Goal: Task Accomplishment & Management: Use online tool/utility

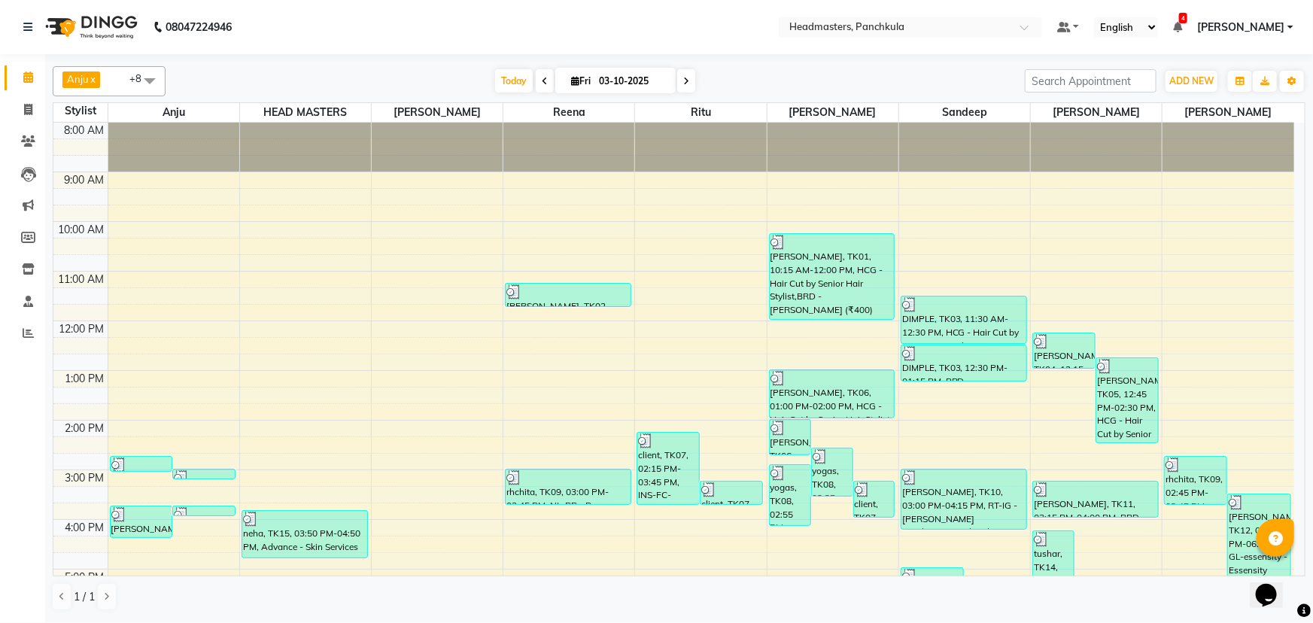
scroll to position [188, 0]
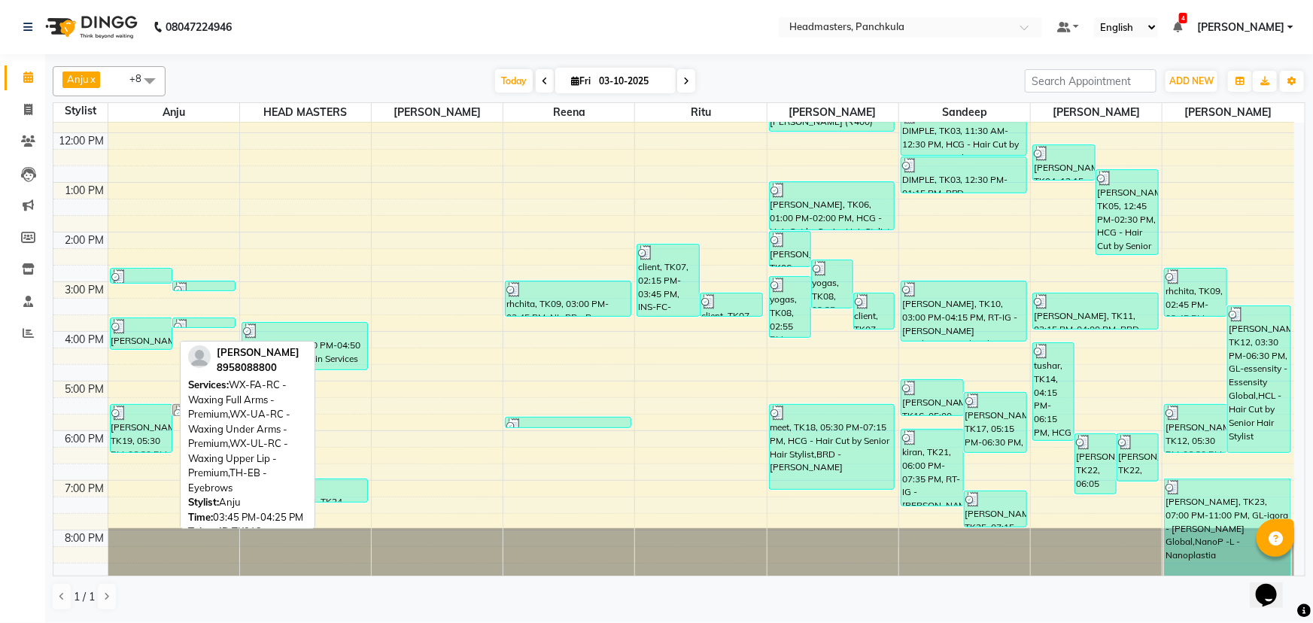
click at [138, 332] on div "[PERSON_NAME], TK13, 03:45 PM-04:25 PM, WX-FA-RC - Waxing Full Arms - Premium,W…" at bounding box center [142, 333] width 62 height 31
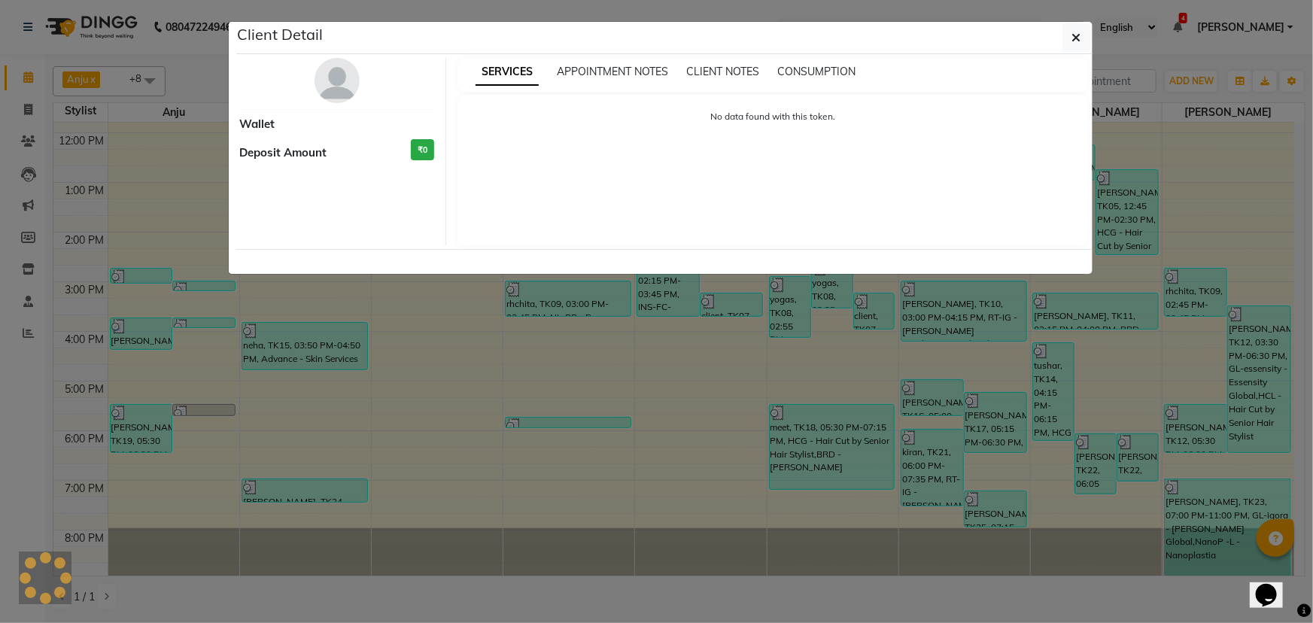
select select "3"
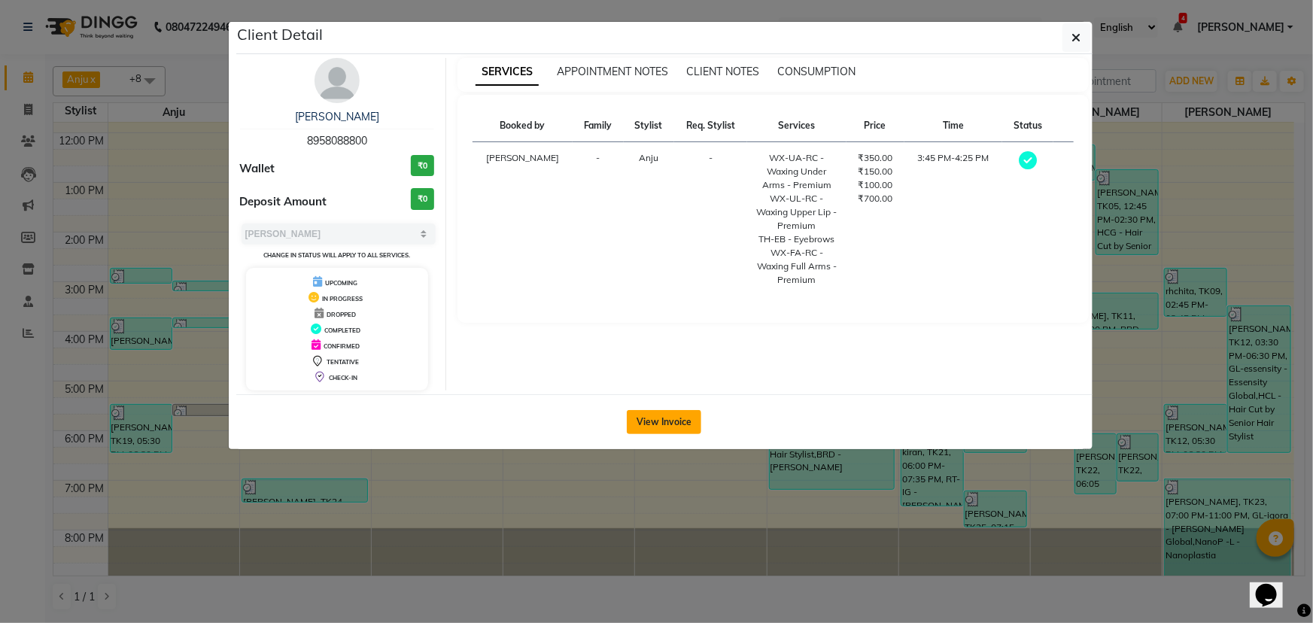
click at [672, 422] on button "View Invoice" at bounding box center [664, 422] width 74 height 24
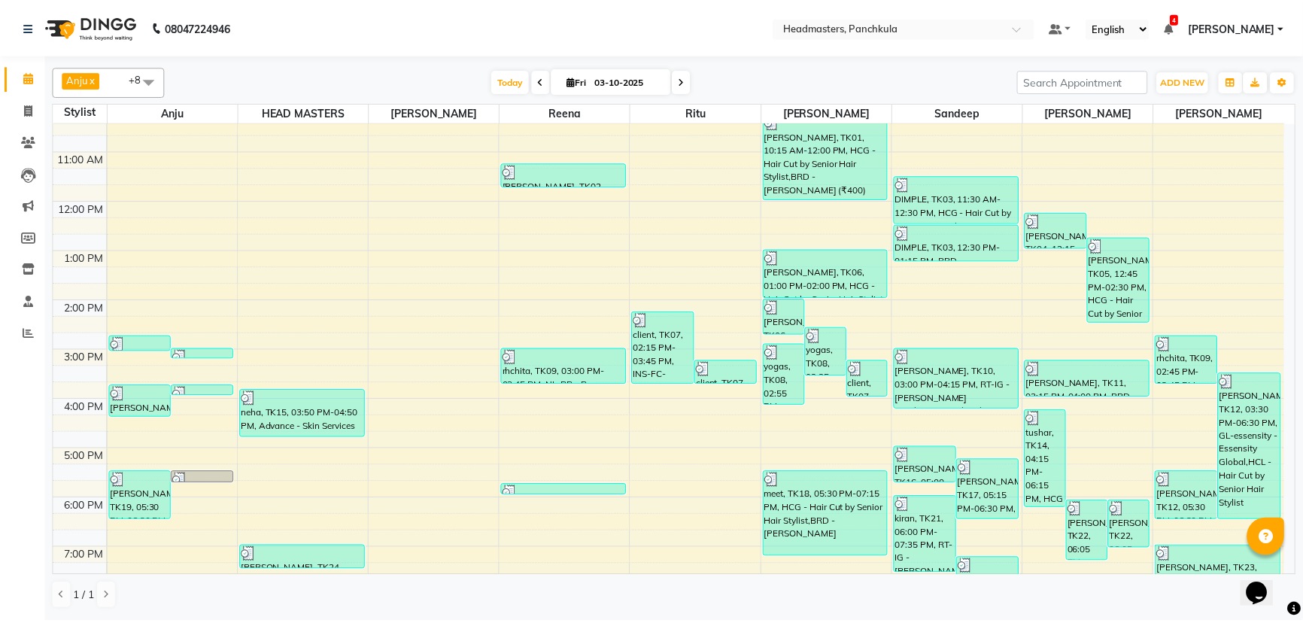
scroll to position [188, 0]
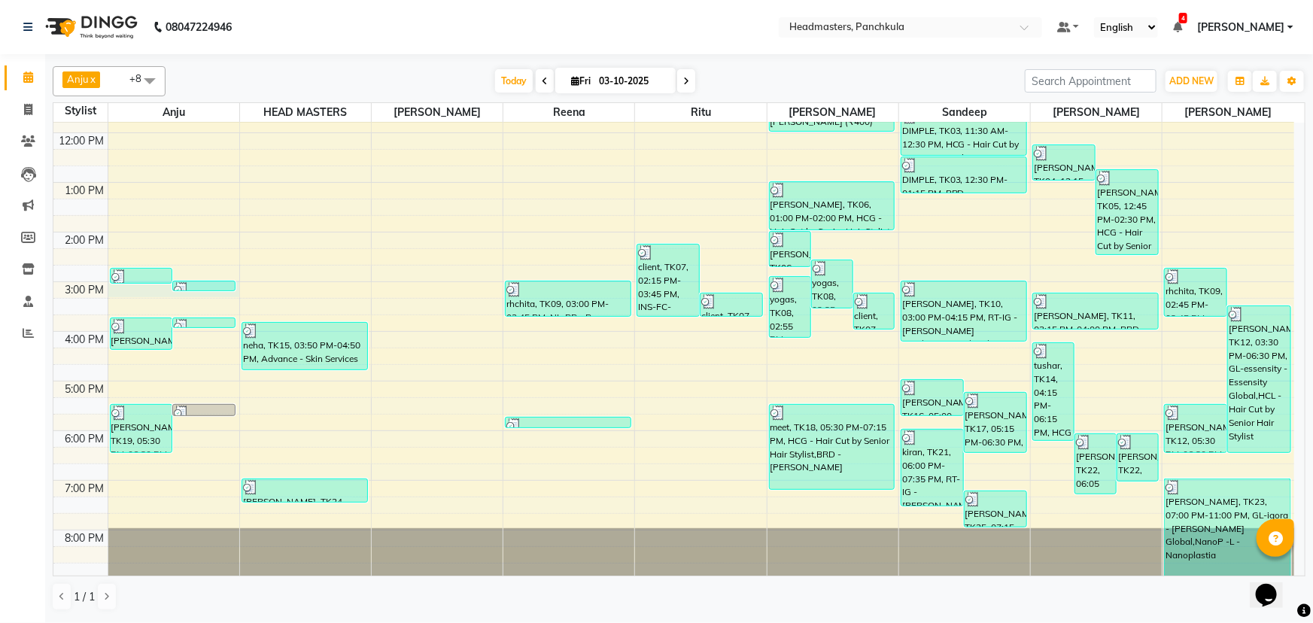
click at [175, 290] on div "rhchita, TK09, 03:00 PM-03:05 PM, TH-UL - [GEOGRAPHIC_DATA]" at bounding box center [203, 286] width 63 height 11
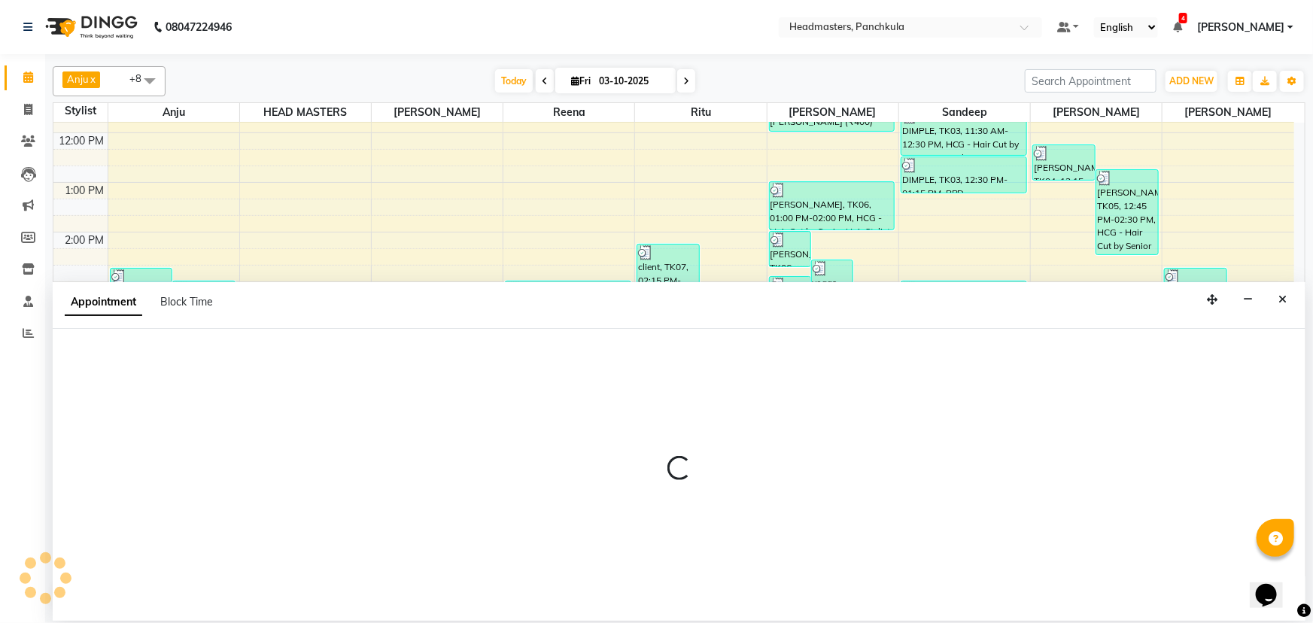
select select "64054"
select select "tentative"
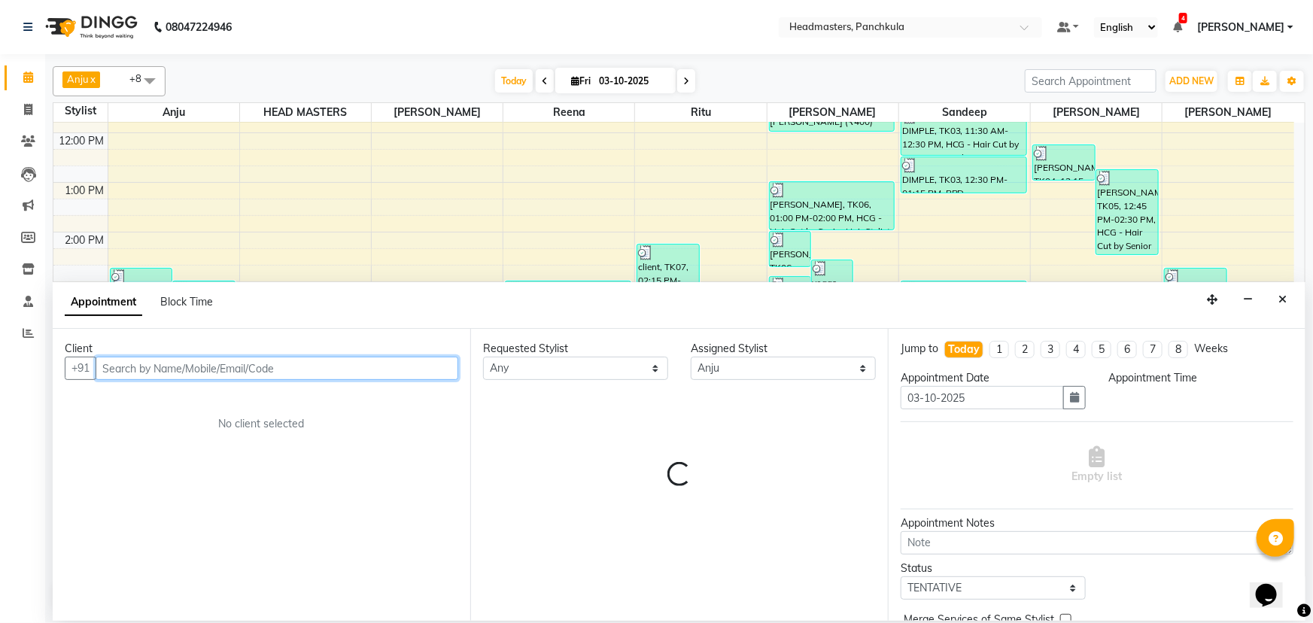
select select "900"
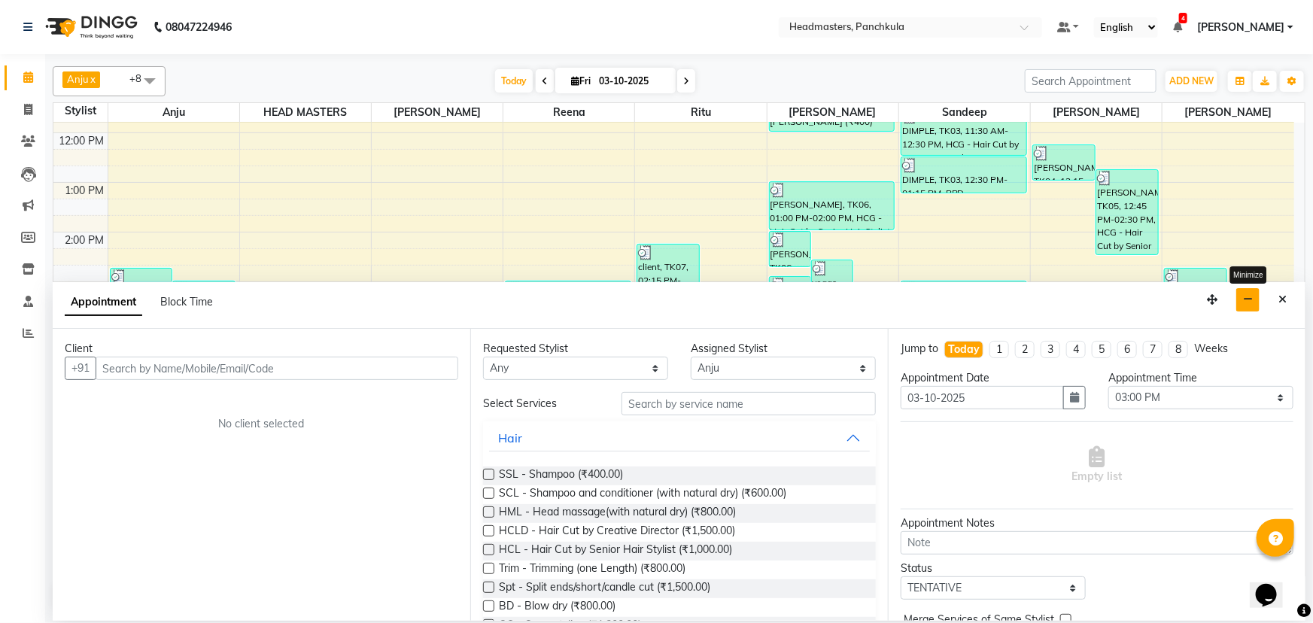
click at [1251, 298] on icon "button" at bounding box center [1248, 299] width 10 height 11
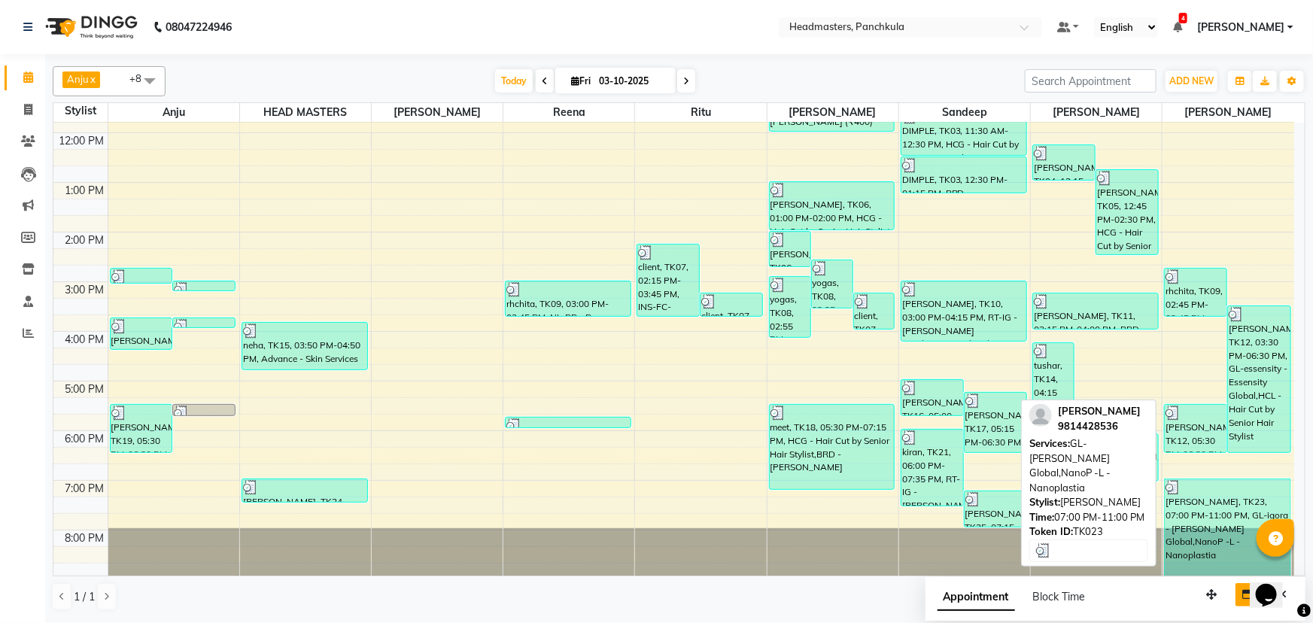
click at [1195, 511] on div "[PERSON_NAME], TK23, 07:00 PM-11:00 PM, GL-igora - [PERSON_NAME] Global,NanoP -…" at bounding box center [1226, 527] width 125 height 97
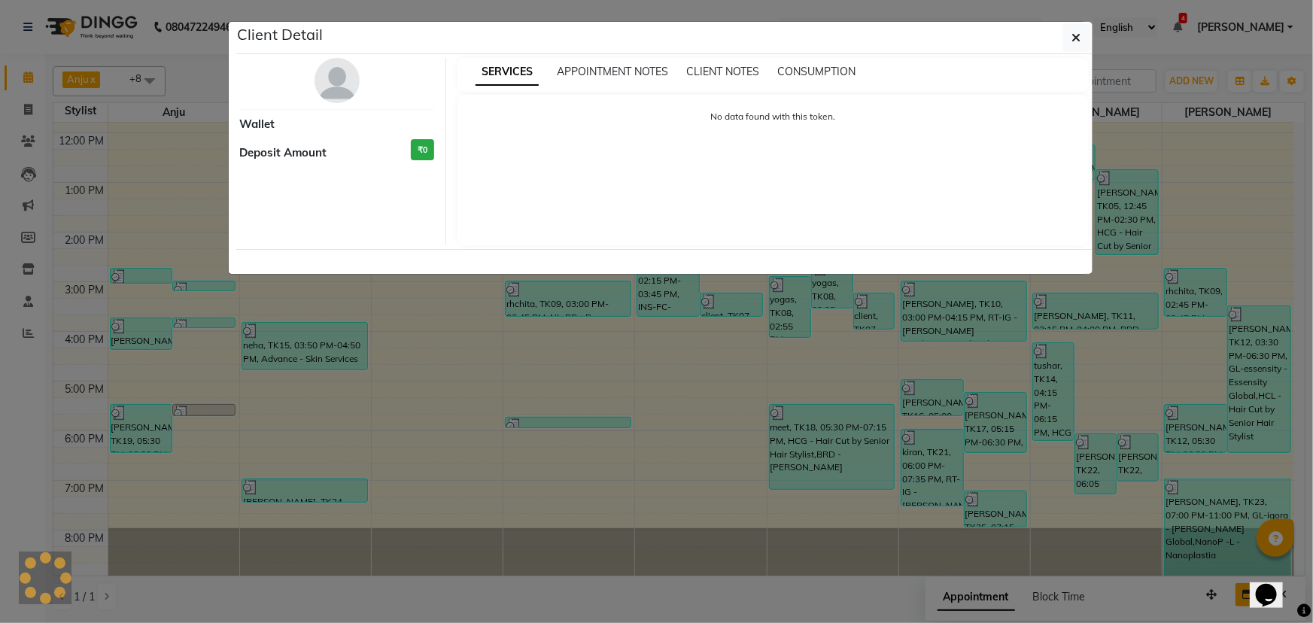
select select "3"
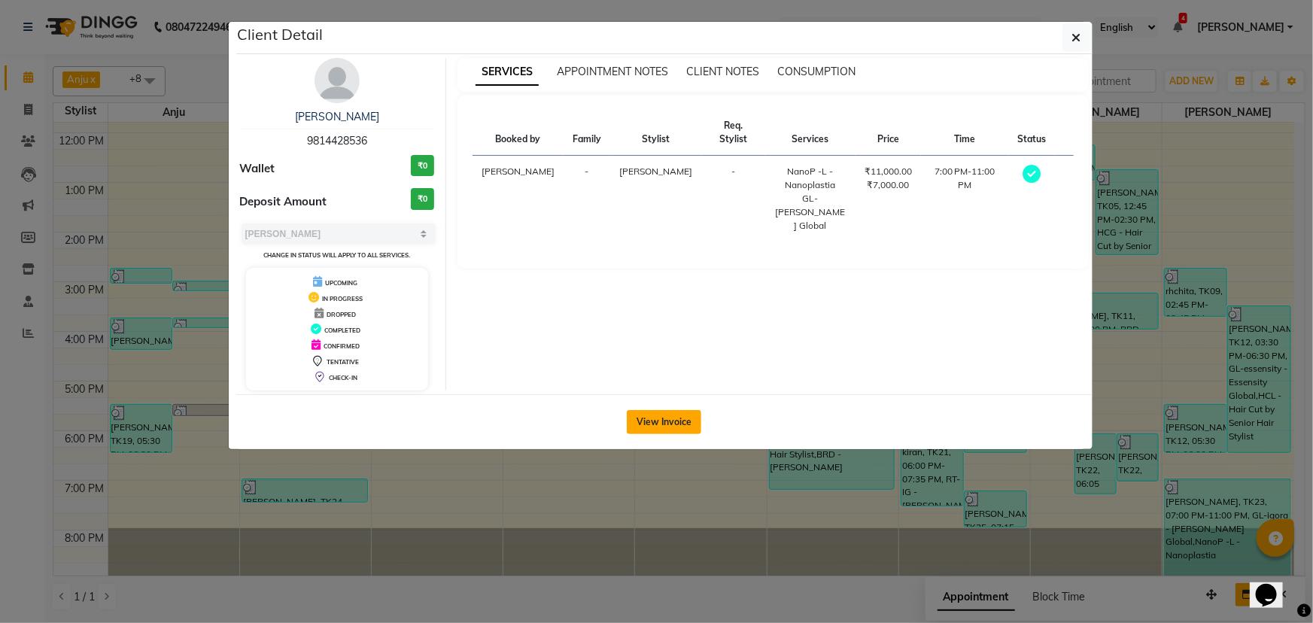
click at [673, 422] on button "View Invoice" at bounding box center [664, 422] width 74 height 24
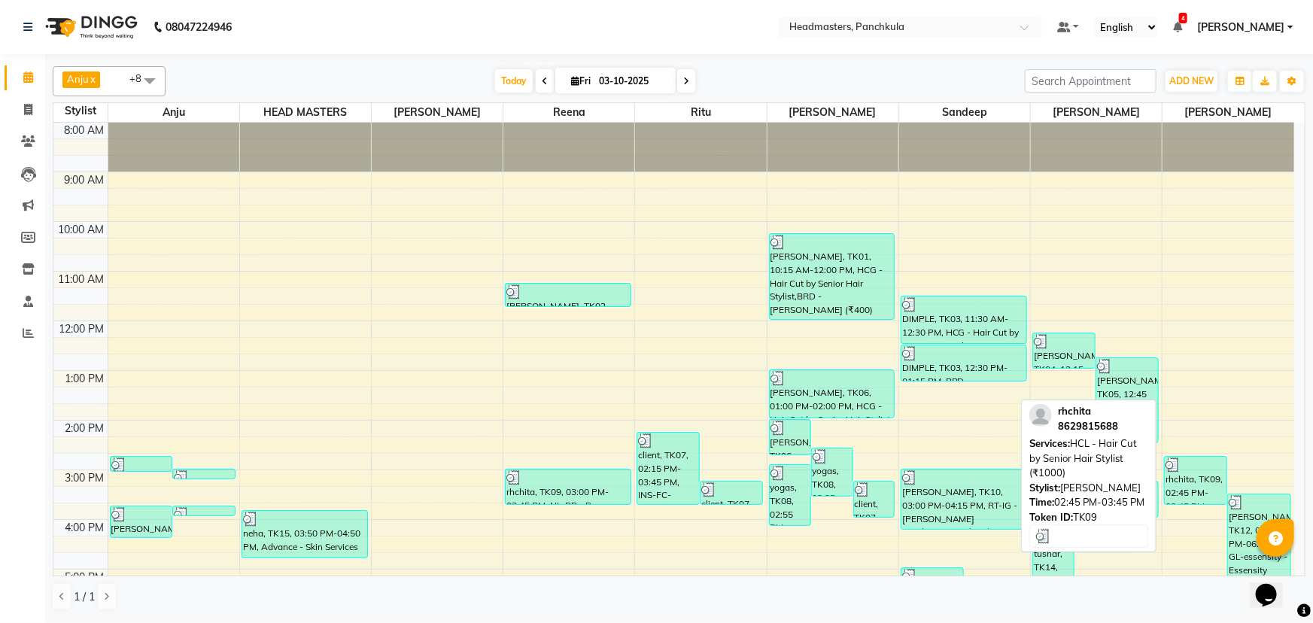
click at [1200, 478] on div "rhchita, TK09, 02:45 PM-03:45 PM, HCL - Hair Cut by Senior Hair Stylist (₹1000)" at bounding box center [1195, 480] width 62 height 47
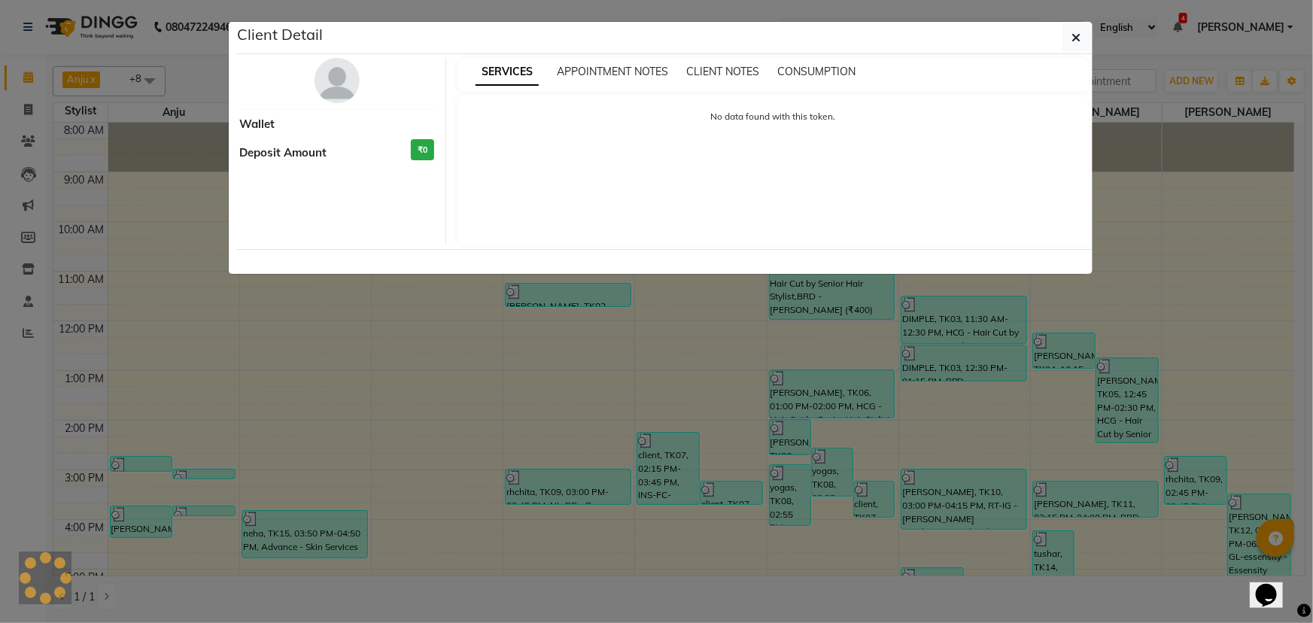
select select "3"
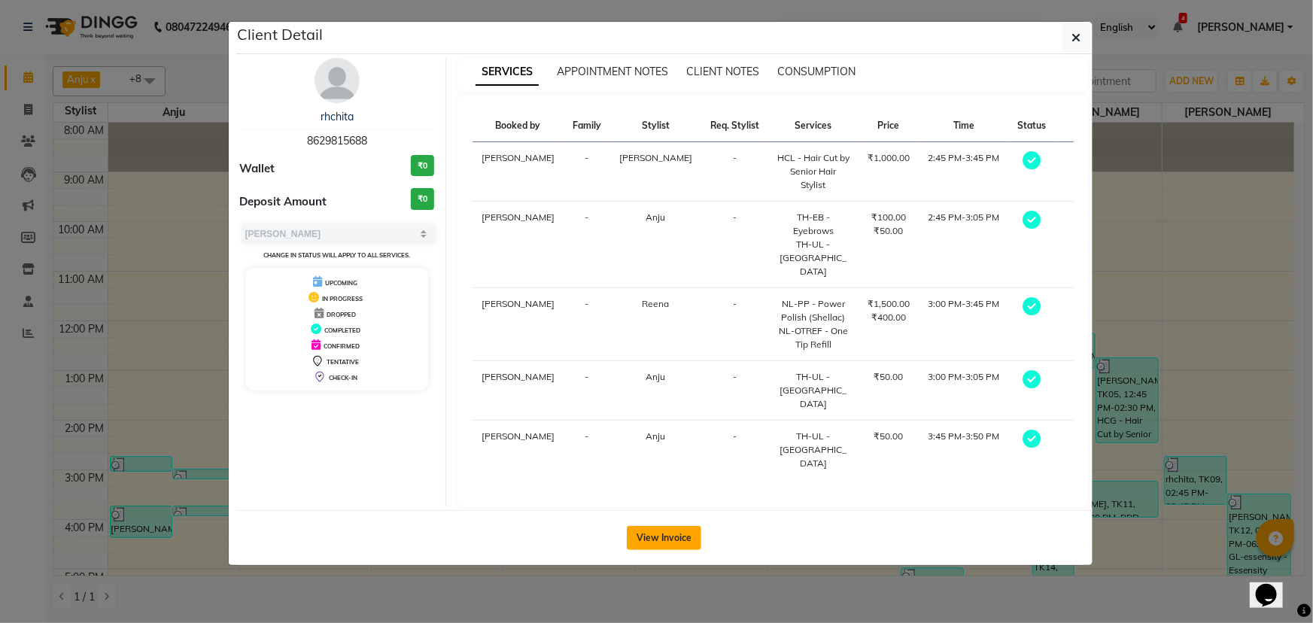
click at [671, 526] on button "View Invoice" at bounding box center [664, 538] width 74 height 24
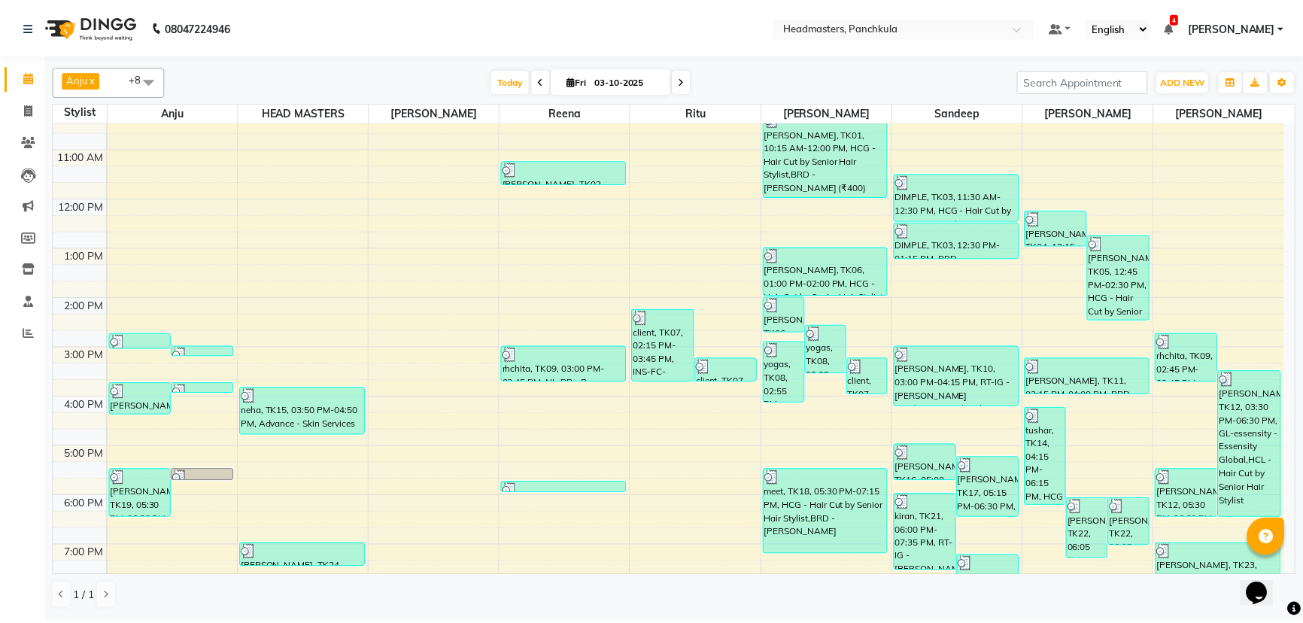
scroll to position [136, 0]
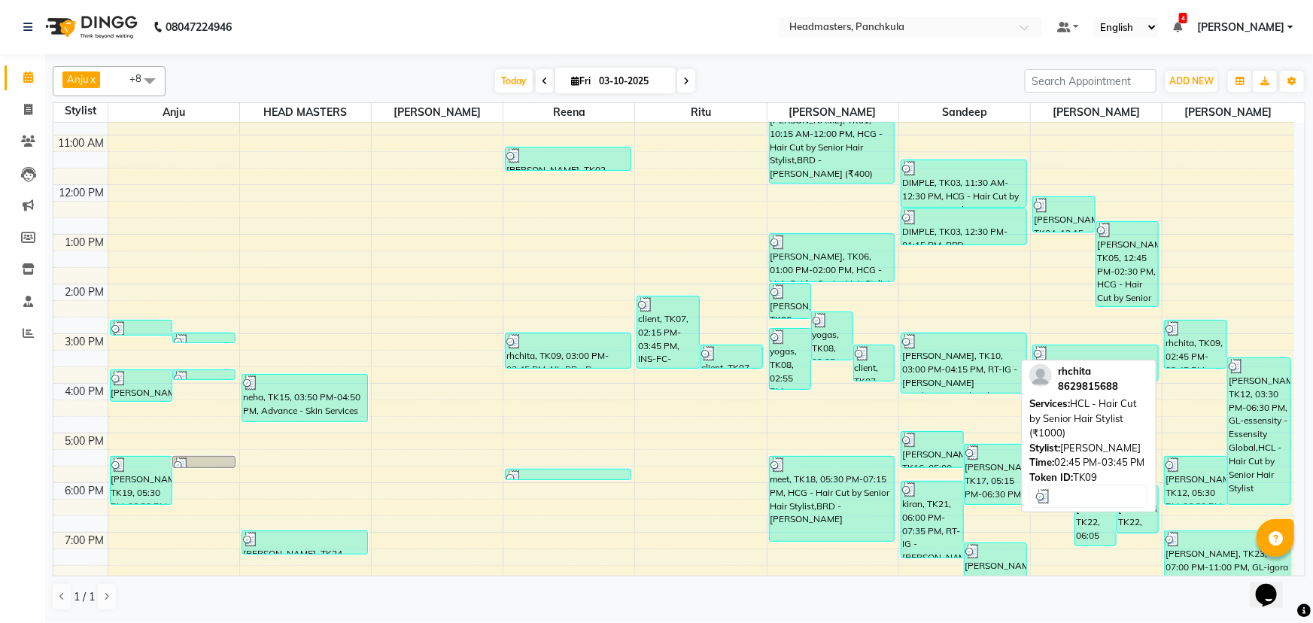
click at [1183, 347] on div "rhchita, TK09, 02:45 PM-03:45 PM, HCL - Hair Cut by Senior Hair Stylist (₹1000)" at bounding box center [1195, 343] width 62 height 47
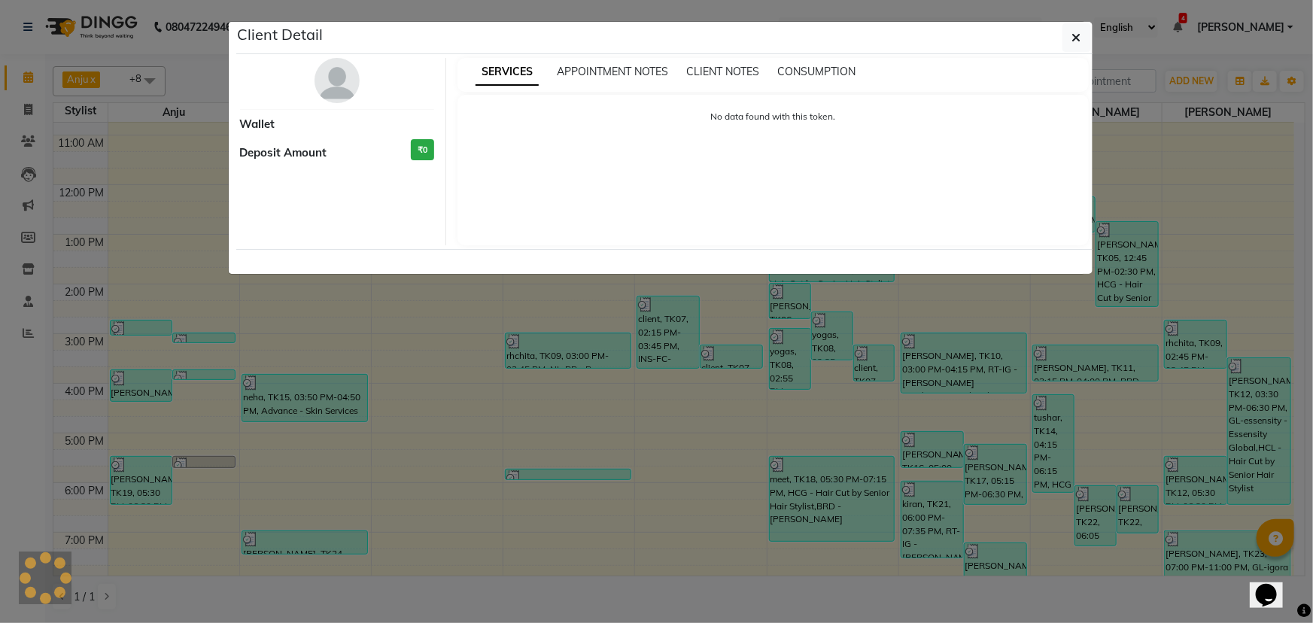
select select "3"
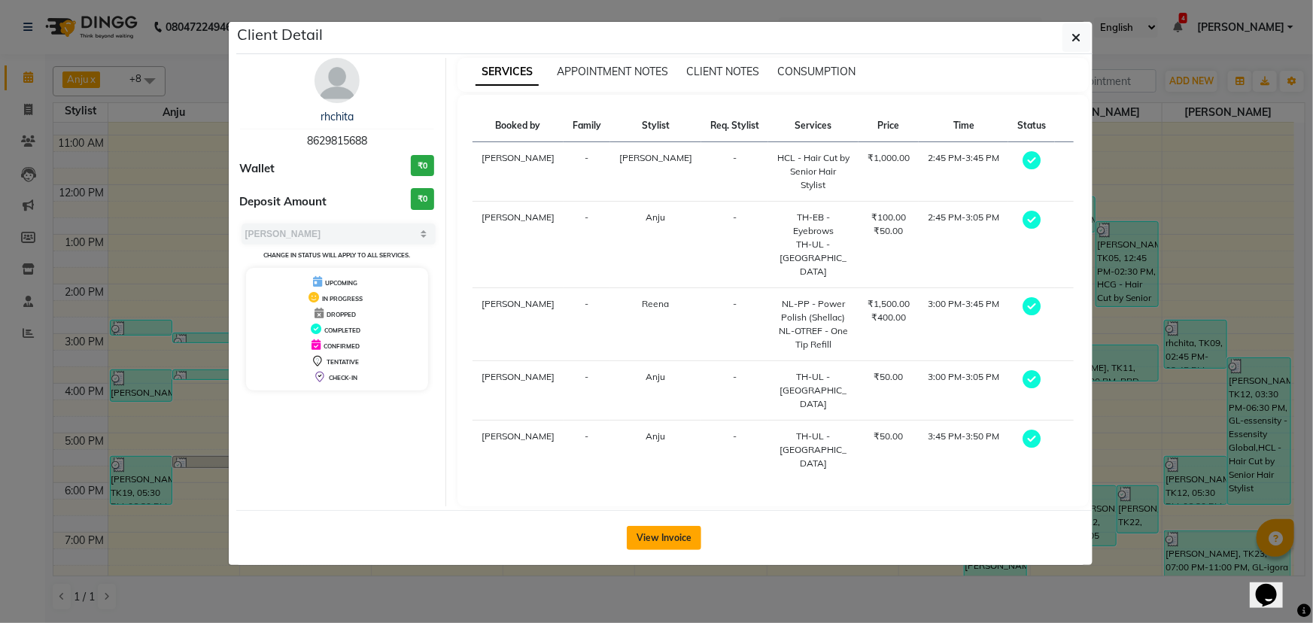
click at [683, 526] on button "View Invoice" at bounding box center [664, 538] width 74 height 24
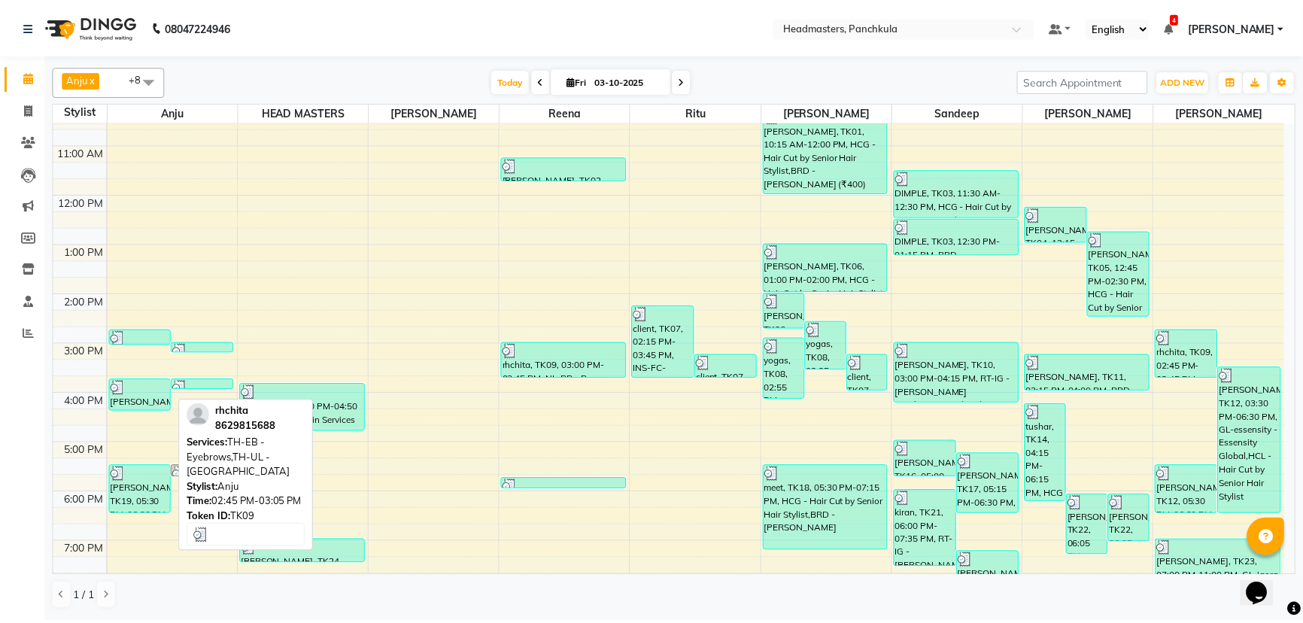
scroll to position [136, 0]
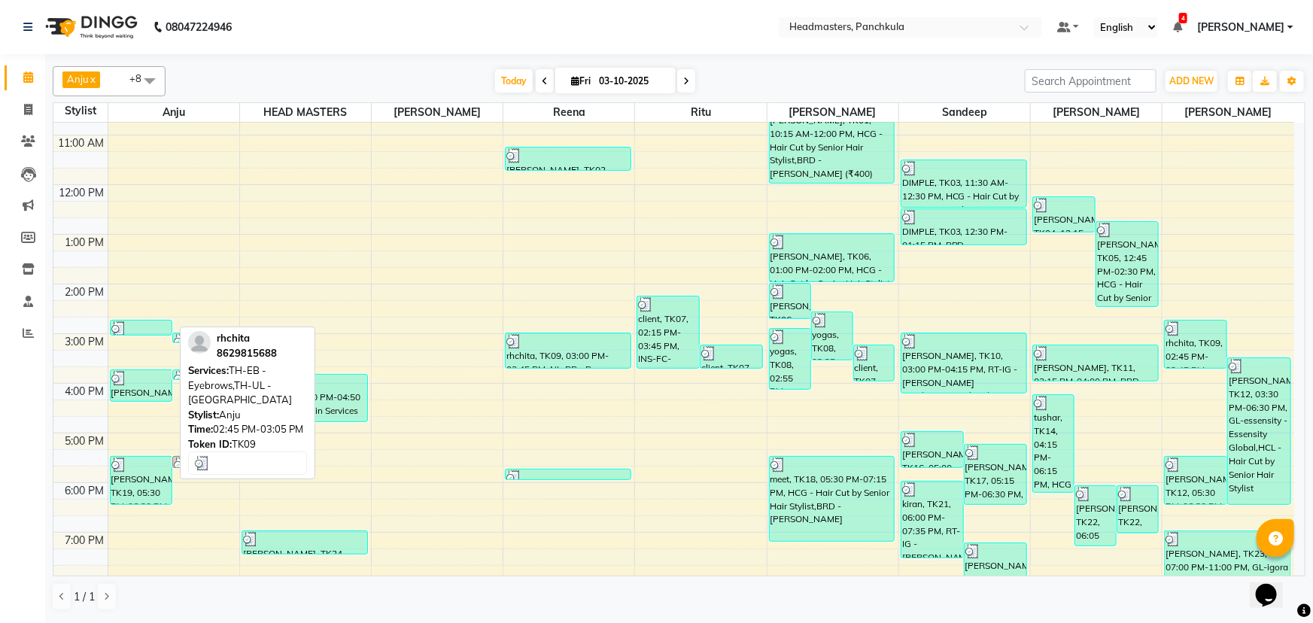
click at [161, 326] on div at bounding box center [141, 328] width 60 height 15
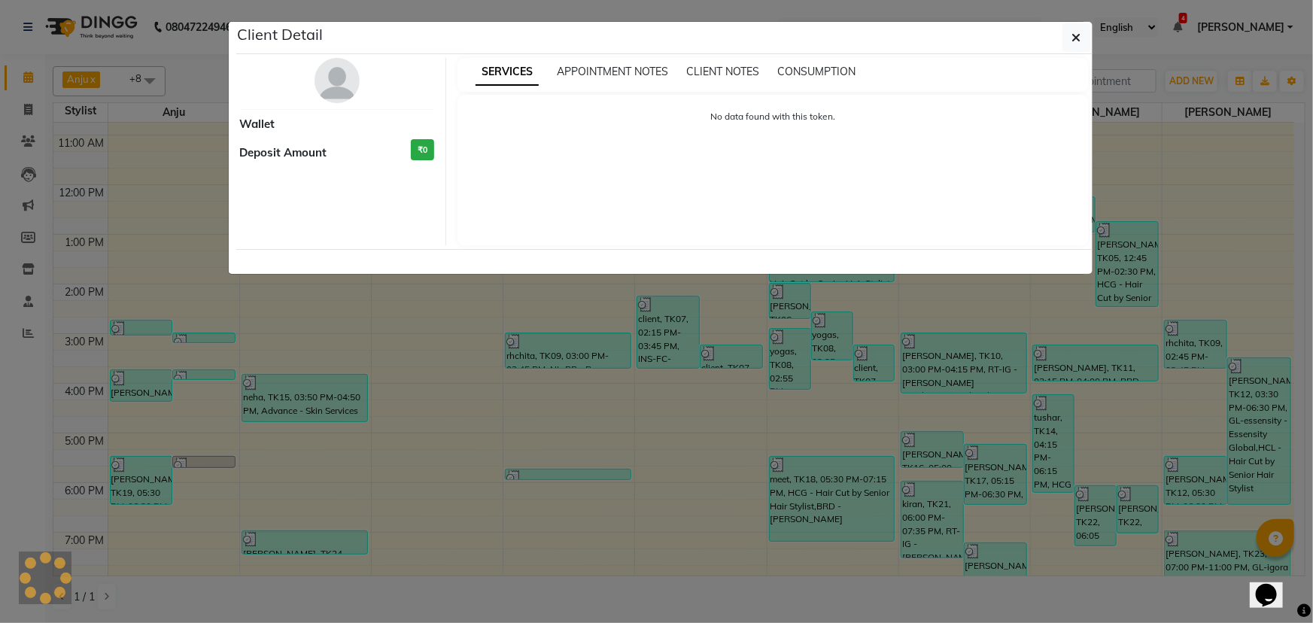
select select "3"
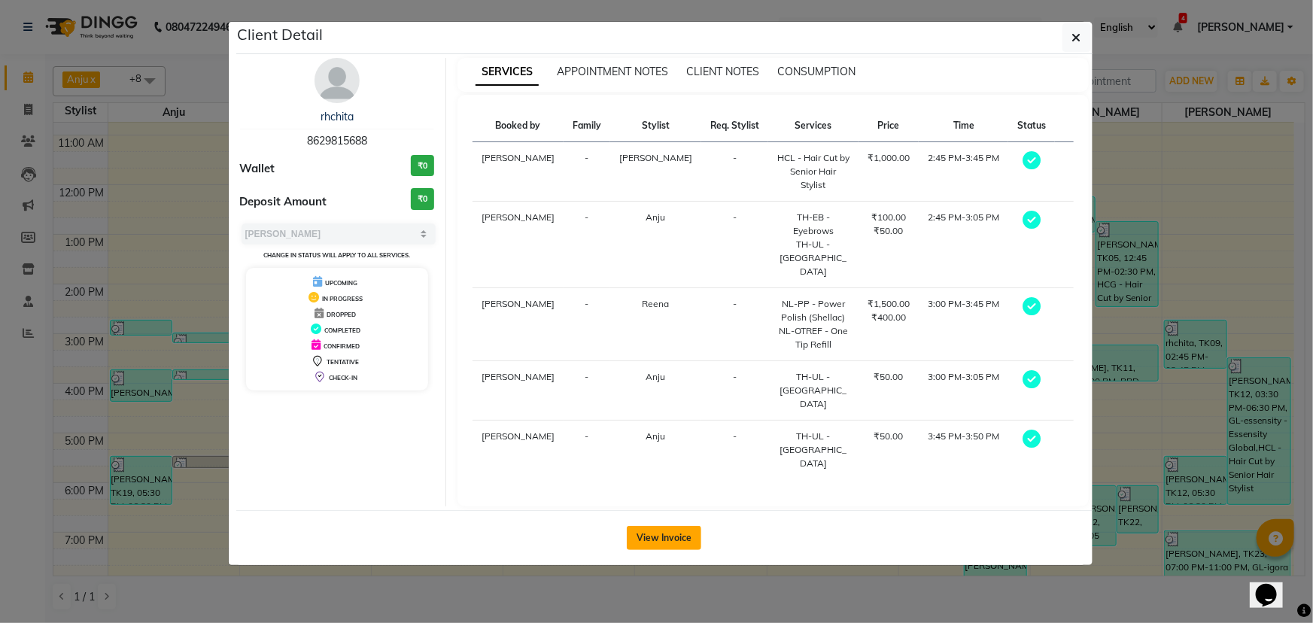
click at [651, 526] on button "View Invoice" at bounding box center [664, 538] width 74 height 24
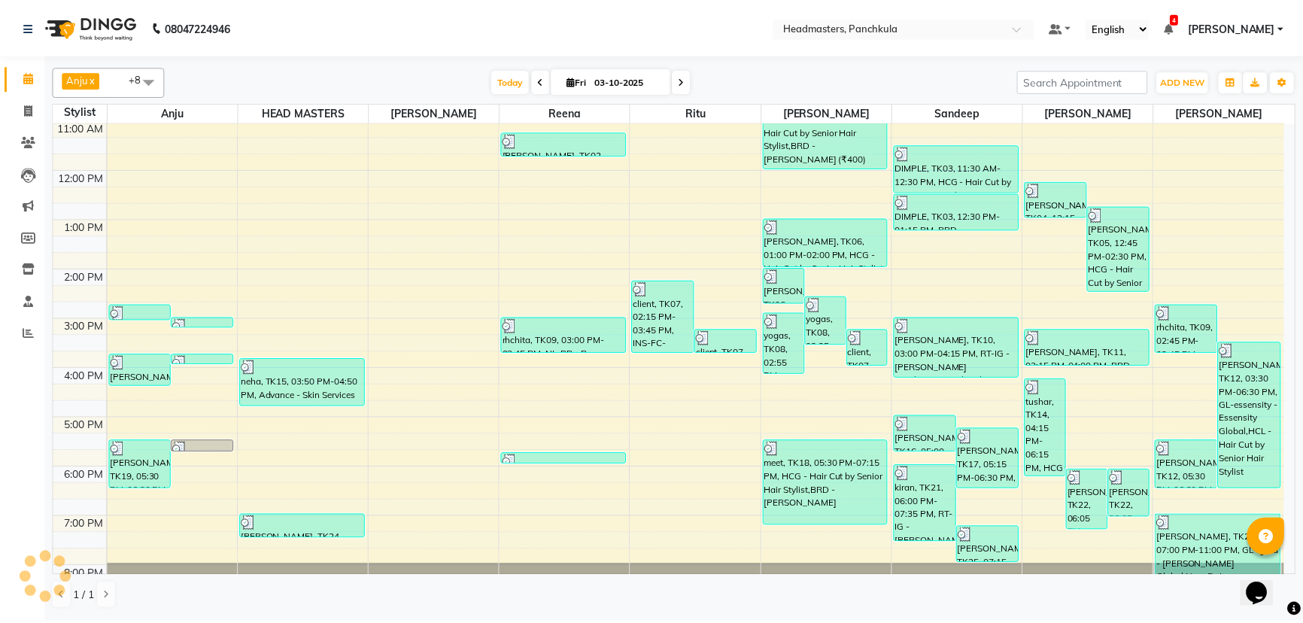
scroll to position [188, 0]
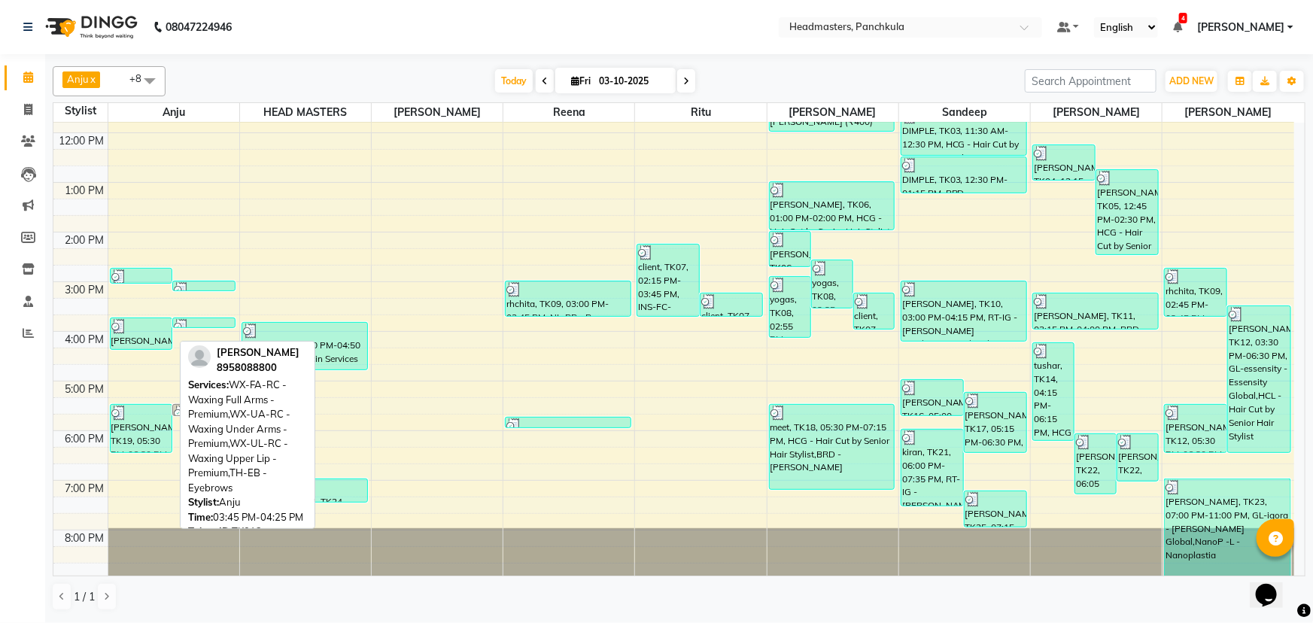
click at [145, 329] on div at bounding box center [141, 326] width 60 height 15
select select "3"
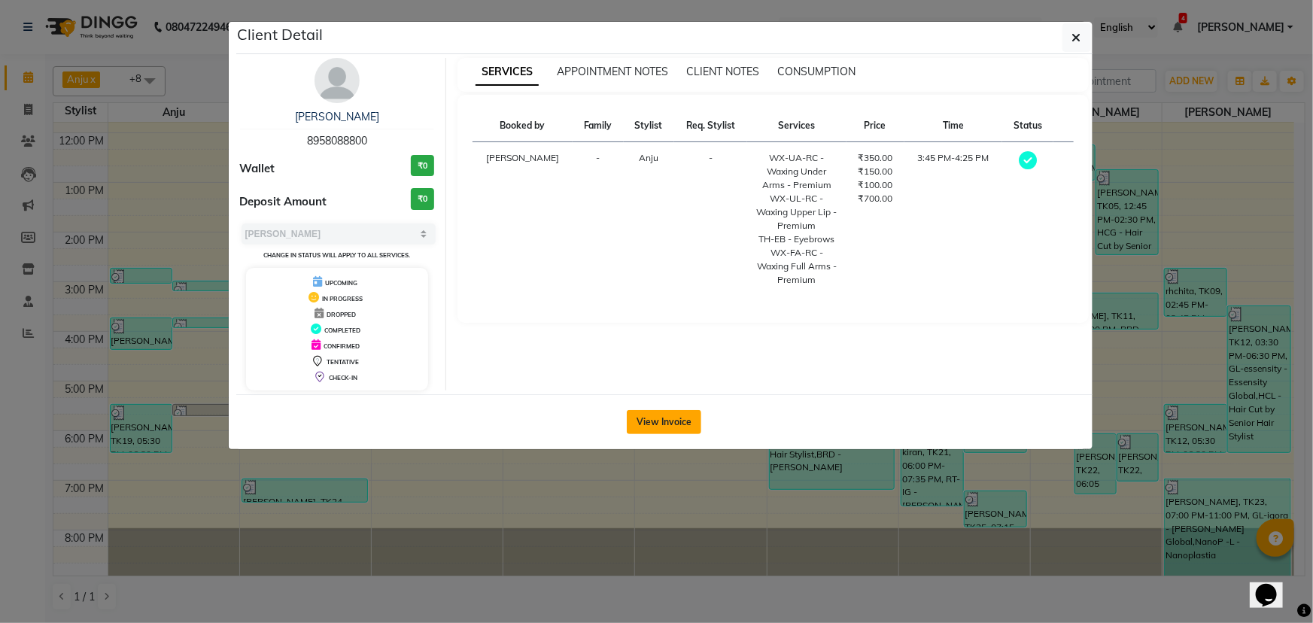
click at [656, 415] on button "View Invoice" at bounding box center [664, 422] width 74 height 24
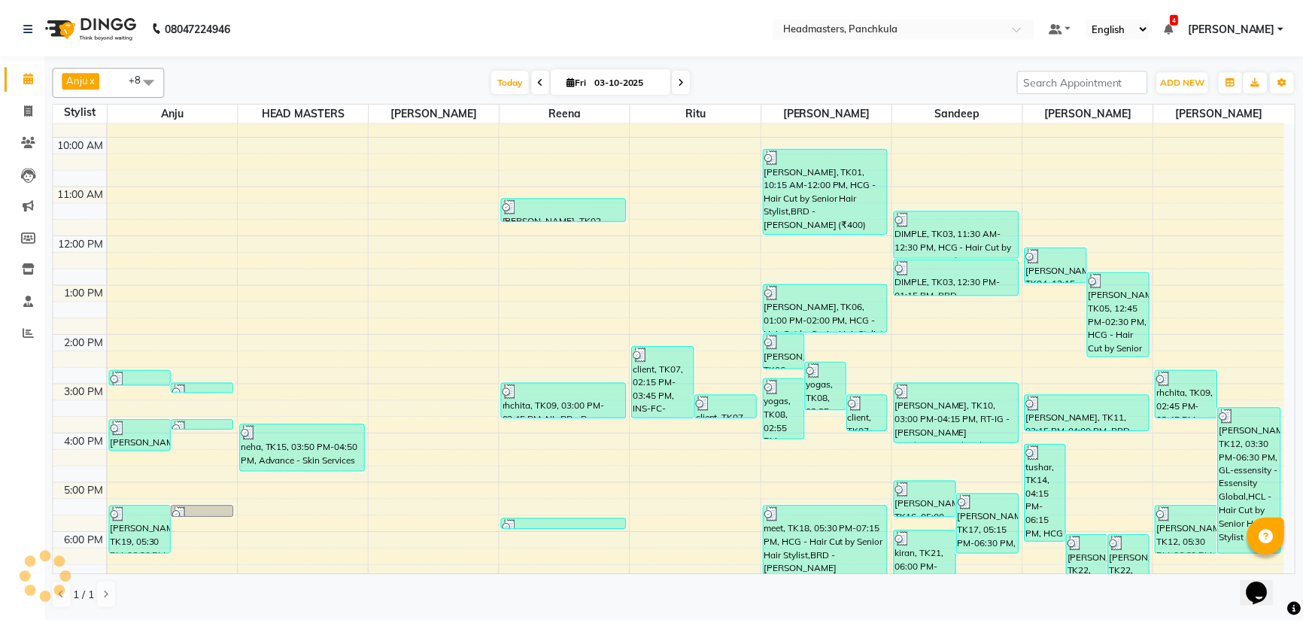
scroll to position [188, 0]
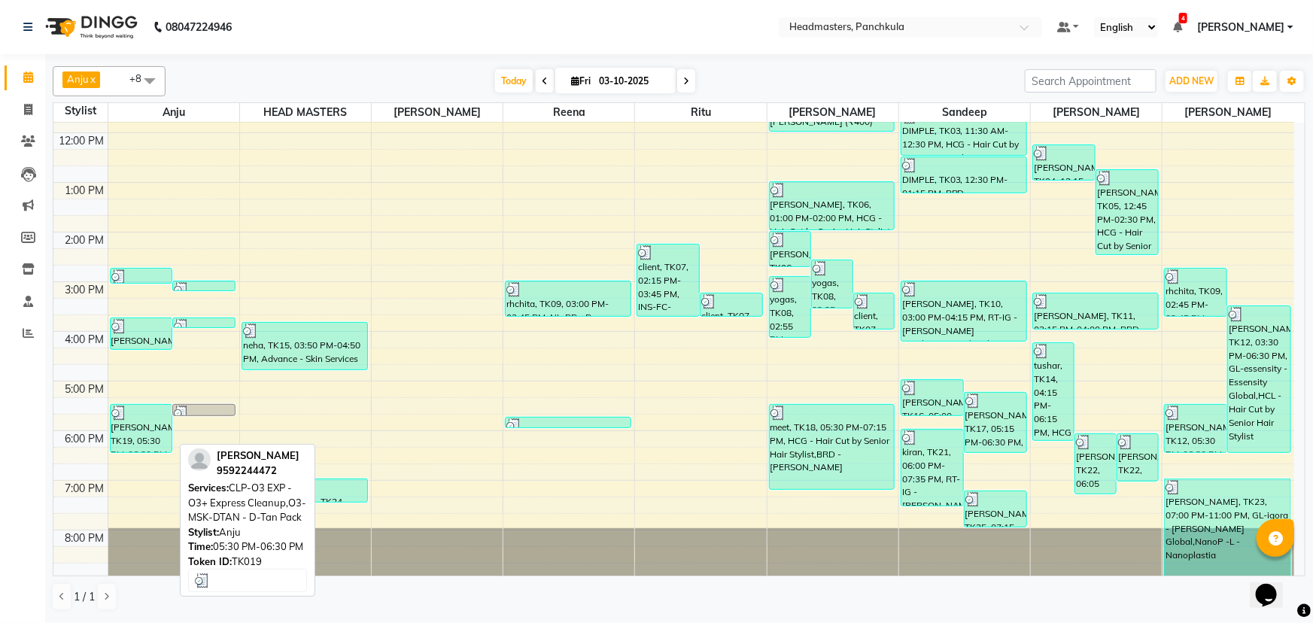
click at [156, 431] on div "[PERSON_NAME], TK19, 05:30 PM-06:30 PM, CLP-O3 EXP - O3+ Express Cleanup,O3-MSK…" at bounding box center [142, 428] width 62 height 47
select select "3"
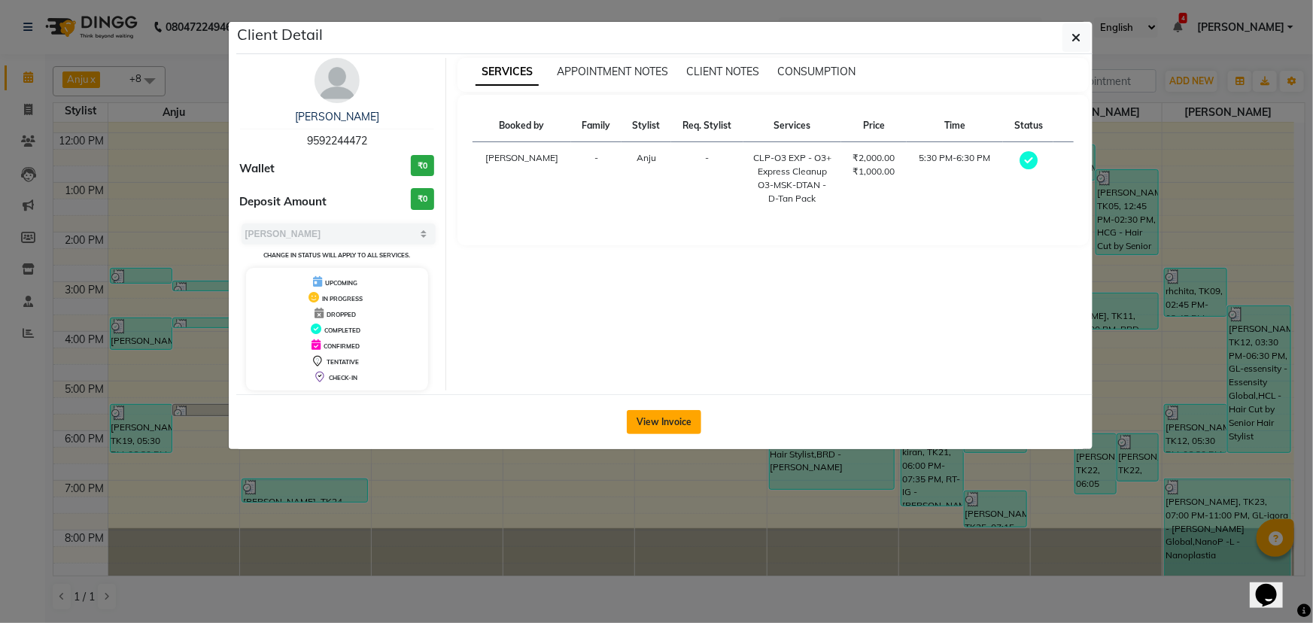
click at [692, 428] on button "View Invoice" at bounding box center [664, 422] width 74 height 24
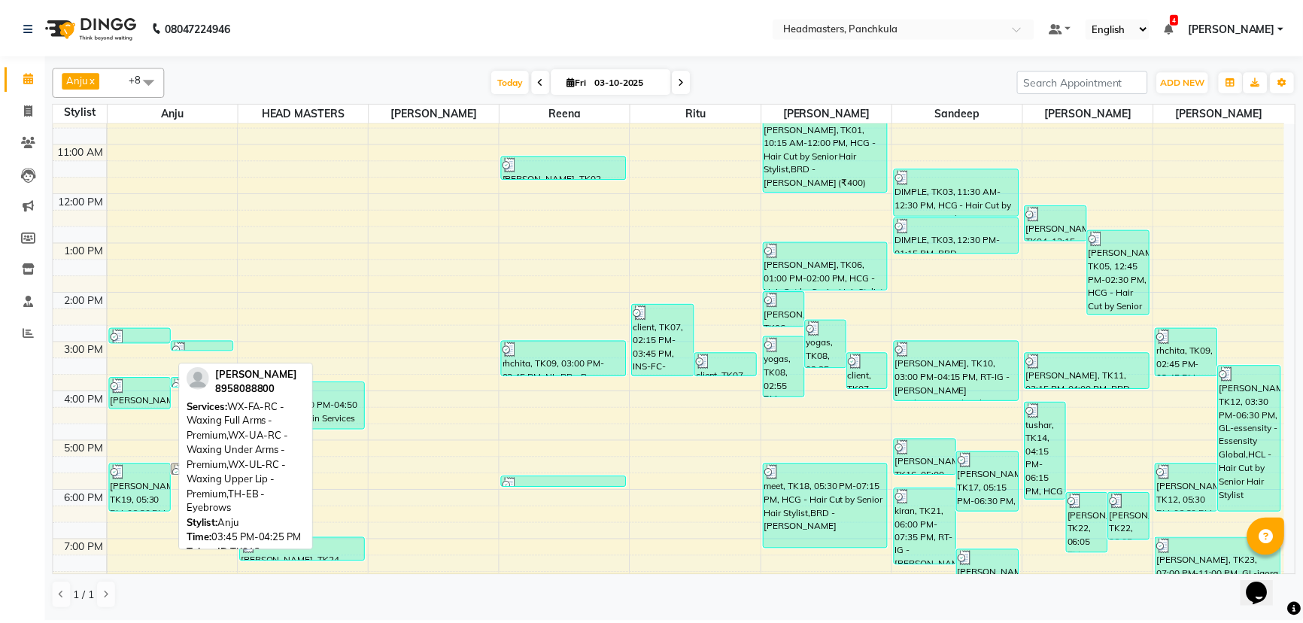
scroll to position [136, 0]
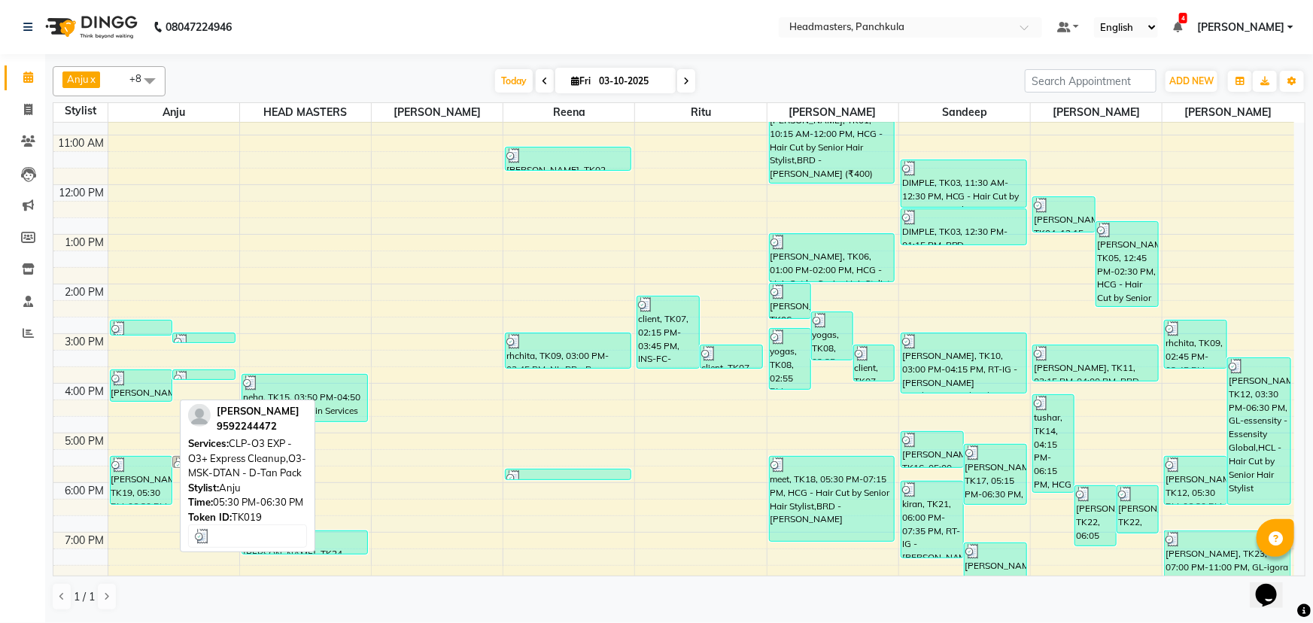
click at [132, 484] on div "[PERSON_NAME], TK19, 05:30 PM-06:30 PM, CLP-O3 EXP - O3+ Express Cleanup,O3-MSK…" at bounding box center [142, 480] width 62 height 47
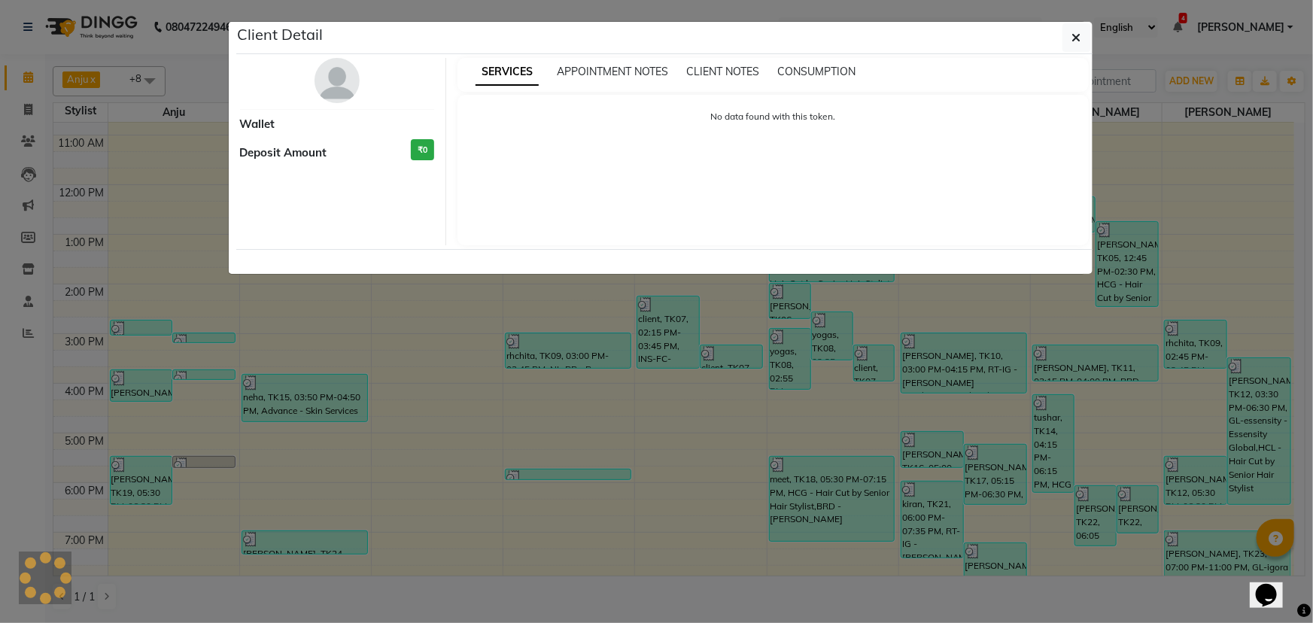
select select "3"
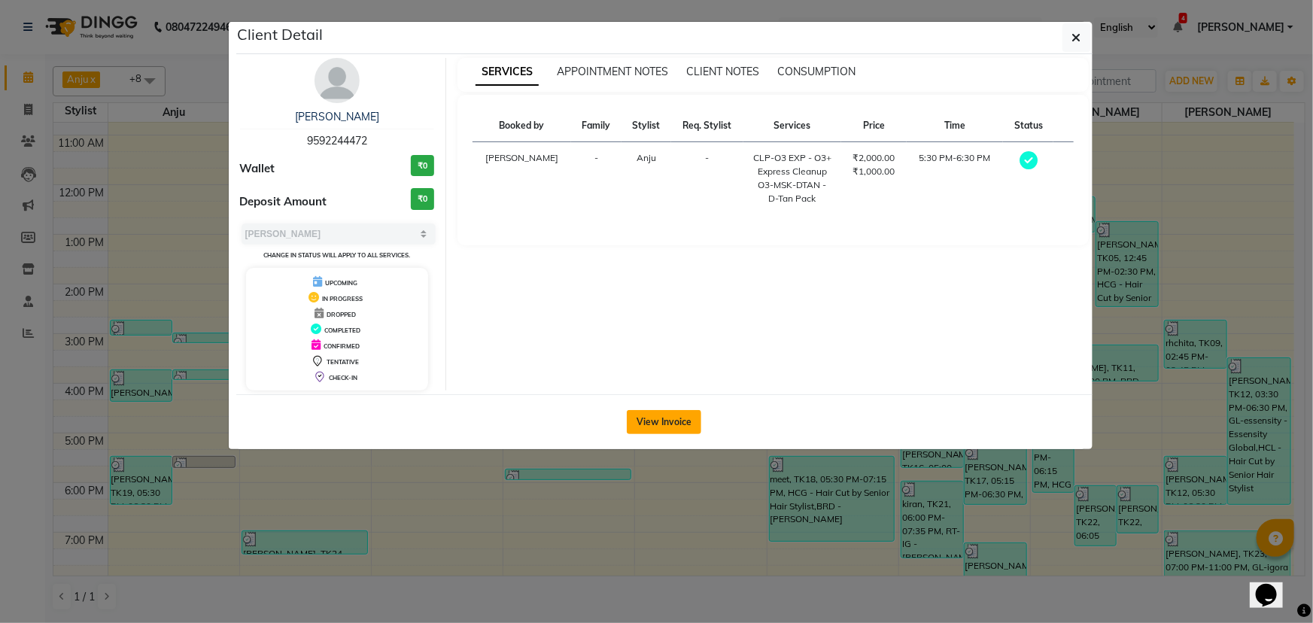
click at [645, 417] on button "View Invoice" at bounding box center [664, 422] width 74 height 24
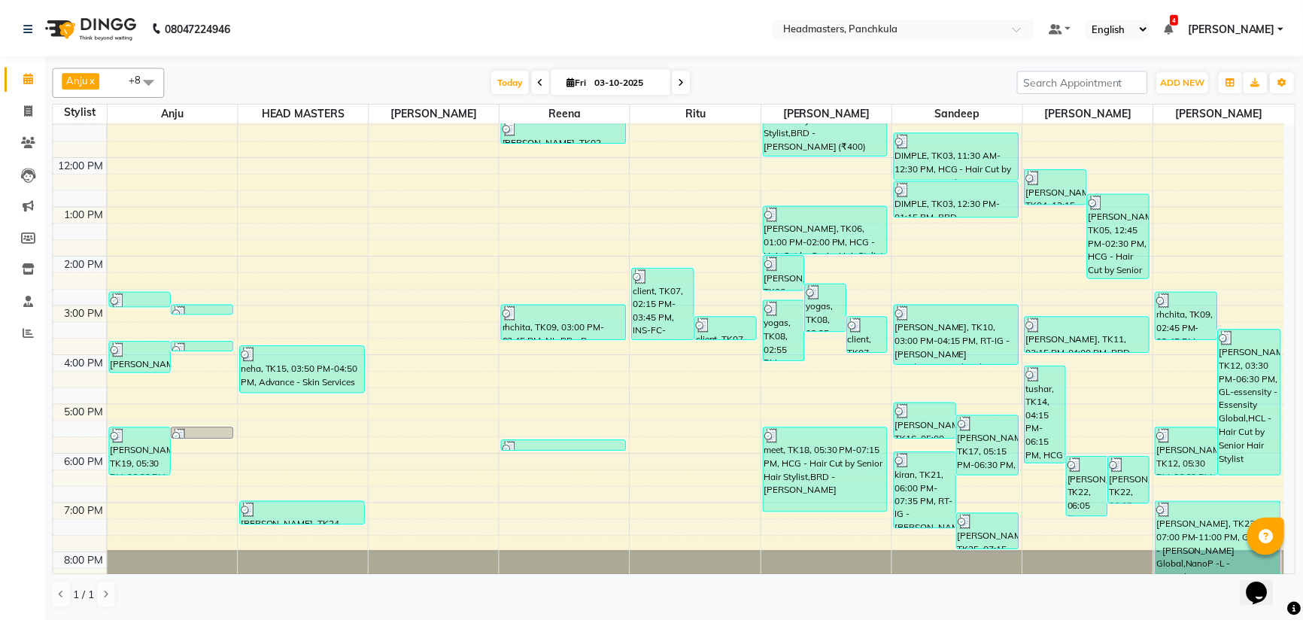
scroll to position [188, 0]
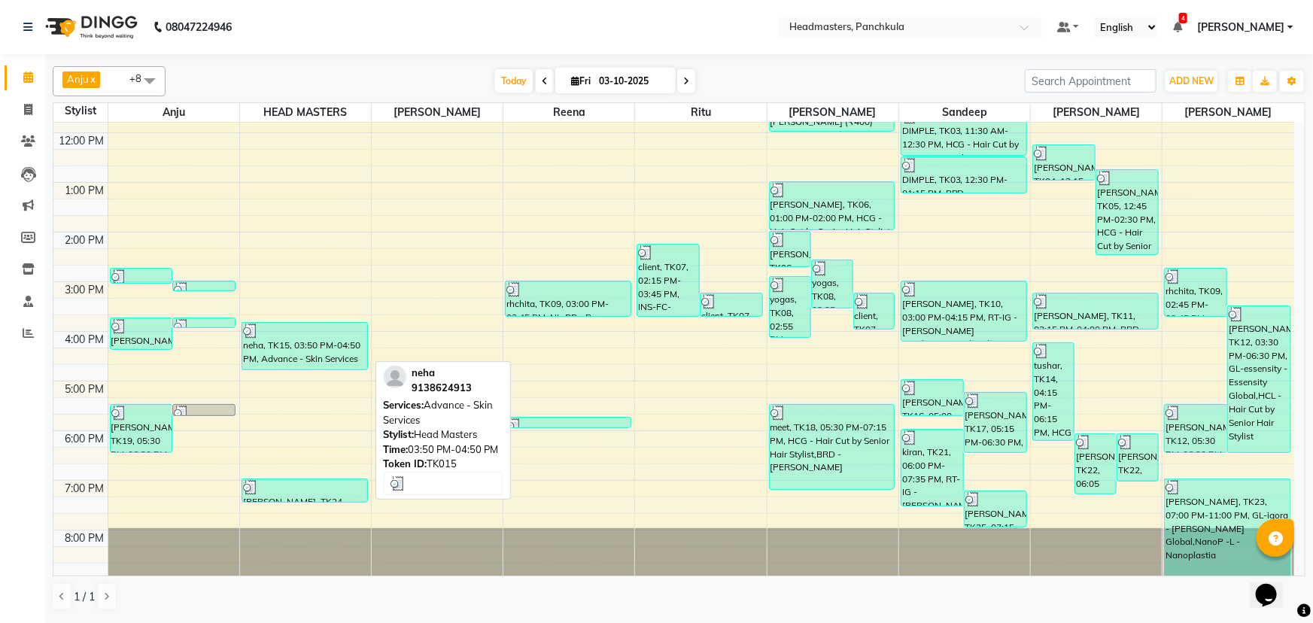
click at [316, 351] on div "neha, TK15, 03:50 PM-04:50 PM, Advance - Skin Services" at bounding box center [304, 346] width 125 height 47
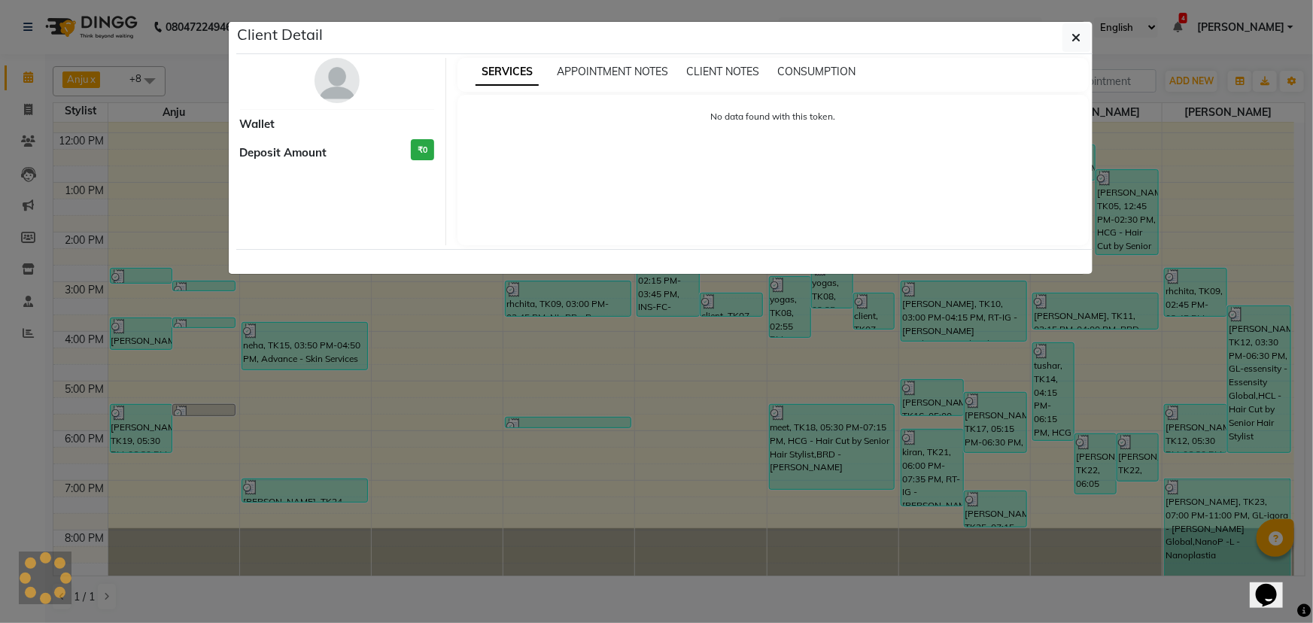
select select "3"
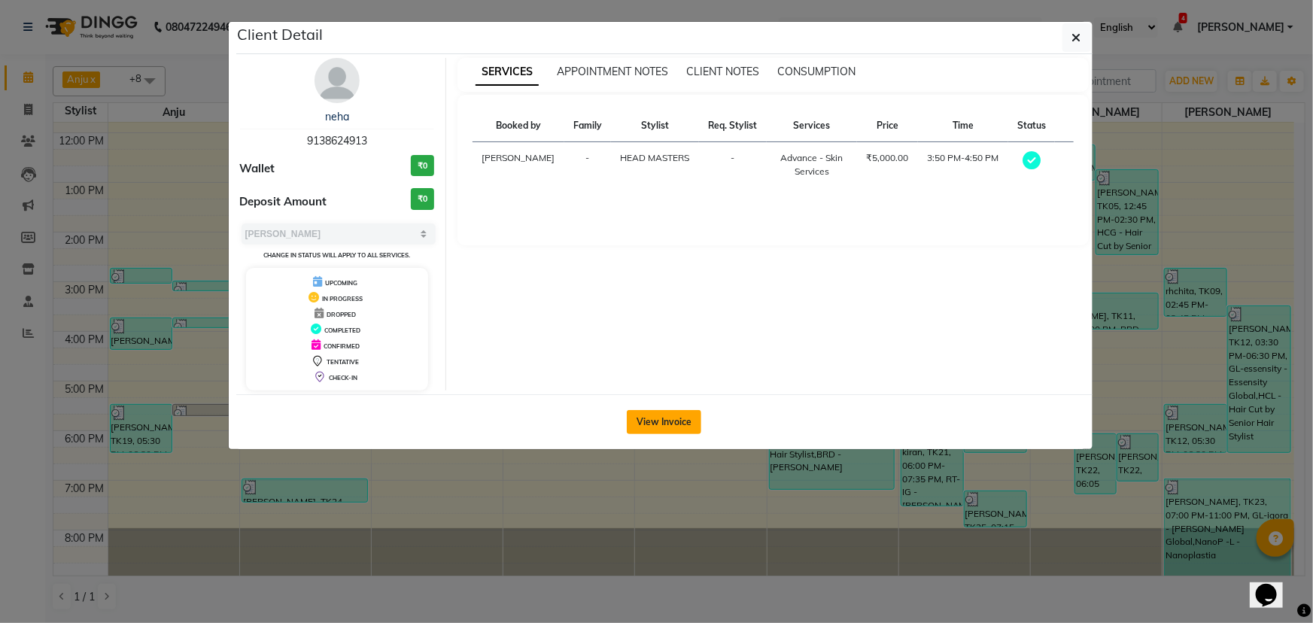
click at [678, 428] on button "View Invoice" at bounding box center [664, 422] width 74 height 24
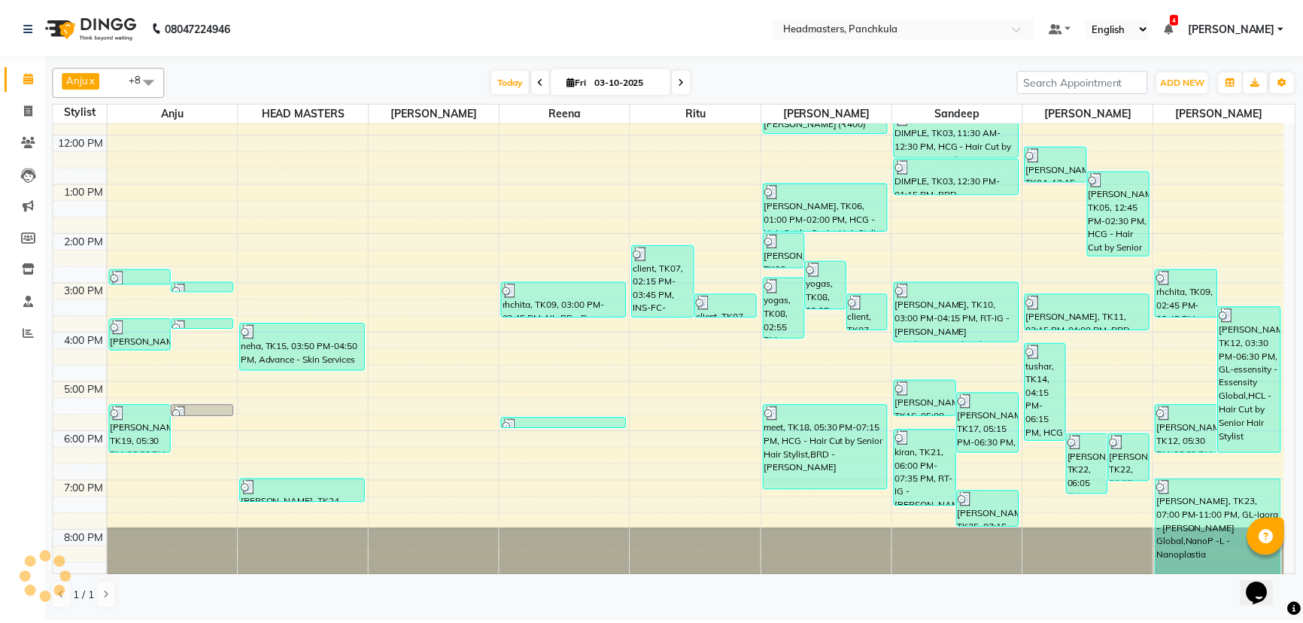
scroll to position [188, 0]
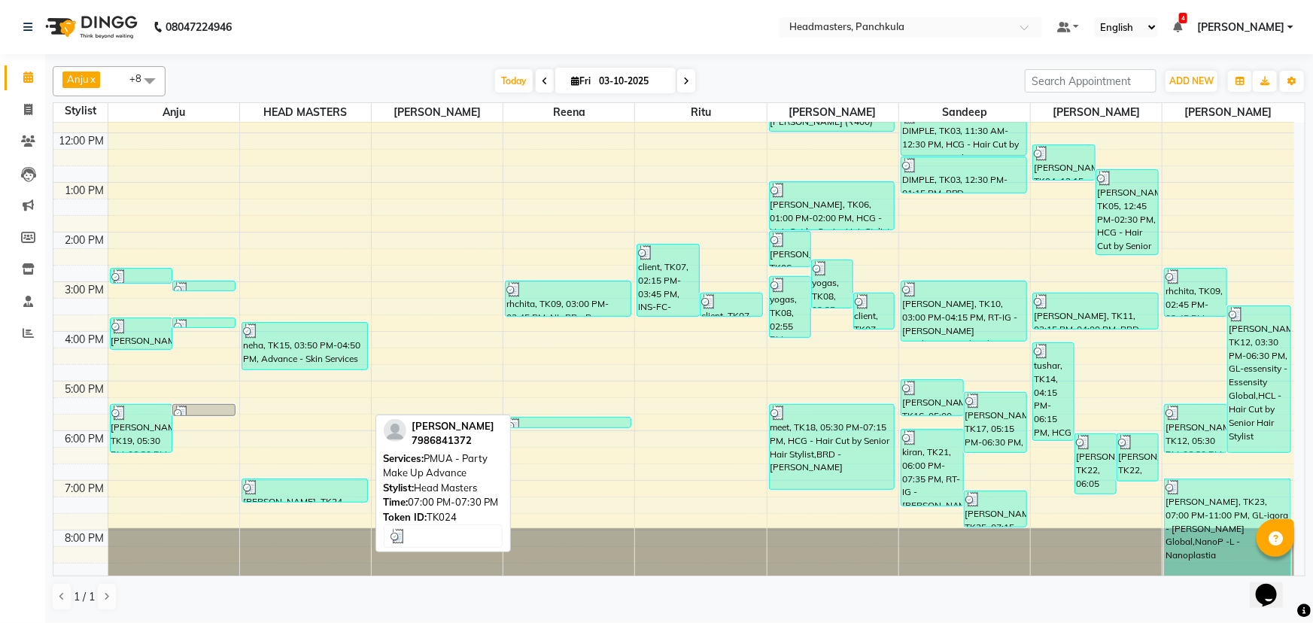
click at [293, 488] on div at bounding box center [304, 487] width 123 height 15
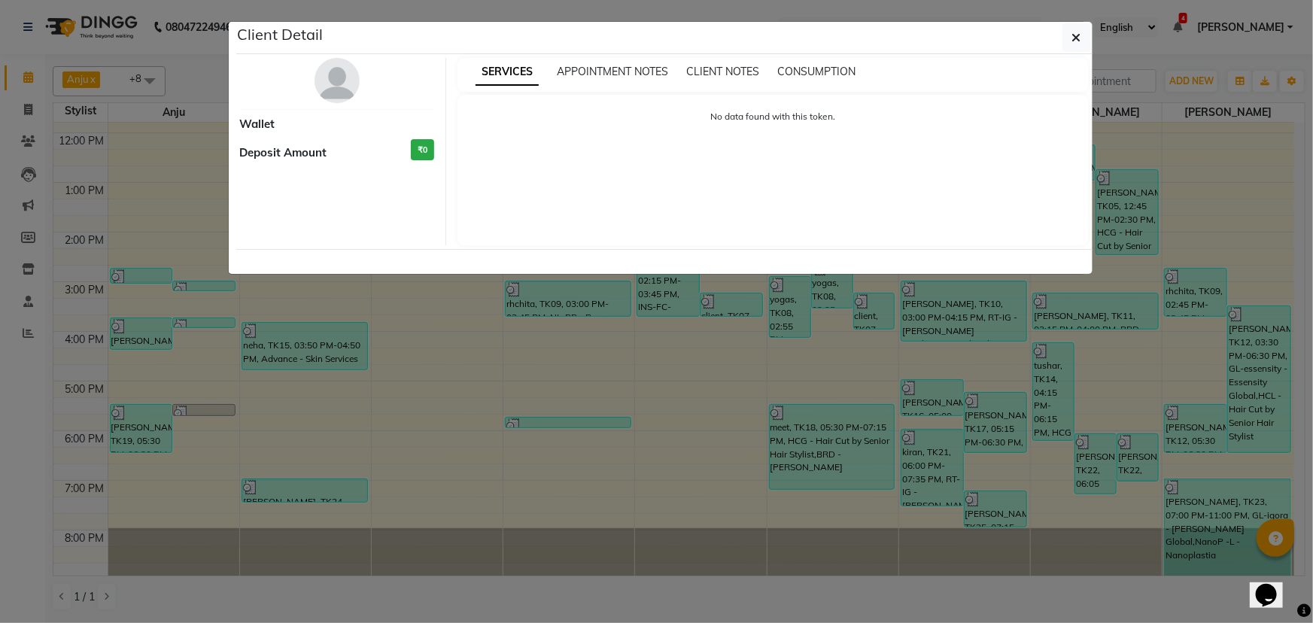
select select "3"
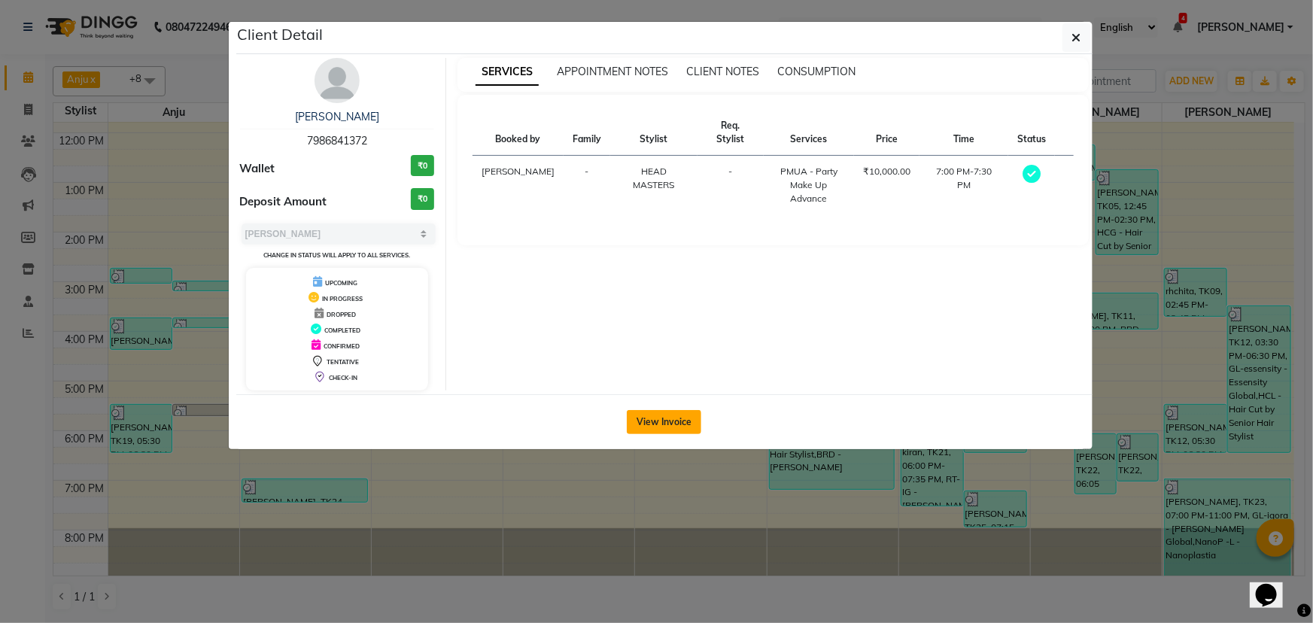
click at [662, 414] on button "View Invoice" at bounding box center [664, 422] width 74 height 24
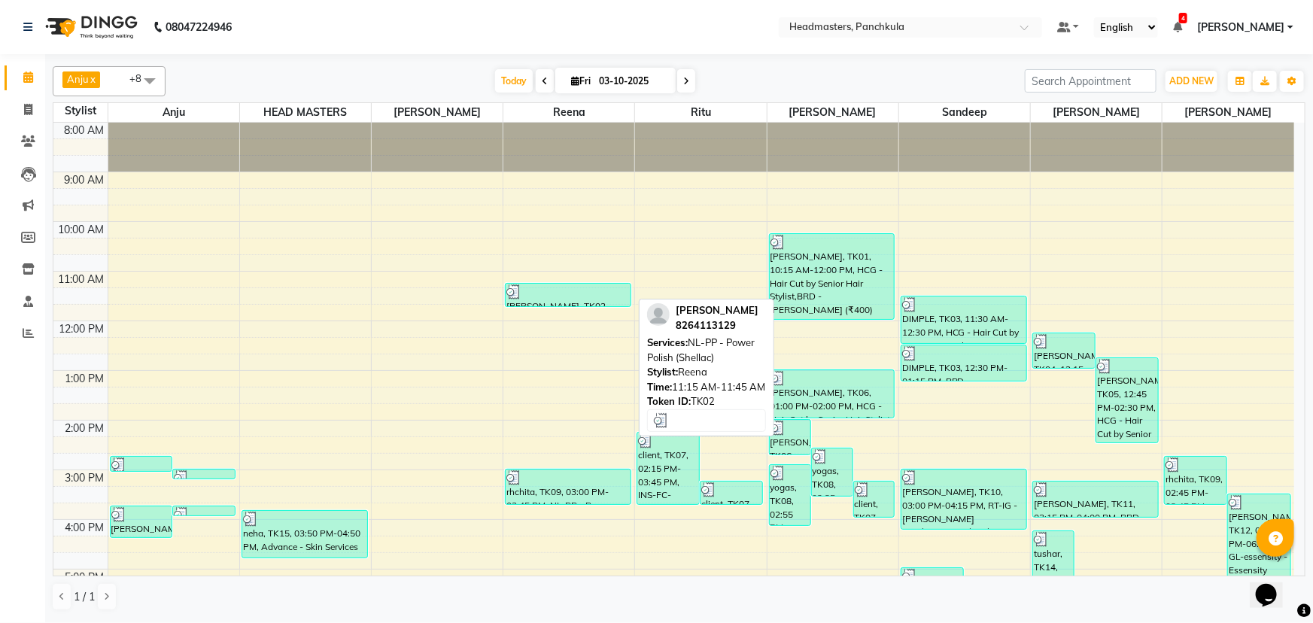
click at [564, 300] on div "[PERSON_NAME], TK02, 11:15 AM-11:45 AM, NL-PP - Power Polish (Shellac)" at bounding box center [567, 295] width 125 height 23
select select "3"
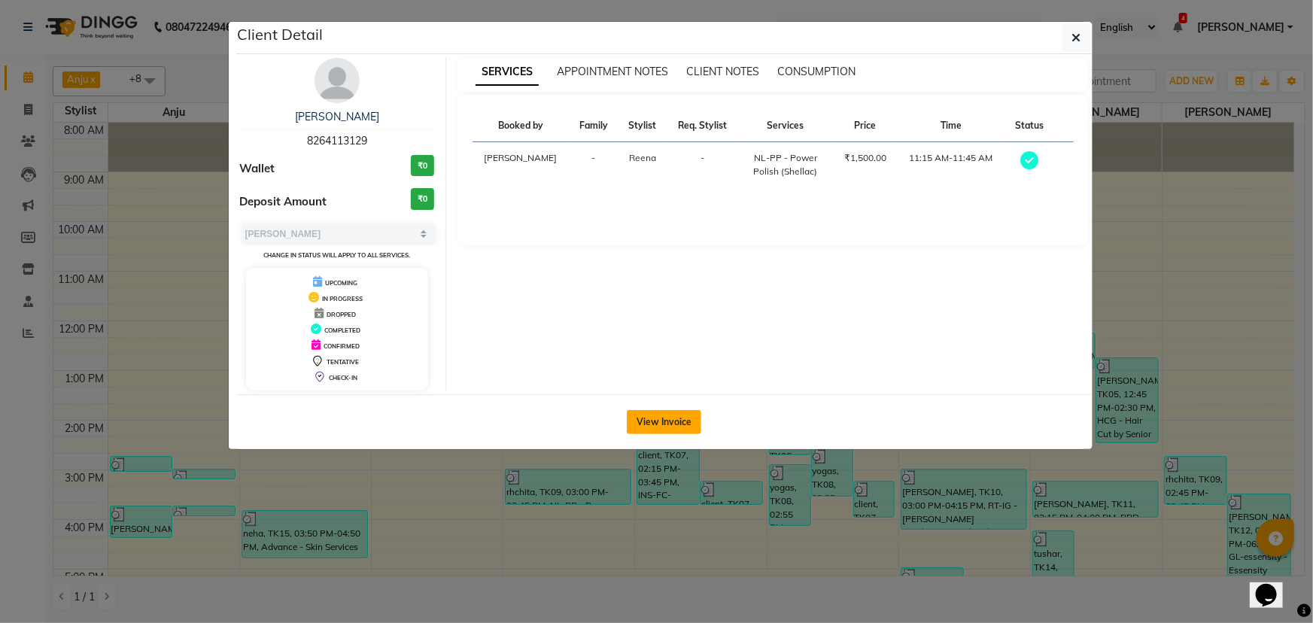
click at [659, 417] on button "View Invoice" at bounding box center [664, 422] width 74 height 24
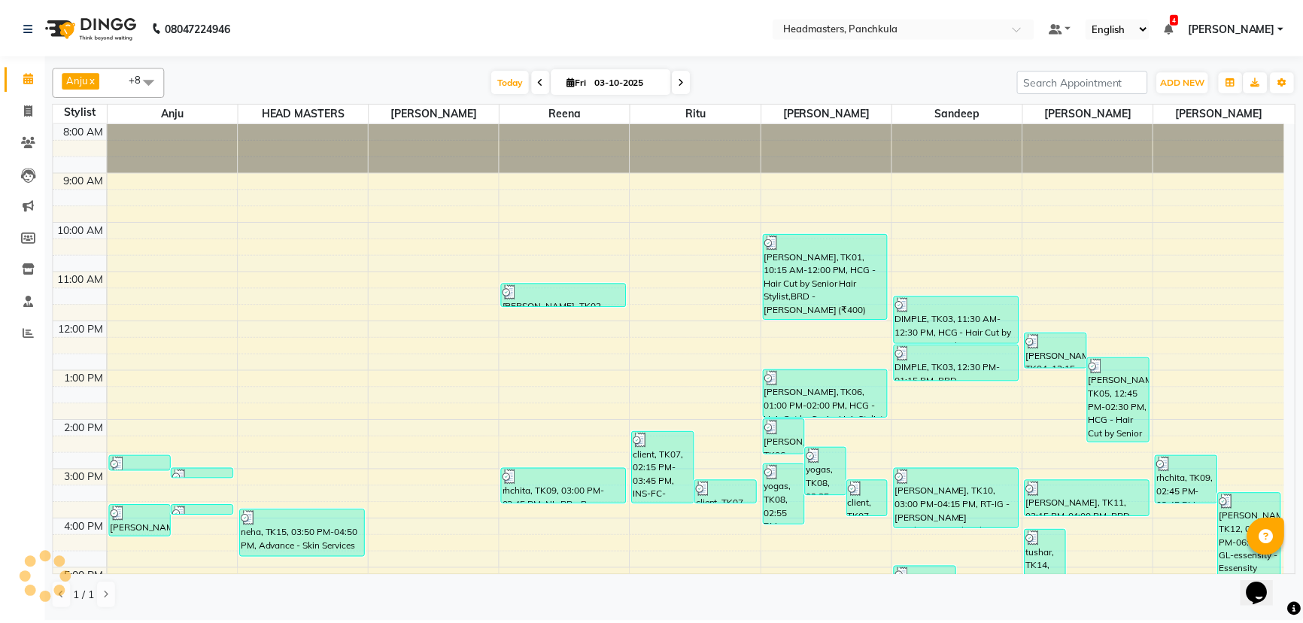
scroll to position [188, 0]
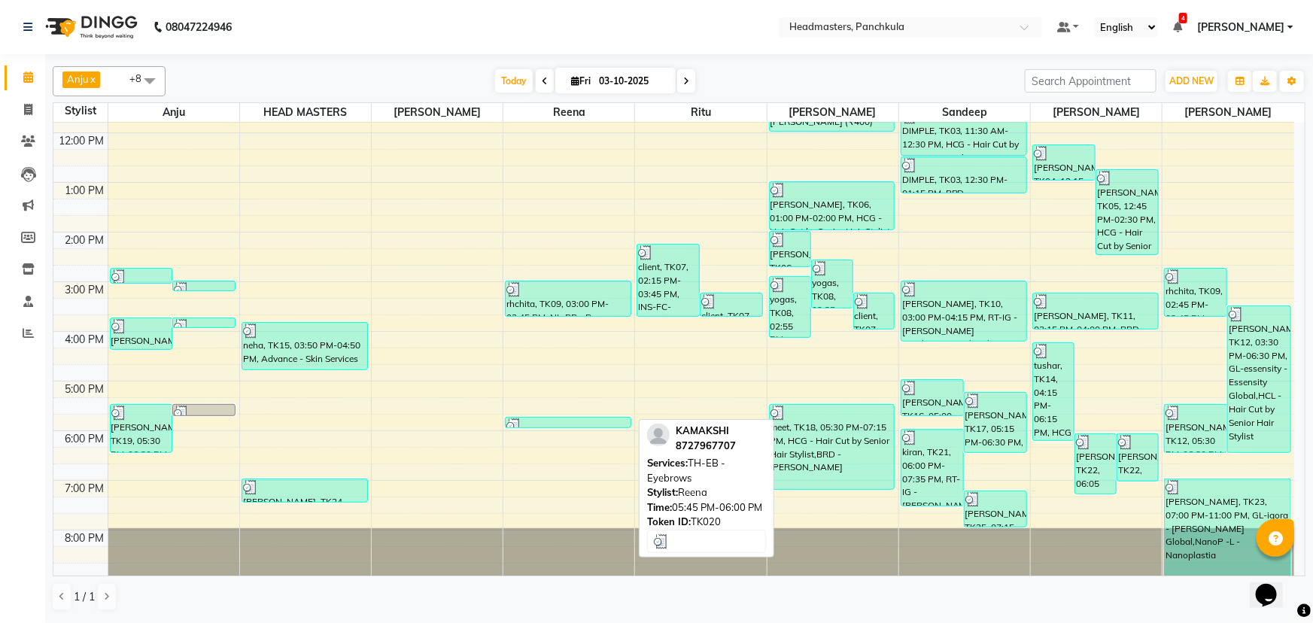
click at [579, 424] on div at bounding box center [567, 425] width 123 height 15
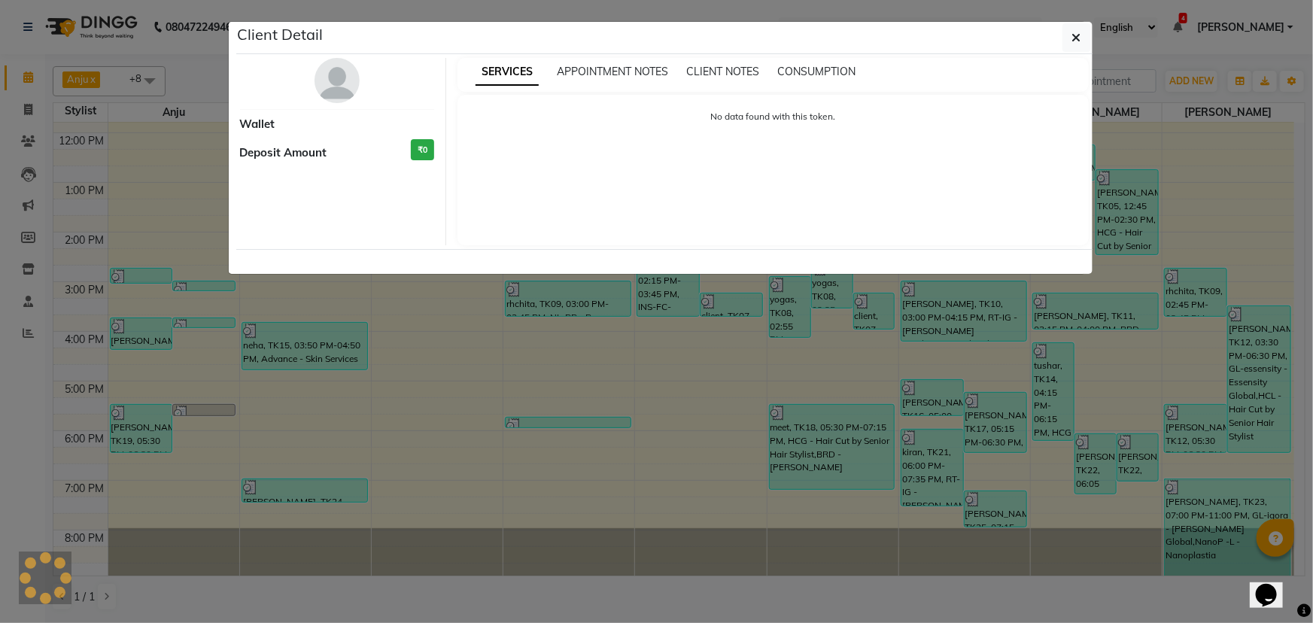
select select "3"
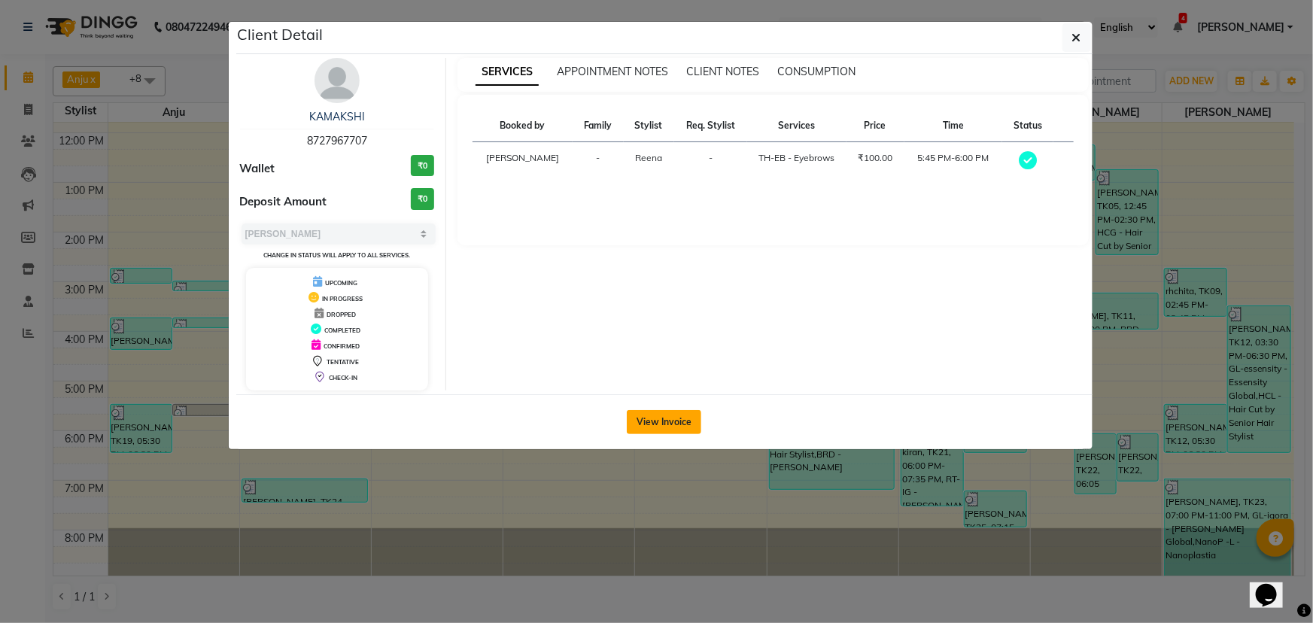
click at [685, 423] on button "View Invoice" at bounding box center [664, 422] width 74 height 24
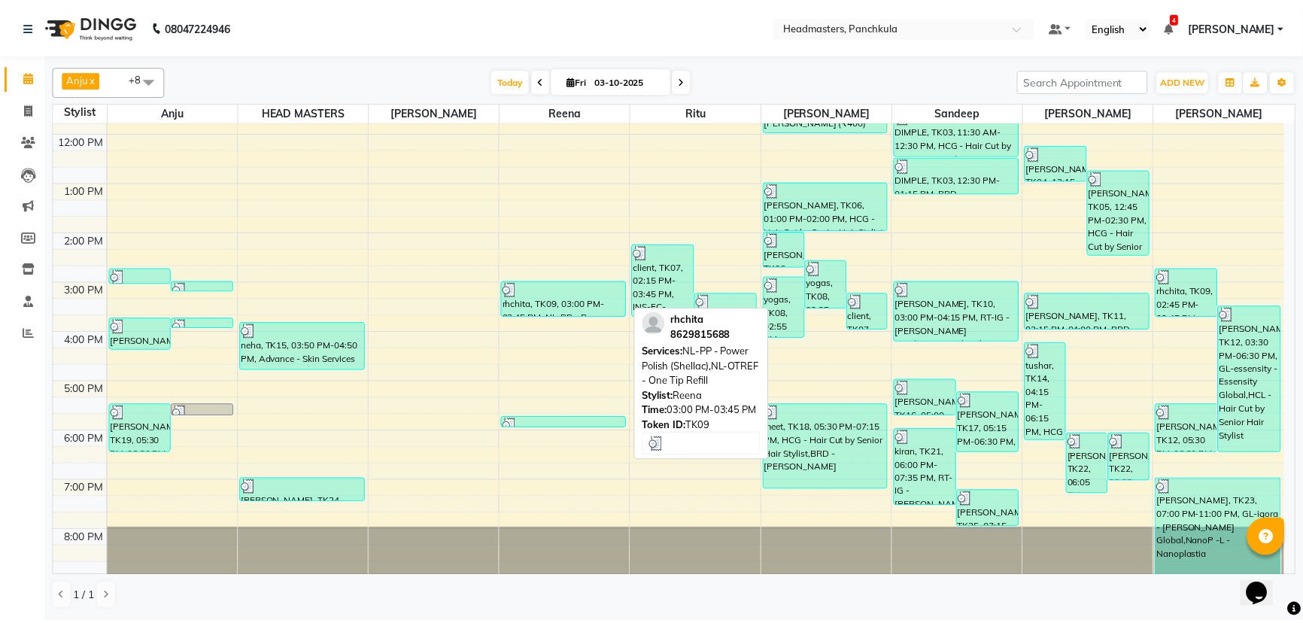
scroll to position [120, 0]
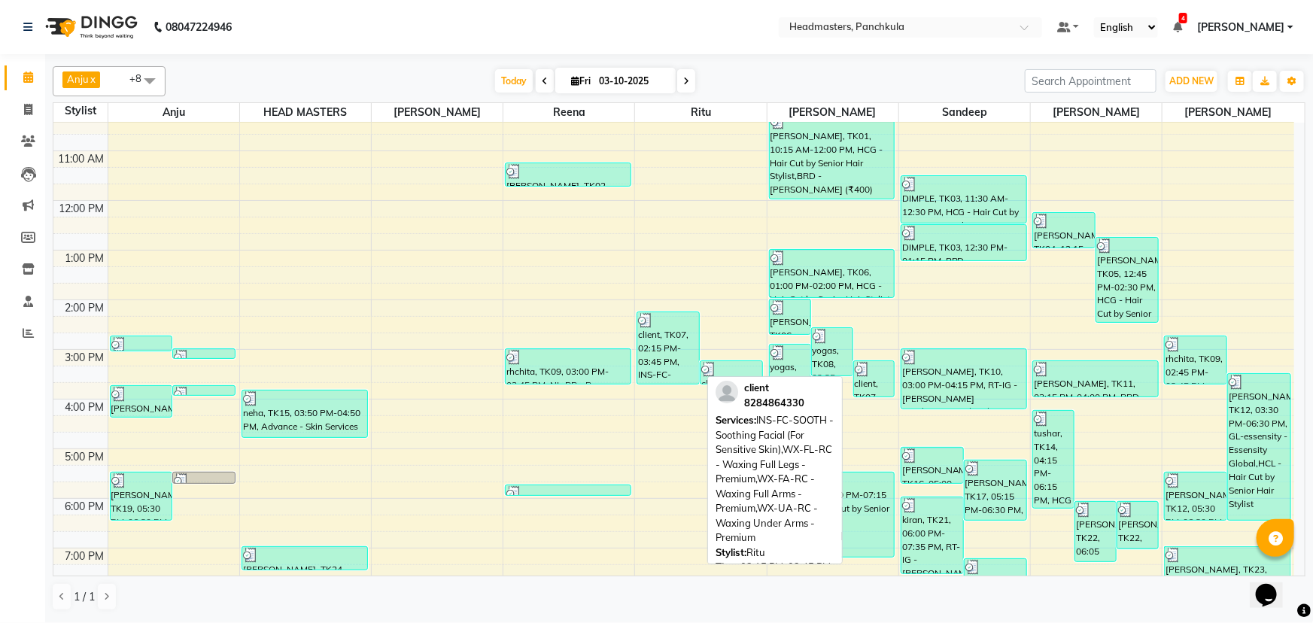
click at [676, 352] on div "client, TK07, 02:15 PM-03:45 PM, INS-FC-SOOTH - Soothing Facial (For Sensitive …" at bounding box center [668, 347] width 62 height 71
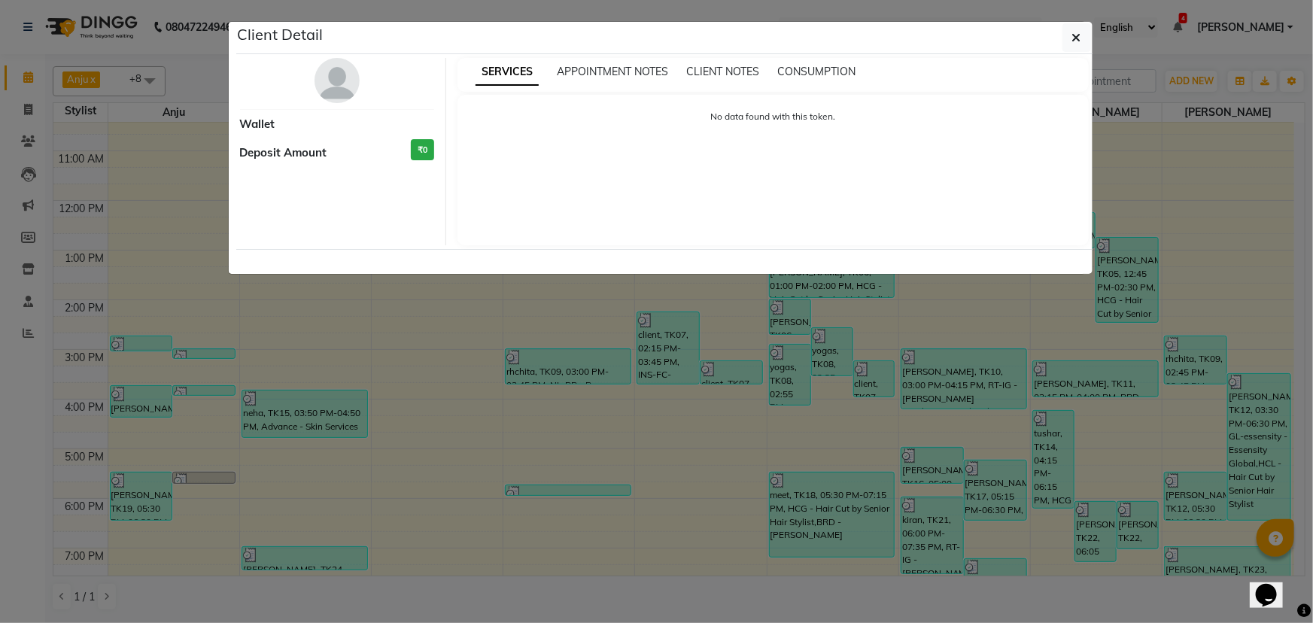
select select "3"
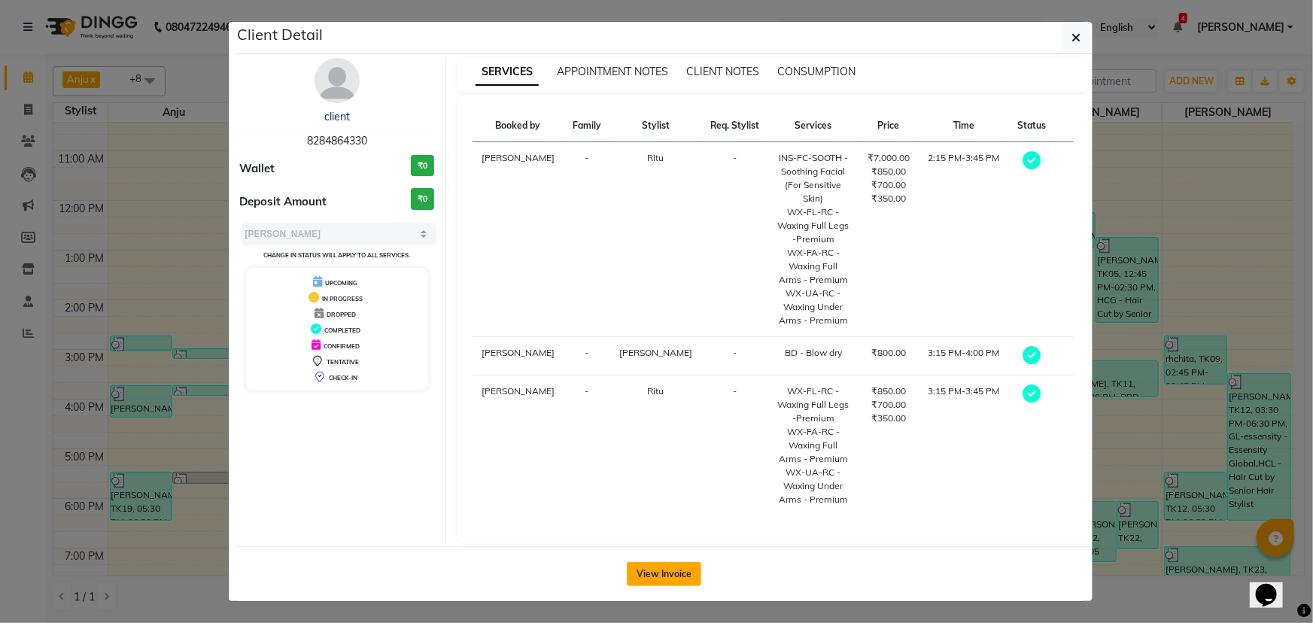
click at [671, 566] on button "View Invoice" at bounding box center [664, 574] width 74 height 24
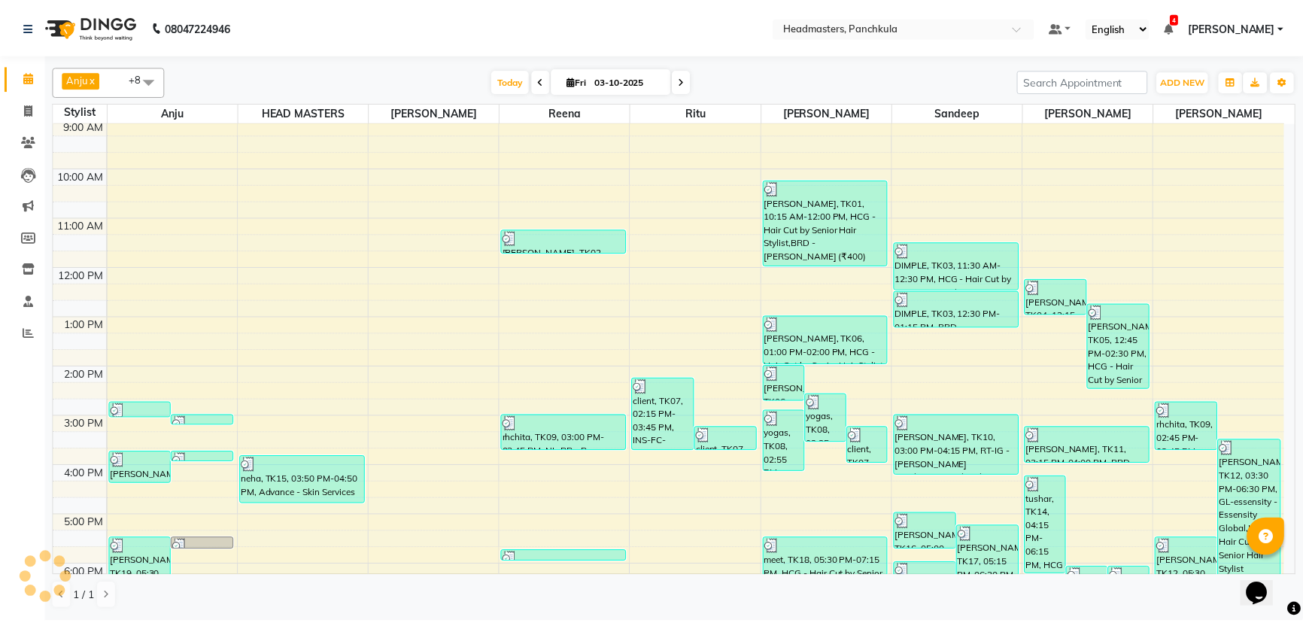
scroll to position [136, 0]
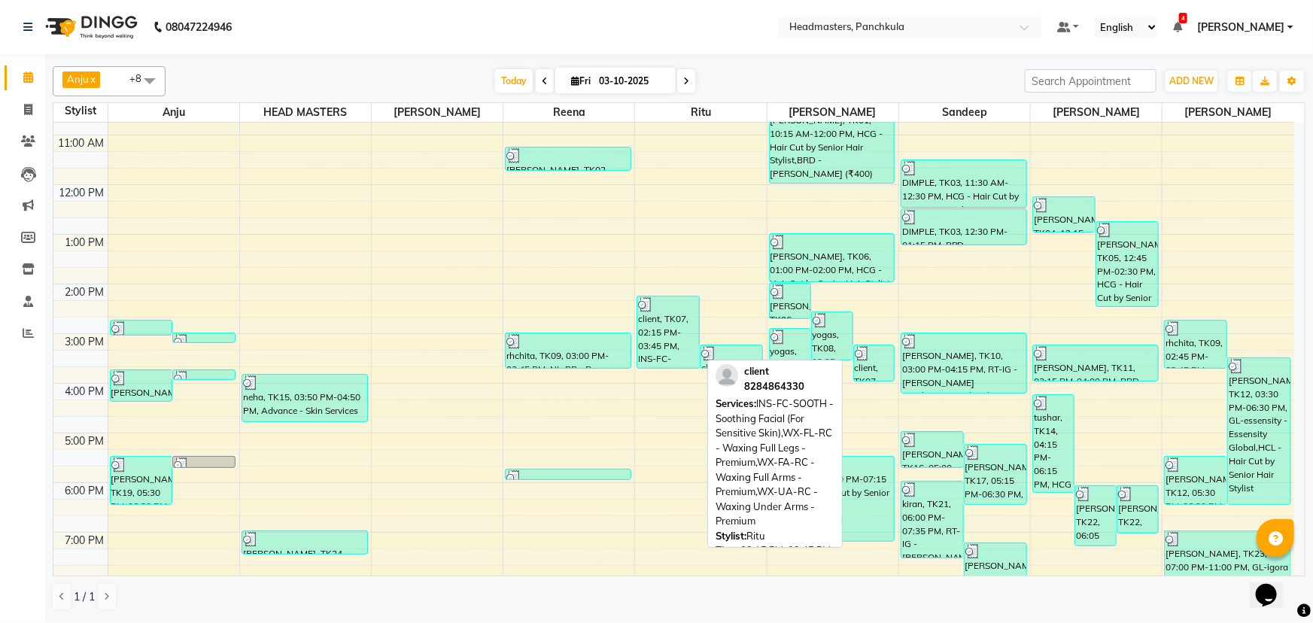
click at [642, 342] on div "client, TK07, 02:15 PM-03:45 PM, INS-FC-SOOTH - Soothing Facial (For Sensitive …" at bounding box center [668, 331] width 62 height 71
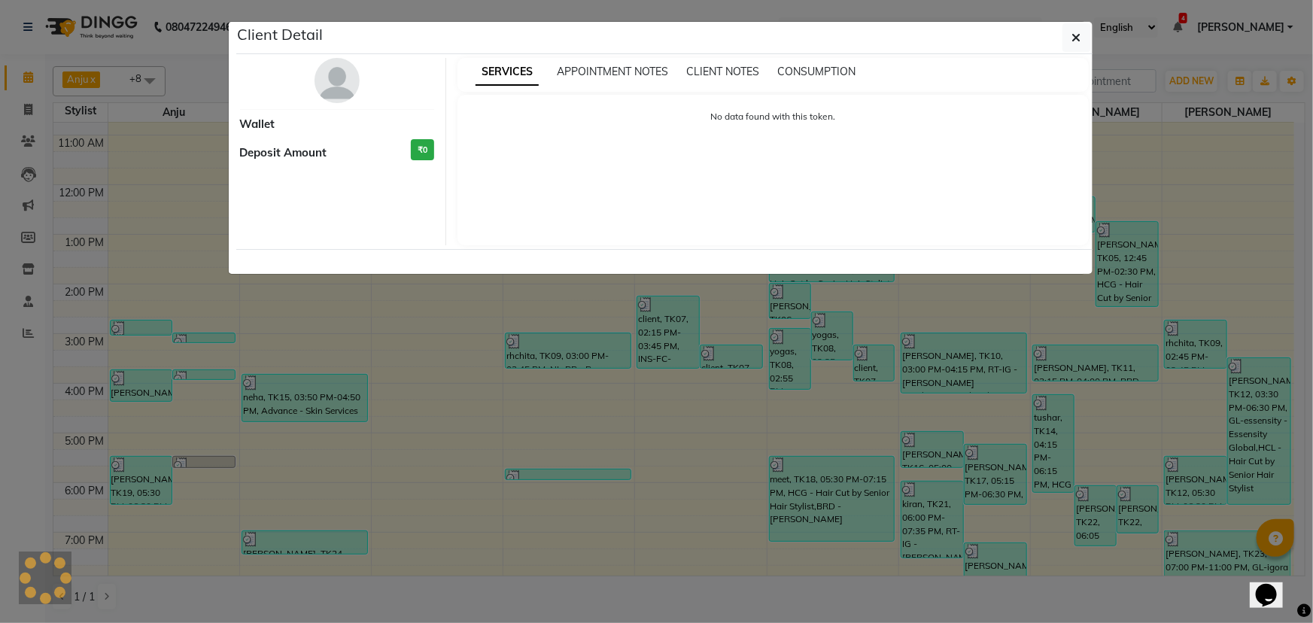
select select "3"
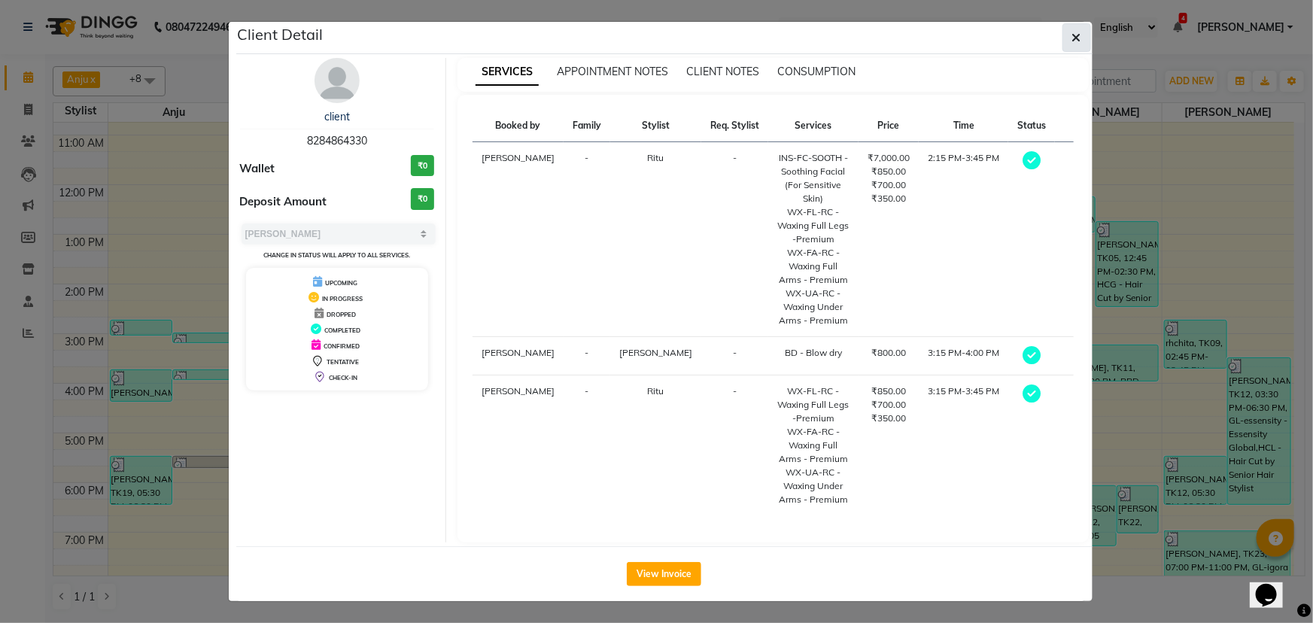
click at [1076, 44] on button "button" at bounding box center [1076, 37] width 29 height 29
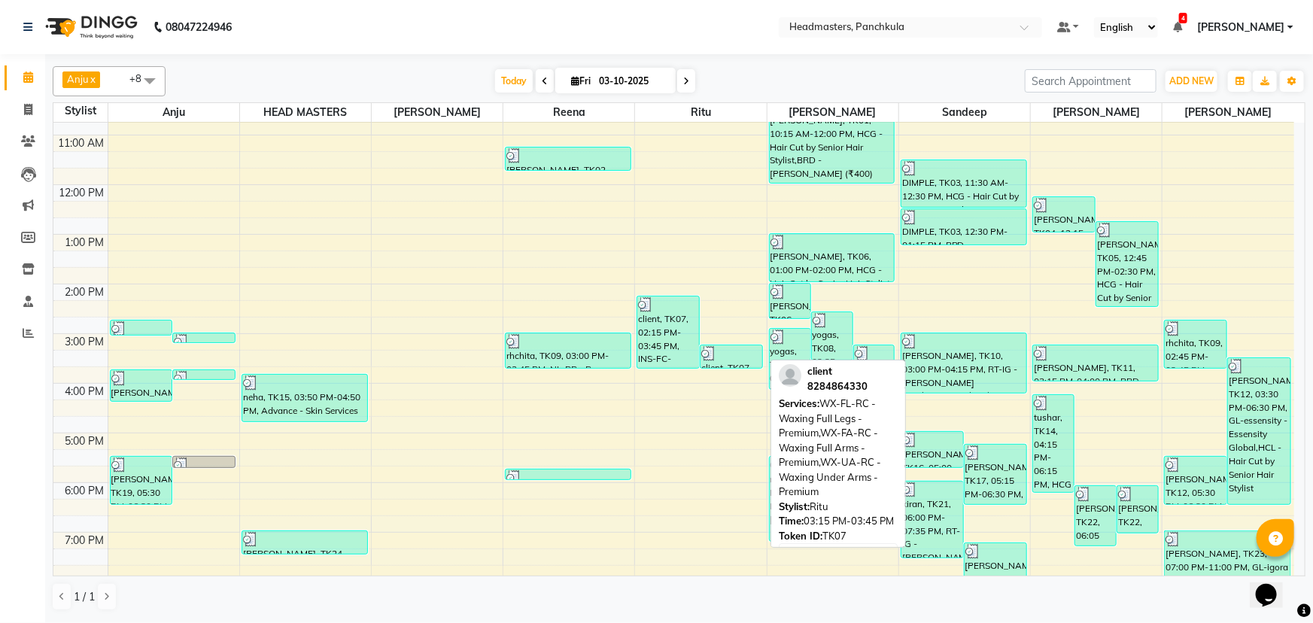
click at [748, 355] on div at bounding box center [731, 353] width 60 height 15
select select "3"
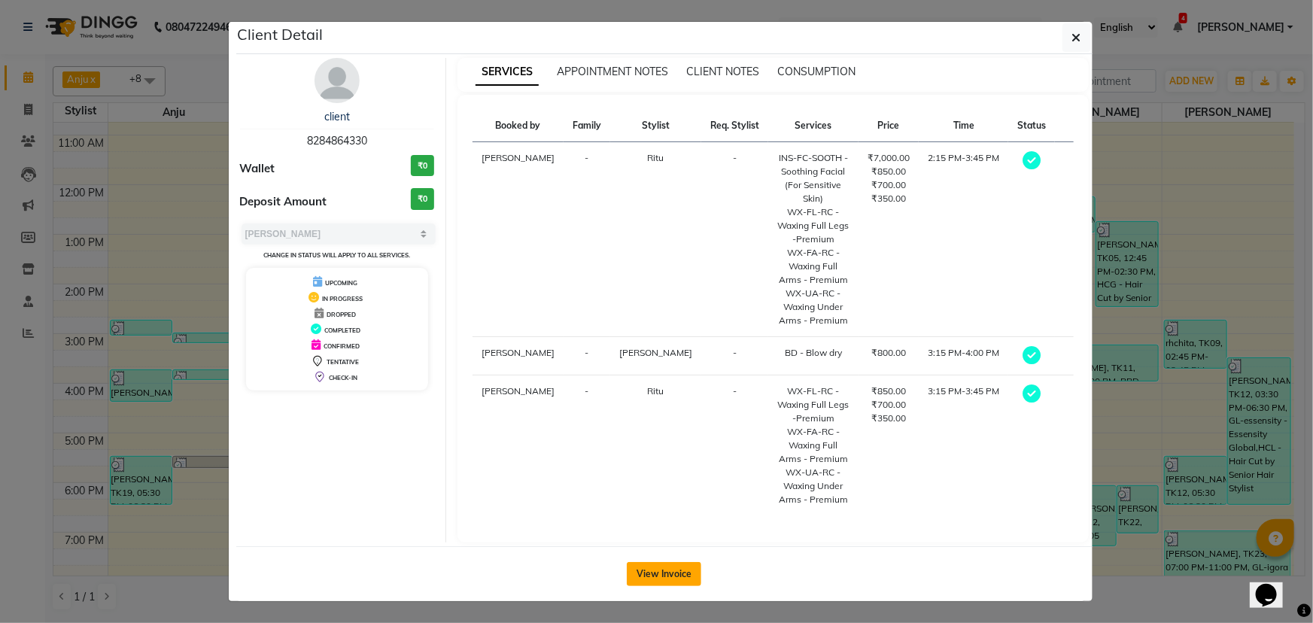
click at [664, 579] on button "View Invoice" at bounding box center [664, 574] width 74 height 24
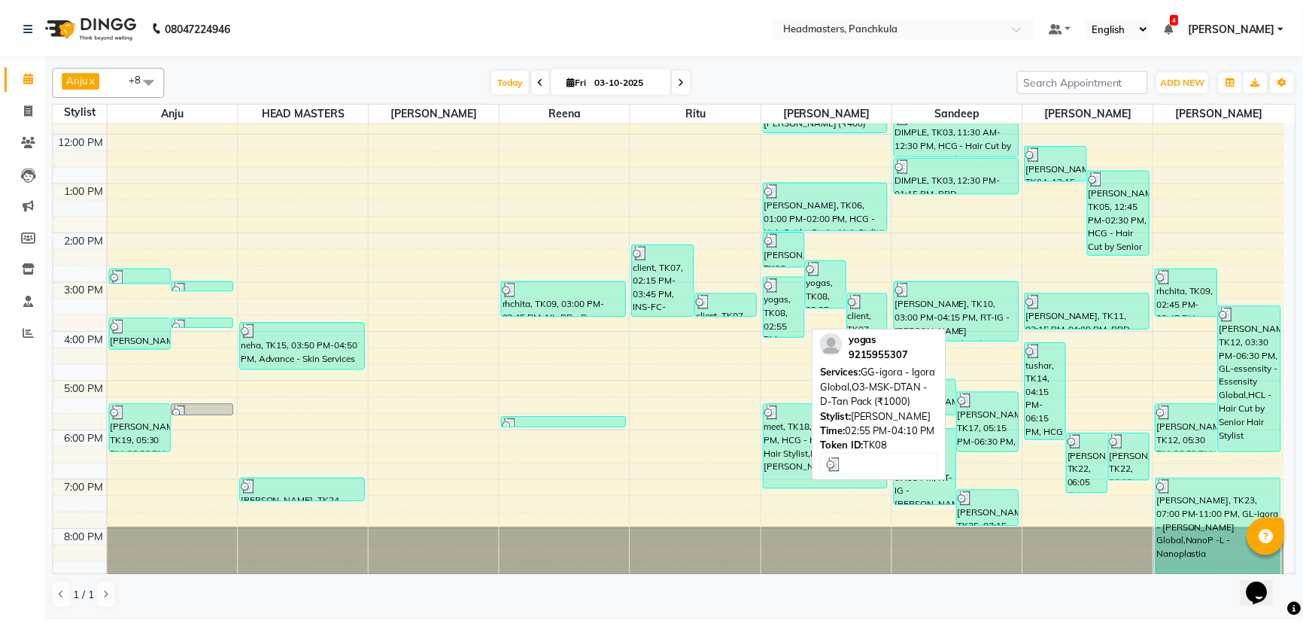
scroll to position [120, 0]
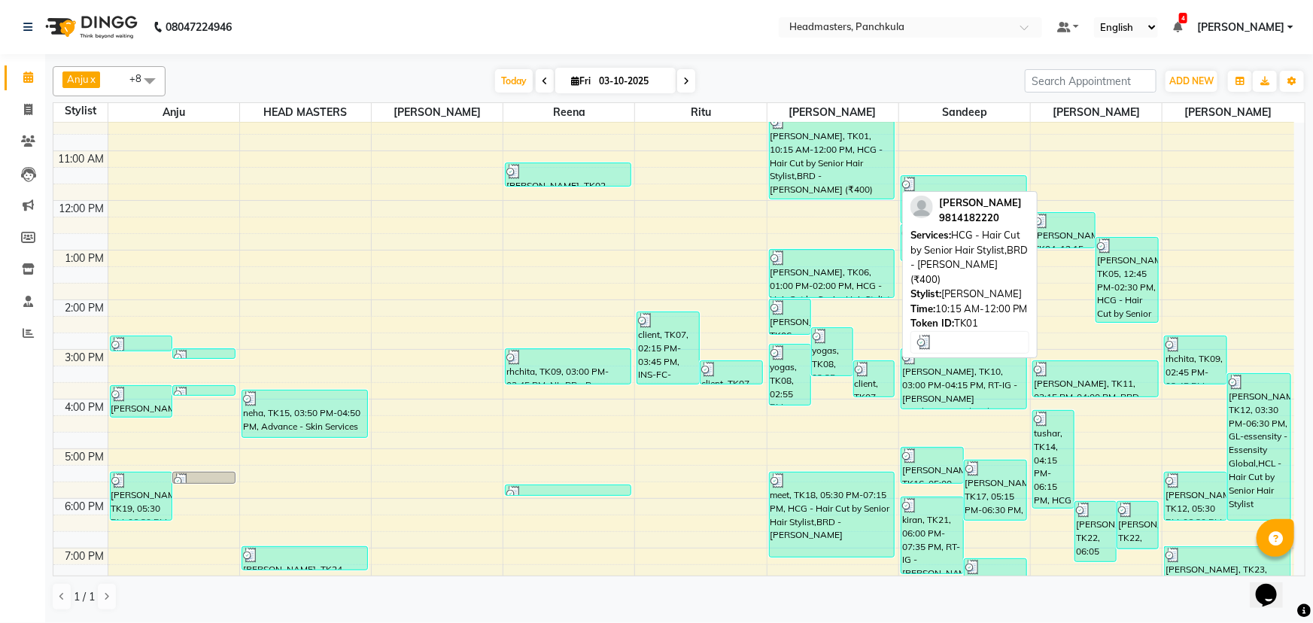
click at [841, 196] on div "[PERSON_NAME], TK01, 10:15 AM-12:00 PM, HCG - Hair Cut by Senior Hair Stylist,B…" at bounding box center [831, 156] width 125 height 85
select select "3"
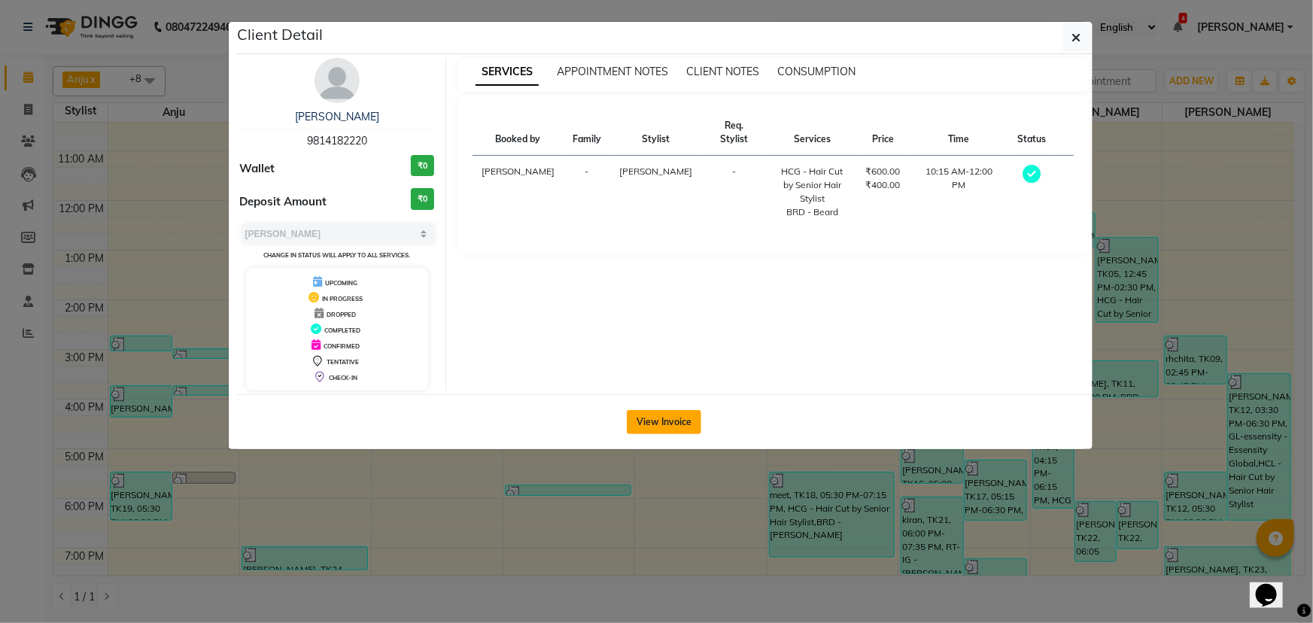
click at [672, 426] on button "View Invoice" at bounding box center [664, 422] width 74 height 24
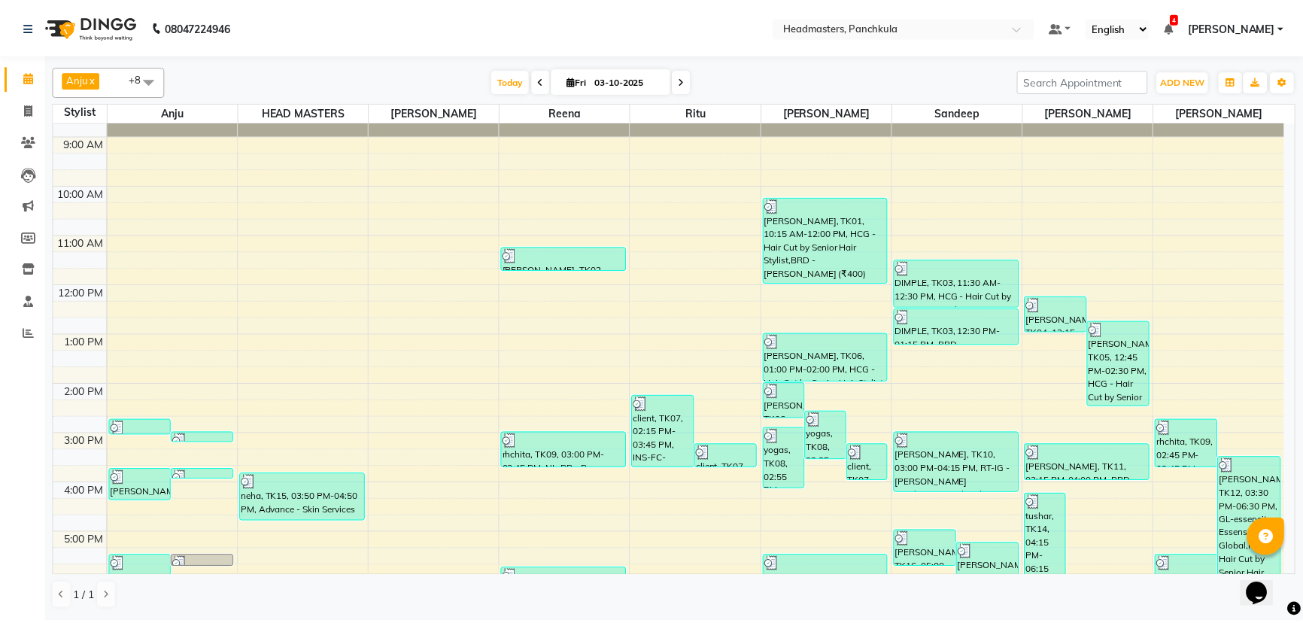
scroll to position [68, 0]
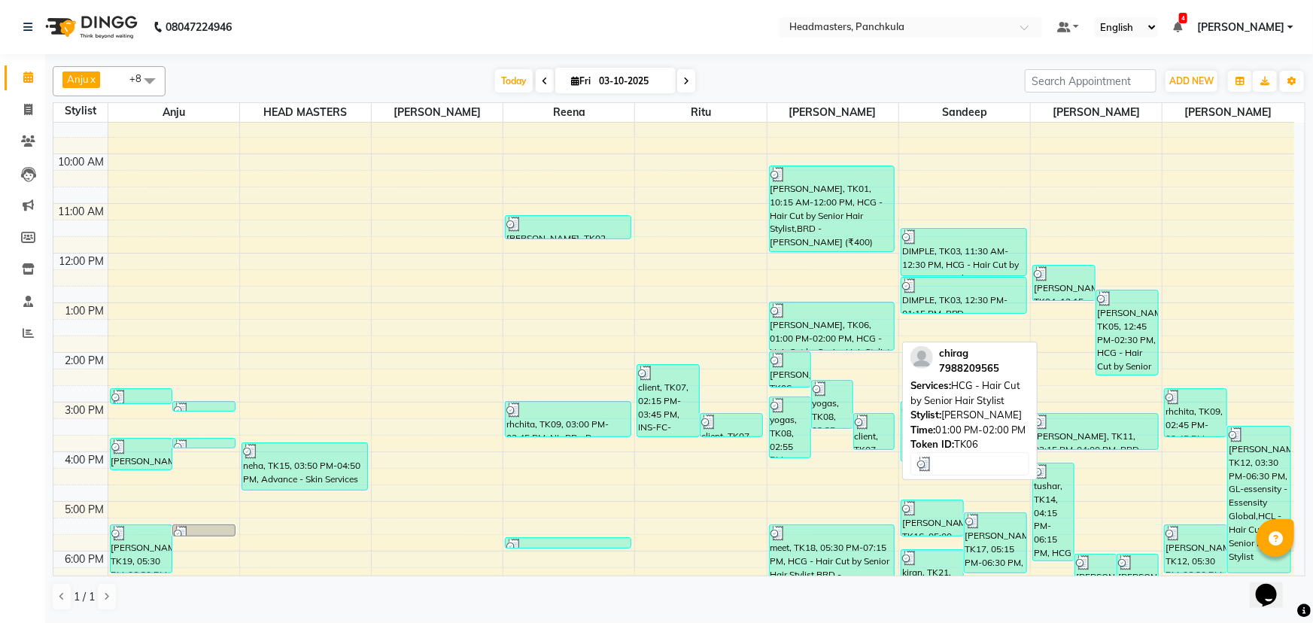
click at [848, 323] on div "[PERSON_NAME], TK06, 01:00 PM-02:00 PM, HCG - Hair Cut by Senior Hair Stylist" at bounding box center [831, 325] width 125 height 47
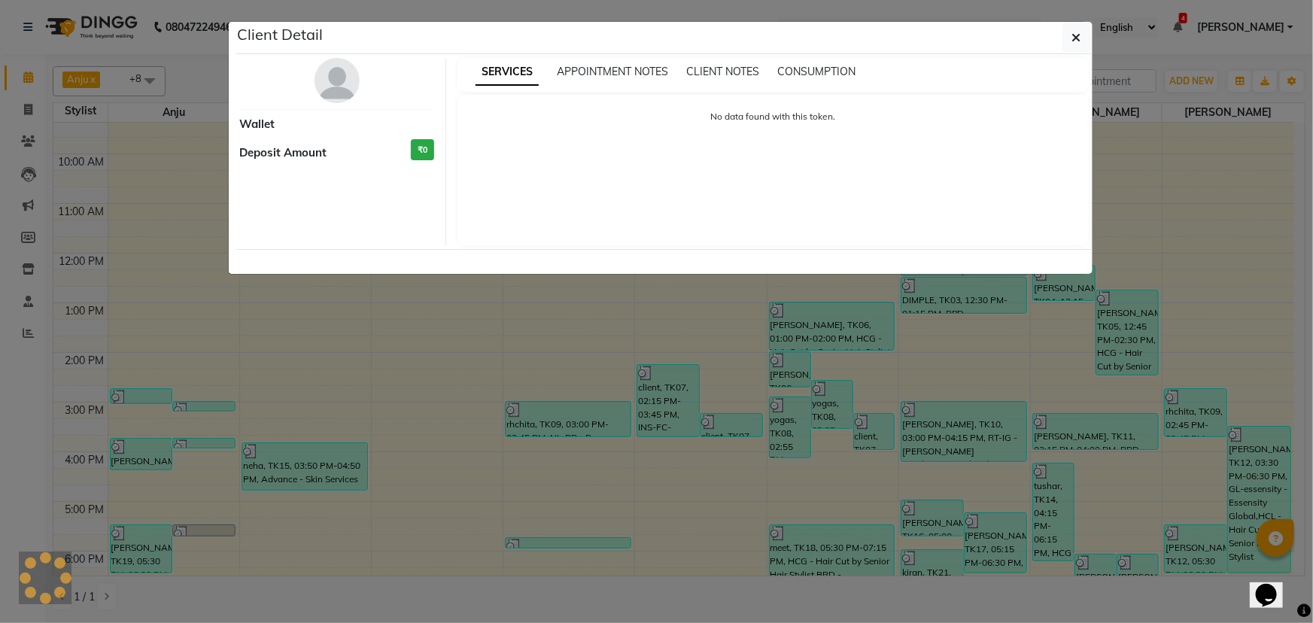
select select "3"
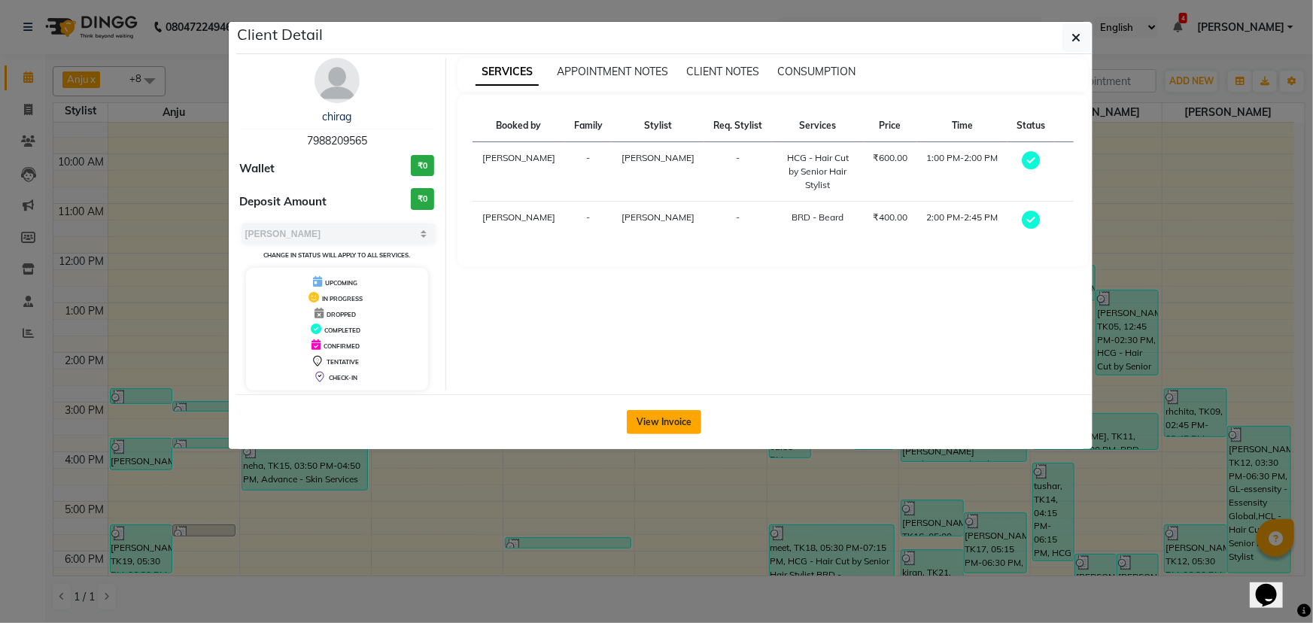
click at [667, 423] on button "View Invoice" at bounding box center [664, 422] width 74 height 24
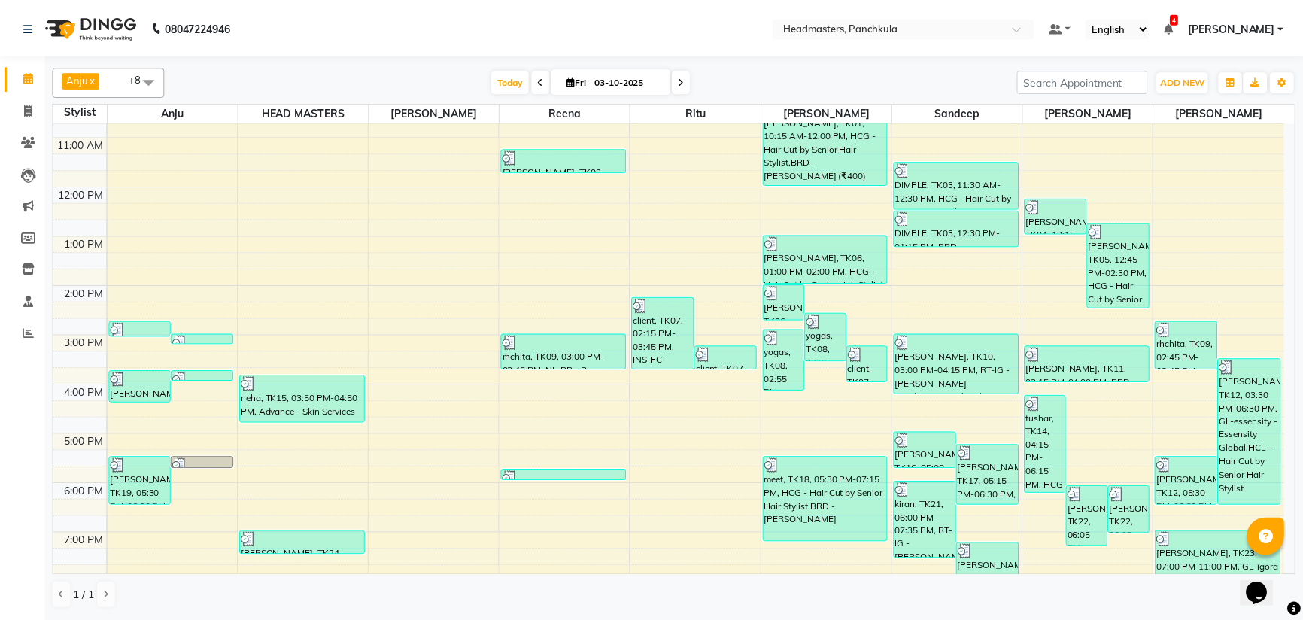
scroll to position [52, 0]
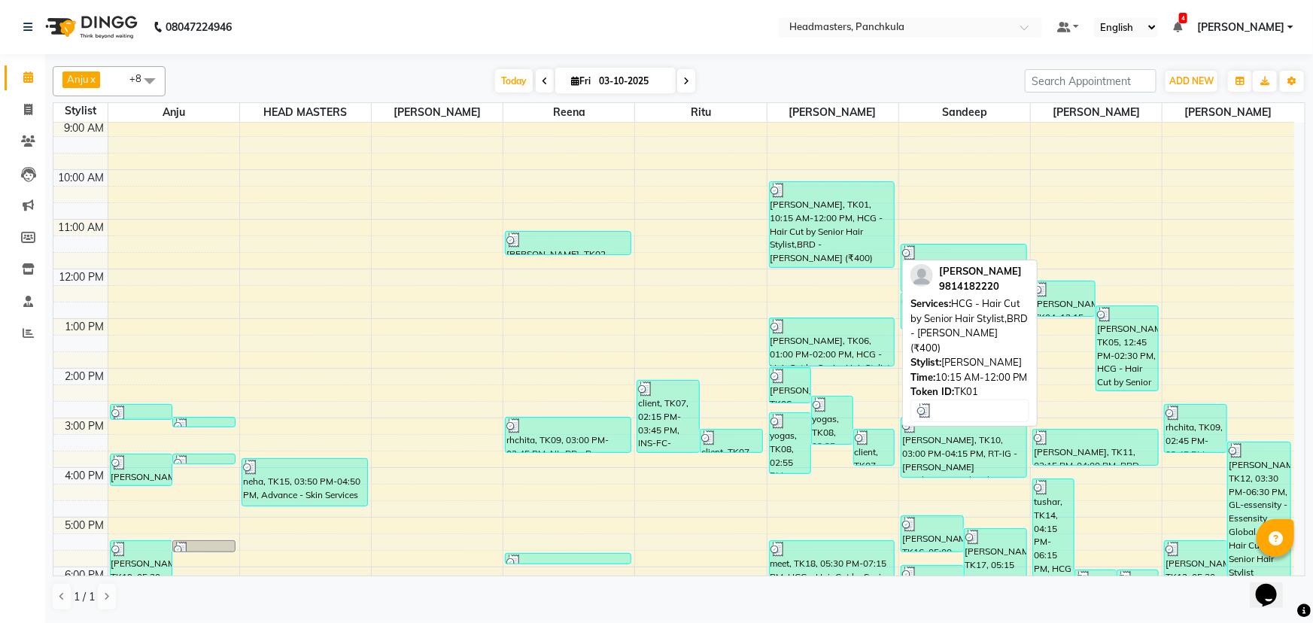
click at [839, 252] on div "[PERSON_NAME], TK01, 10:15 AM-12:00 PM, HCG - Hair Cut by Senior Hair Stylist,B…" at bounding box center [831, 224] width 125 height 85
select select "3"
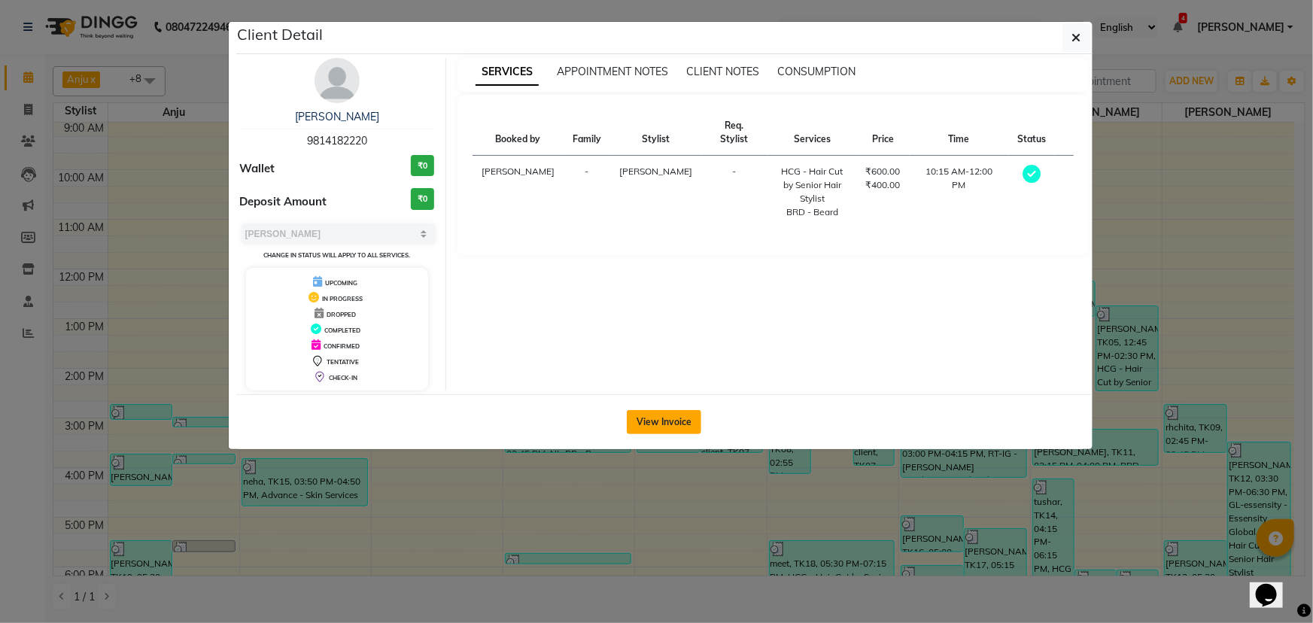
click at [668, 410] on button "View Invoice" at bounding box center [664, 422] width 74 height 24
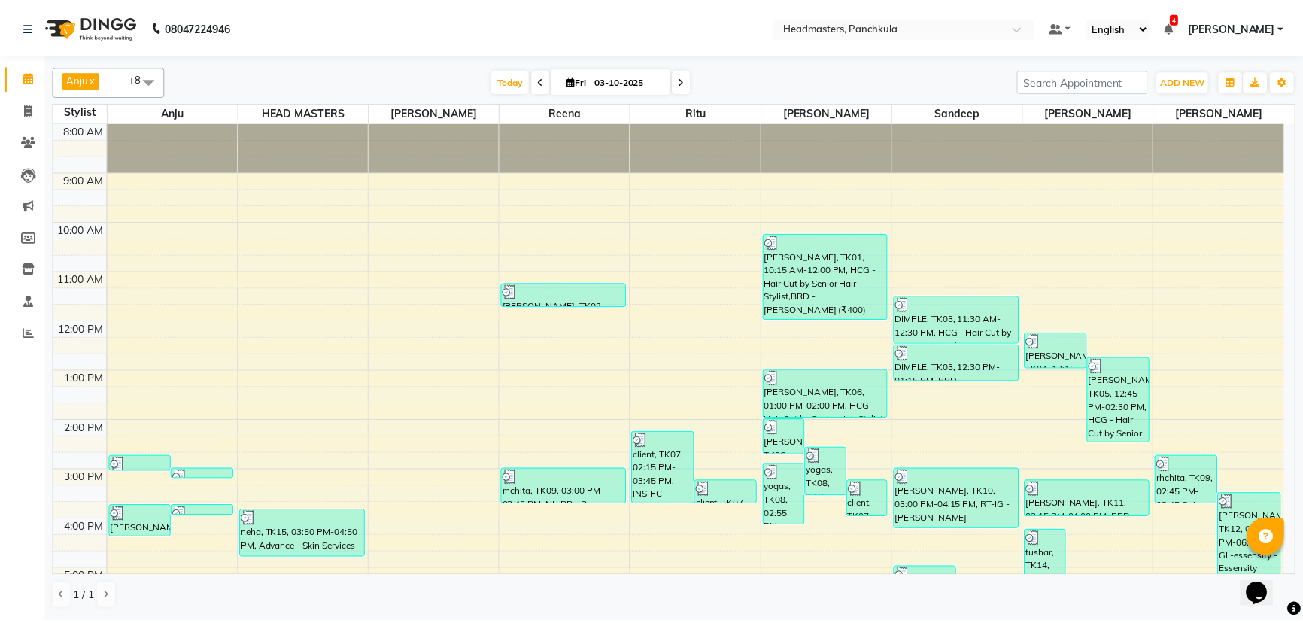
scroll to position [68, 0]
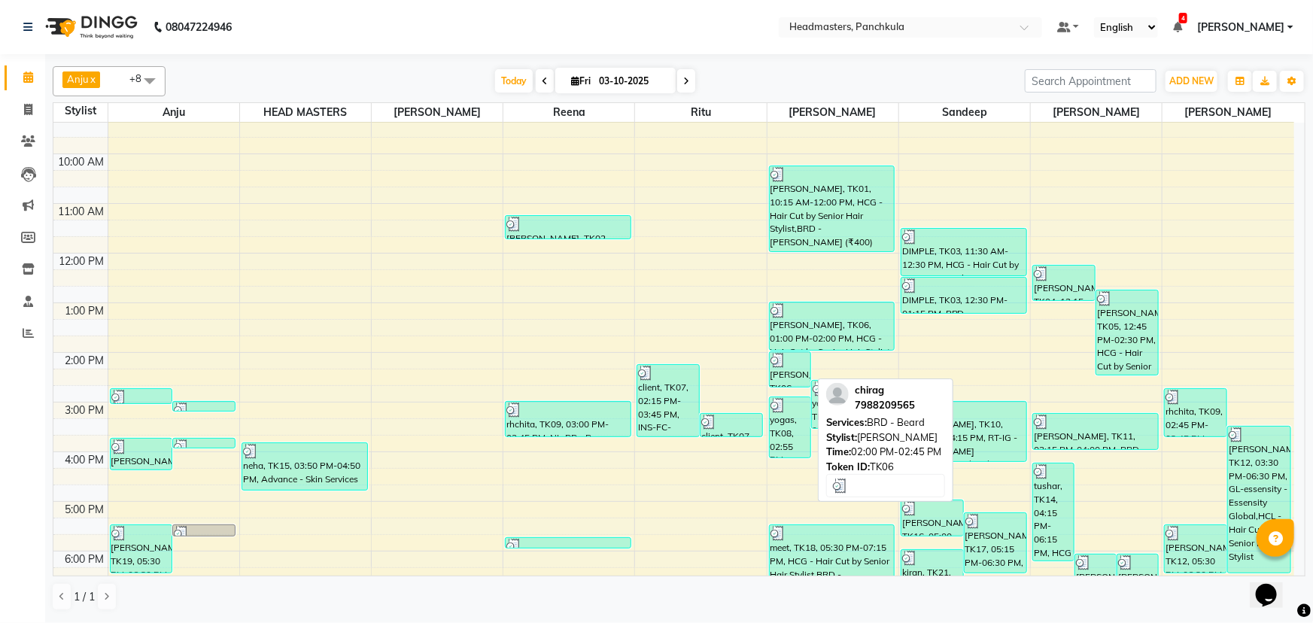
click at [781, 384] on div "[PERSON_NAME], TK06, 02:00 PM-02:45 PM, BRD - [PERSON_NAME]" at bounding box center [789, 369] width 41 height 35
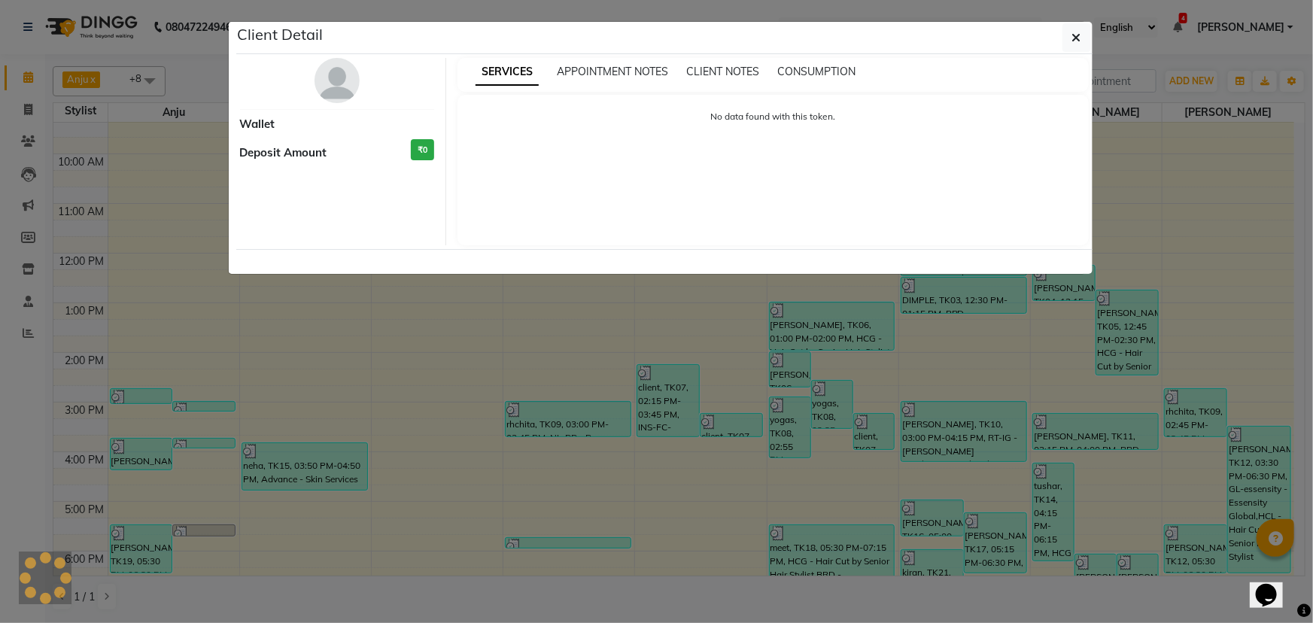
select select "3"
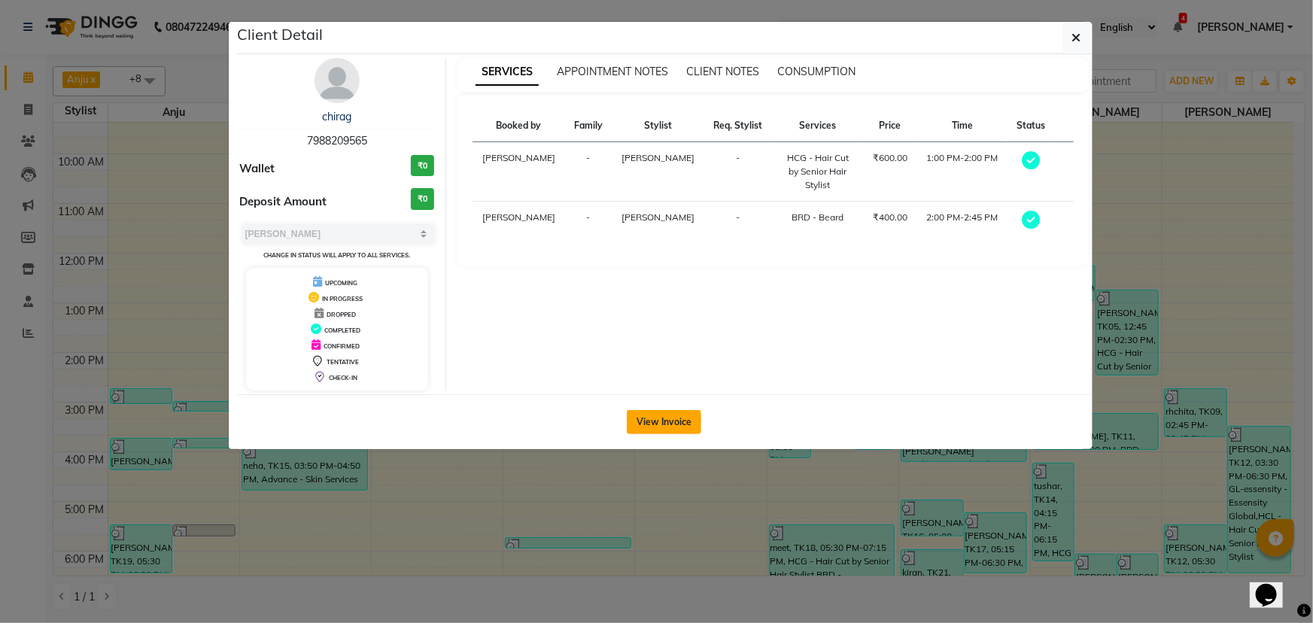
click at [682, 418] on button "View Invoice" at bounding box center [664, 422] width 74 height 24
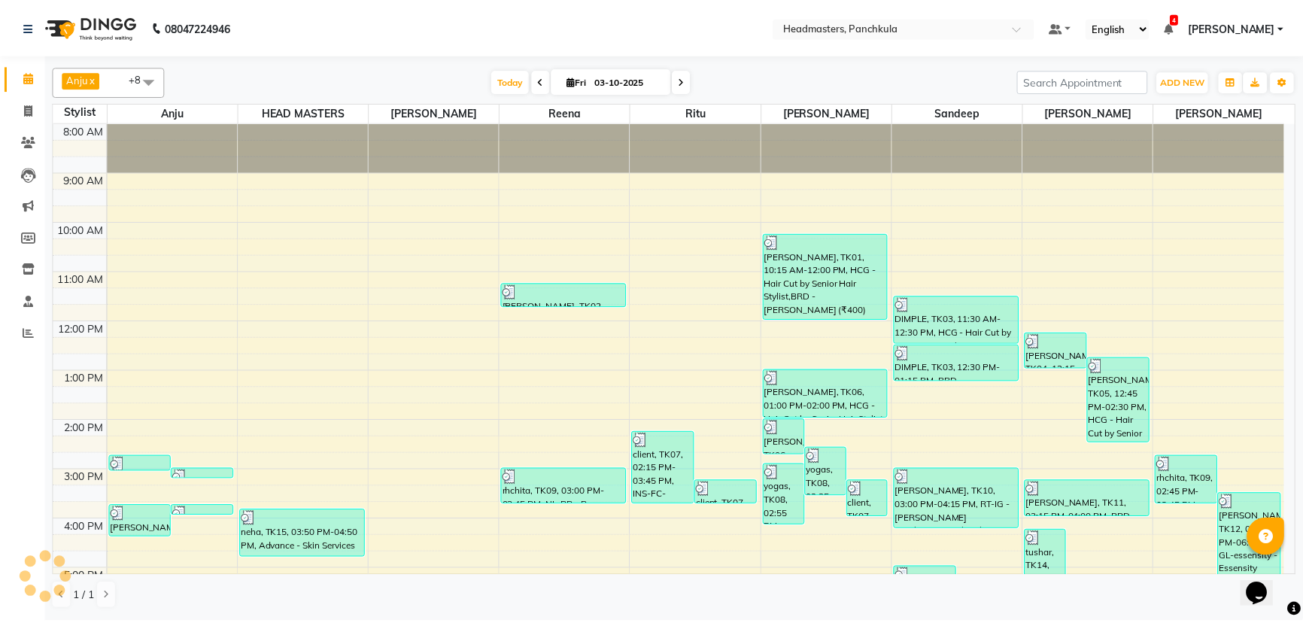
scroll to position [188, 0]
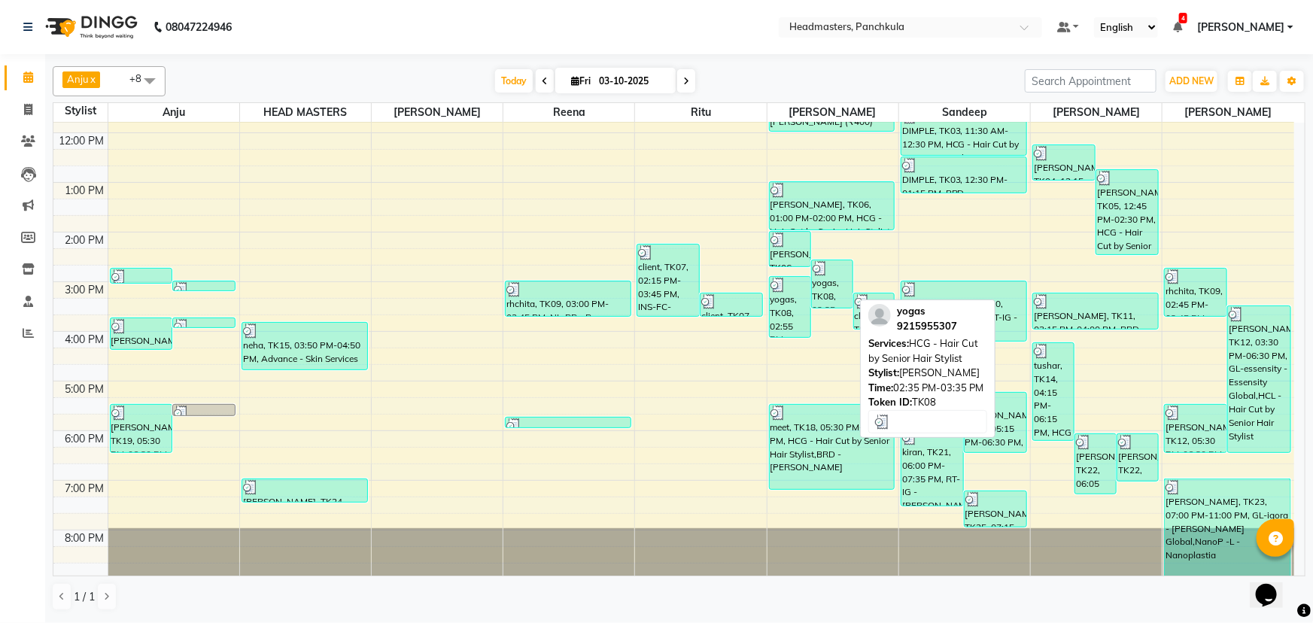
click at [836, 293] on div "yogas, TK08, 02:35 PM-03:35 PM, HCG - Hair Cut by Senior Hair Stylist" at bounding box center [832, 283] width 41 height 47
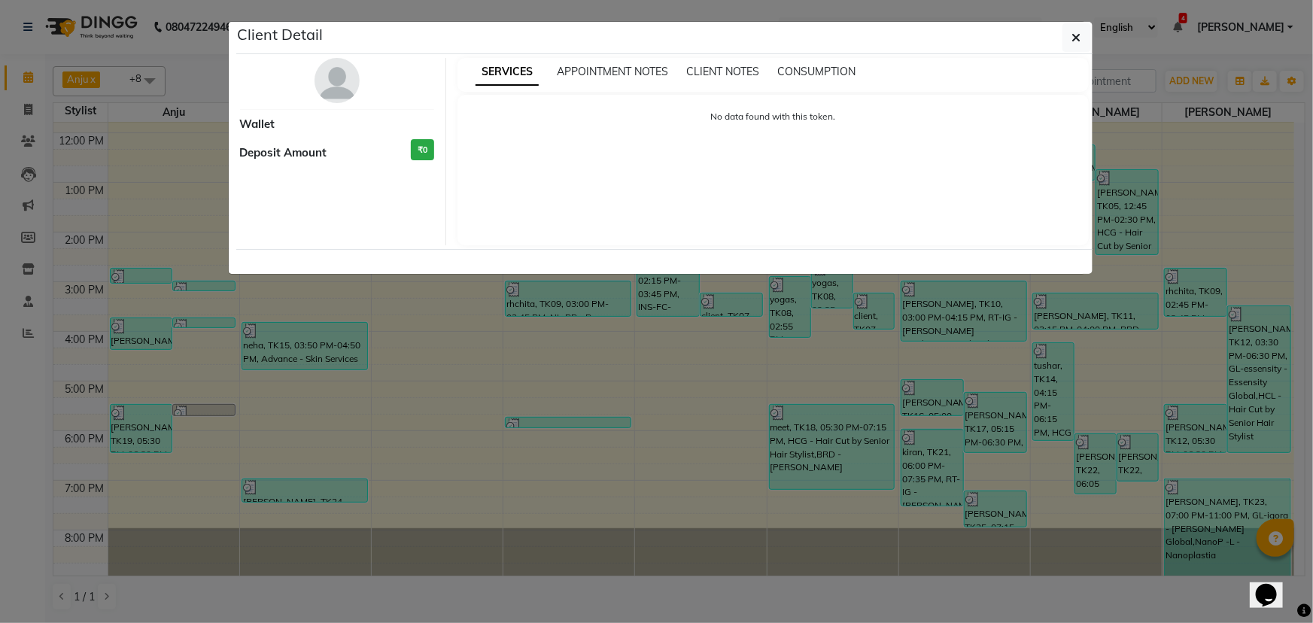
select select "3"
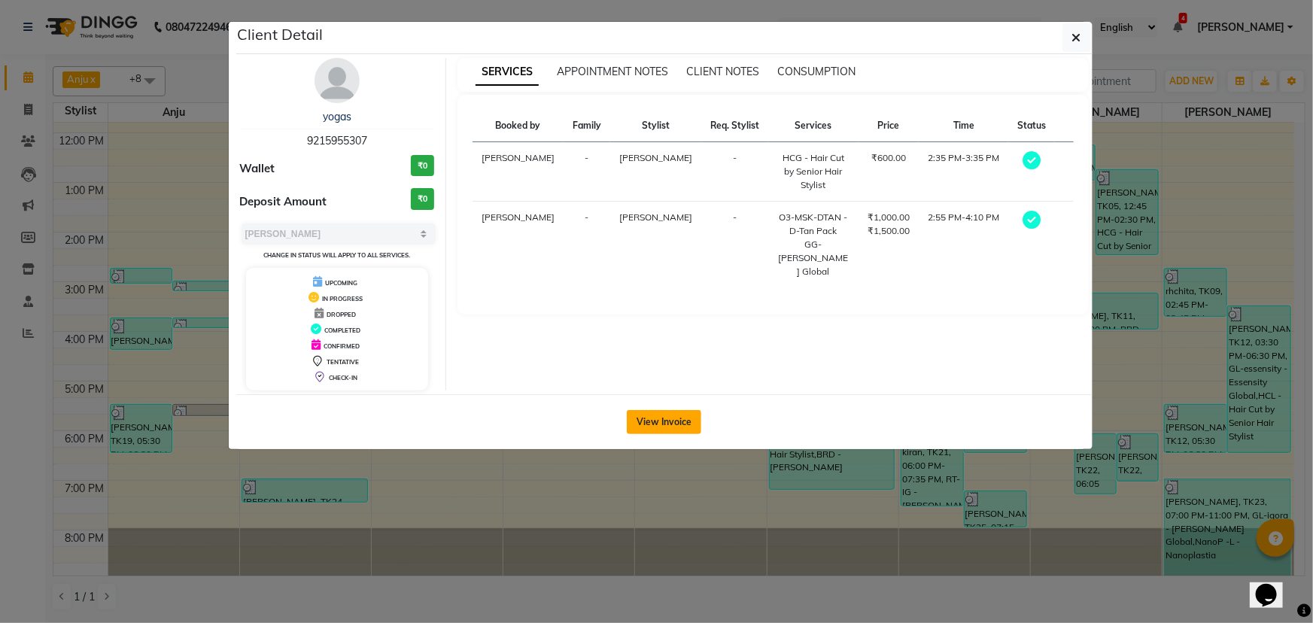
click at [648, 427] on button "View Invoice" at bounding box center [664, 422] width 74 height 24
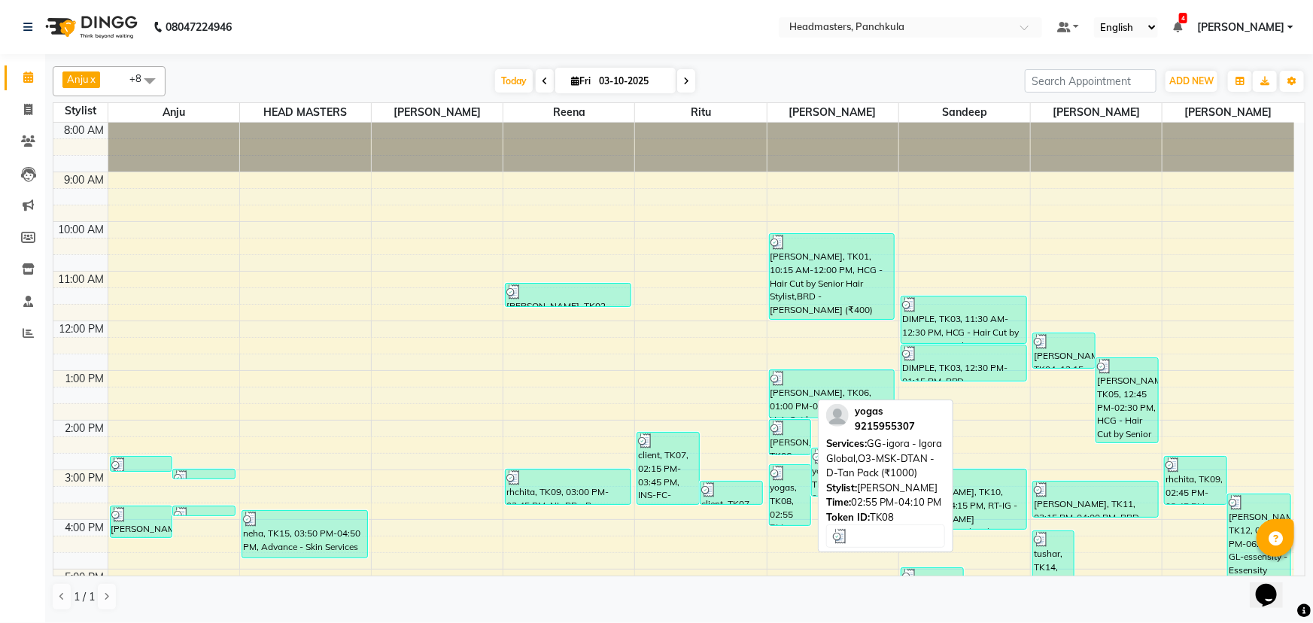
click at [778, 489] on div "yogas, TK08, 02:55 PM-04:10 PM, GG-igora - Igora Global,O3-MSK-DTAN - D-Tan Pac…" at bounding box center [789, 495] width 41 height 60
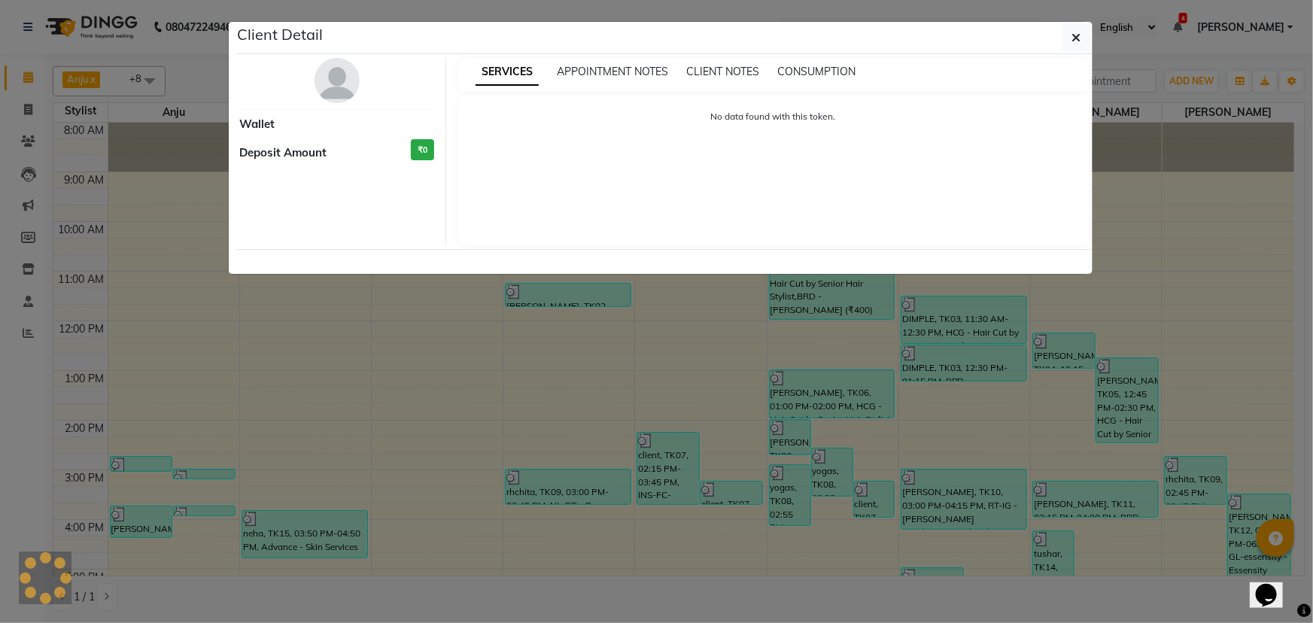
select select "3"
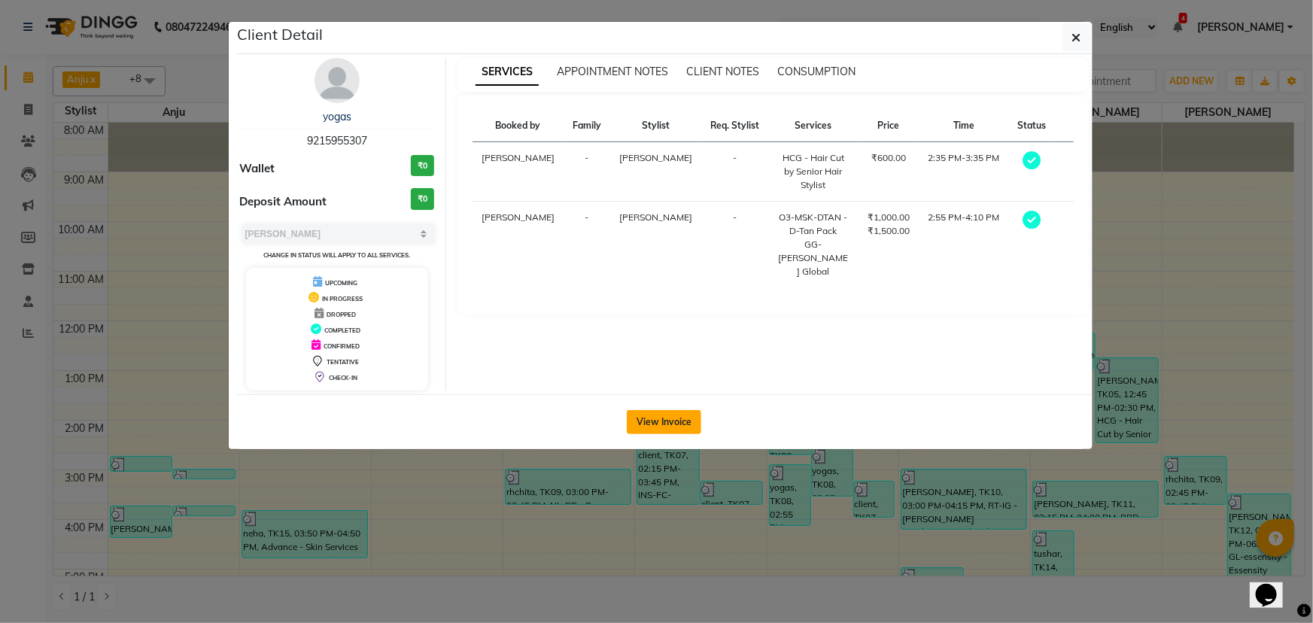
click at [684, 420] on button "View Invoice" at bounding box center [664, 422] width 74 height 24
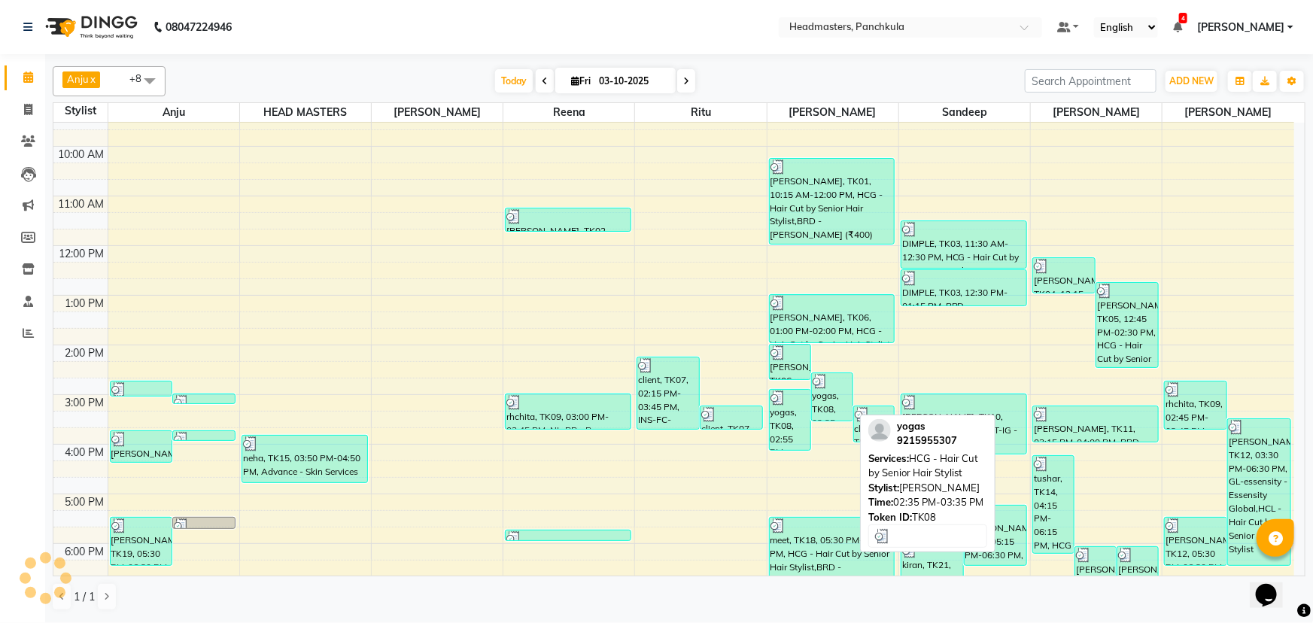
scroll to position [136, 0]
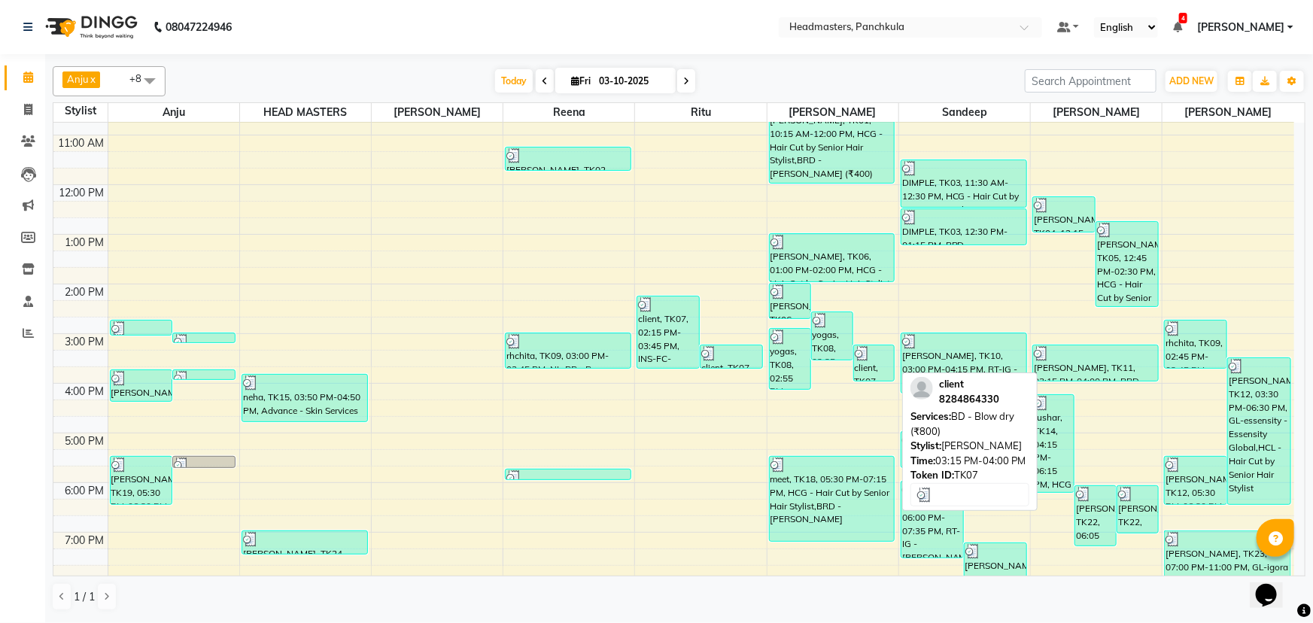
click at [866, 378] on div "client, TK07, 03:15 PM-04:00 PM, BD - Blow dry (₹800)" at bounding box center [874, 362] width 41 height 35
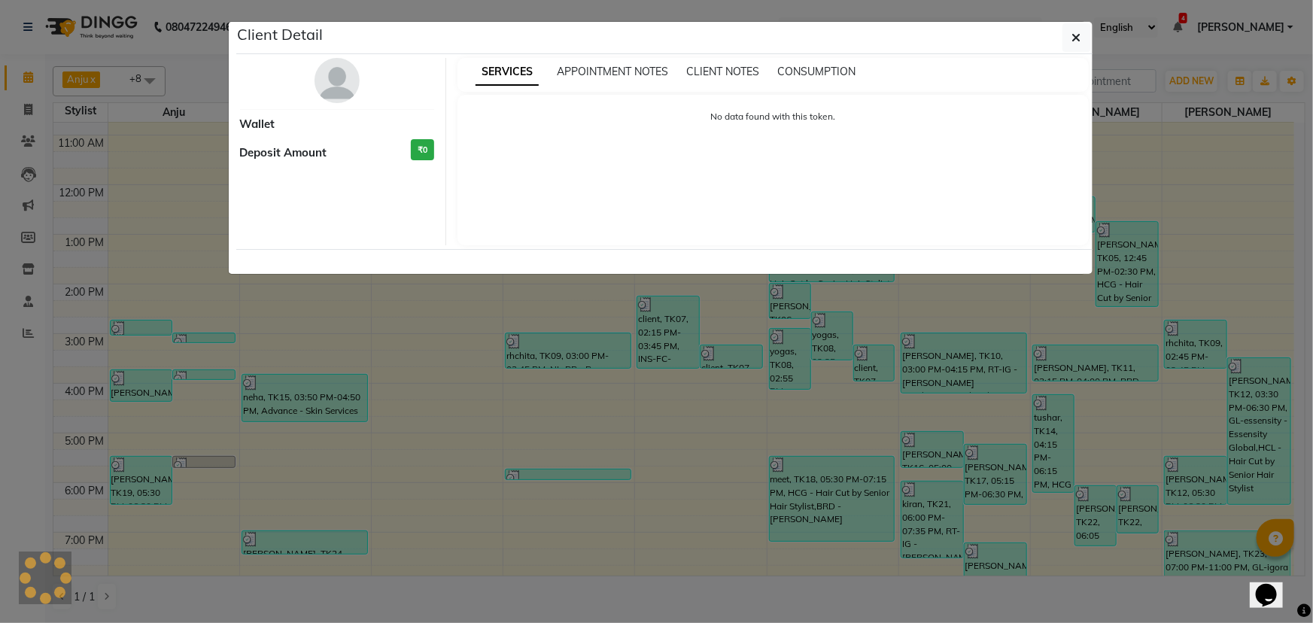
select select "3"
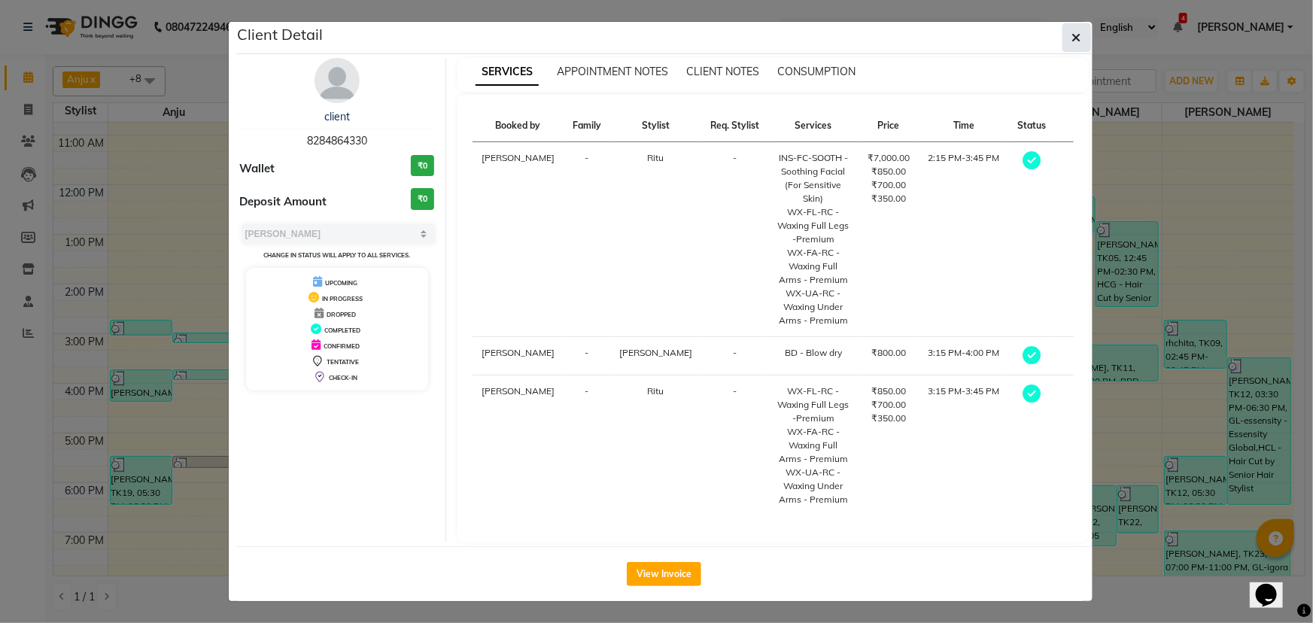
click at [1083, 35] on button "button" at bounding box center [1076, 37] width 29 height 29
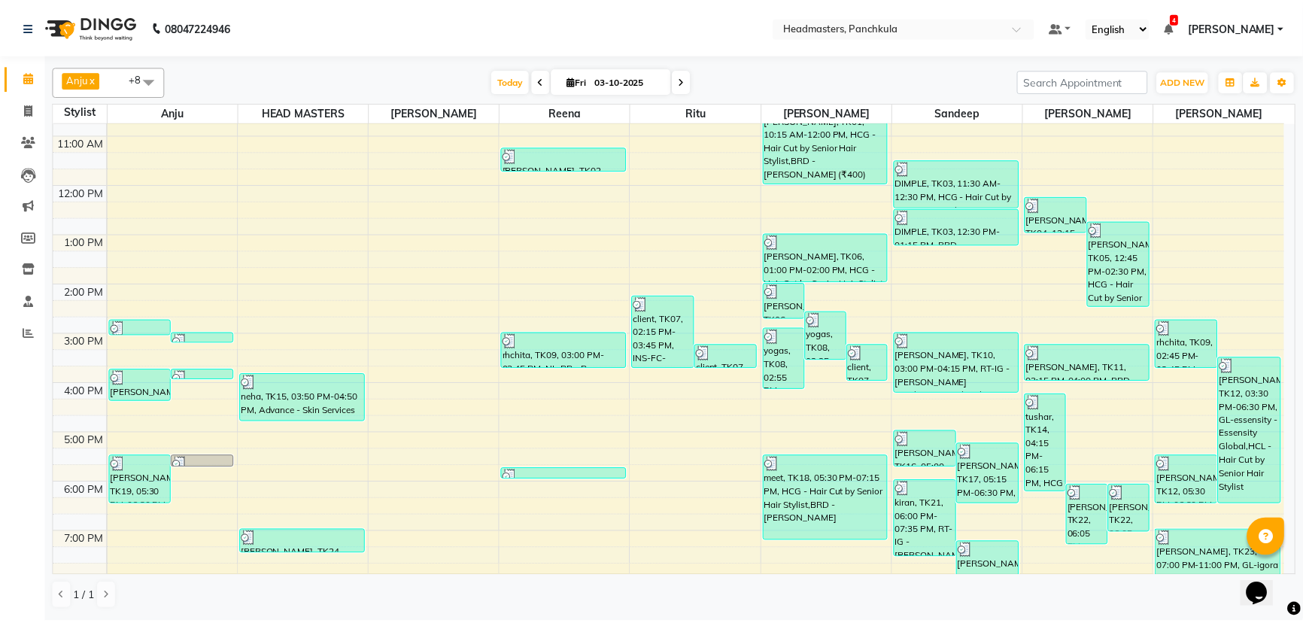
scroll to position [188, 0]
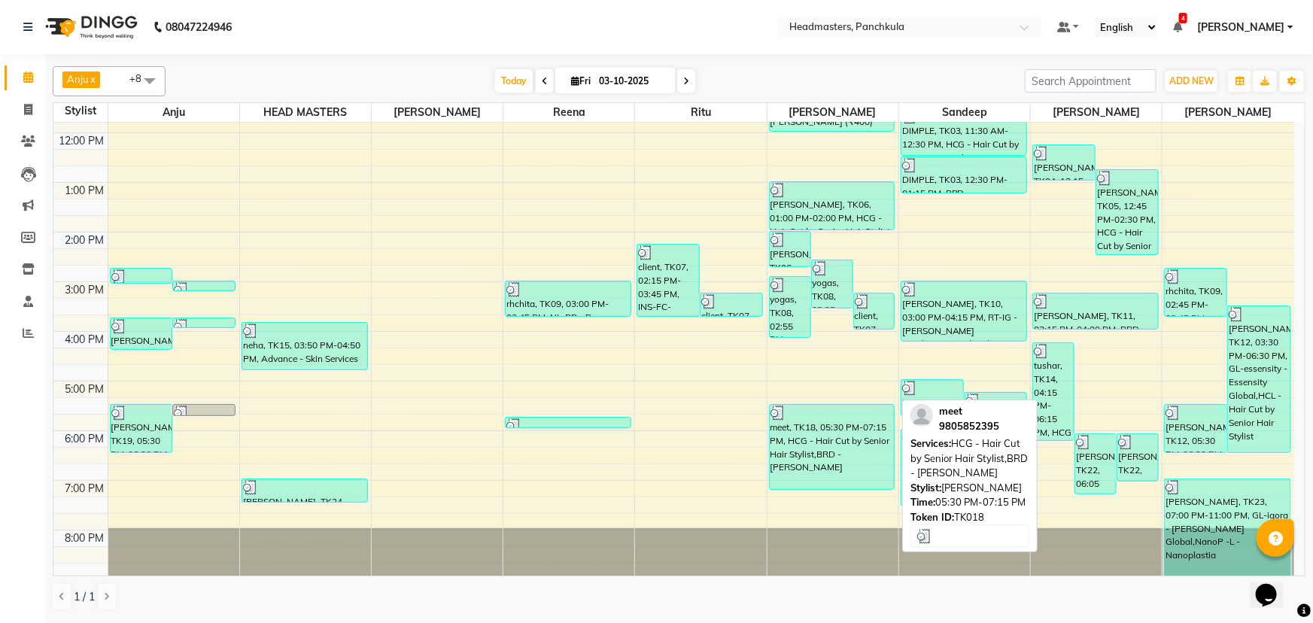
click at [820, 433] on div "meet, TK18, 05:30 PM-07:15 PM, HCG - Hair Cut by Senior Hair Stylist,BRD - [PER…" at bounding box center [831, 447] width 125 height 84
select select "3"
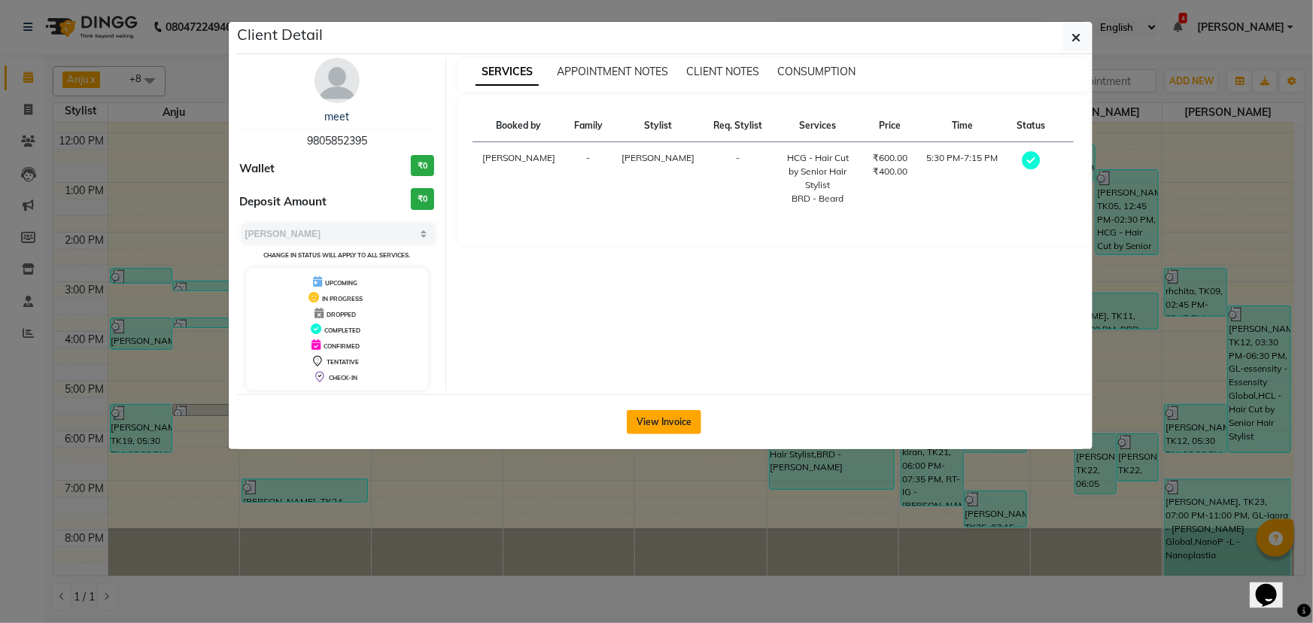
click at [687, 421] on button "View Invoice" at bounding box center [664, 422] width 74 height 24
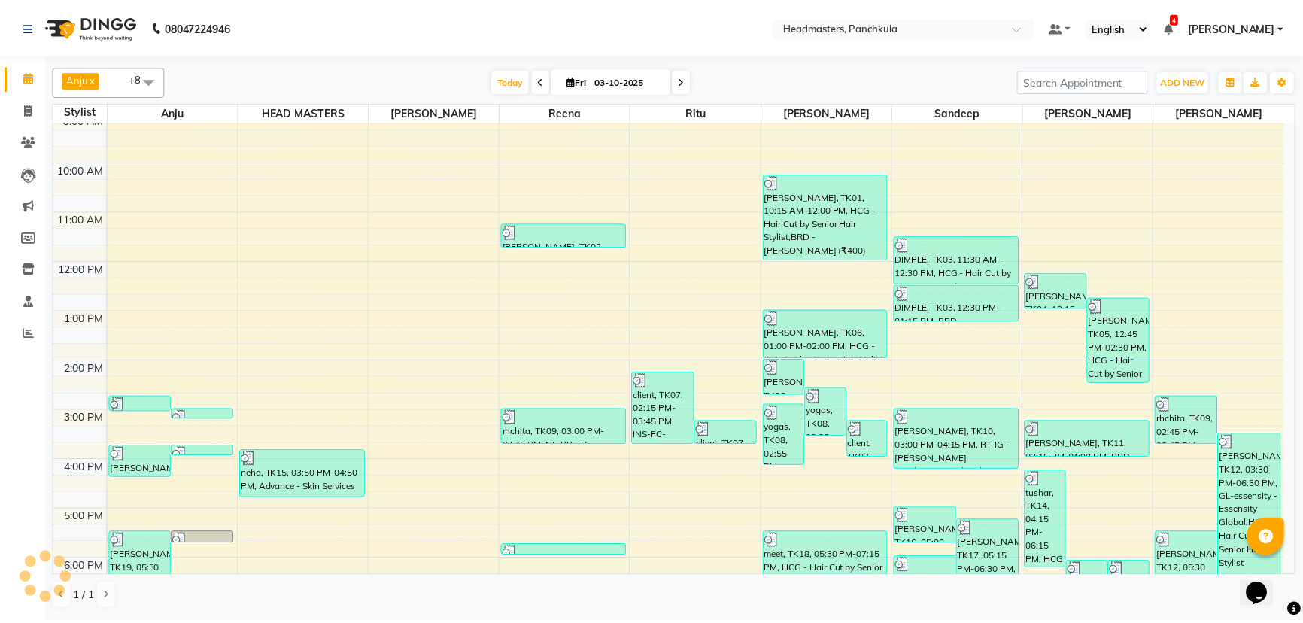
scroll to position [136, 0]
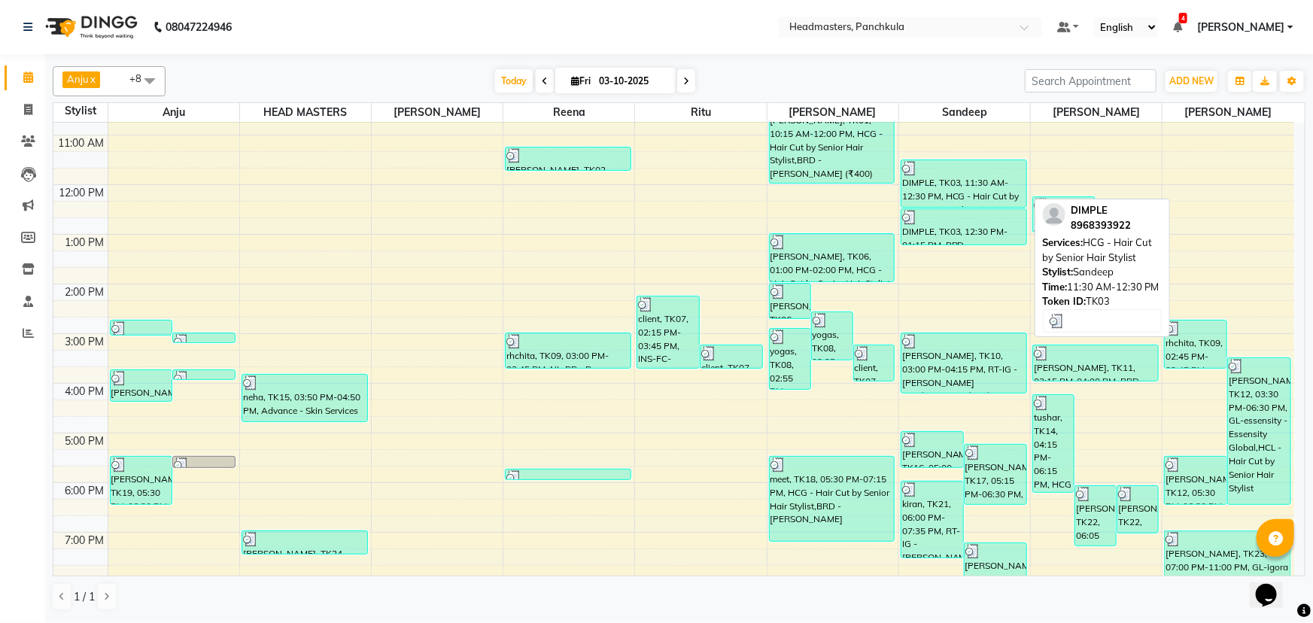
click at [951, 187] on div "DIMPLE, TK03, 11:30 AM-12:30 PM, HCG - Hair Cut by Senior Hair Stylist" at bounding box center [963, 183] width 125 height 47
select select "3"
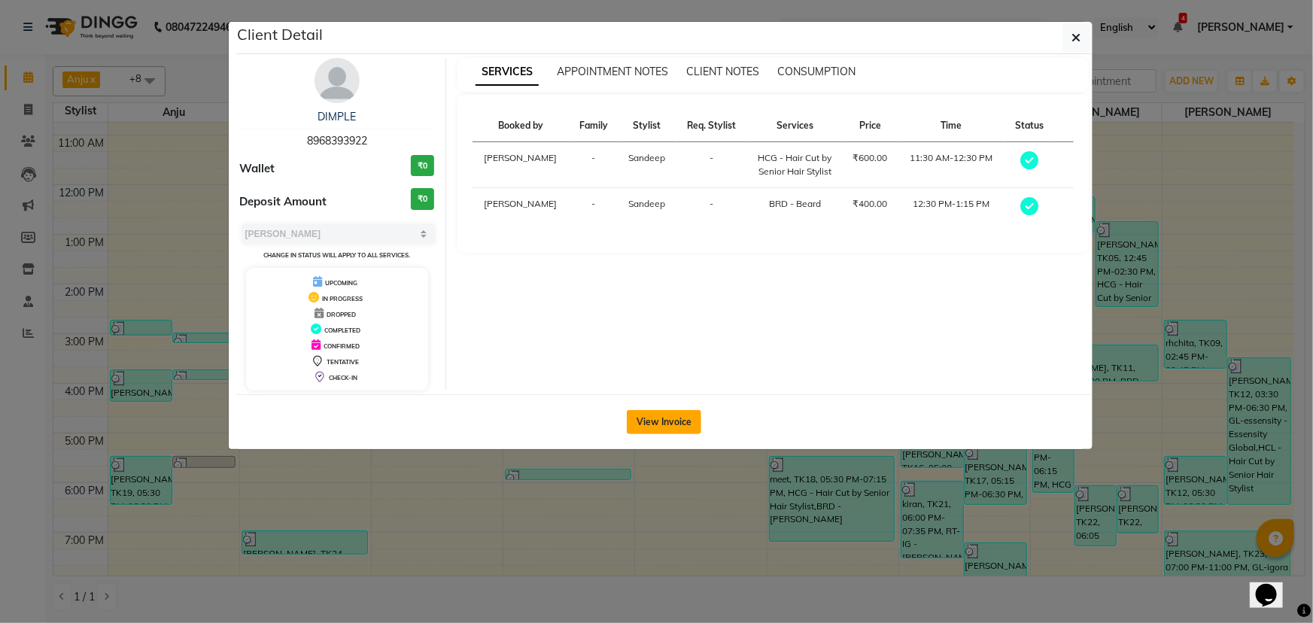
click at [668, 418] on button "View Invoice" at bounding box center [664, 422] width 74 height 24
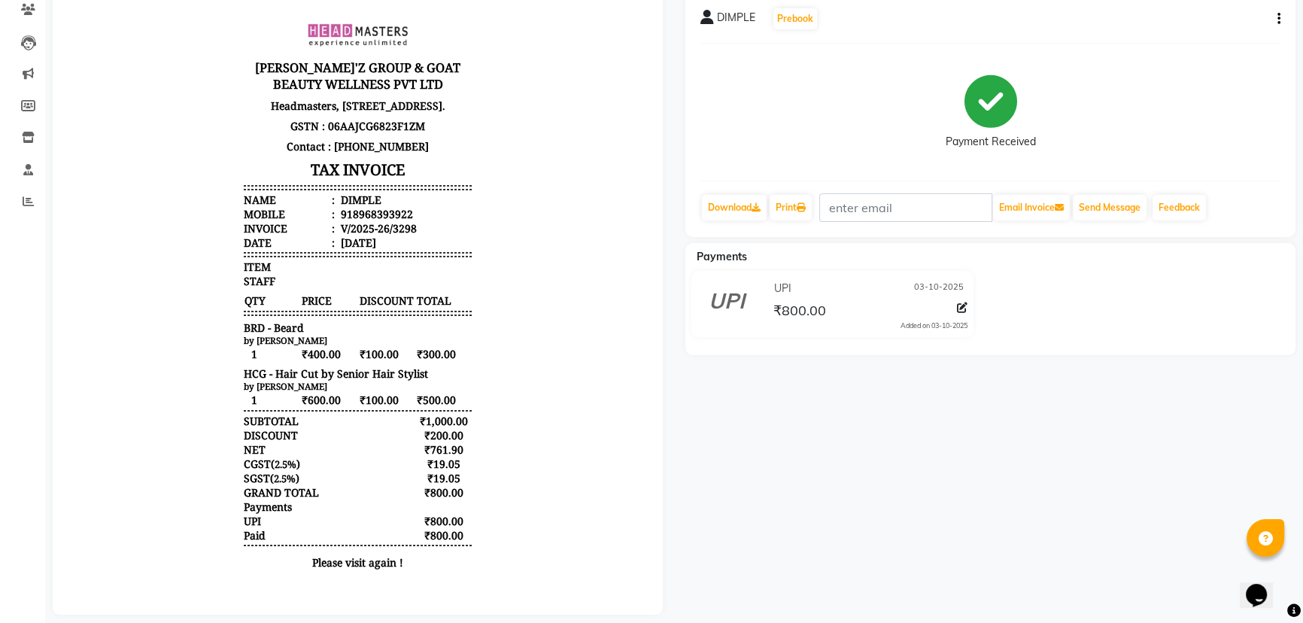
scroll to position [136, 0]
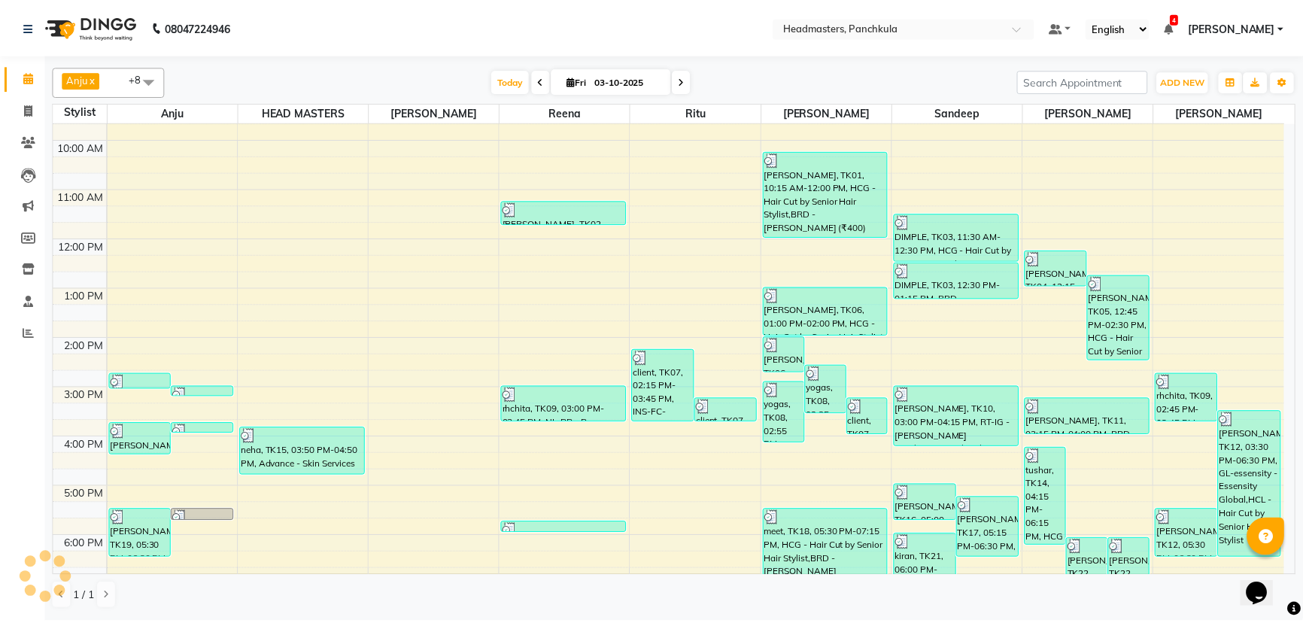
scroll to position [188, 0]
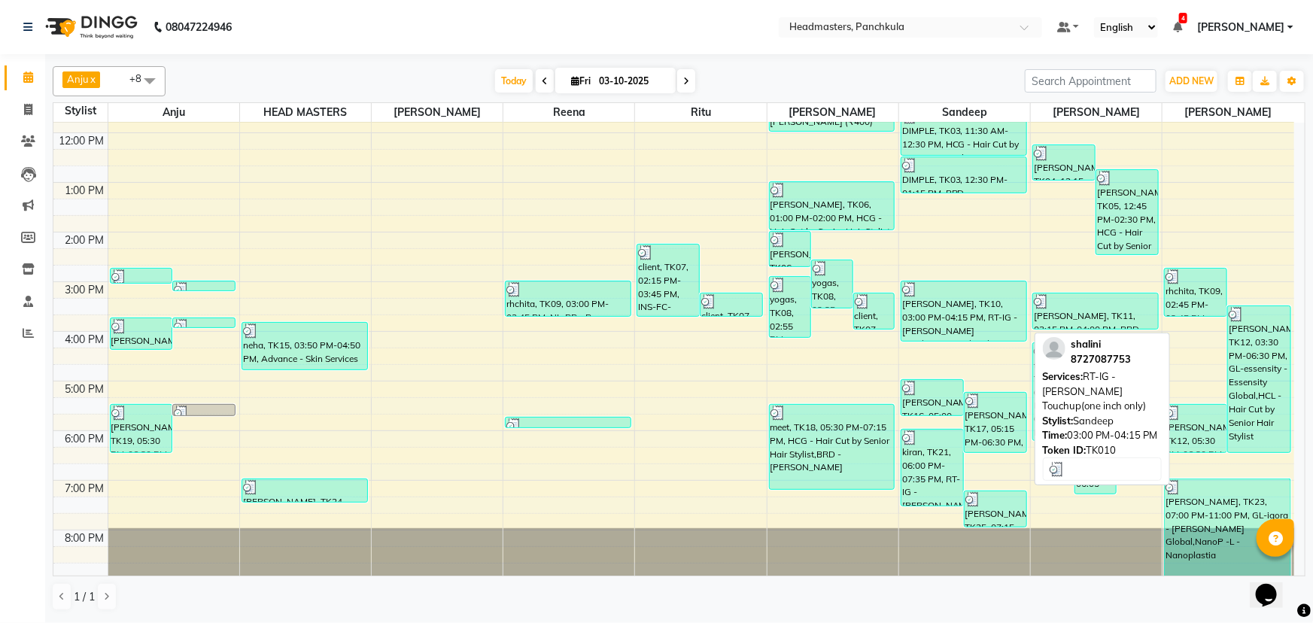
click at [933, 302] on div "[PERSON_NAME], TK10, 03:00 PM-04:15 PM, RT-IG - [PERSON_NAME] Touchup(one inch …" at bounding box center [963, 310] width 125 height 59
select select "3"
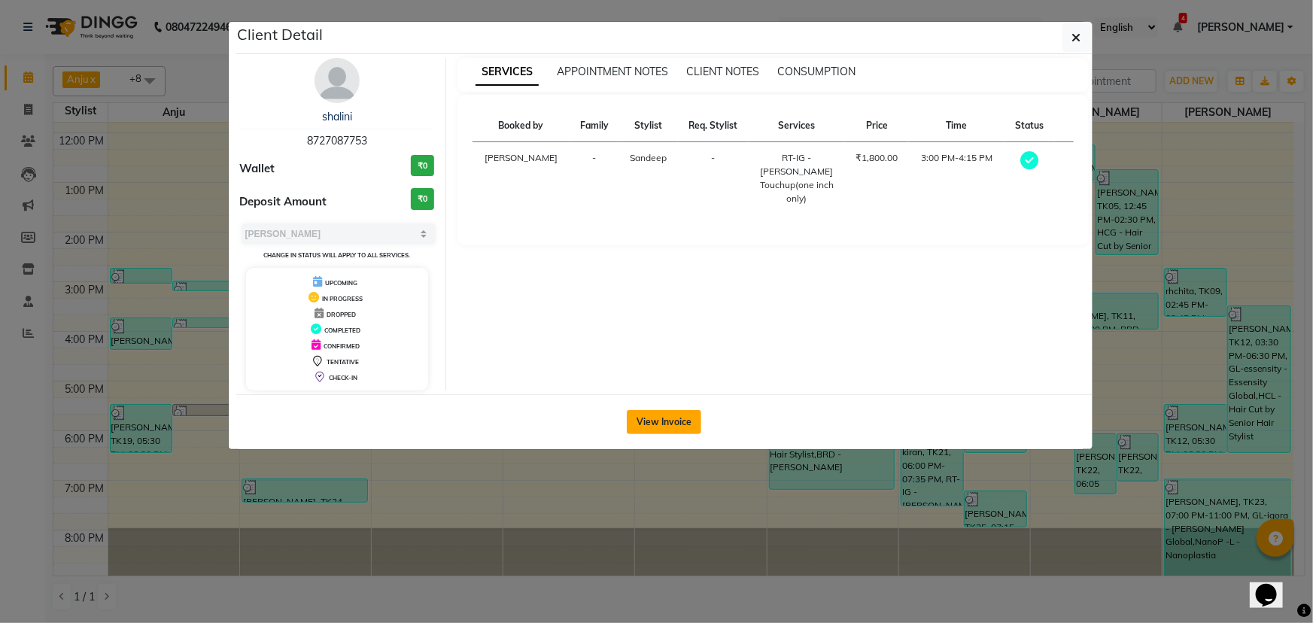
click at [674, 417] on button "View Invoice" at bounding box center [664, 422] width 74 height 24
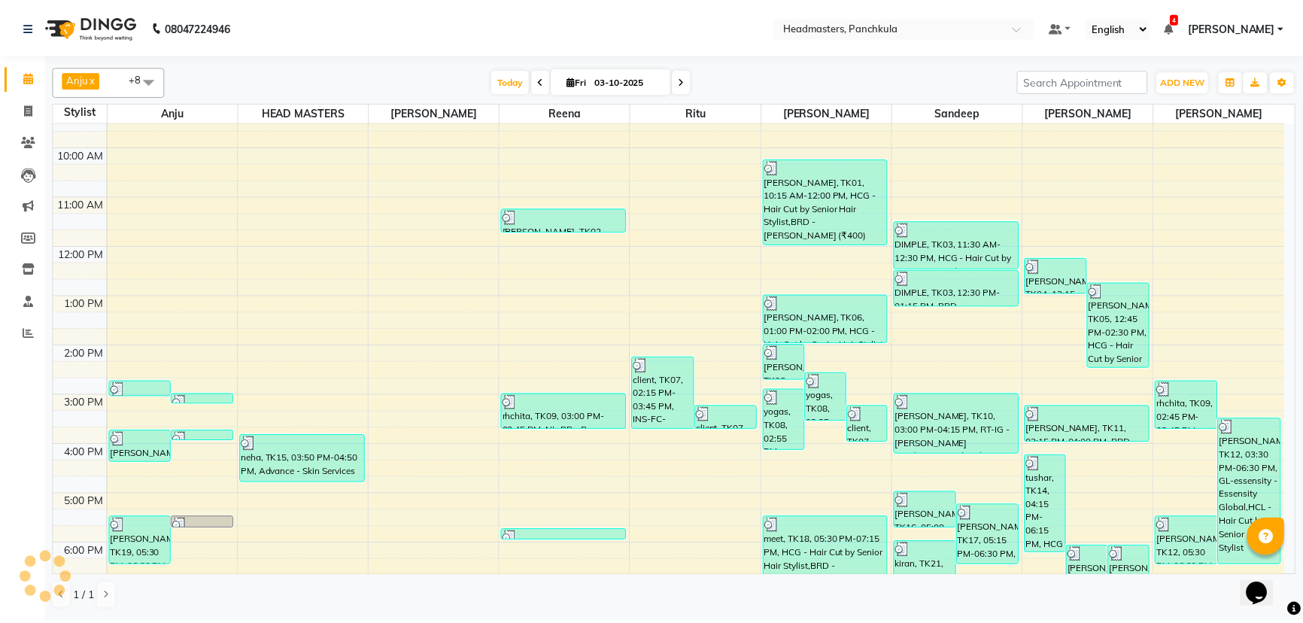
scroll to position [188, 0]
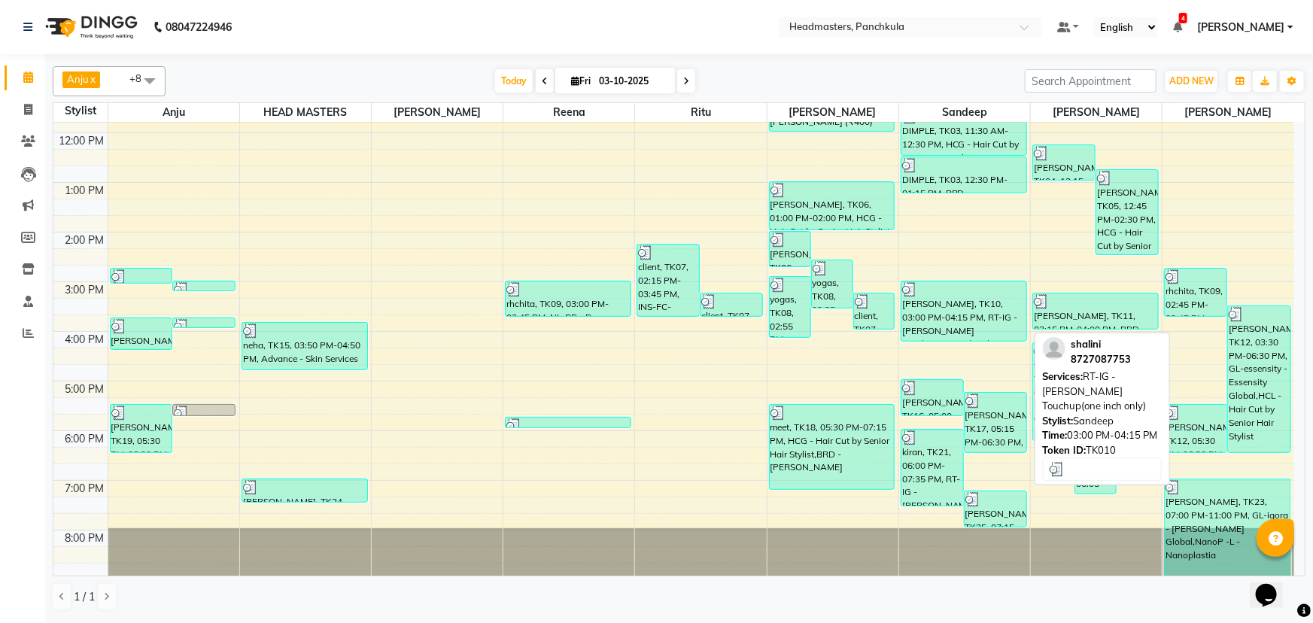
click at [926, 299] on div "[PERSON_NAME], TK10, 03:00 PM-04:15 PM, RT-IG - [PERSON_NAME] Touchup(one inch …" at bounding box center [963, 310] width 125 height 59
select select "3"
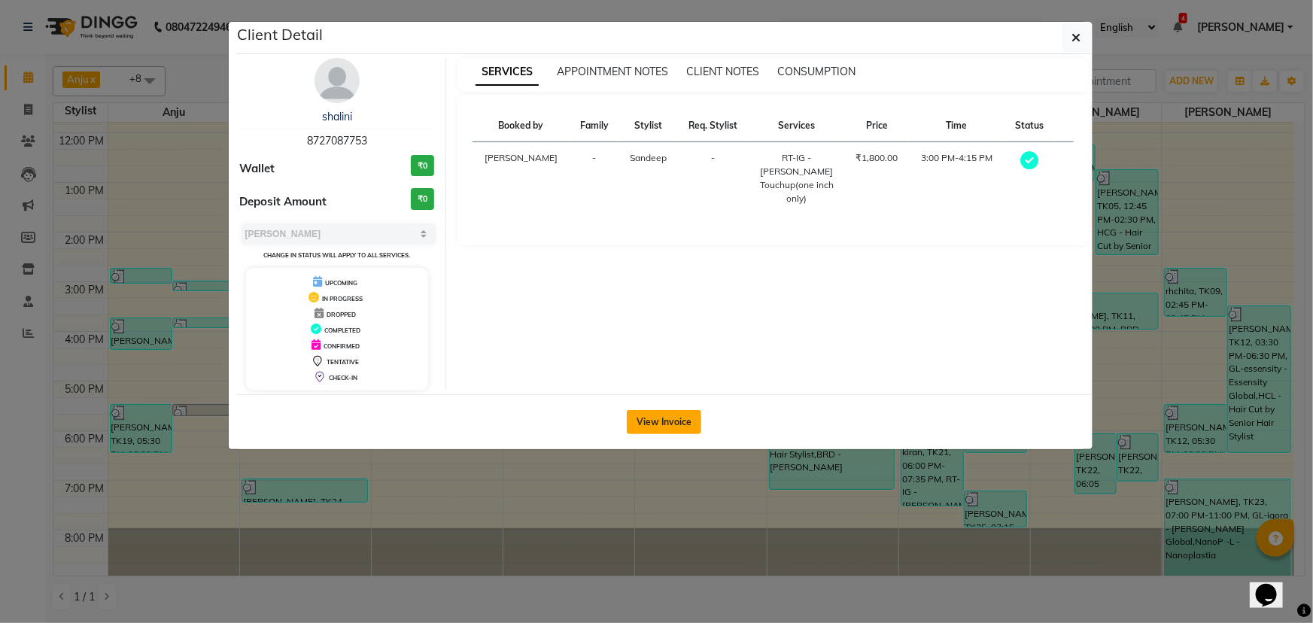
click at [681, 432] on button "View Invoice" at bounding box center [664, 422] width 74 height 24
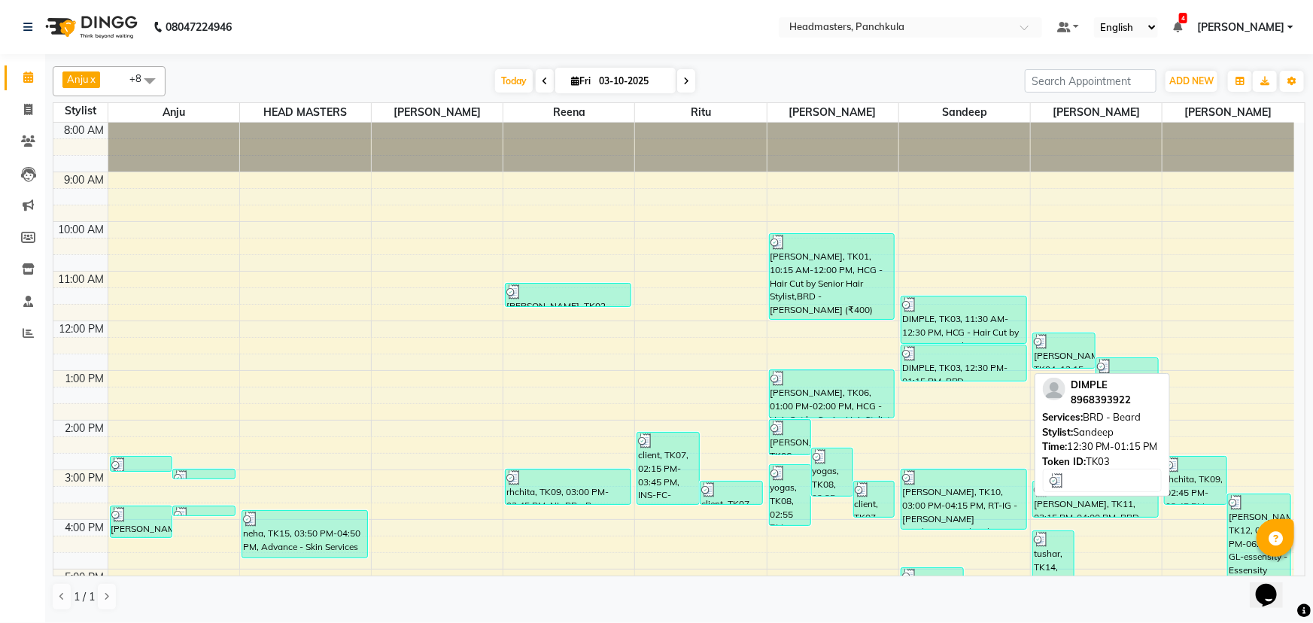
click at [954, 361] on div "DIMPLE, TK03, 12:30 PM-01:15 PM, BRD - [PERSON_NAME]" at bounding box center [963, 362] width 125 height 35
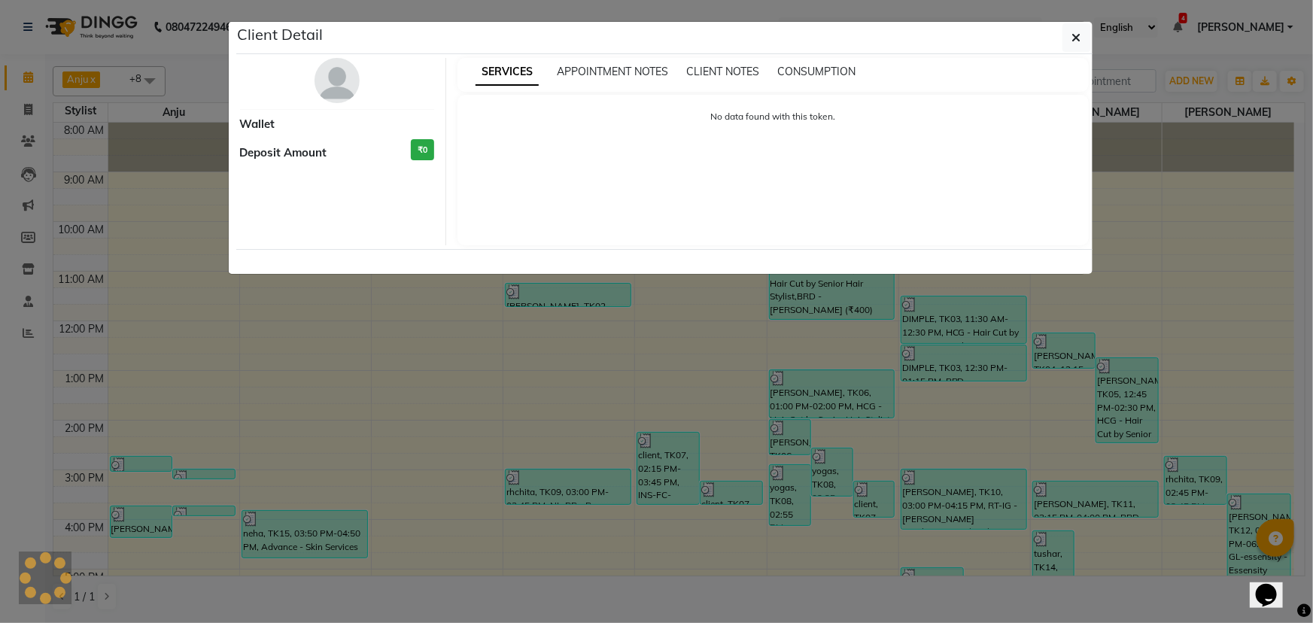
select select "3"
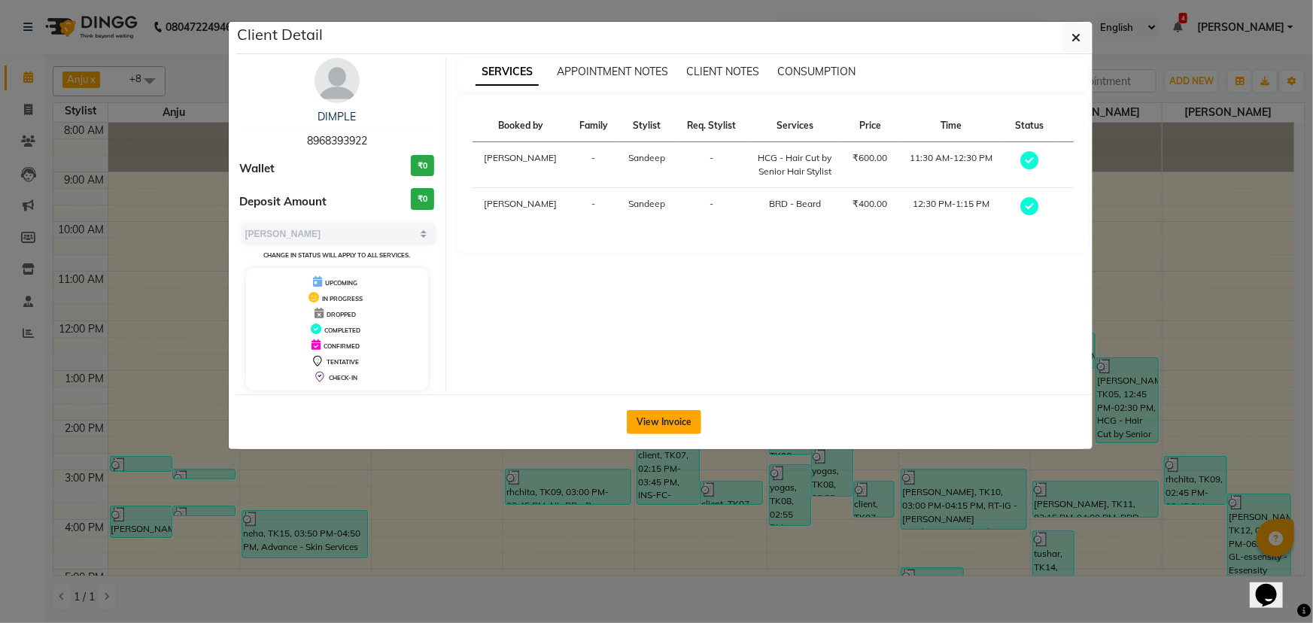
click at [669, 417] on button "View Invoice" at bounding box center [664, 422] width 74 height 24
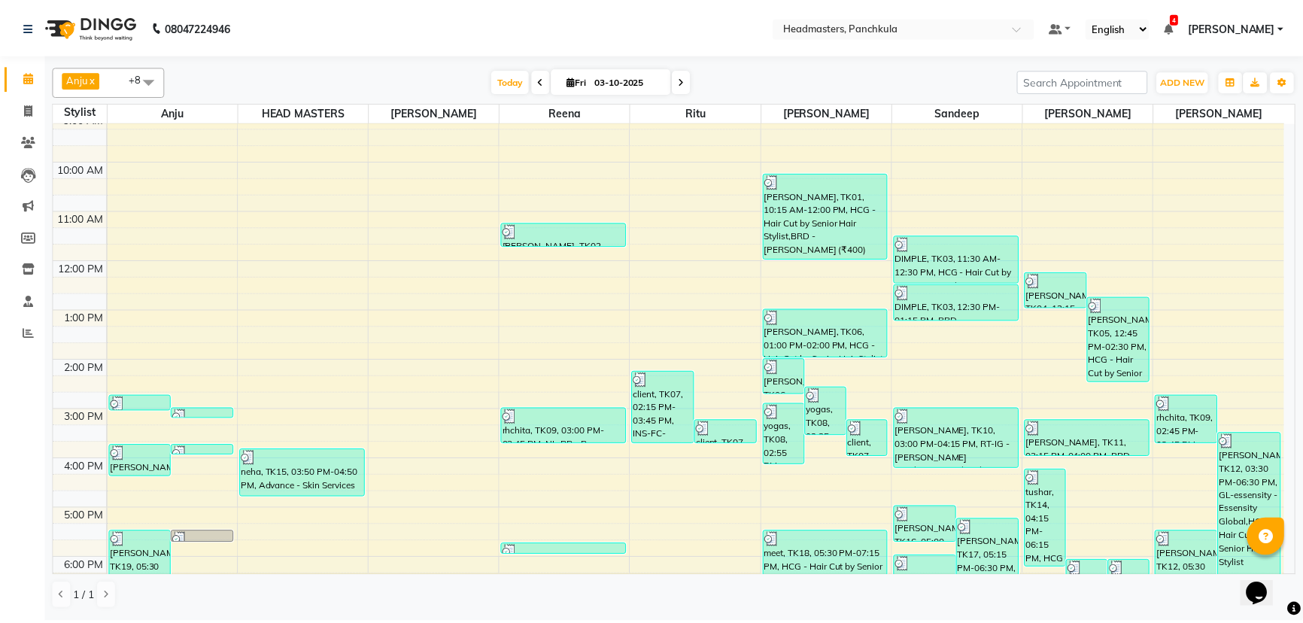
scroll to position [136, 0]
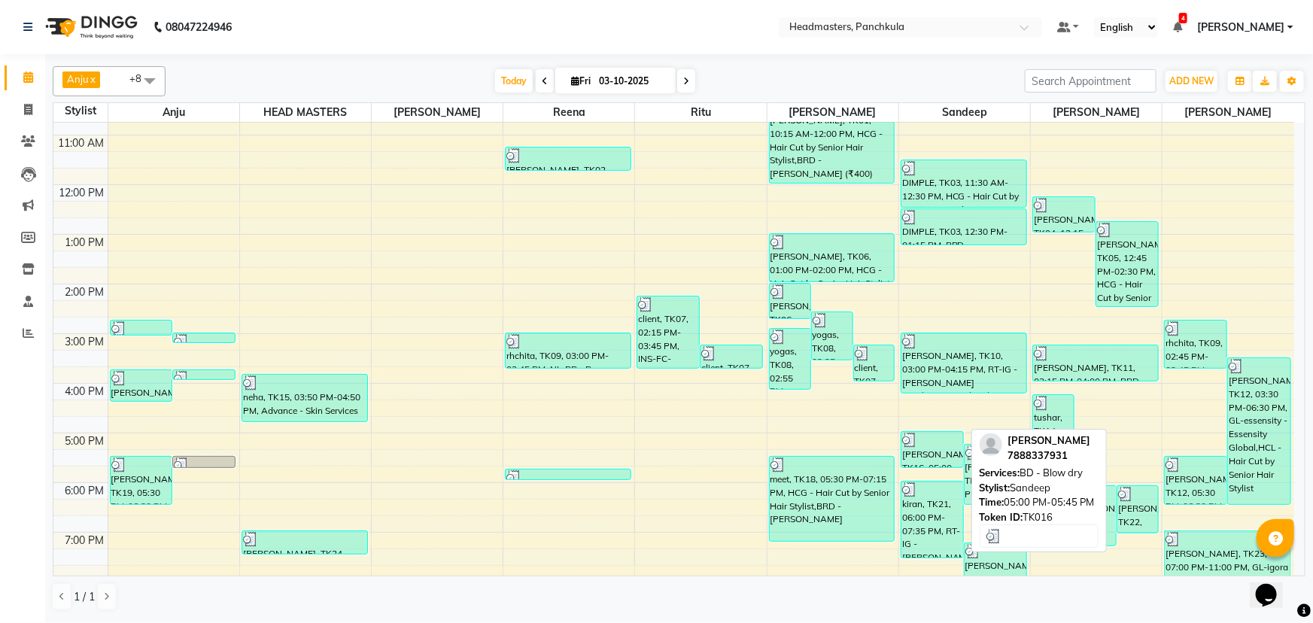
click at [934, 451] on div "[PERSON_NAME], TK16, 05:00 PM-05:45 PM, BD - Blow dry" at bounding box center [932, 449] width 62 height 35
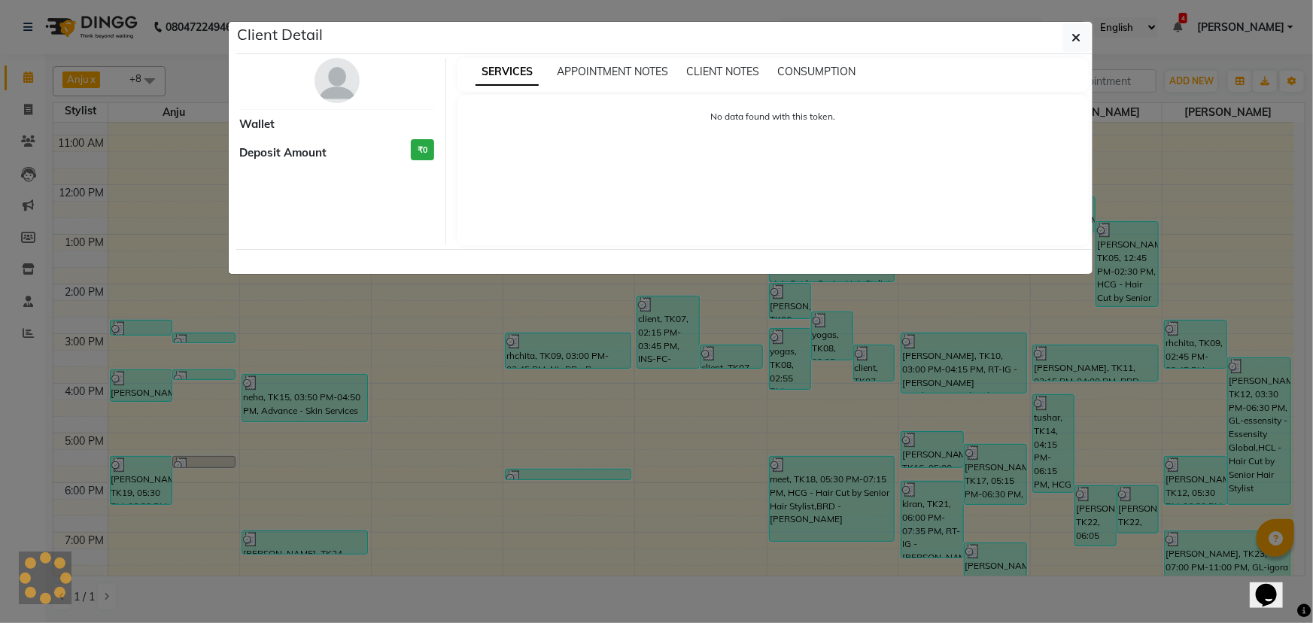
select select "3"
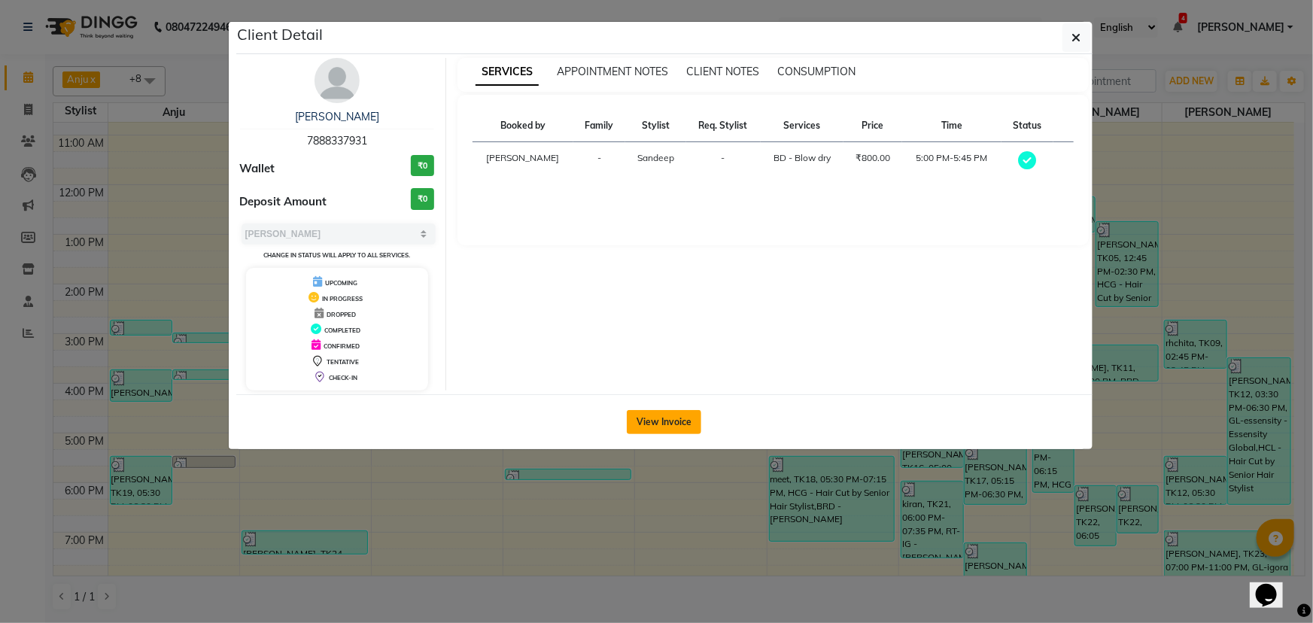
click at [686, 424] on button "View Invoice" at bounding box center [664, 422] width 74 height 24
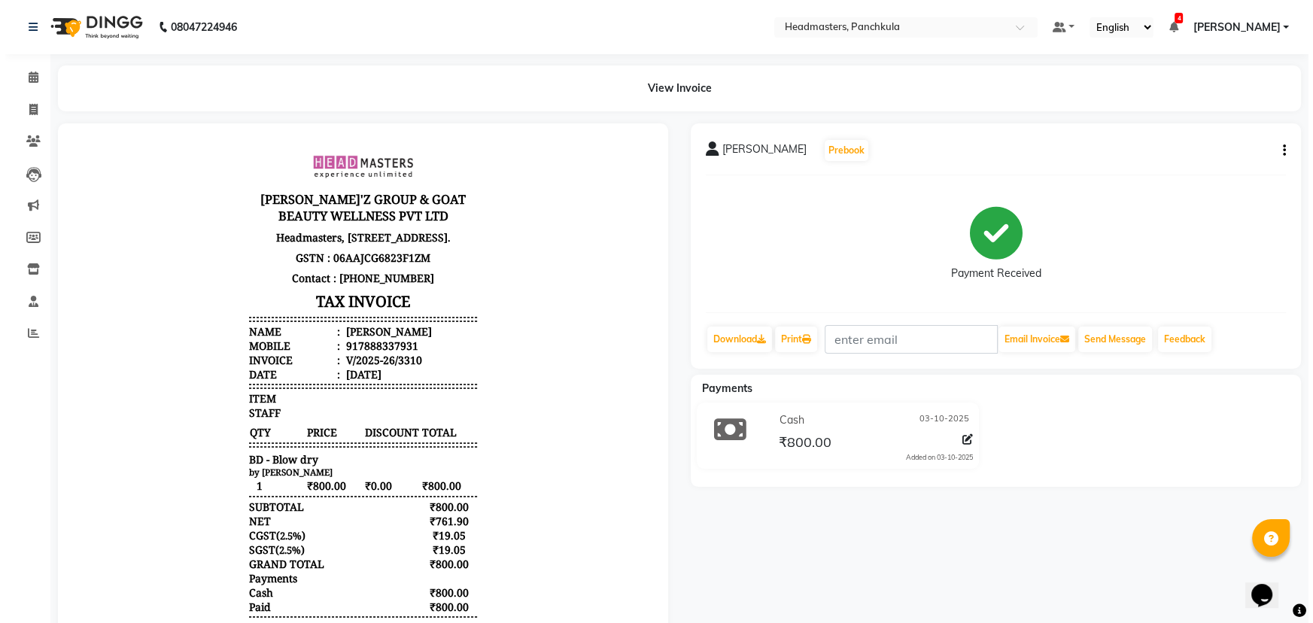
scroll to position [12, 0]
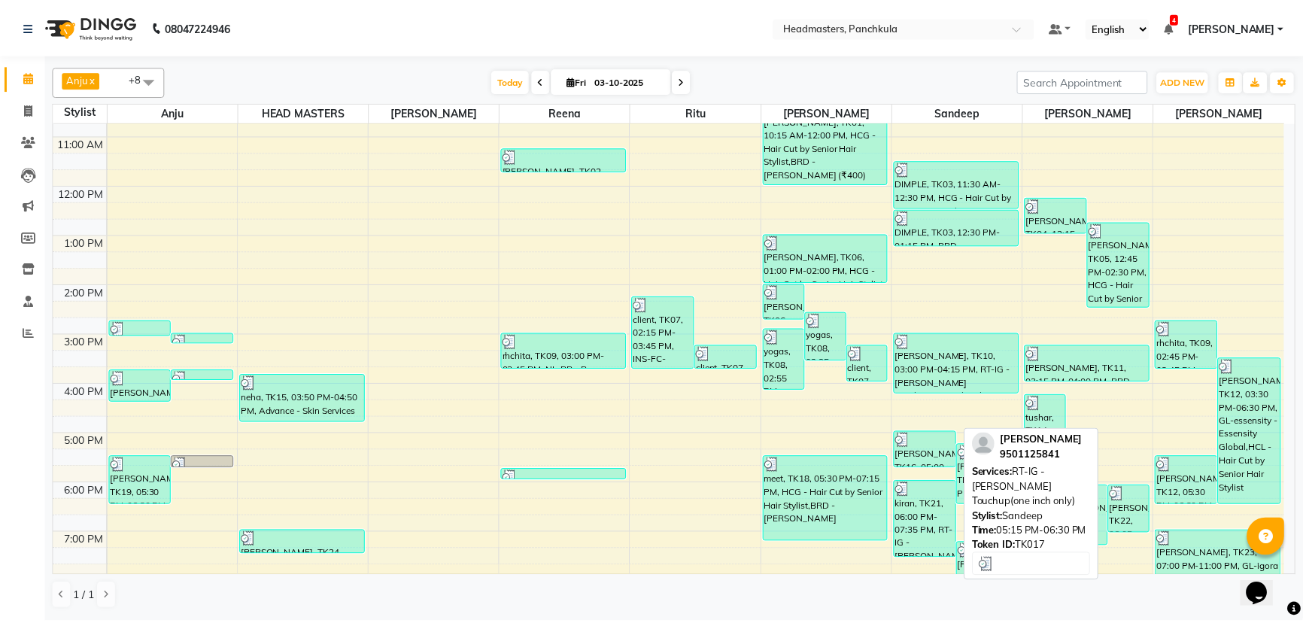
scroll to position [136, 0]
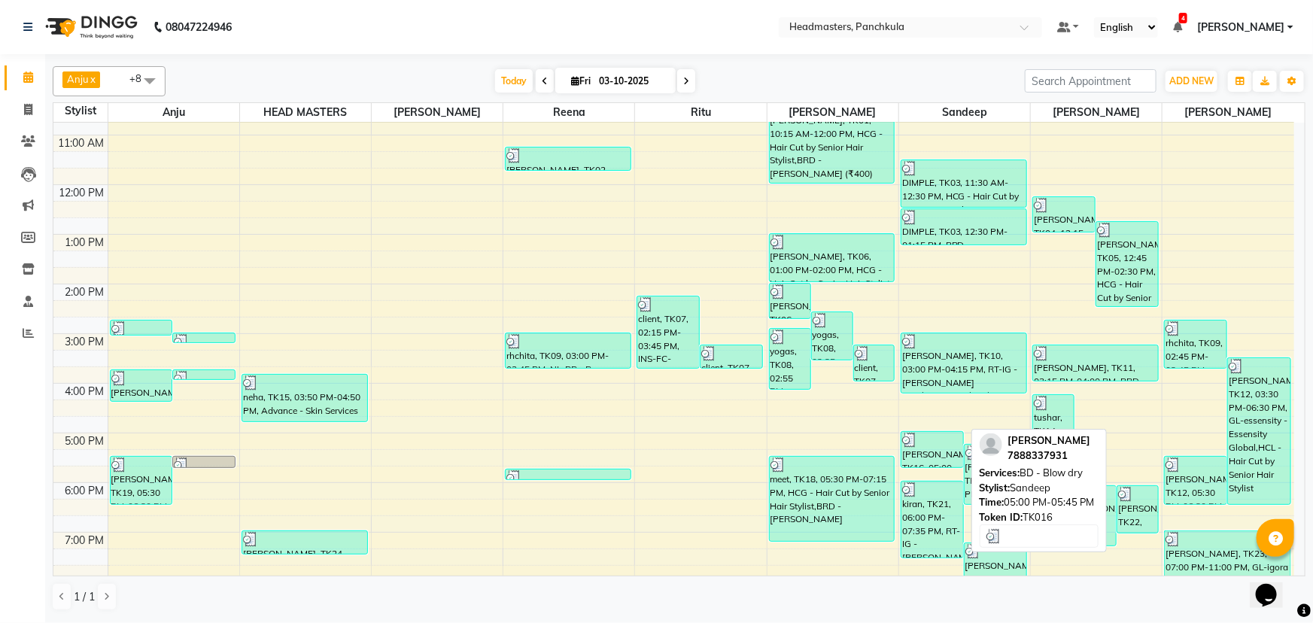
click at [927, 456] on div "[PERSON_NAME], TK16, 05:00 PM-05:45 PM, BD - Blow dry" at bounding box center [932, 449] width 62 height 35
select select "3"
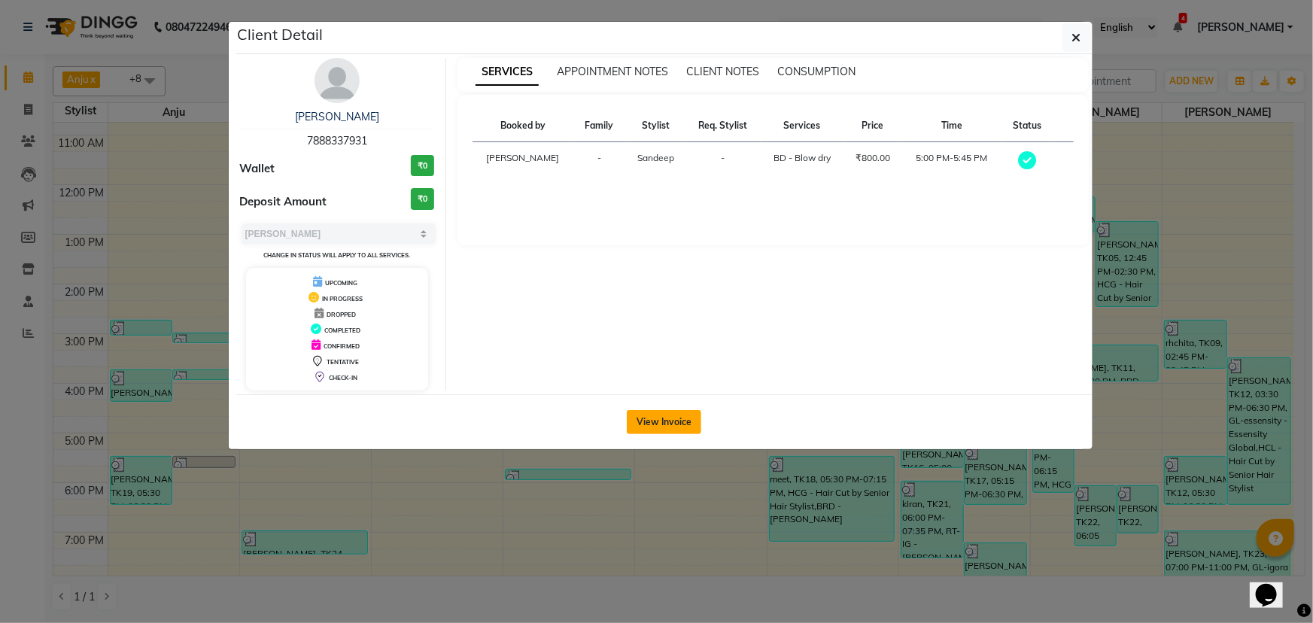
click at [687, 427] on button "View Invoice" at bounding box center [664, 422] width 74 height 24
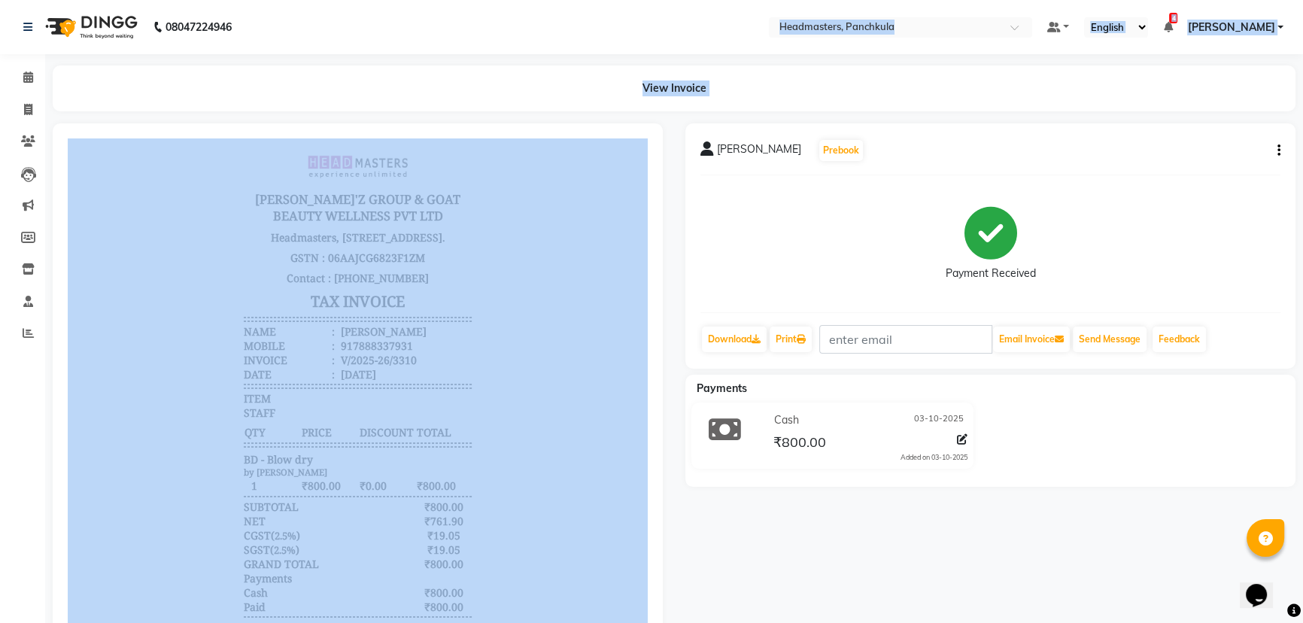
drag, startPoint x: 259, startPoint y: 43, endPoint x: 352, endPoint y: 120, distance: 120.2
click at [352, 120] on app-home "08047224946 Select Location × Headmasters, Panchkula Default Panel My Panel Eng…" at bounding box center [651, 354] width 1303 height 708
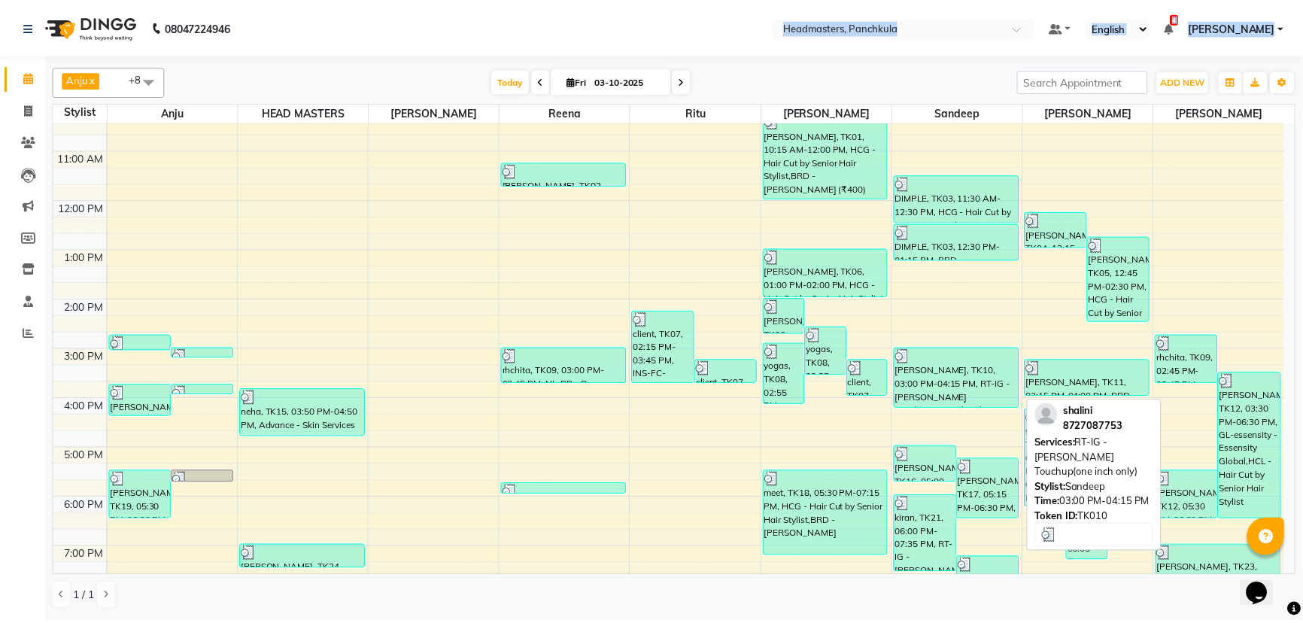
scroll to position [136, 0]
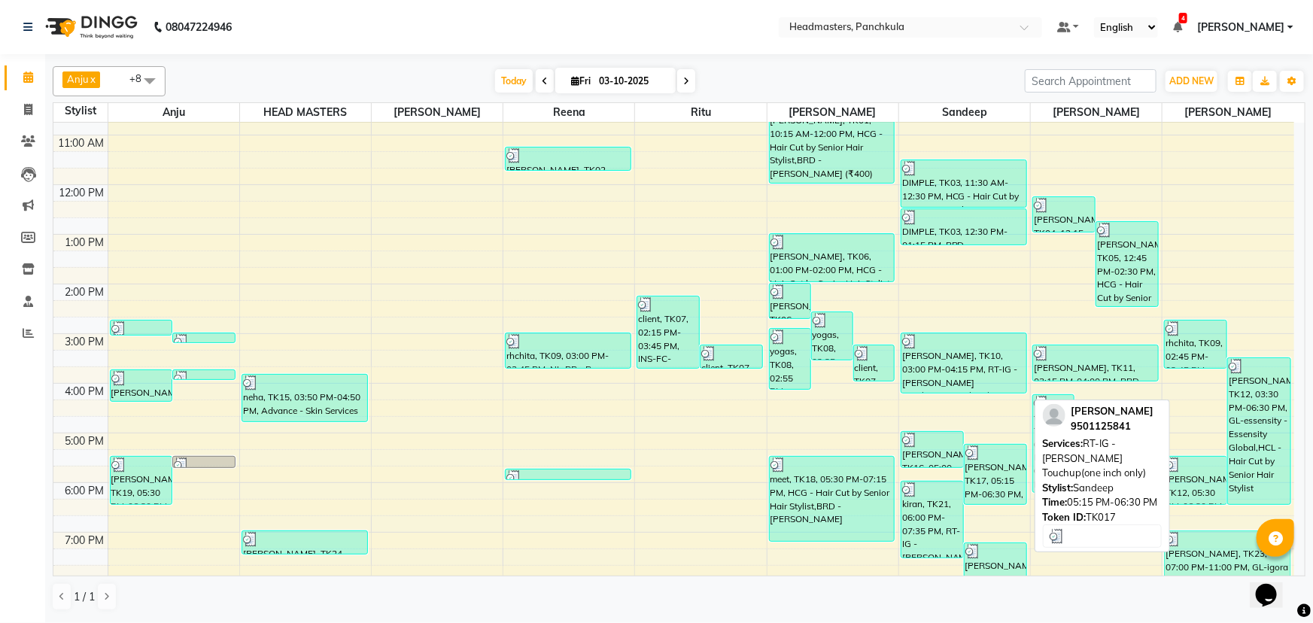
click at [1010, 489] on div "[PERSON_NAME], TK17, 05:15 PM-06:30 PM, RT-IG - [PERSON_NAME] Touchup(one inch …" at bounding box center [995, 474] width 62 height 59
select select "3"
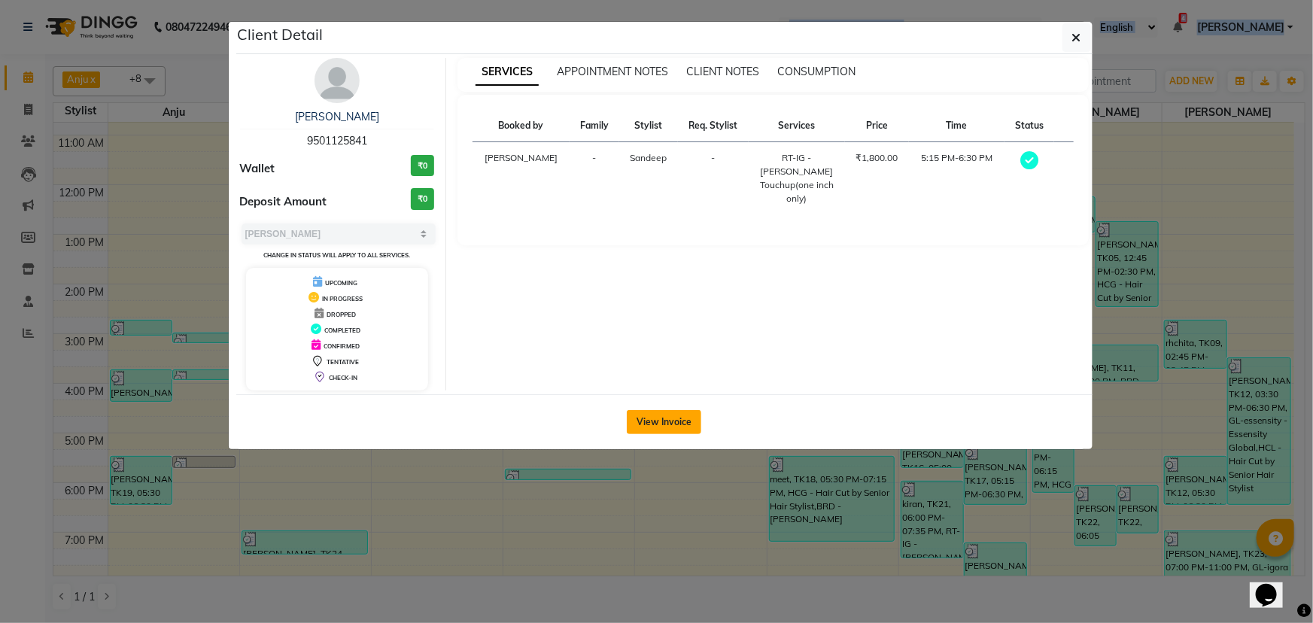
click at [667, 423] on button "View Invoice" at bounding box center [664, 422] width 74 height 24
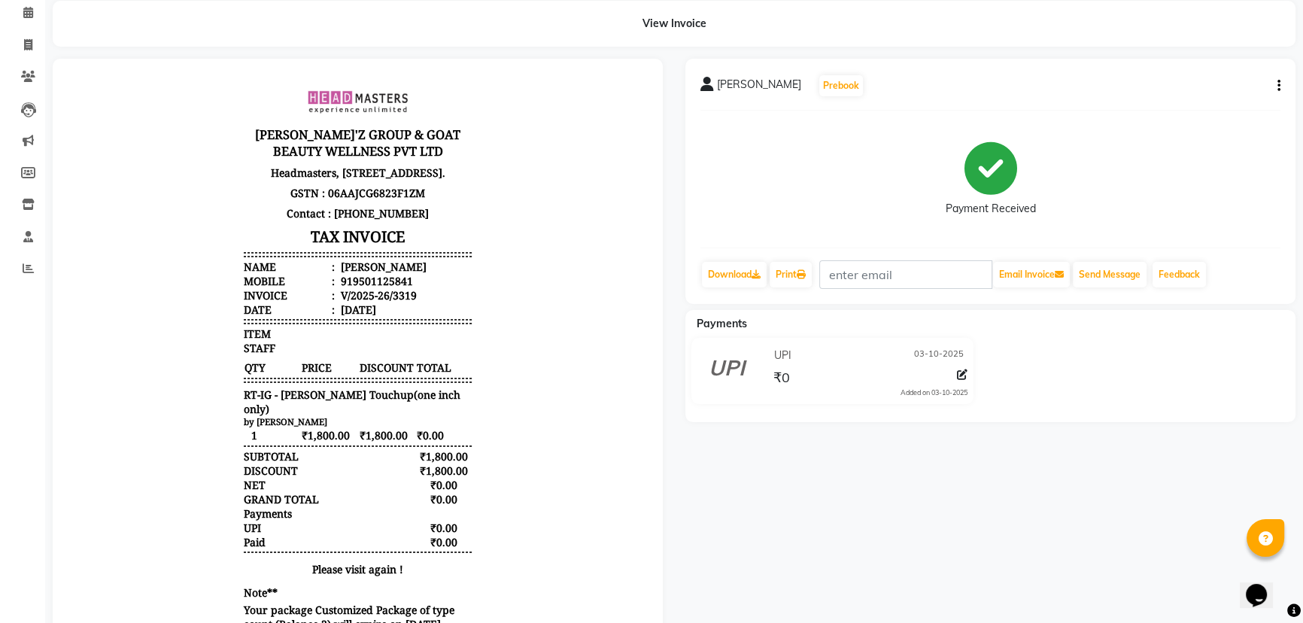
scroll to position [68, 0]
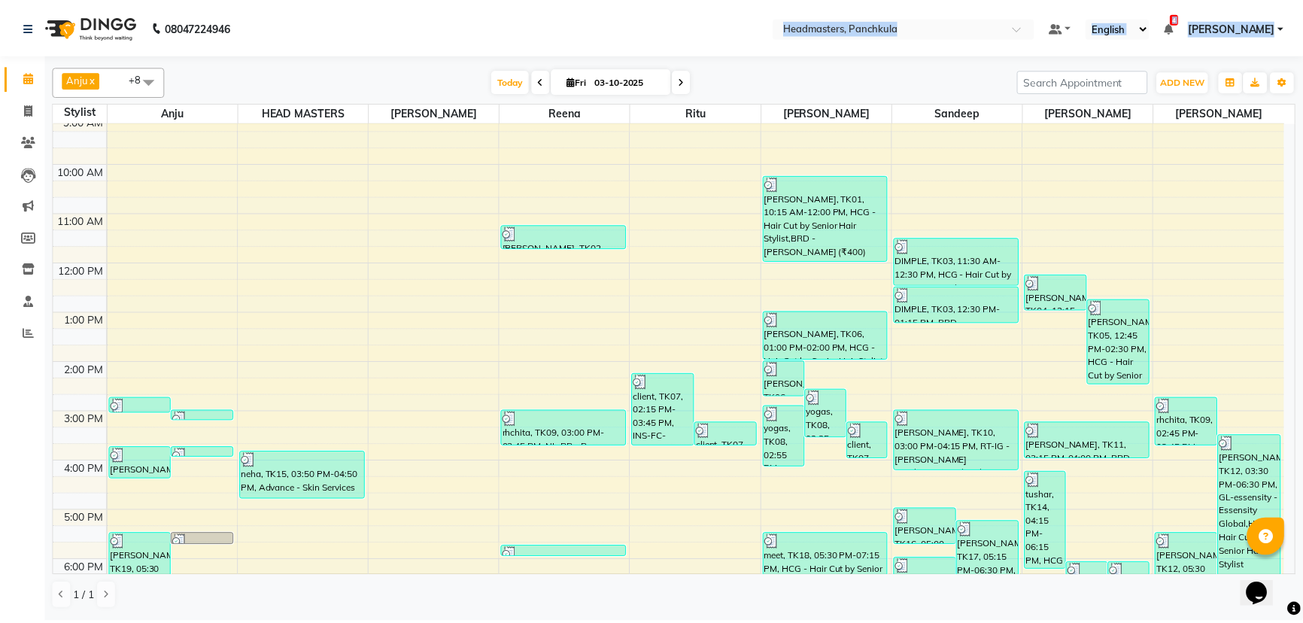
scroll to position [188, 0]
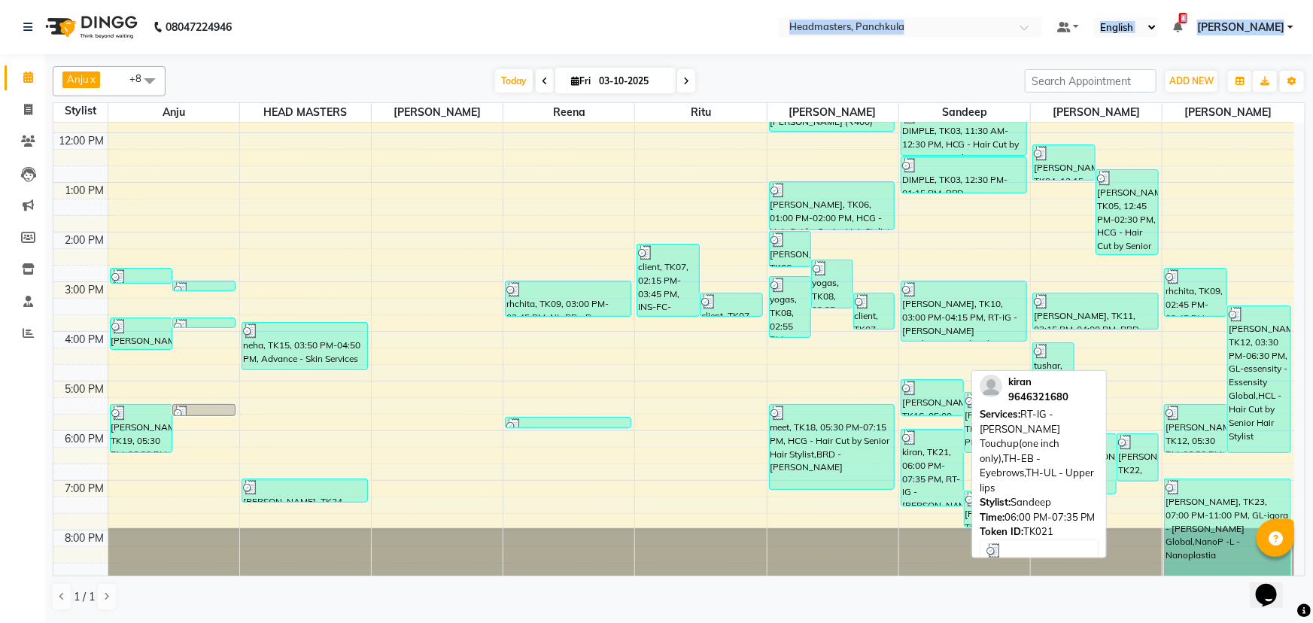
click at [930, 478] on div "kiran, TK21, 06:00 PM-07:35 PM, RT-IG - [PERSON_NAME] Touchup(one inch only),TH…" at bounding box center [932, 467] width 62 height 76
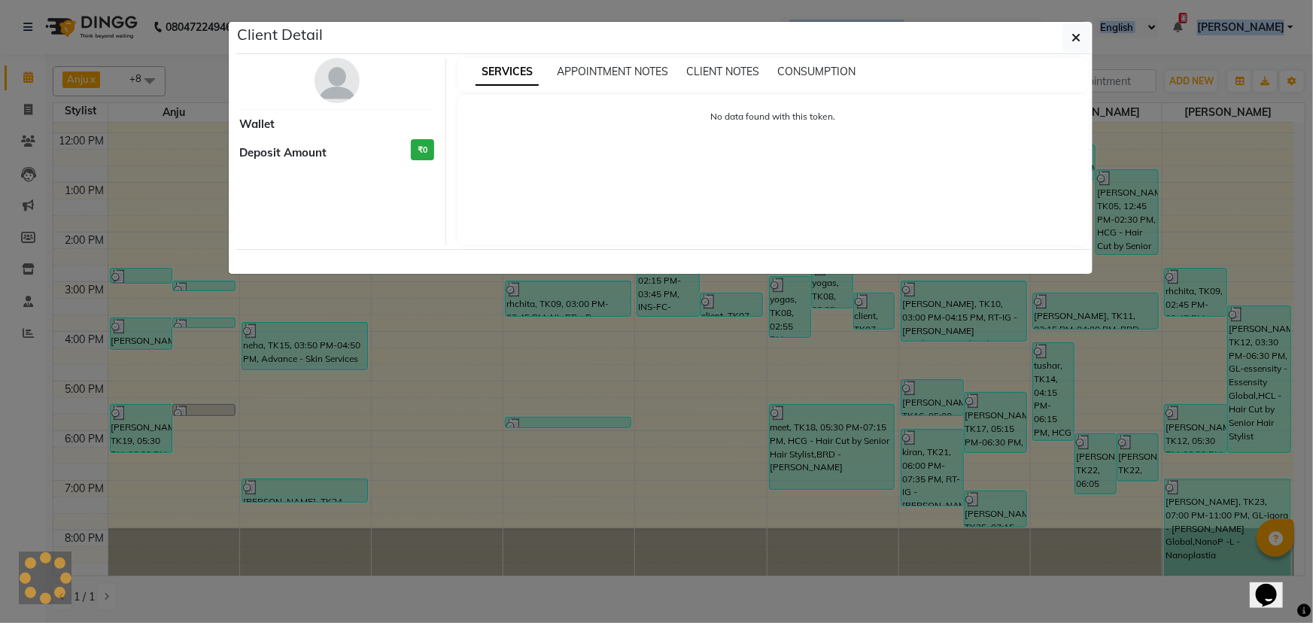
select select "3"
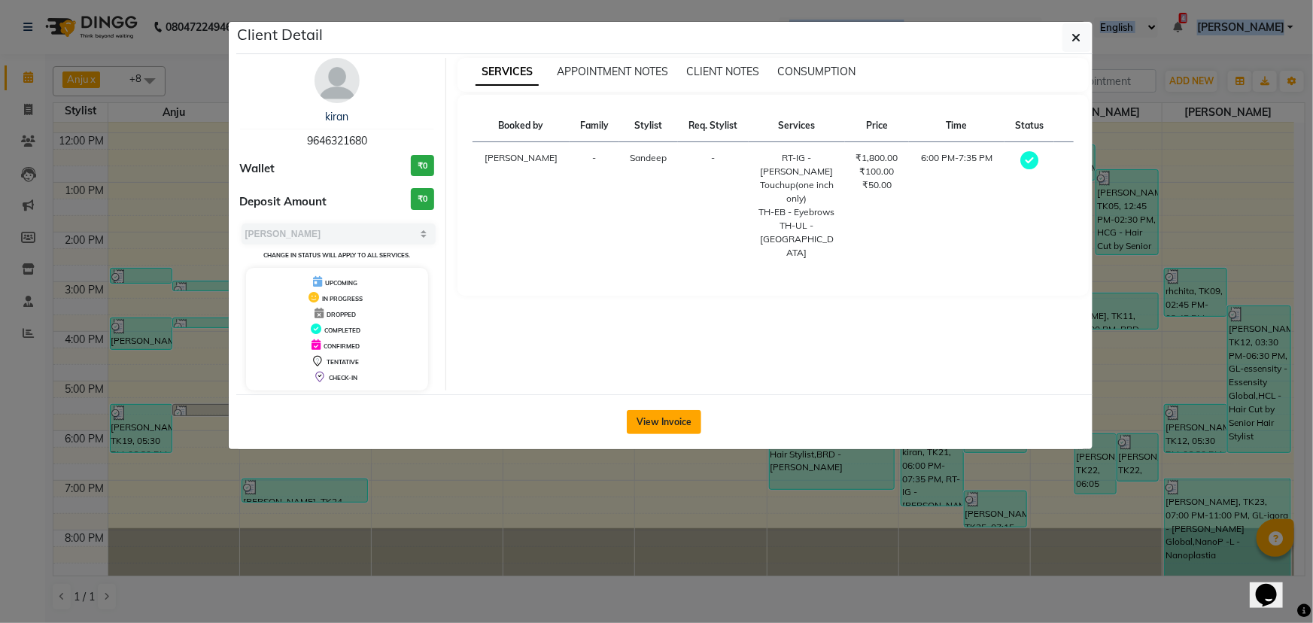
click at [687, 423] on button "View Invoice" at bounding box center [664, 422] width 74 height 24
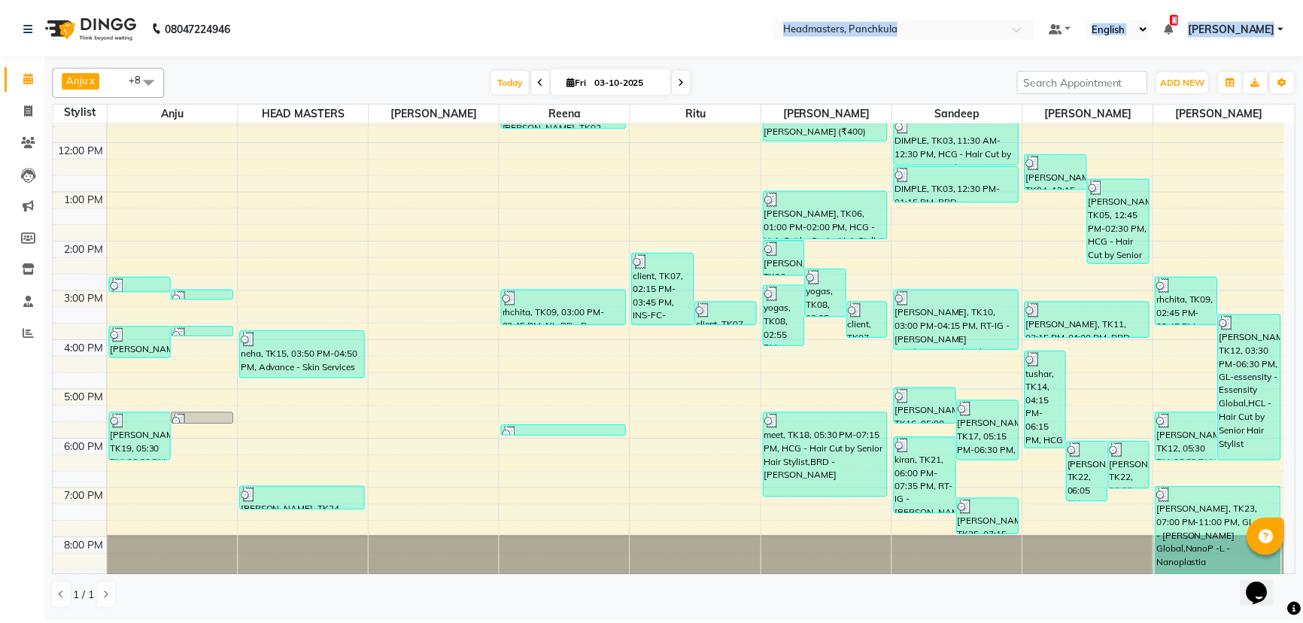
scroll to position [188, 0]
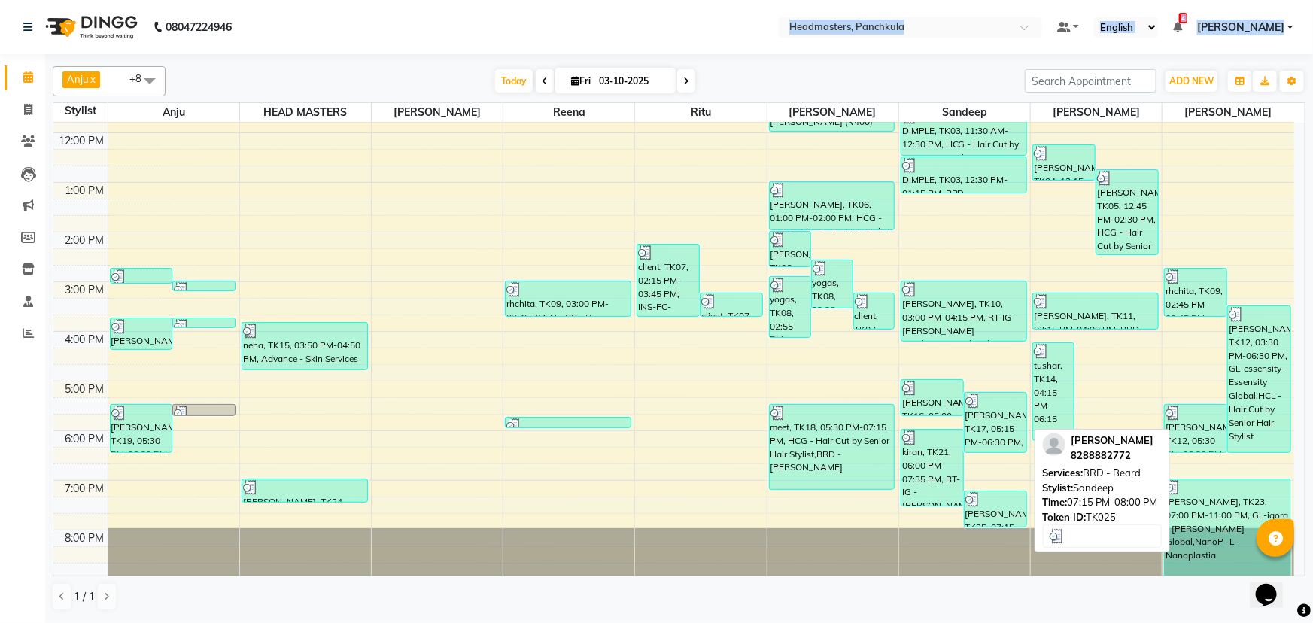
click at [983, 518] on div "[PERSON_NAME], TK25, 07:15 PM-08:00 PM, BRD - [PERSON_NAME]" at bounding box center [995, 508] width 62 height 35
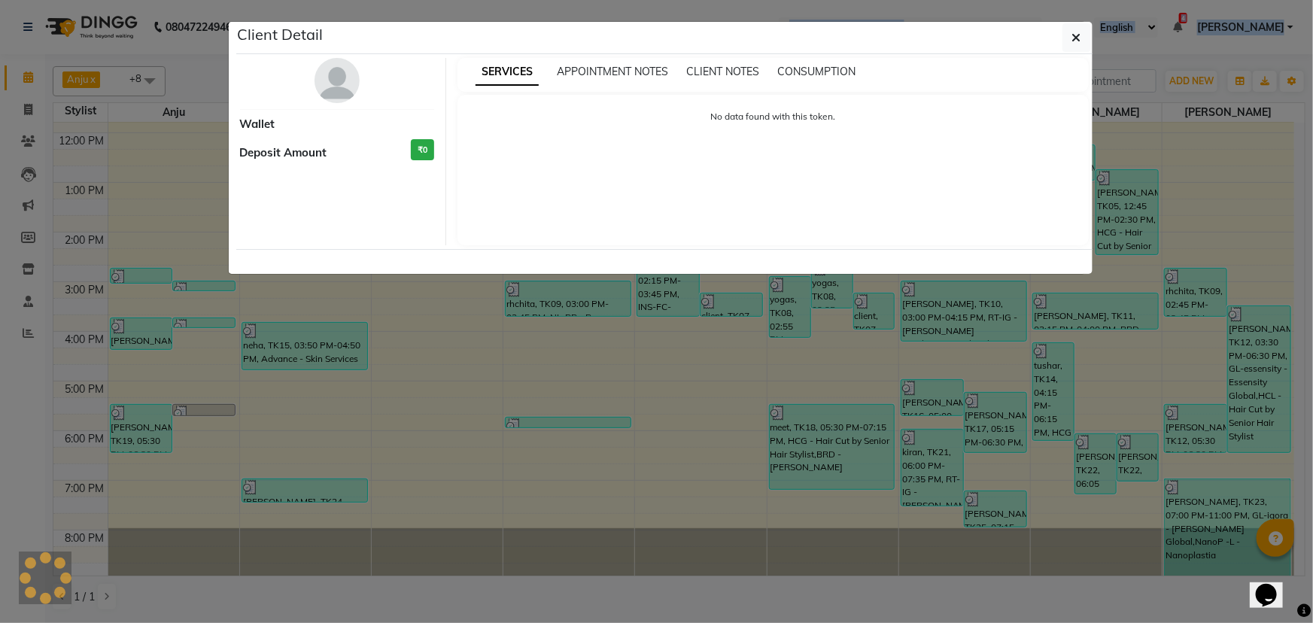
select select "3"
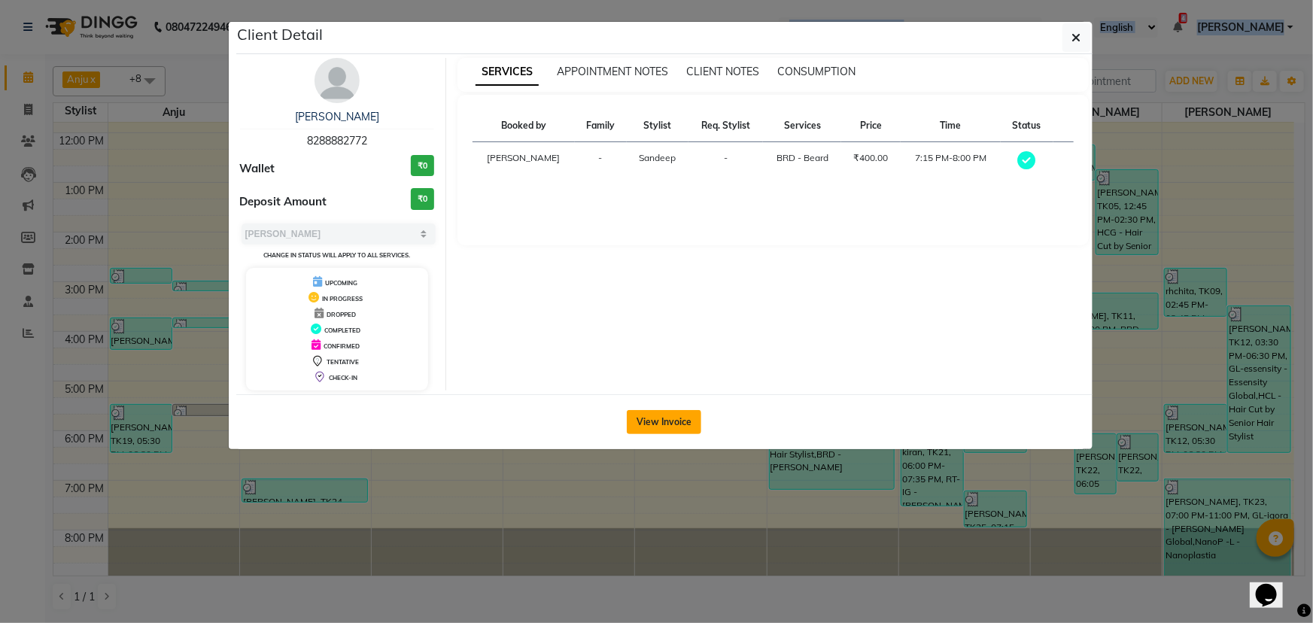
click at [672, 426] on button "View Invoice" at bounding box center [664, 422] width 74 height 24
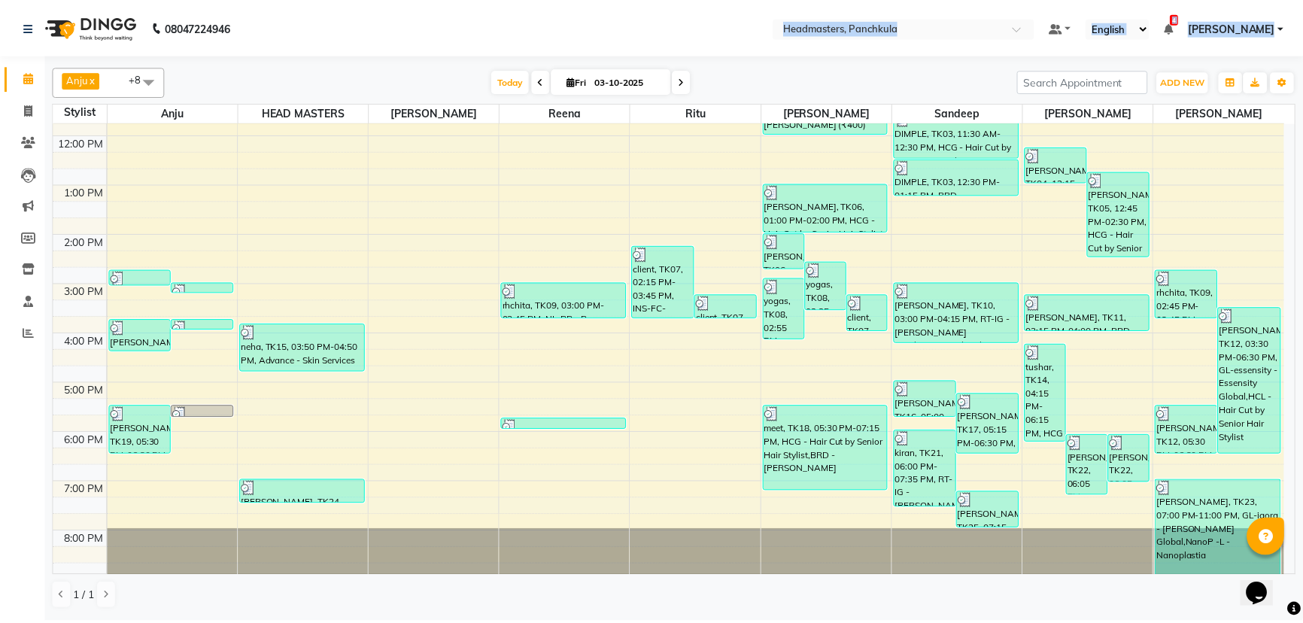
scroll to position [188, 0]
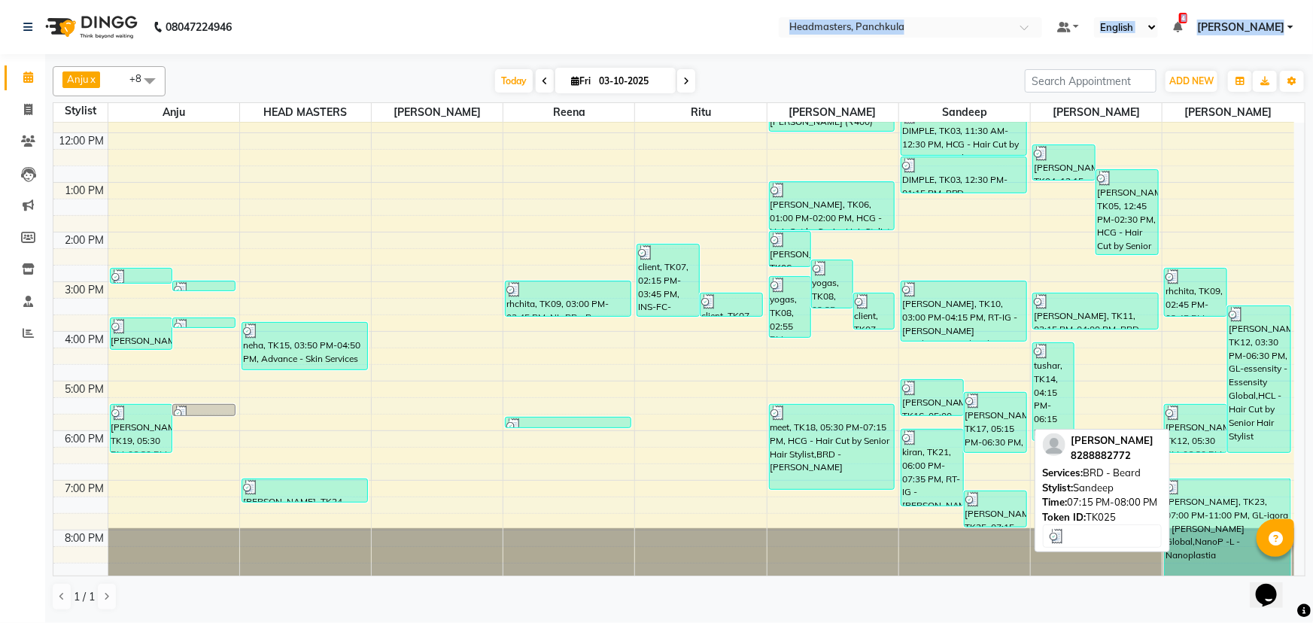
click at [993, 524] on div "[PERSON_NAME], TK25, 07:15 PM-08:00 PM, BRD - [PERSON_NAME]" at bounding box center [995, 508] width 62 height 35
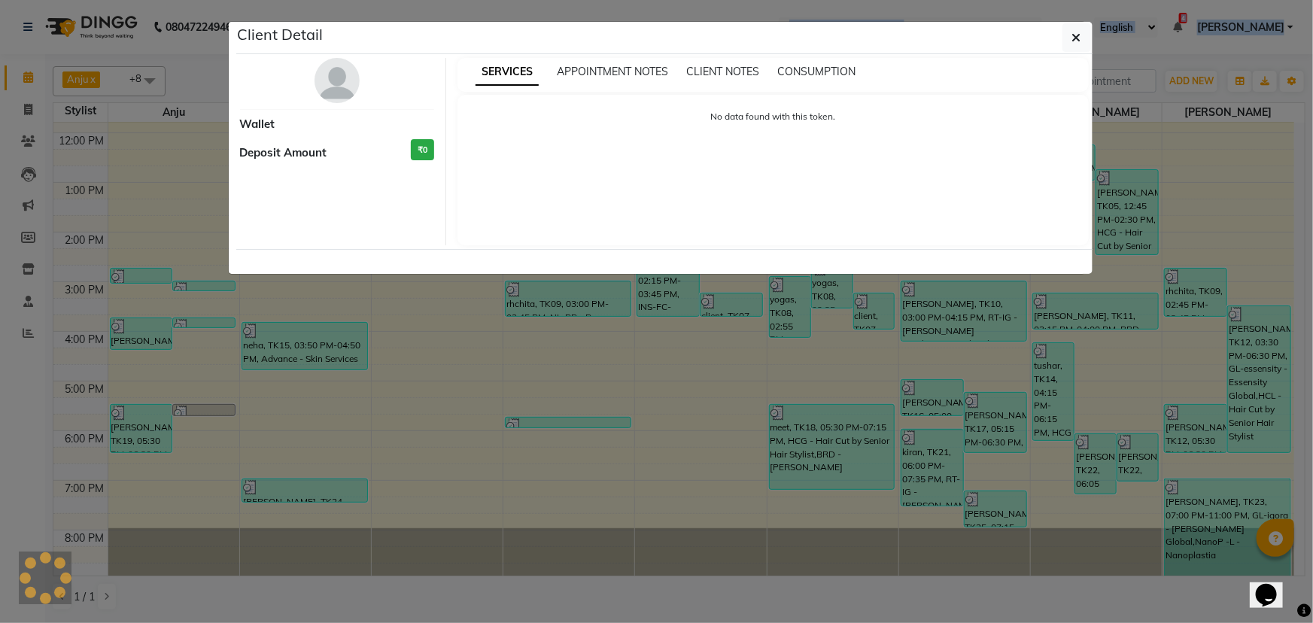
select select "3"
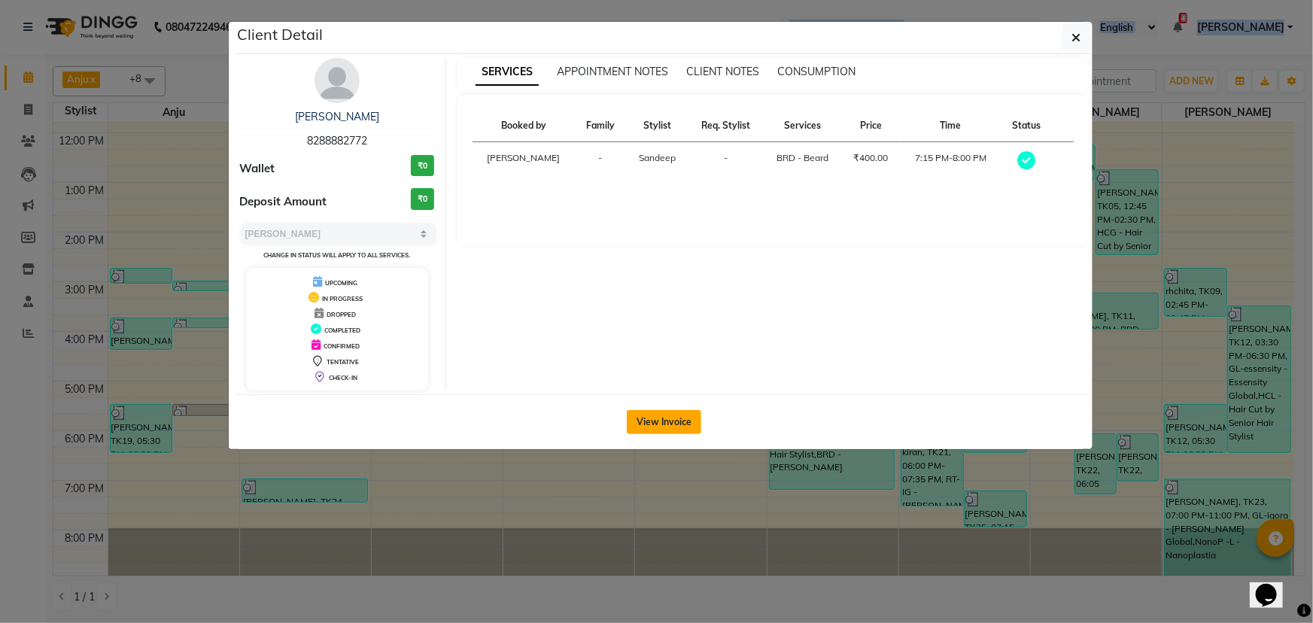
click at [657, 414] on button "View Invoice" at bounding box center [664, 422] width 74 height 24
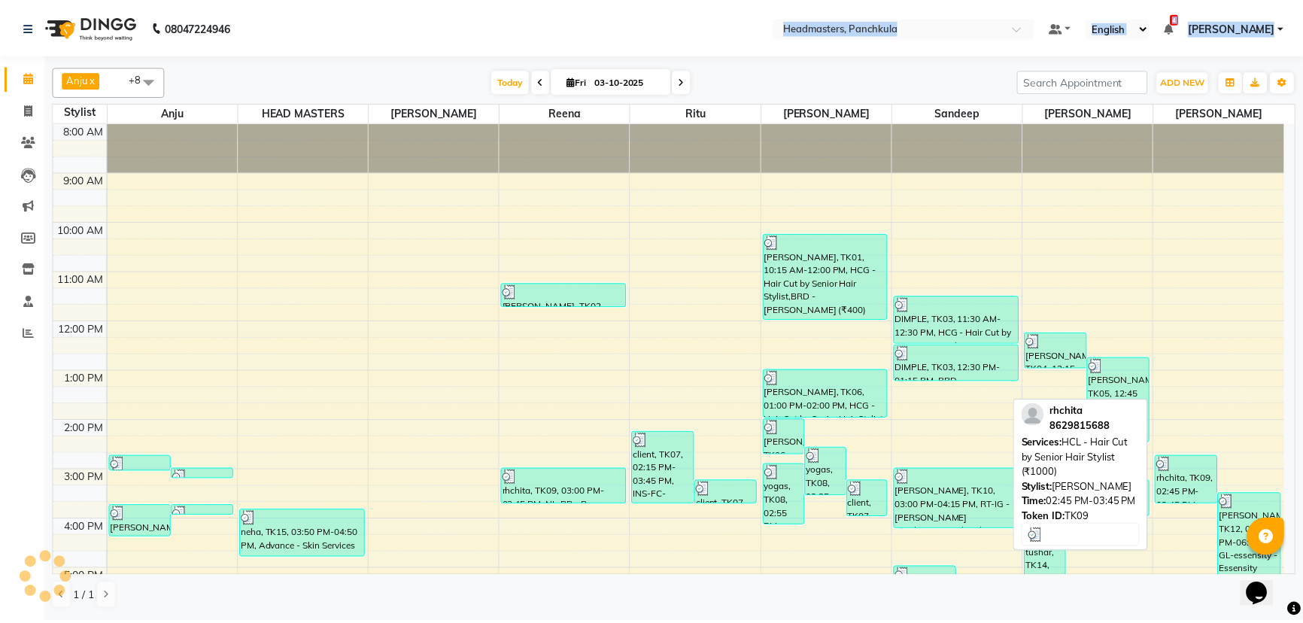
scroll to position [68, 0]
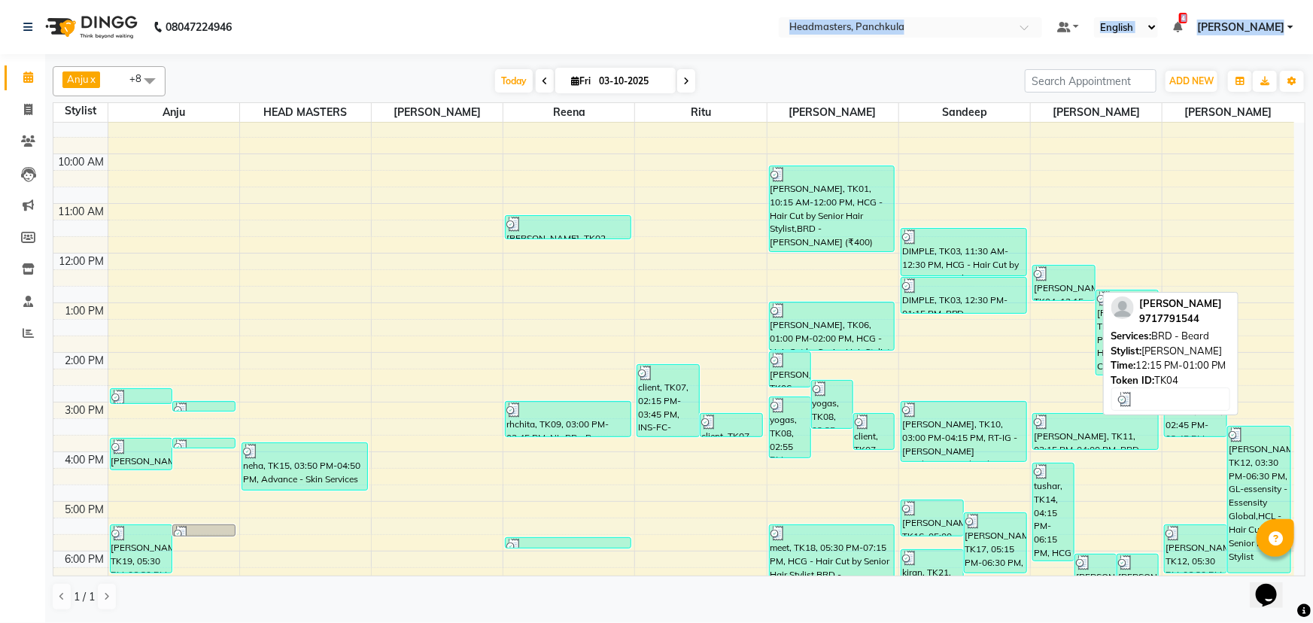
click at [1070, 293] on div "[PERSON_NAME], TK04, 12:15 PM-01:00 PM, BRD - [PERSON_NAME]" at bounding box center [1064, 283] width 62 height 35
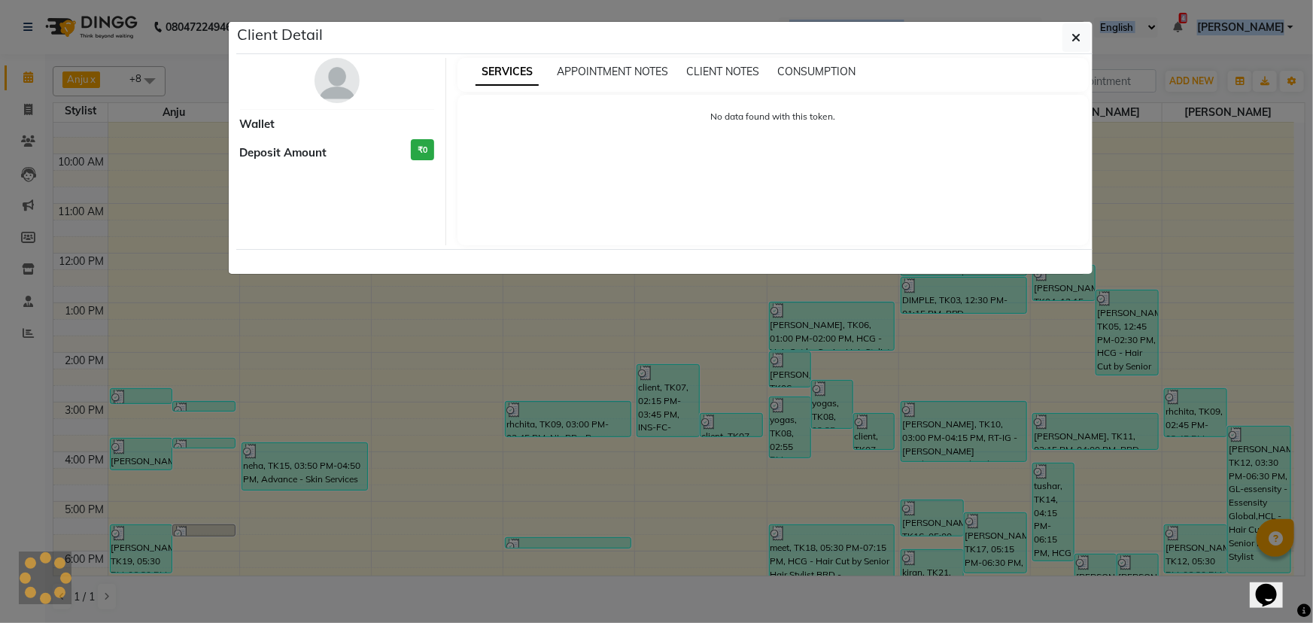
select select "3"
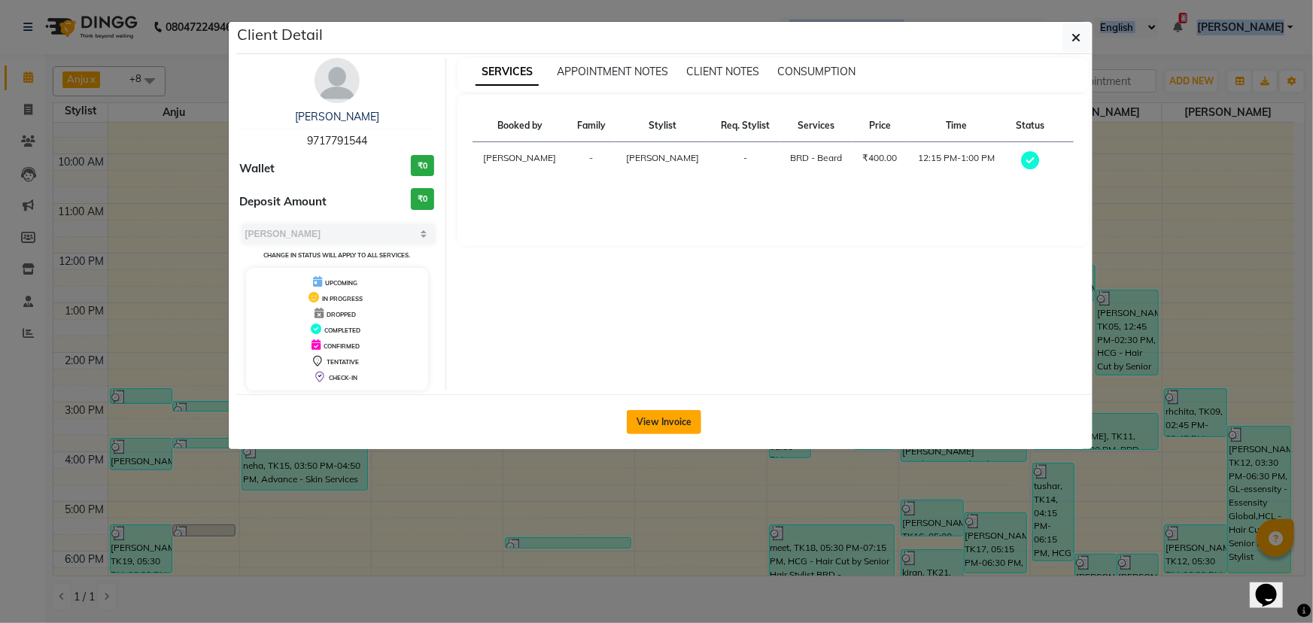
click at [684, 420] on button "View Invoice" at bounding box center [664, 422] width 74 height 24
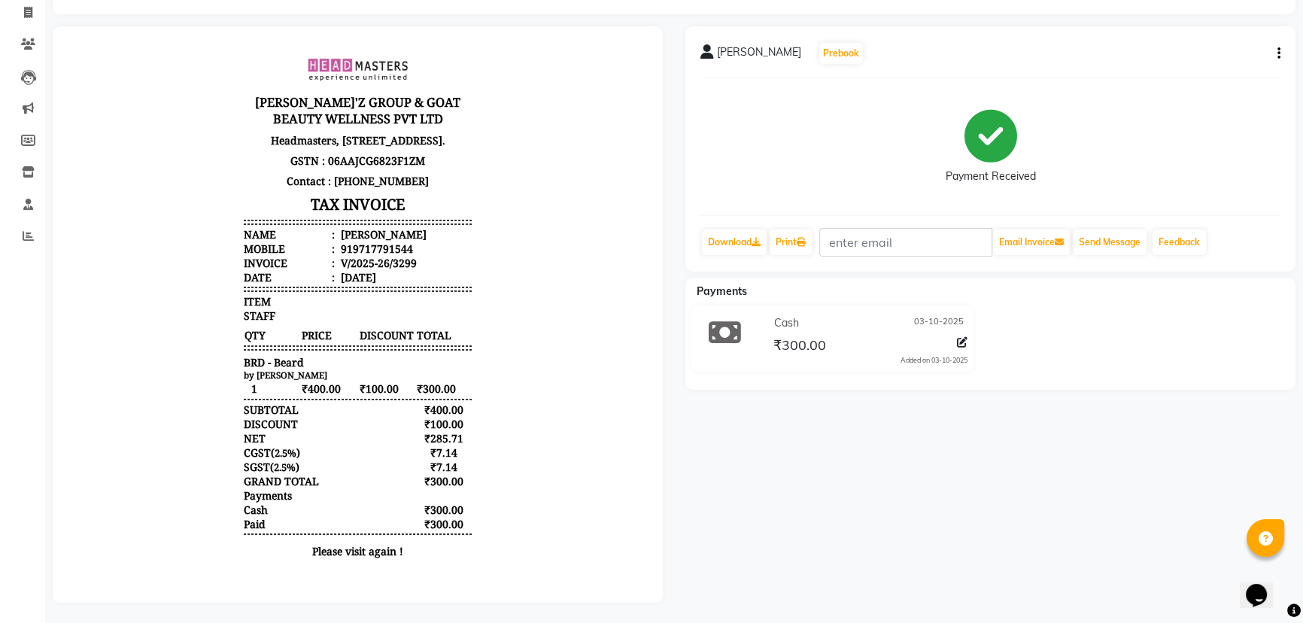
scroll to position [109, 0]
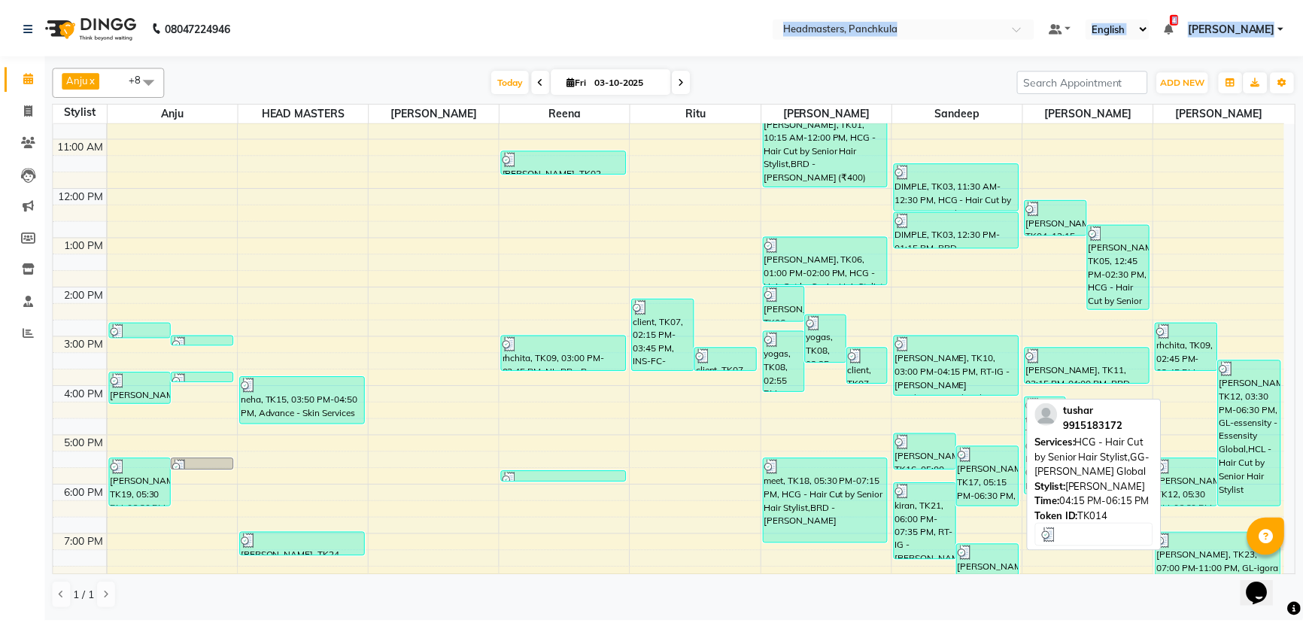
scroll to position [136, 0]
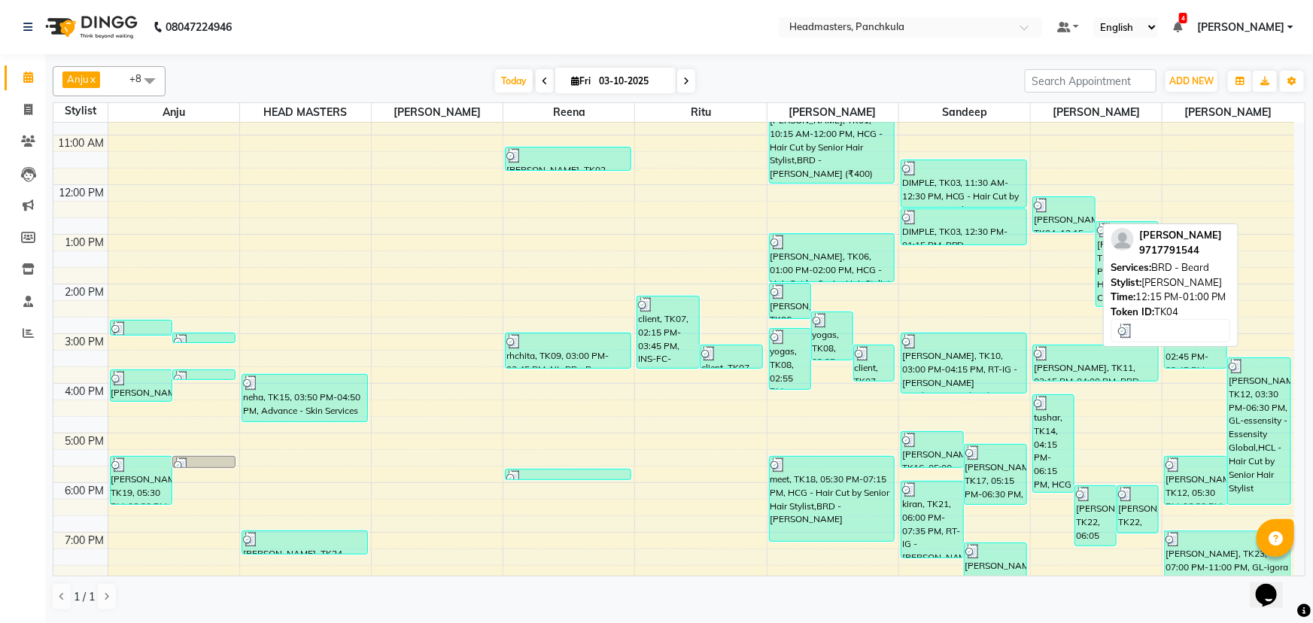
click at [1061, 218] on div "[PERSON_NAME], TK04, 12:15 PM-01:00 PM, BRD - [PERSON_NAME]" at bounding box center [1064, 214] width 62 height 35
select select "3"
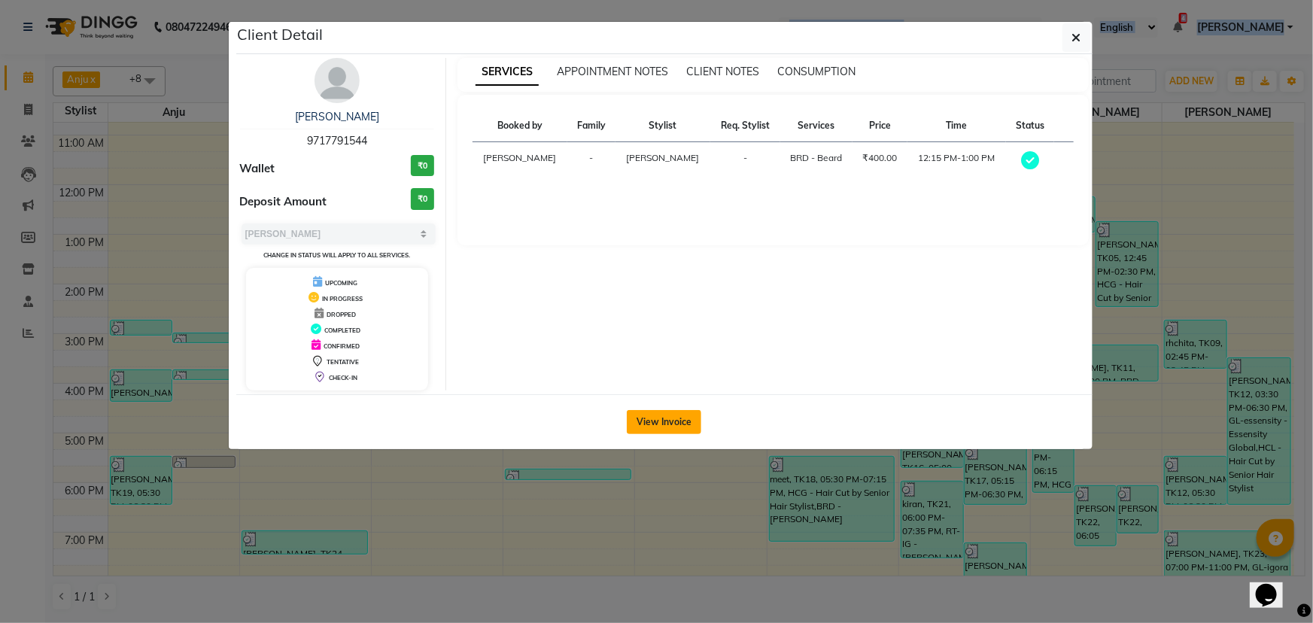
click at [681, 424] on button "View Invoice" at bounding box center [664, 422] width 74 height 24
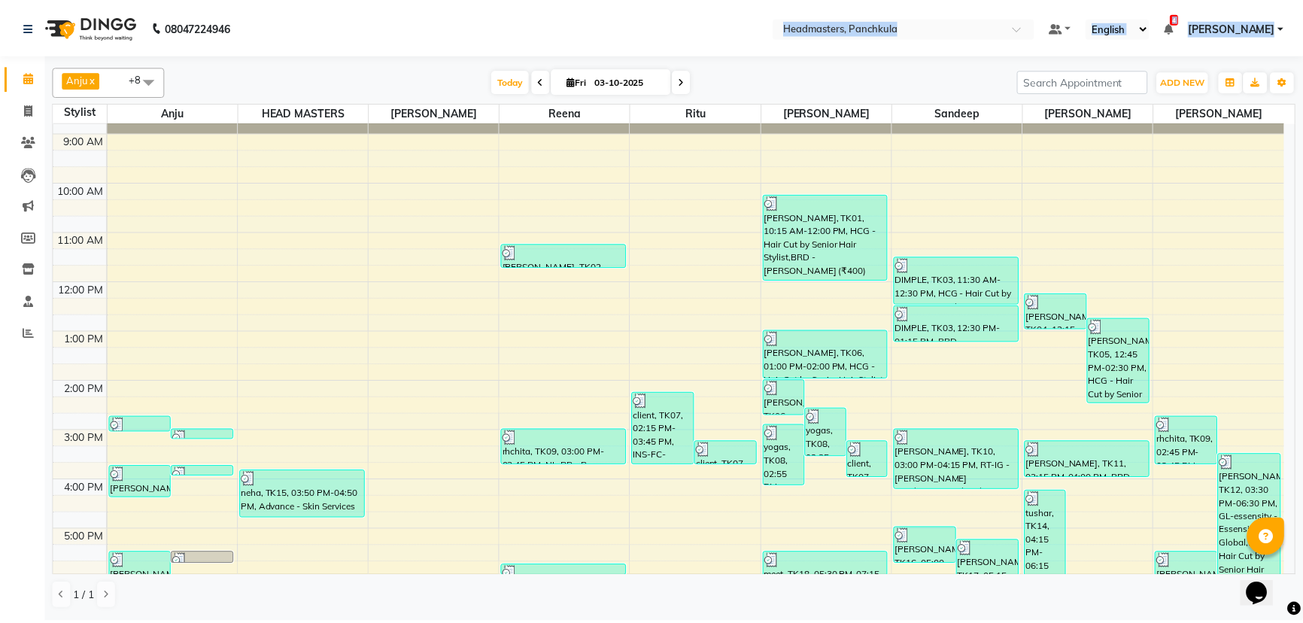
scroll to position [68, 0]
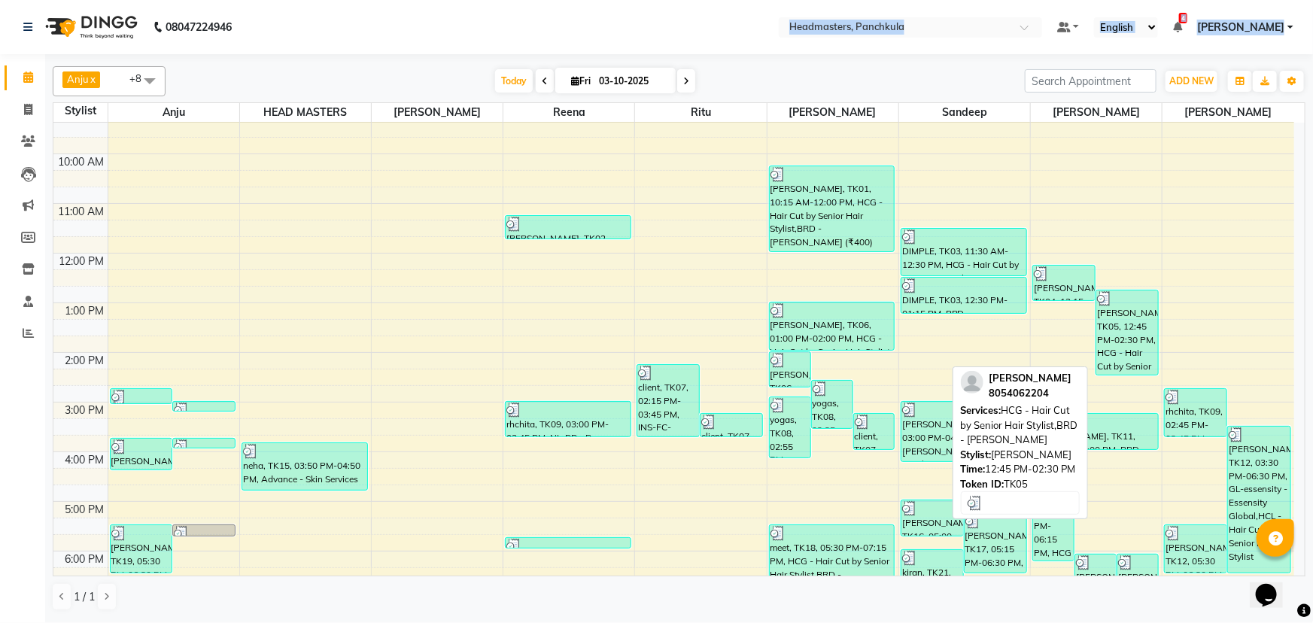
click at [1140, 350] on div "[PERSON_NAME], TK05, 12:45 PM-02:30 PM, HCG - Hair Cut by Senior Hair Stylist,B…" at bounding box center [1127, 332] width 62 height 84
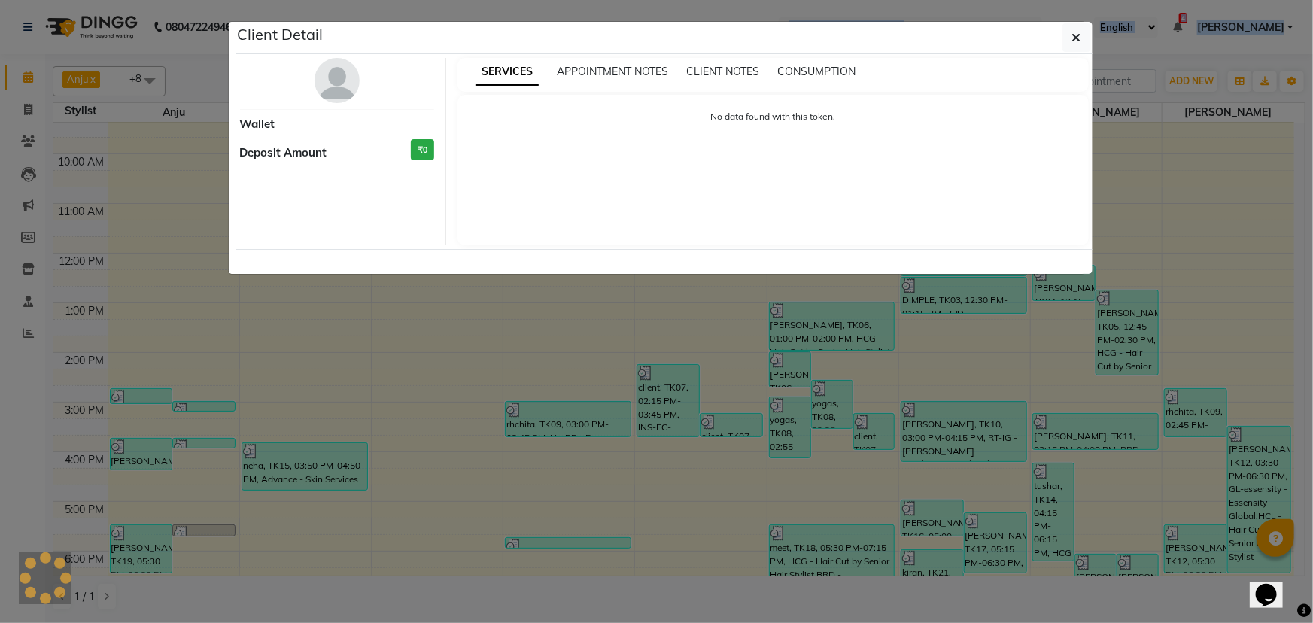
select select "3"
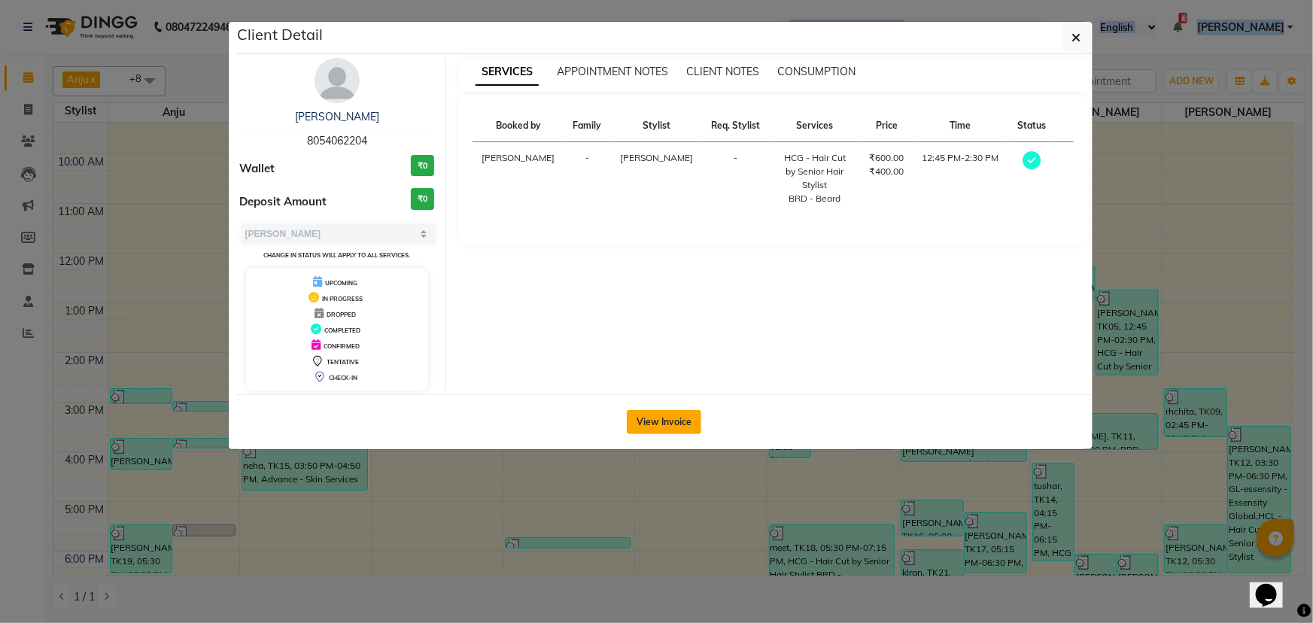
click at [674, 421] on button "View Invoice" at bounding box center [664, 422] width 74 height 24
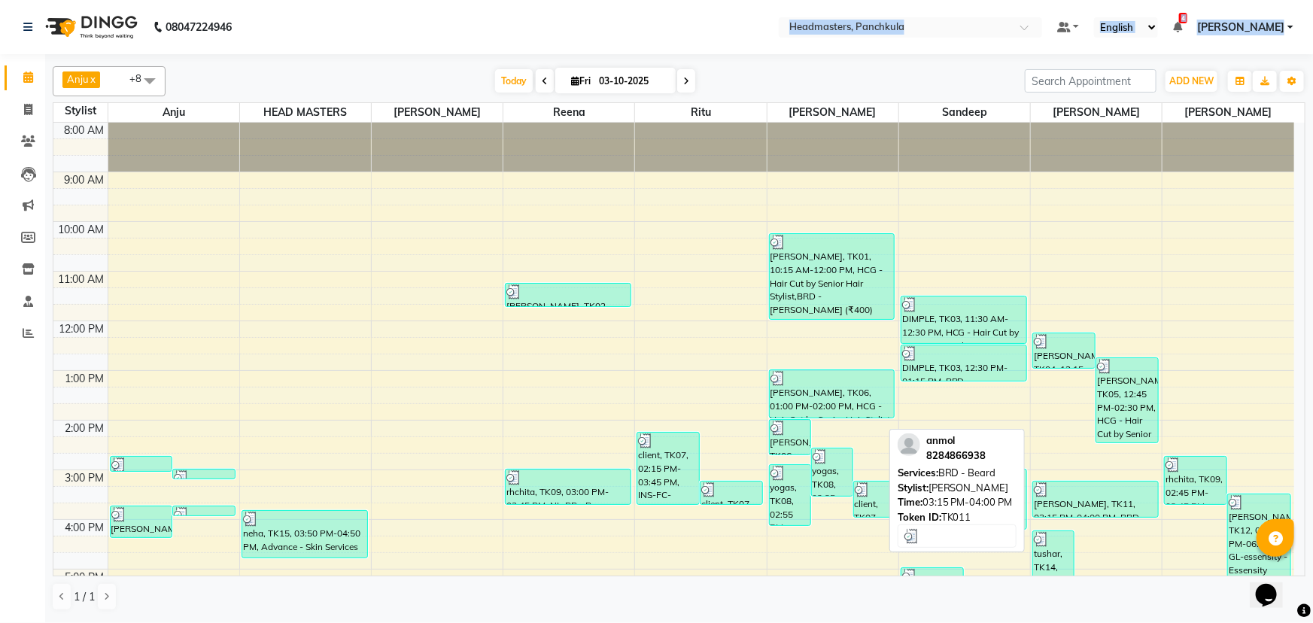
click at [1074, 505] on div "[PERSON_NAME], TK11, 03:15 PM-04:00 PM, BRD - [PERSON_NAME]" at bounding box center [1095, 498] width 125 height 35
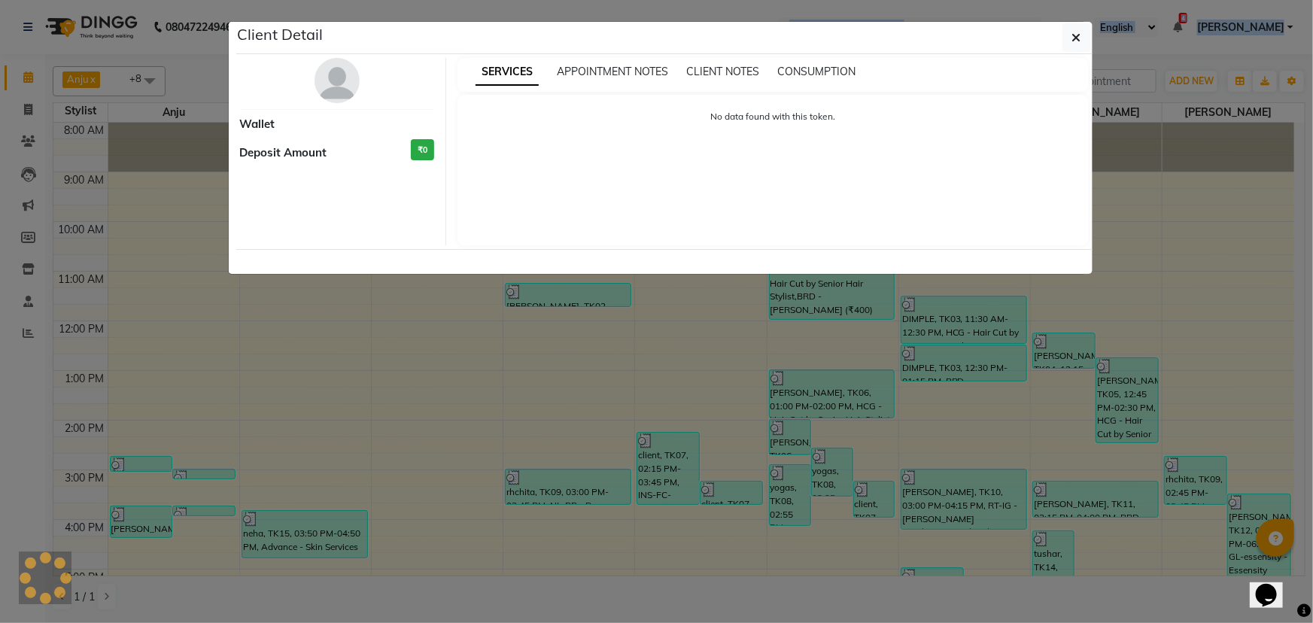
select select "3"
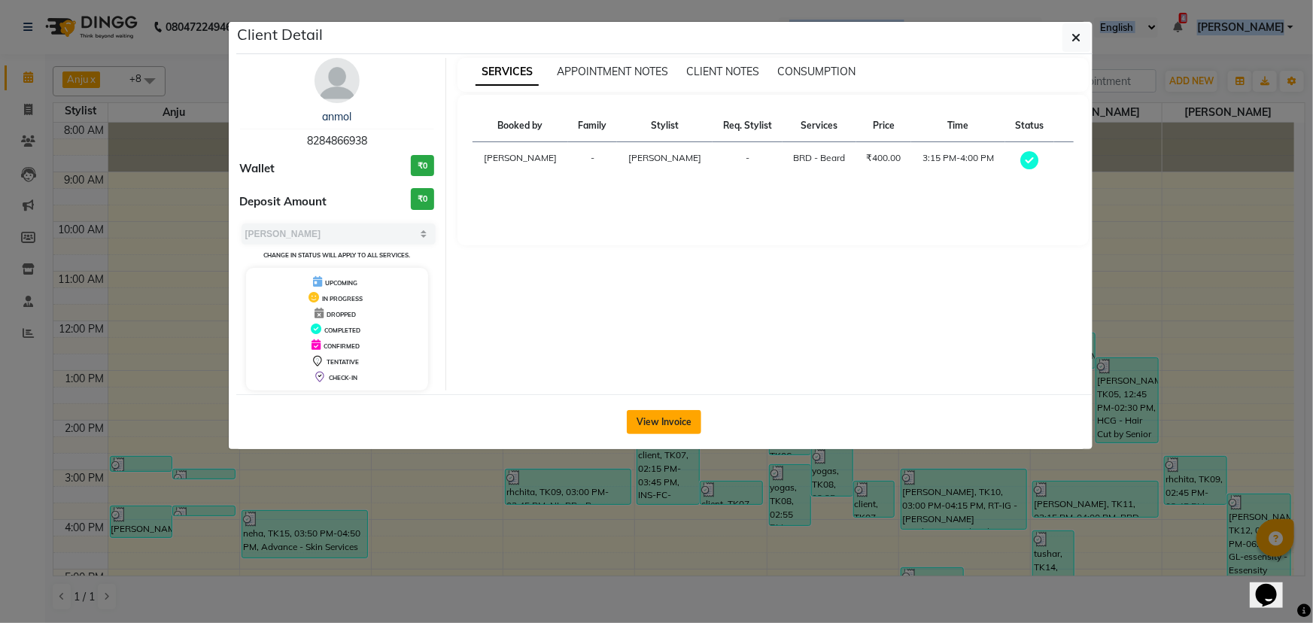
click at [664, 419] on button "View Invoice" at bounding box center [664, 422] width 74 height 24
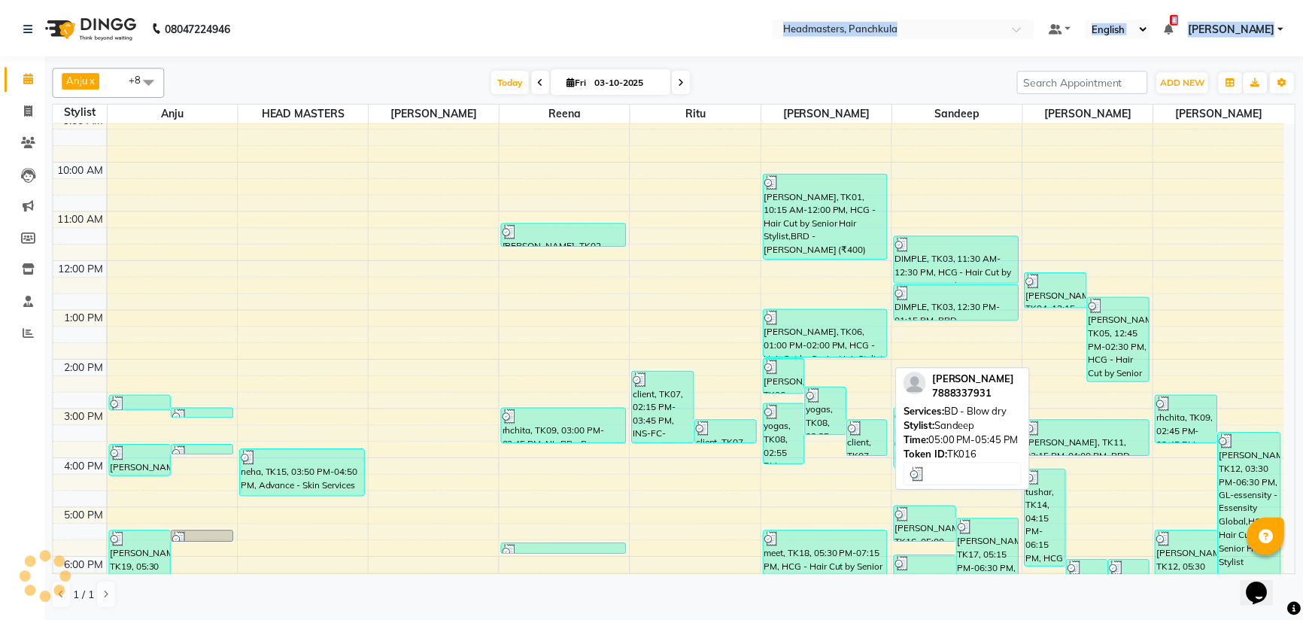
scroll to position [188, 0]
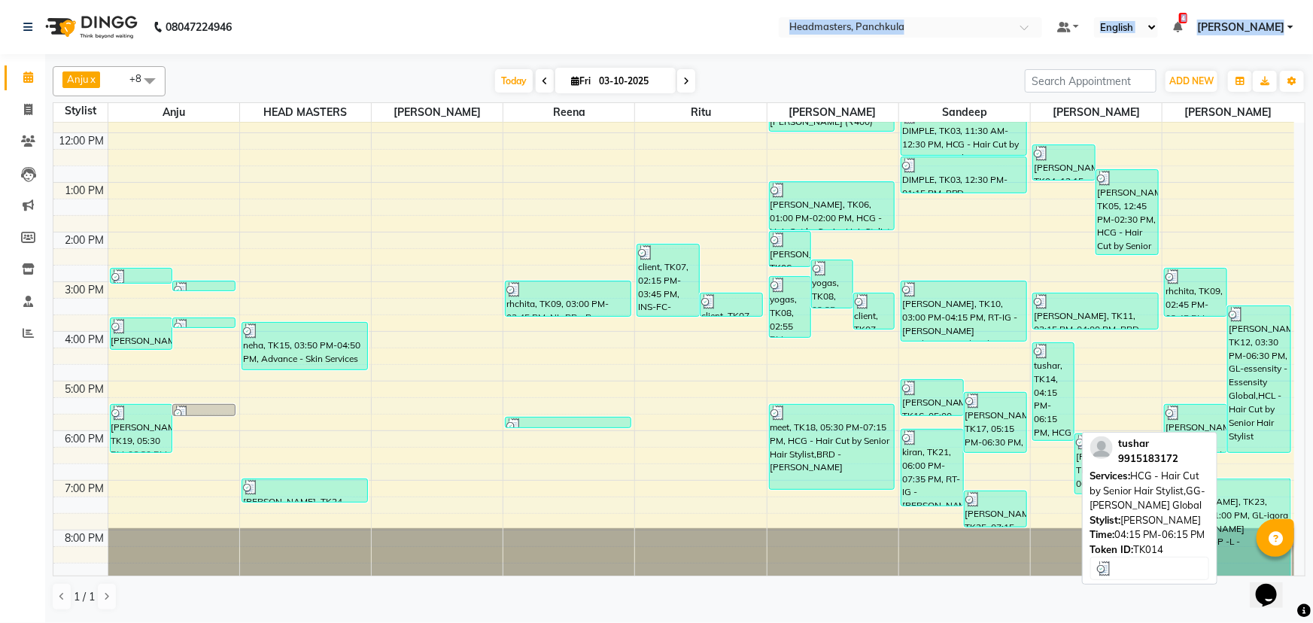
click at [1039, 399] on div "tushar, TK14, 04:15 PM-06:15 PM, HCG - Hair Cut by Senior Hair Stylist,GG-igora…" at bounding box center [1053, 391] width 41 height 97
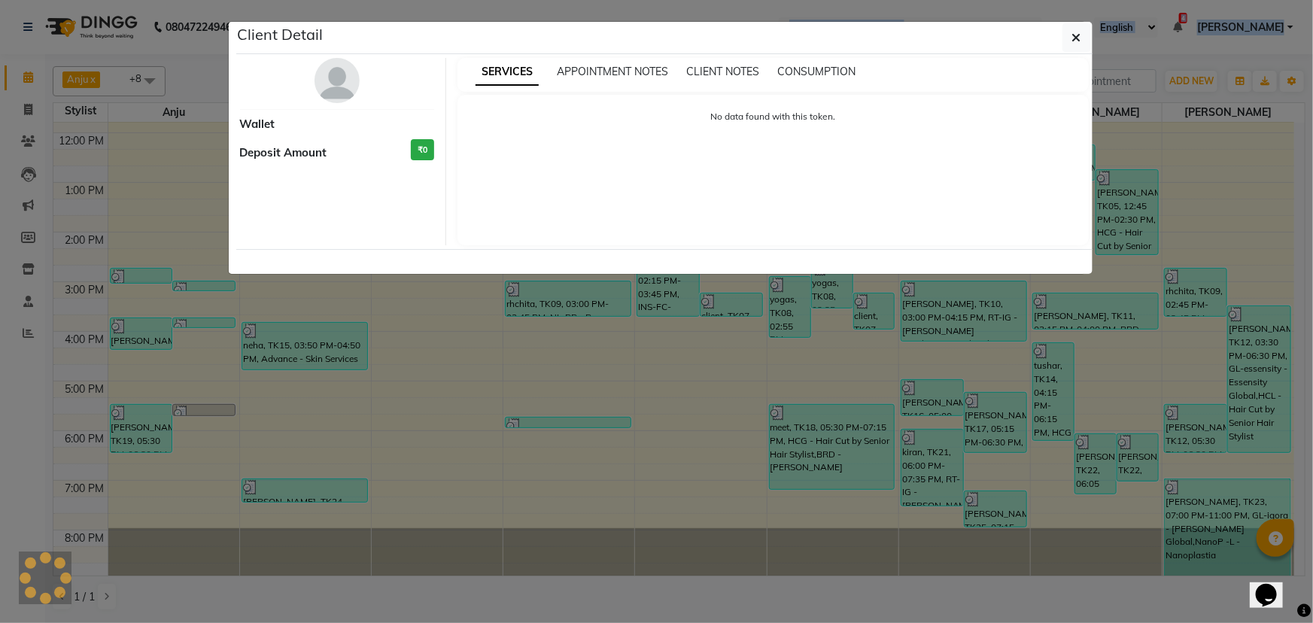
select select "3"
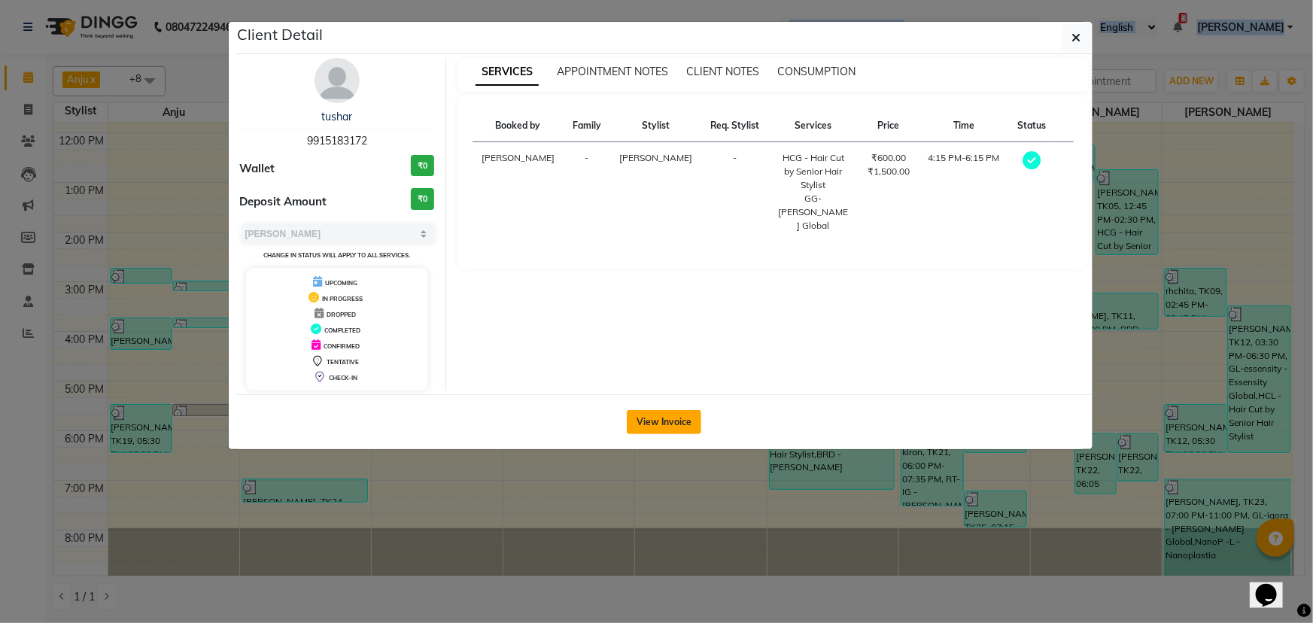
click at [673, 412] on button "View Invoice" at bounding box center [664, 422] width 74 height 24
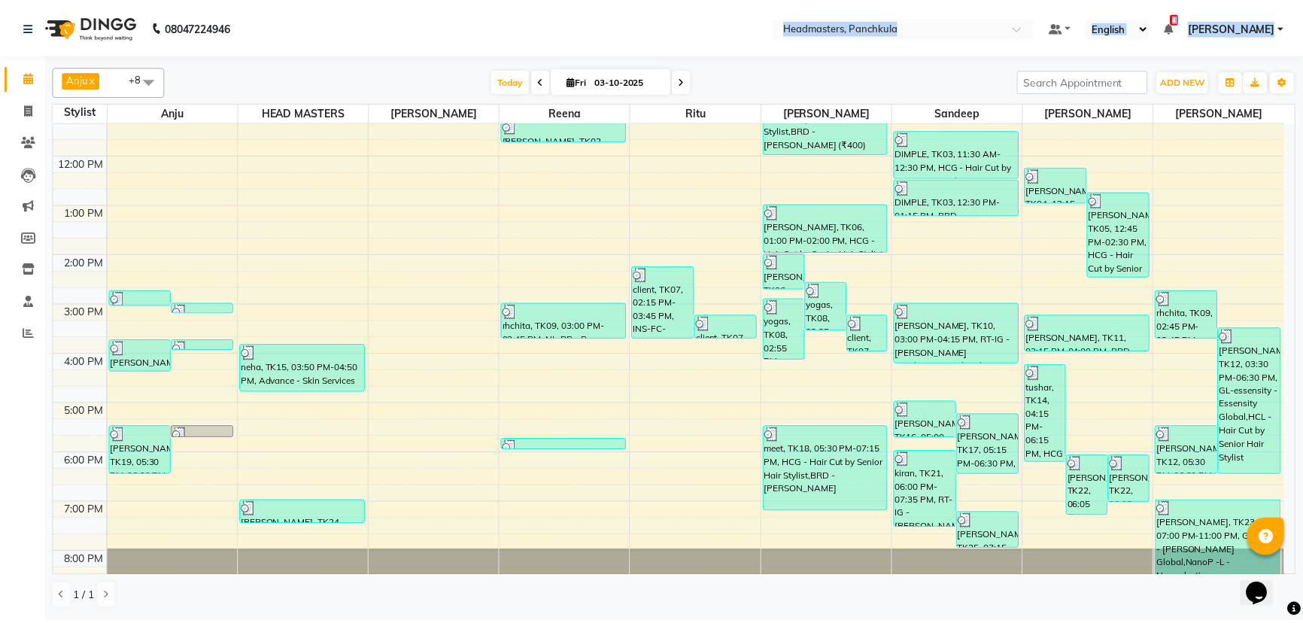
scroll to position [188, 0]
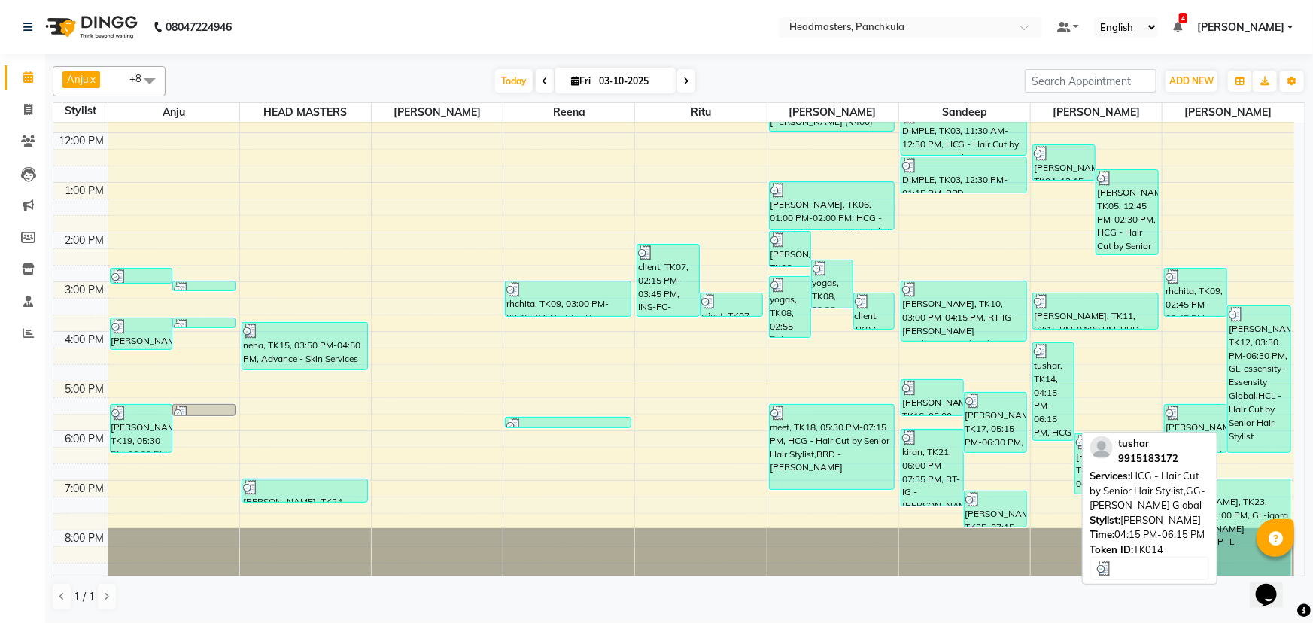
click at [1052, 401] on div "tushar, TK14, 04:15 PM-06:15 PM, HCG - Hair Cut by Senior Hair Stylist,GG-igora…" at bounding box center [1053, 391] width 41 height 97
select select "3"
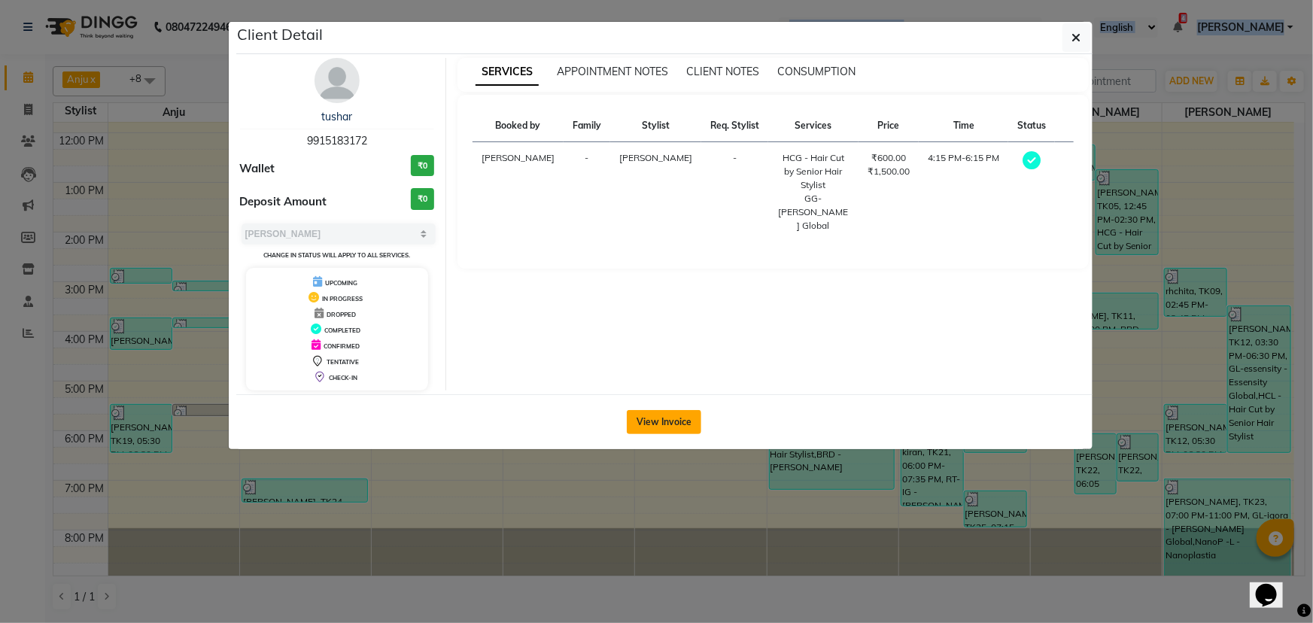
click at [646, 421] on button "View Invoice" at bounding box center [664, 422] width 74 height 24
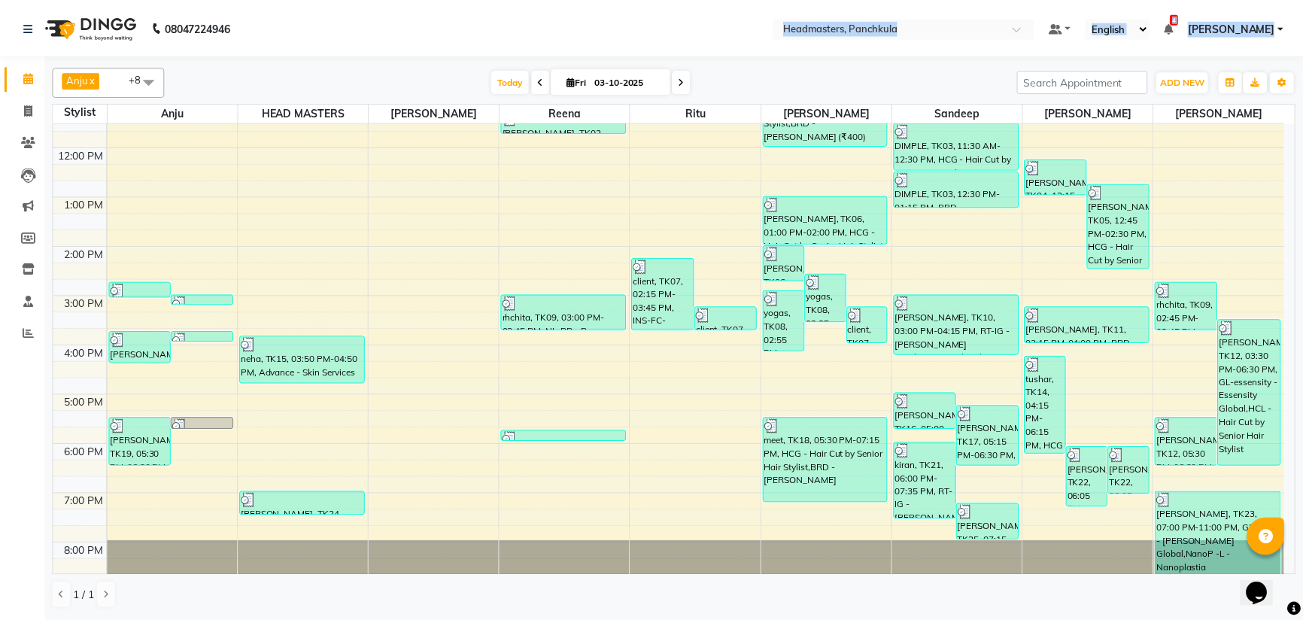
scroll to position [188, 0]
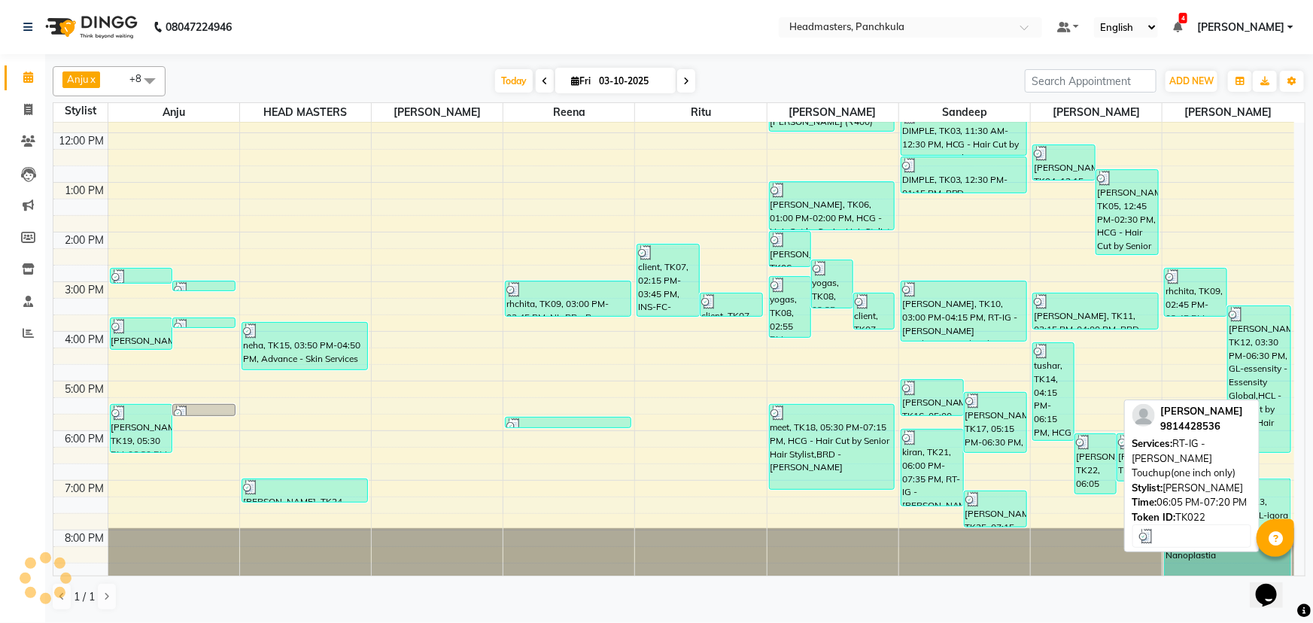
click at [1083, 466] on div "[PERSON_NAME], TK22, 06:05 PM-07:20 PM, RT-IG - [PERSON_NAME] Touchup(one inch …" at bounding box center [1095, 463] width 41 height 59
select select "3"
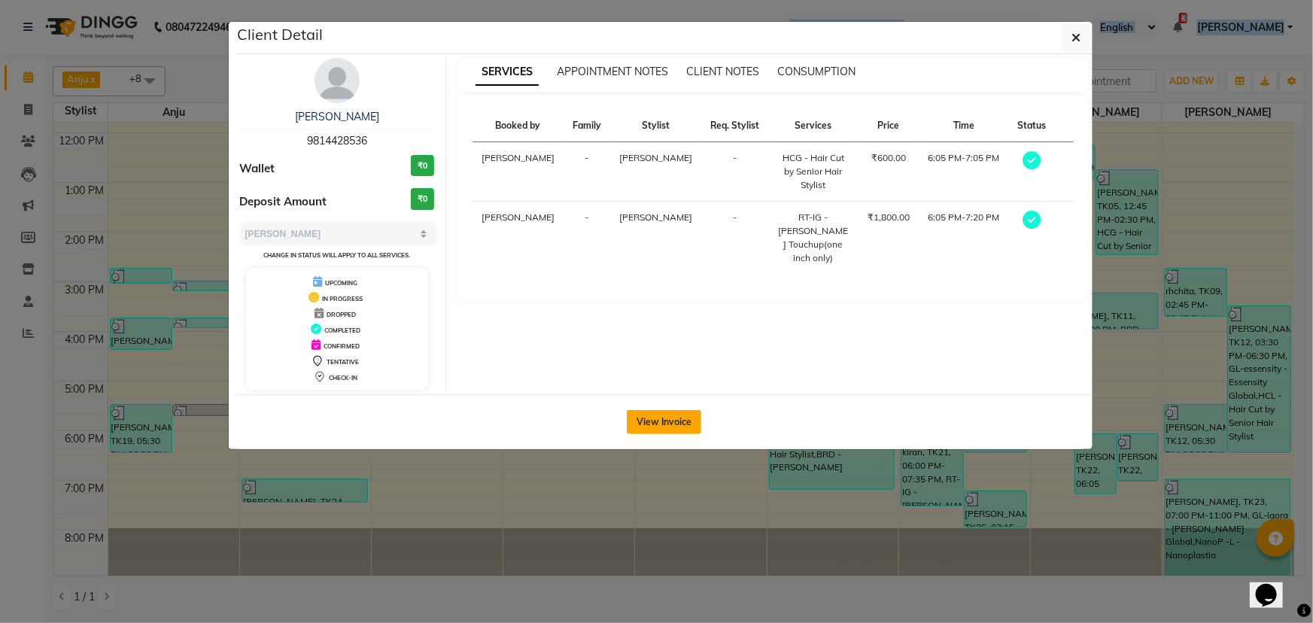
click at [678, 416] on button "View Invoice" at bounding box center [664, 422] width 74 height 24
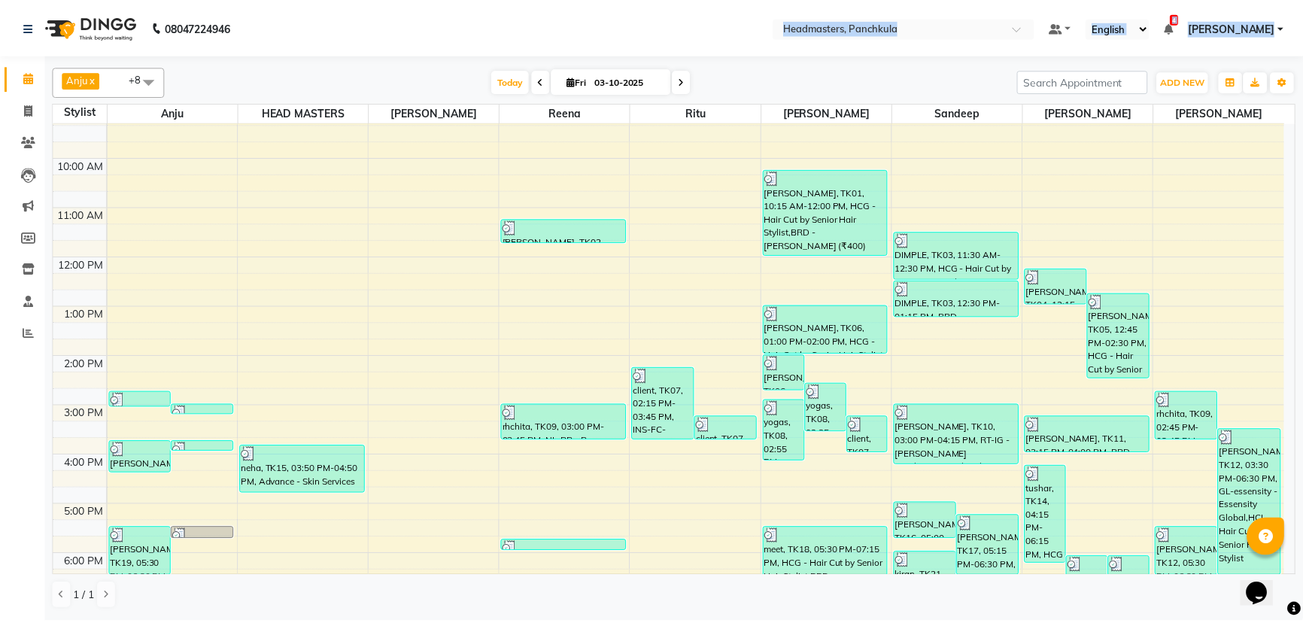
scroll to position [136, 0]
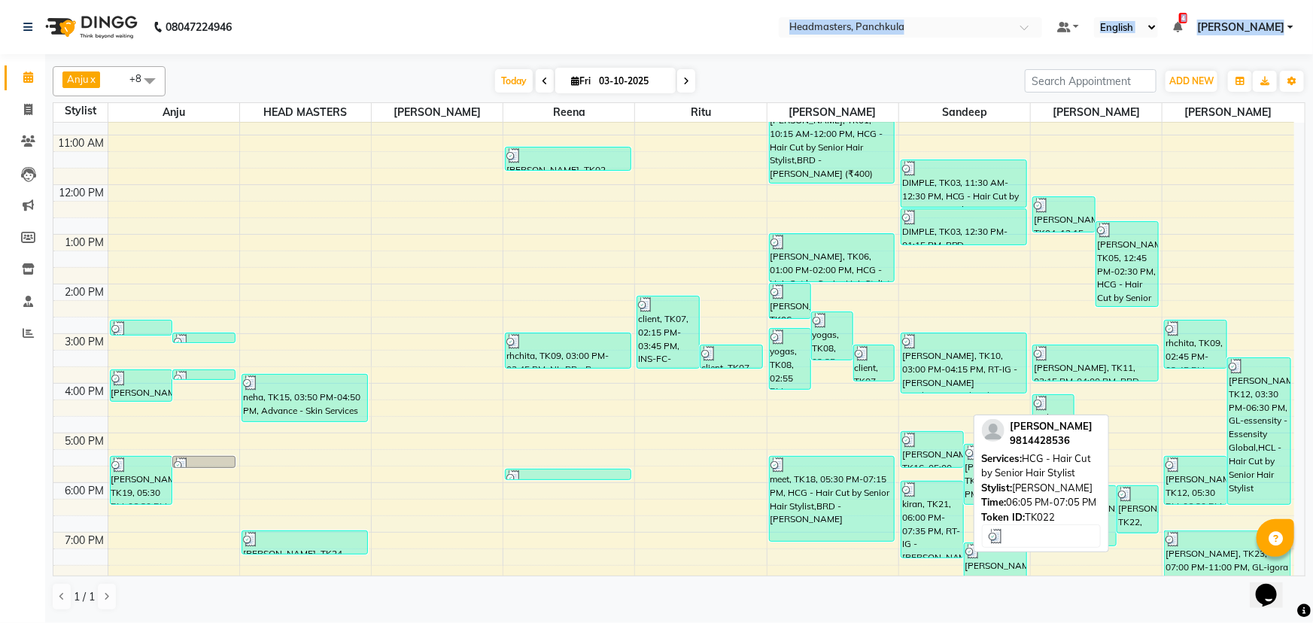
click at [1130, 512] on div "[PERSON_NAME], TK22, 06:05 PM-07:05 PM, HCG - Hair Cut by Senior Hair Stylist" at bounding box center [1137, 509] width 41 height 47
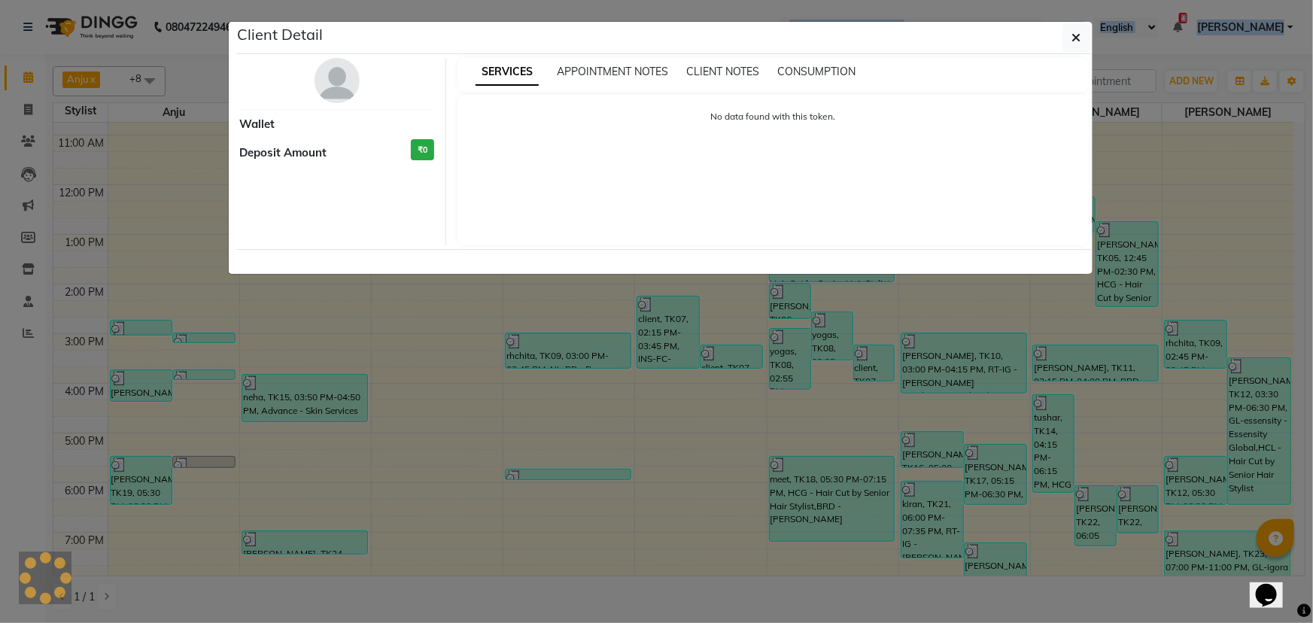
select select "3"
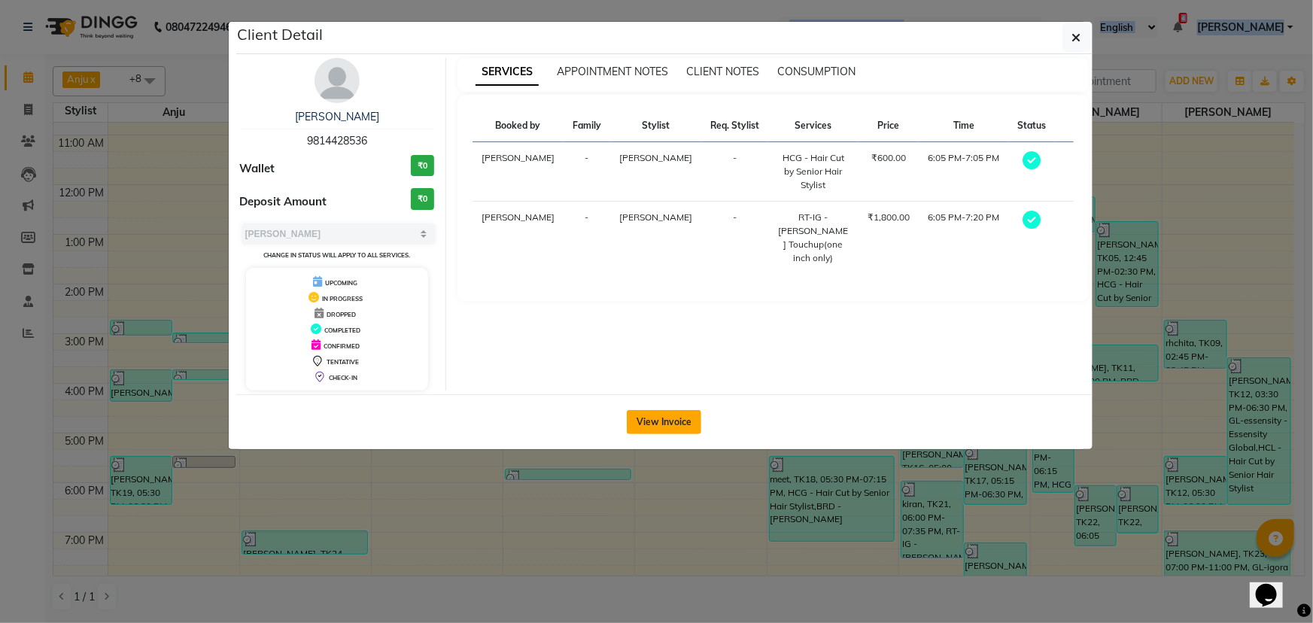
click at [669, 414] on button "View Invoice" at bounding box center [664, 422] width 74 height 24
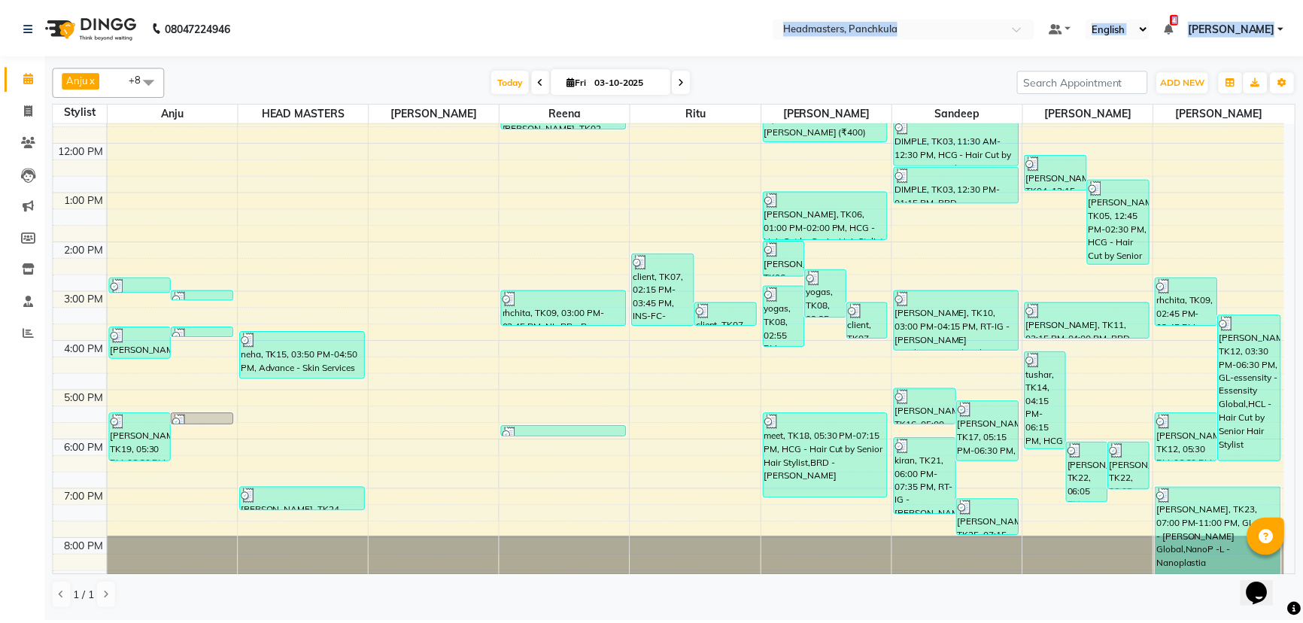
scroll to position [188, 0]
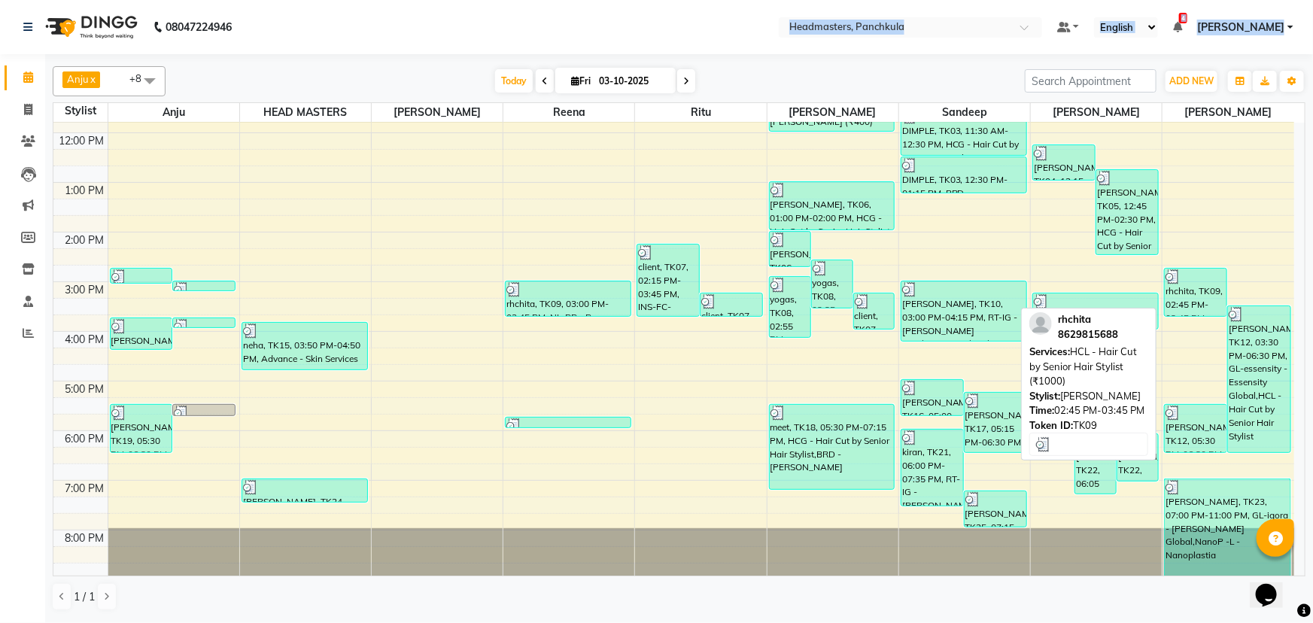
click at [1197, 299] on div "rhchita, TK09, 02:45 PM-03:45 PM, HCL - Hair Cut by Senior Hair Stylist (₹1000)" at bounding box center [1195, 292] width 62 height 47
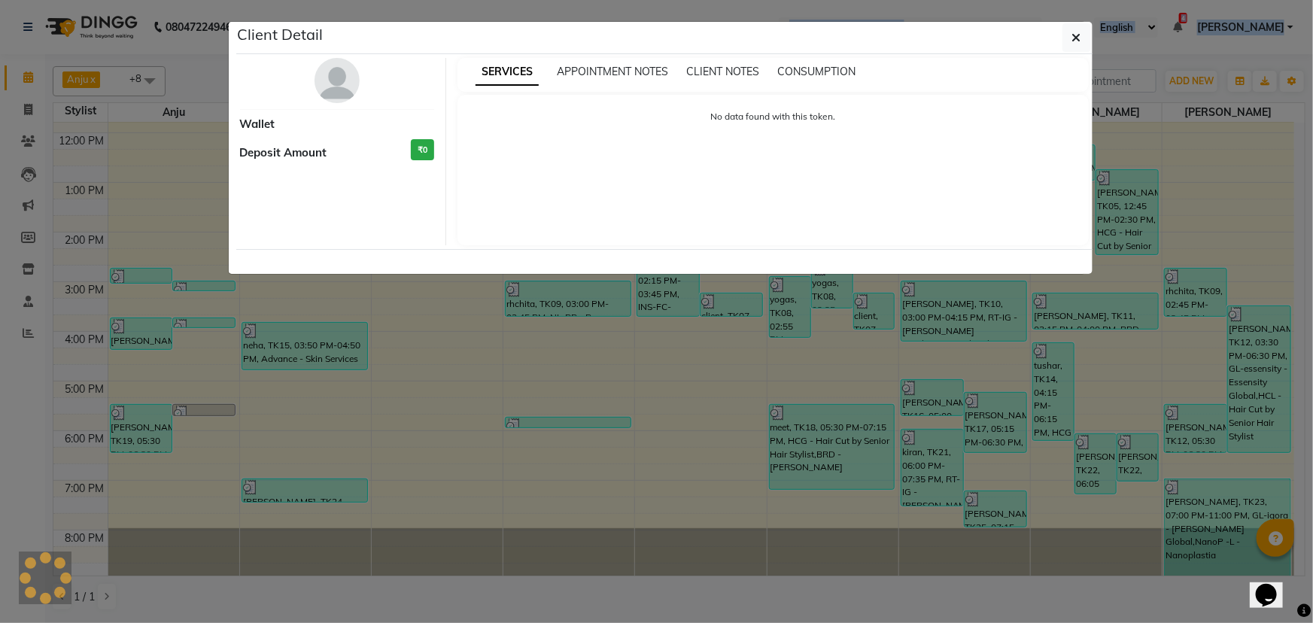
select select "3"
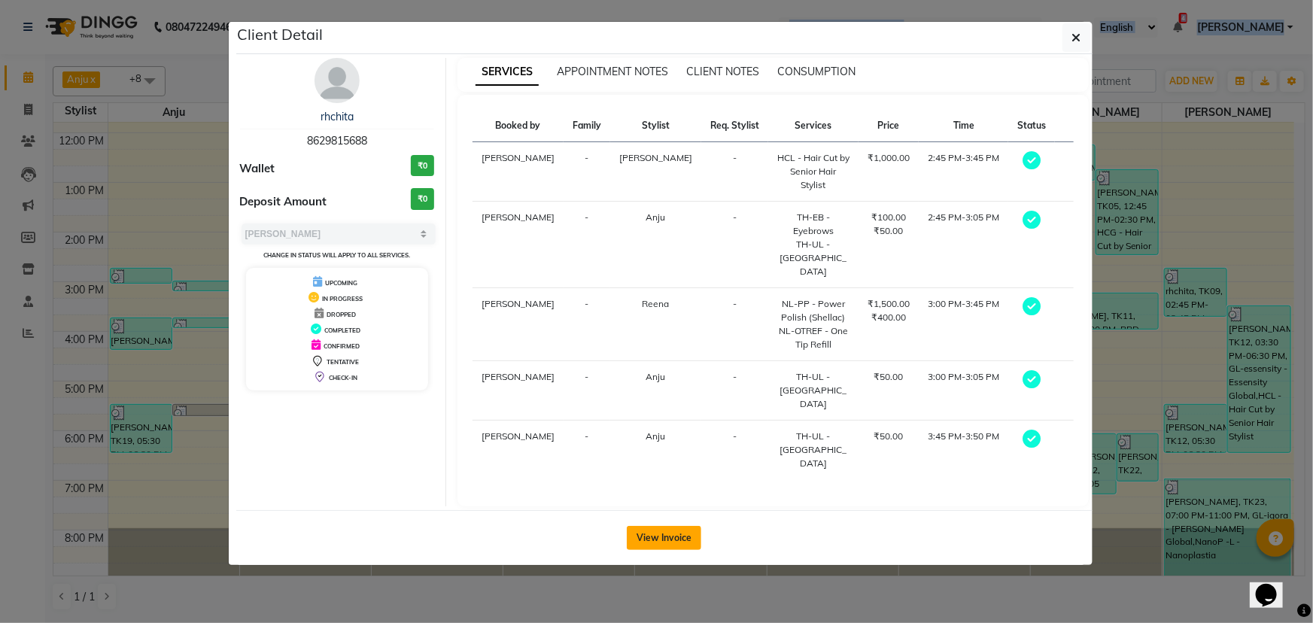
click at [666, 526] on button "View Invoice" at bounding box center [664, 538] width 74 height 24
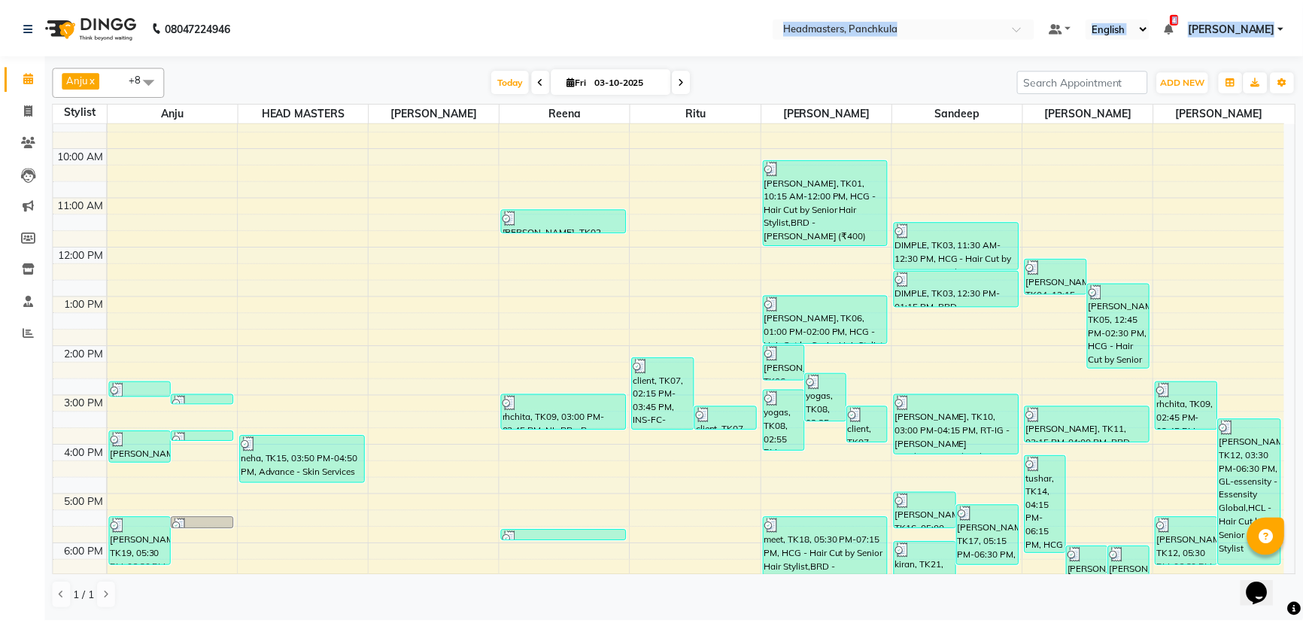
scroll to position [188, 0]
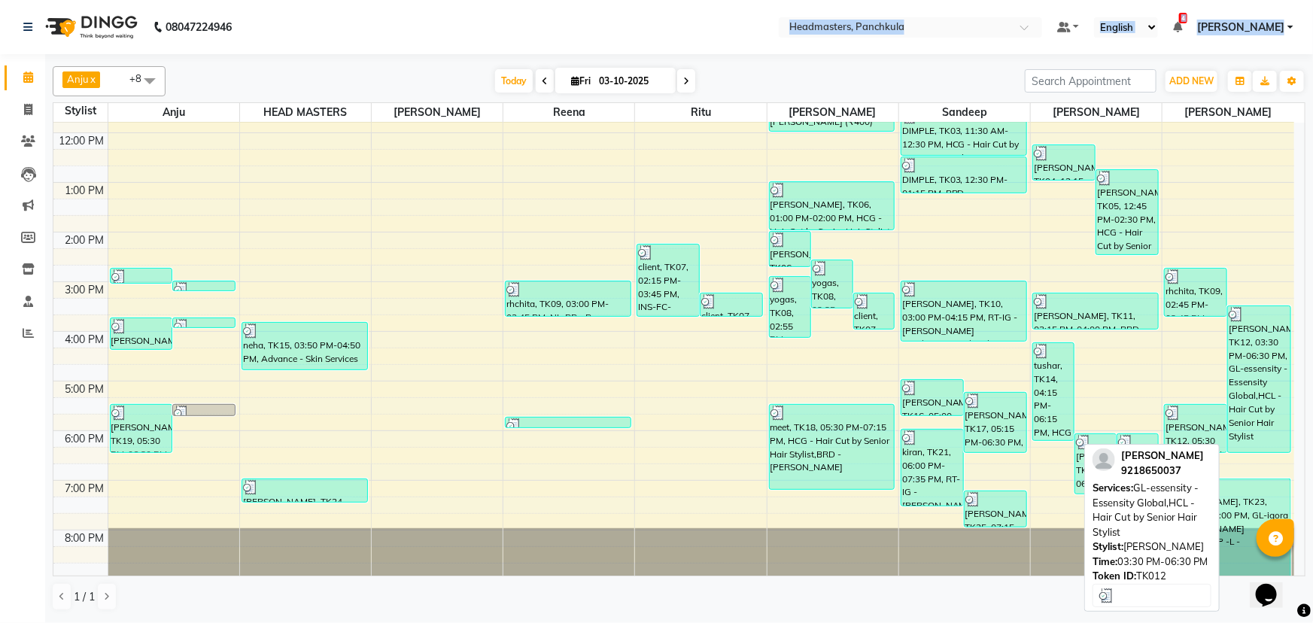
click at [1276, 350] on div "[PERSON_NAME], TK12, 03:30 PM-06:30 PM, GL-essensity - Essensity Global,HCL - H…" at bounding box center [1259, 379] width 62 height 146
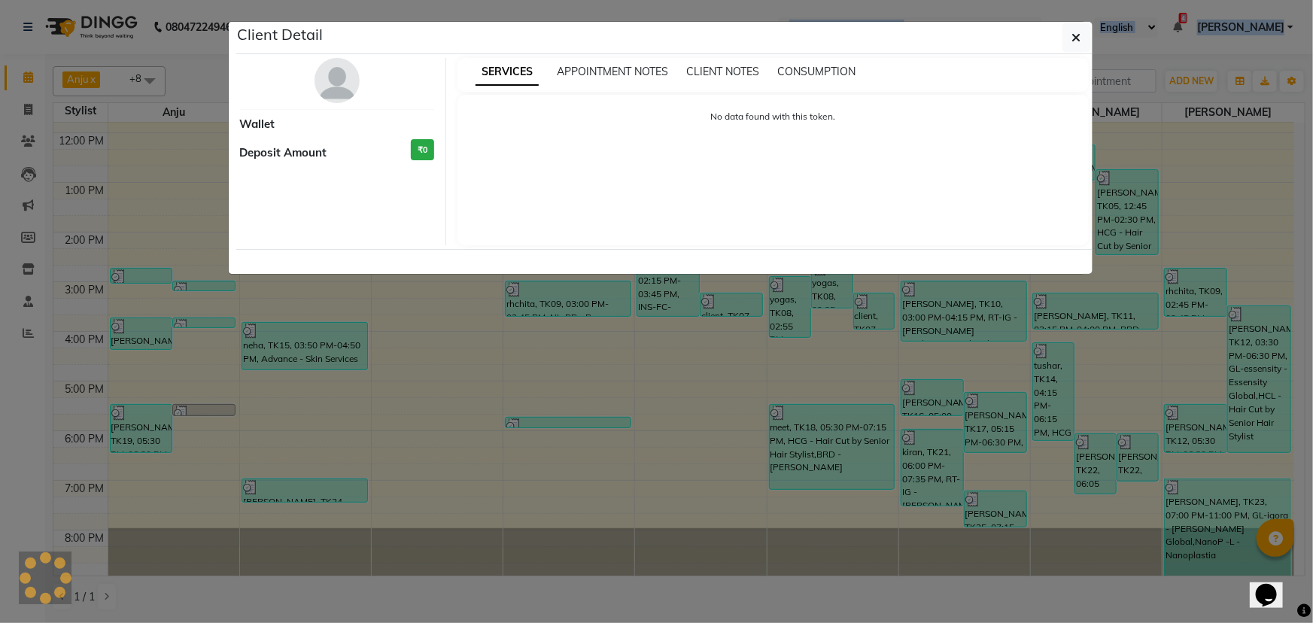
select select "3"
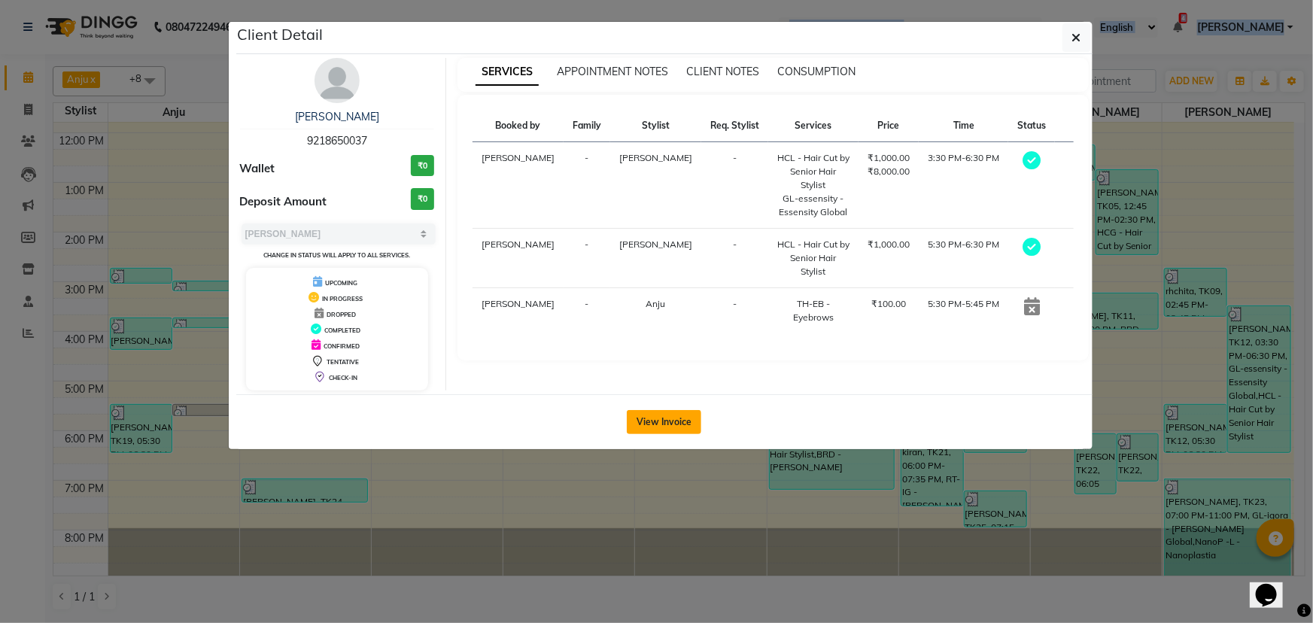
click at [647, 415] on button "View Invoice" at bounding box center [664, 422] width 74 height 24
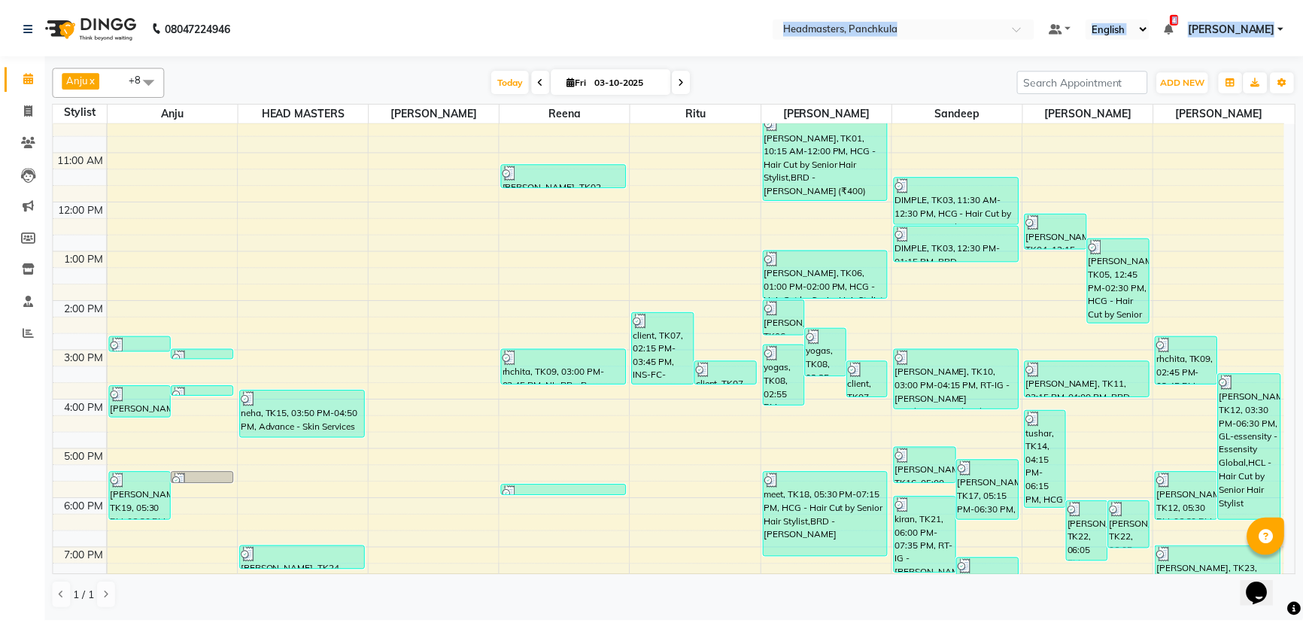
scroll to position [136, 0]
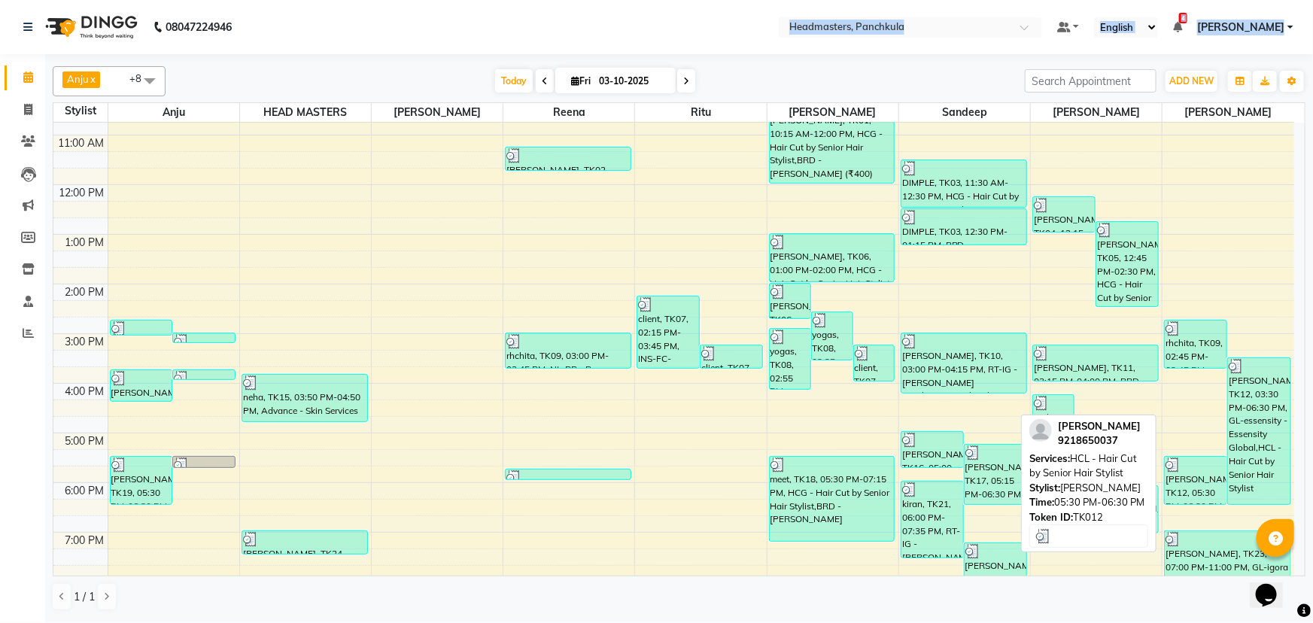
click at [1202, 493] on div "[PERSON_NAME], TK12, 05:30 PM-06:30 PM, HCL - Hair Cut by Senior Hair Stylist" at bounding box center [1195, 480] width 62 height 47
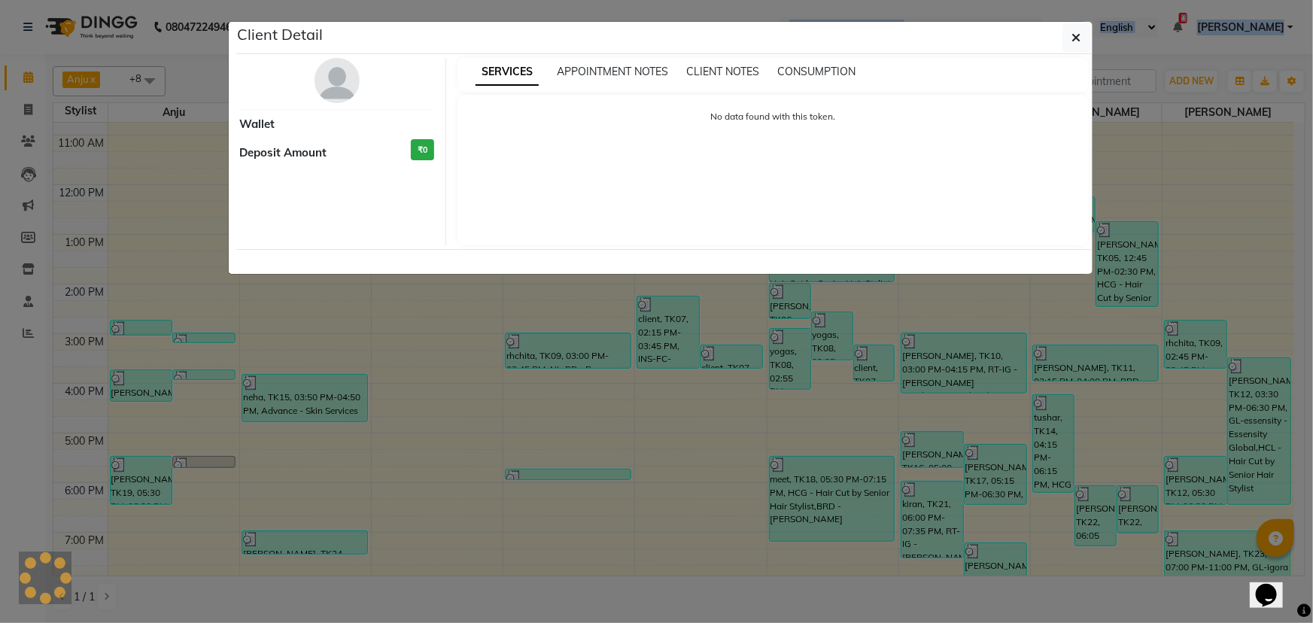
select select "3"
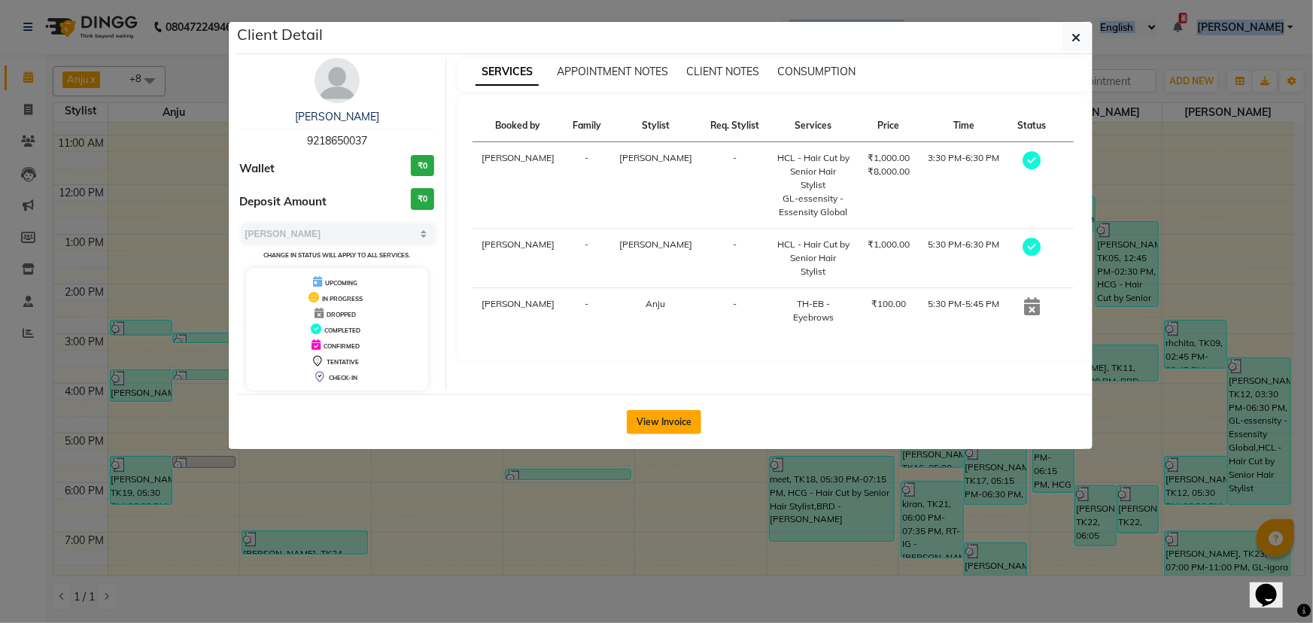
click at [663, 419] on button "View Invoice" at bounding box center [664, 422] width 74 height 24
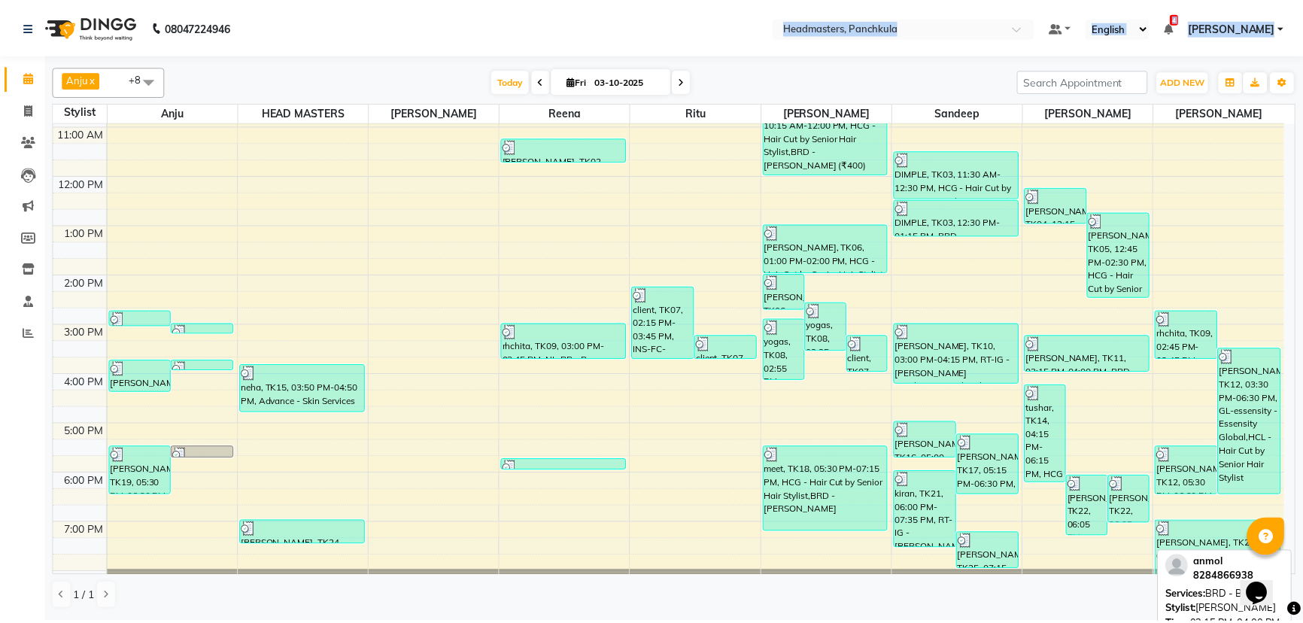
scroll to position [188, 0]
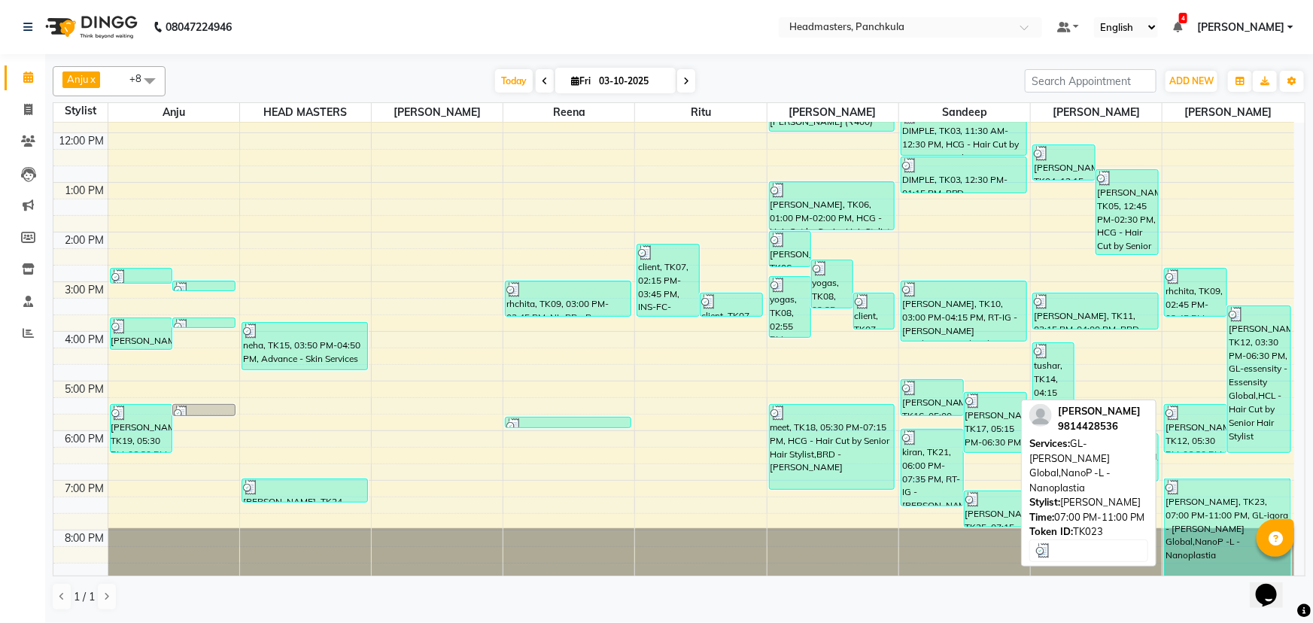
click at [1186, 503] on div "[PERSON_NAME], TK23, 07:00 PM-11:00 PM, GL-igora - [PERSON_NAME] Global,NanoP -…" at bounding box center [1226, 527] width 125 height 97
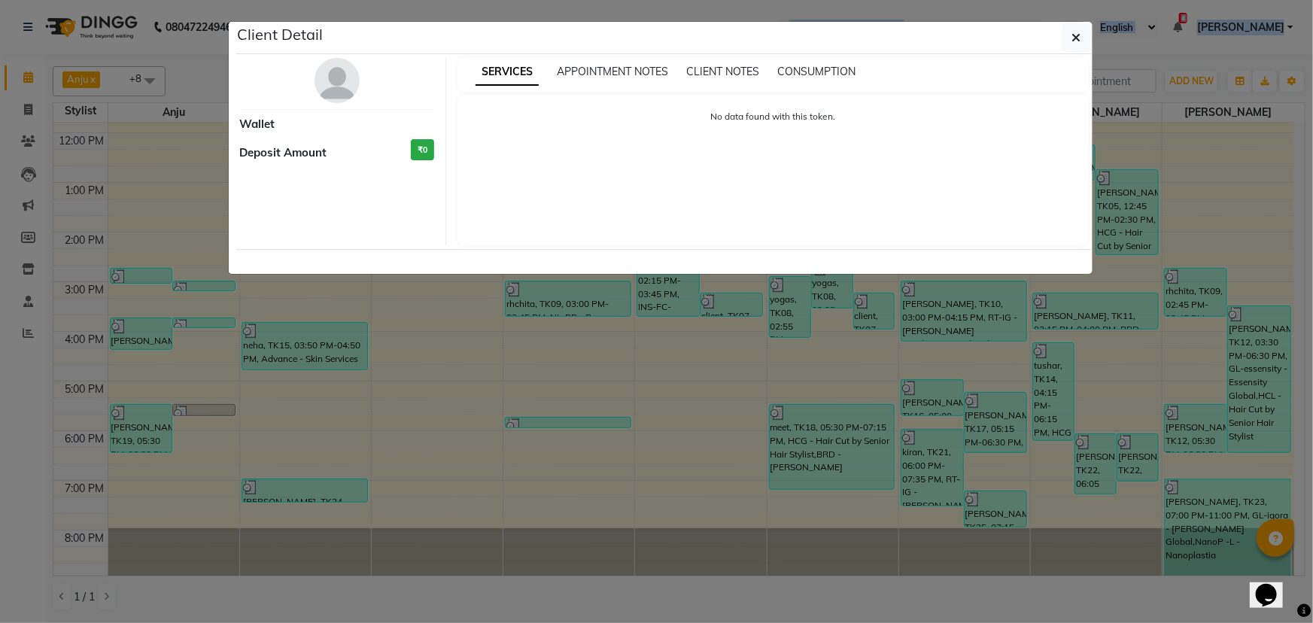
select select "3"
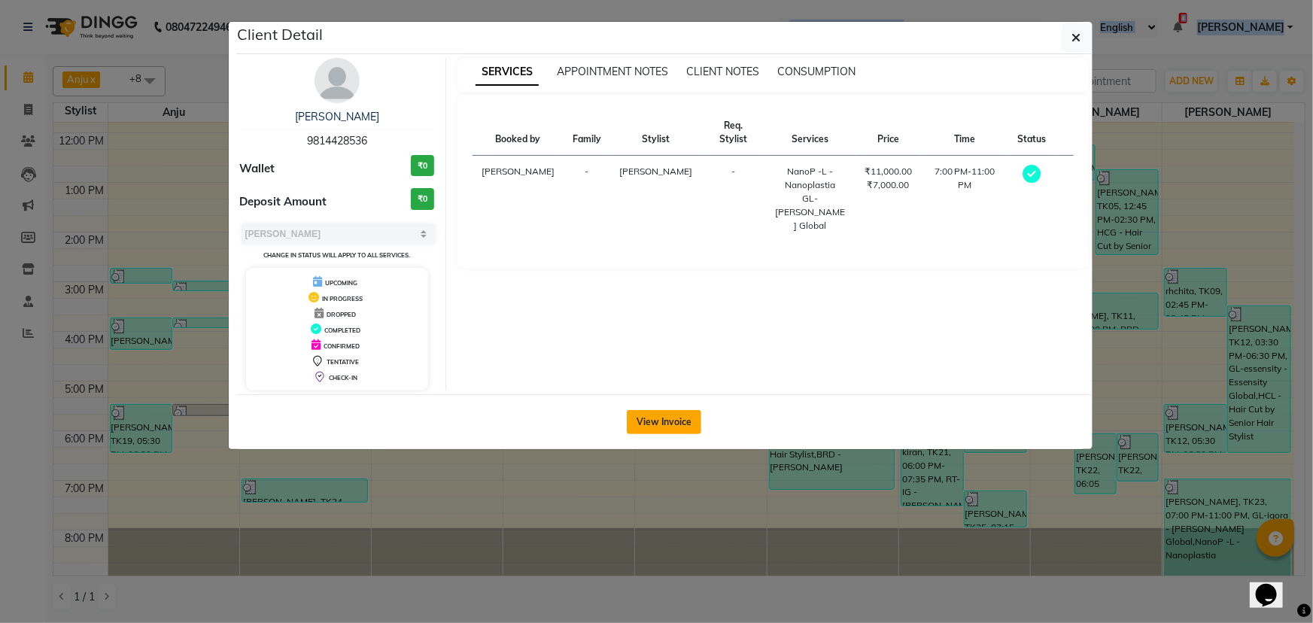
click at [688, 420] on button "View Invoice" at bounding box center [664, 422] width 74 height 24
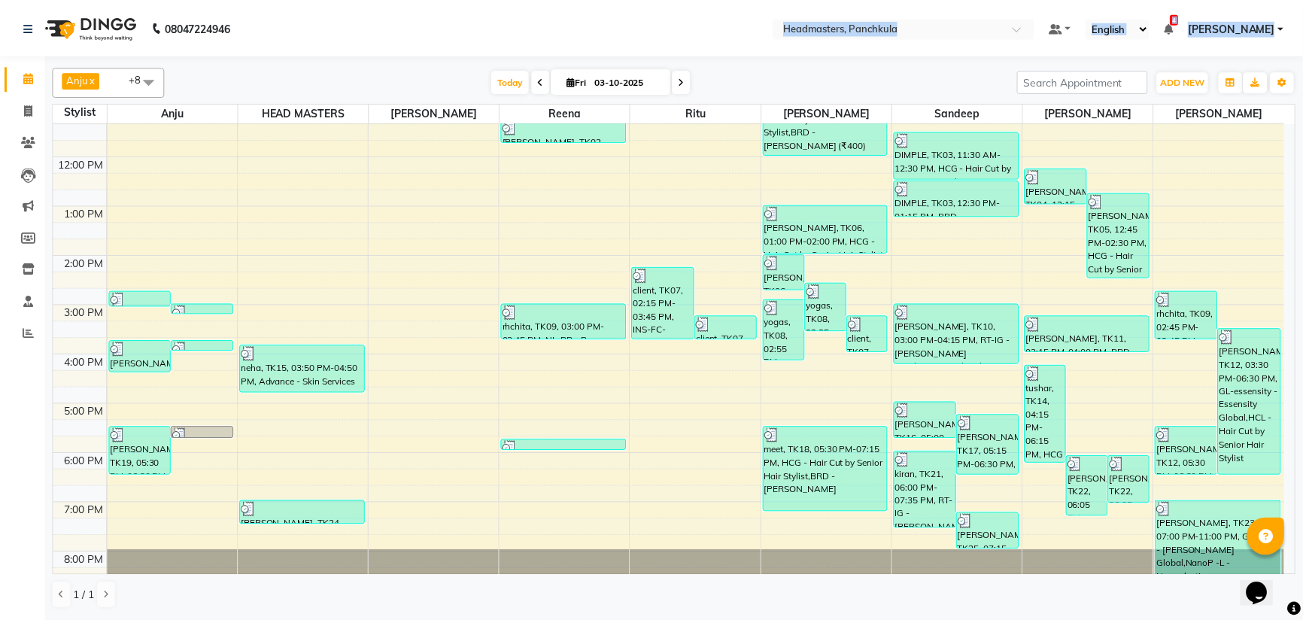
scroll to position [188, 0]
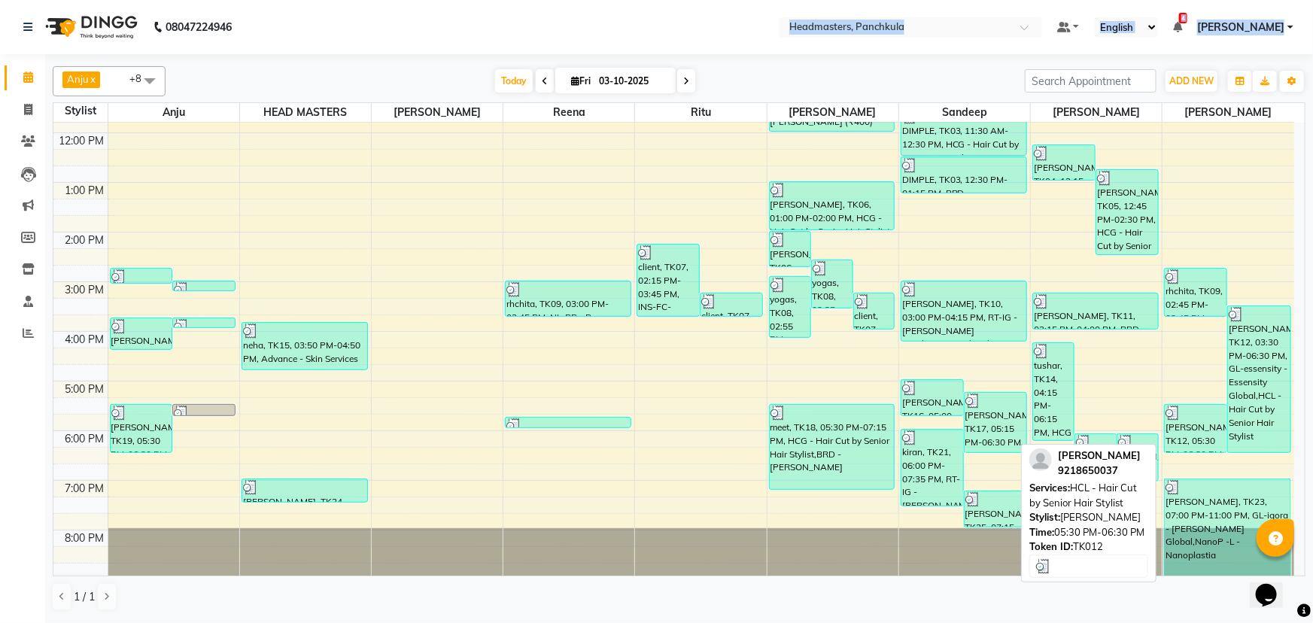
click at [1185, 436] on div "[PERSON_NAME], TK12, 05:30 PM-06:30 PM, HCL - Hair Cut by Senior Hair Stylist" at bounding box center [1195, 428] width 62 height 47
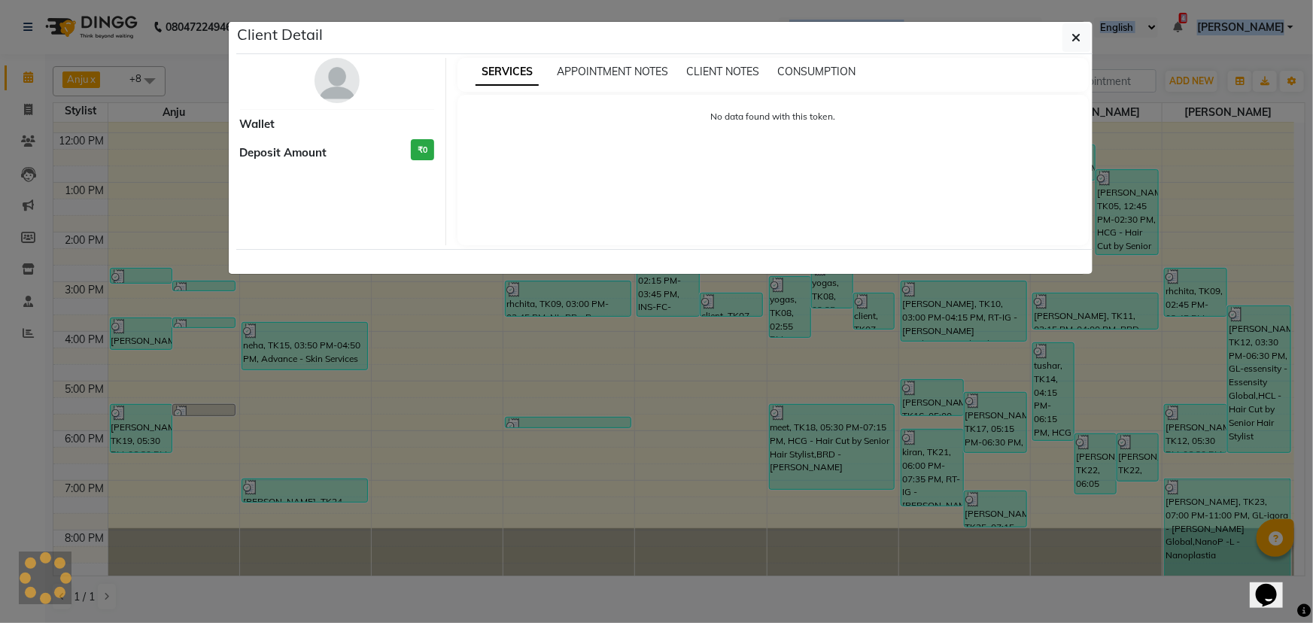
select select "3"
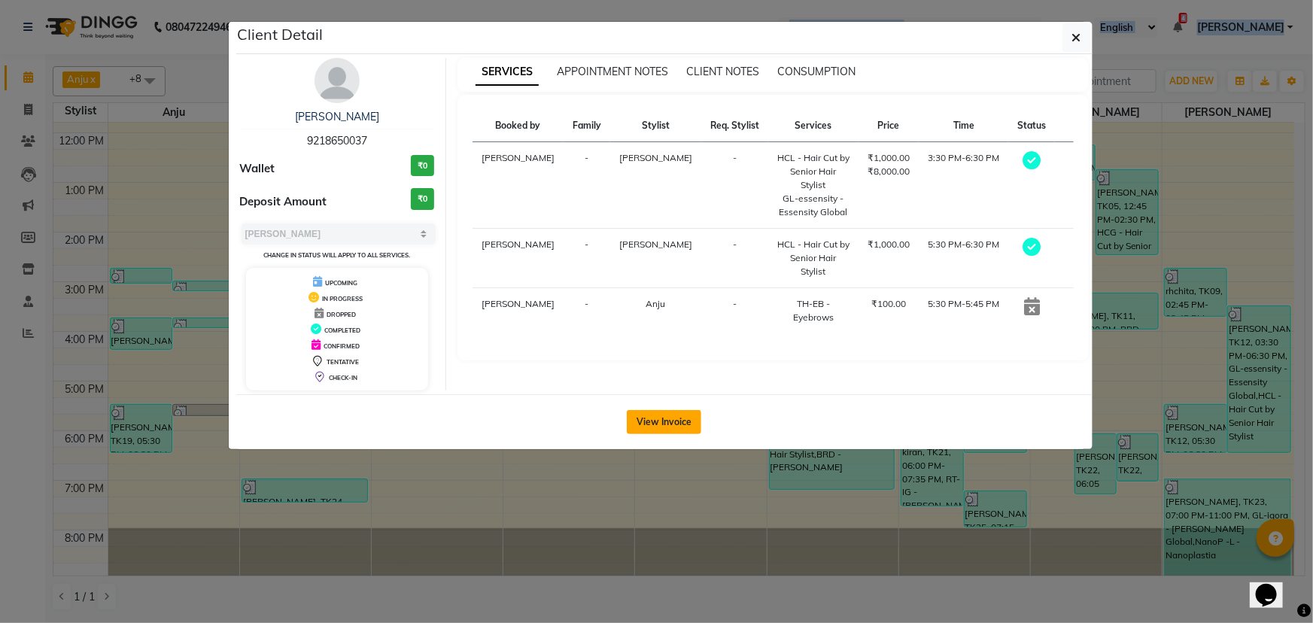
click at [674, 413] on button "View Invoice" at bounding box center [664, 422] width 74 height 24
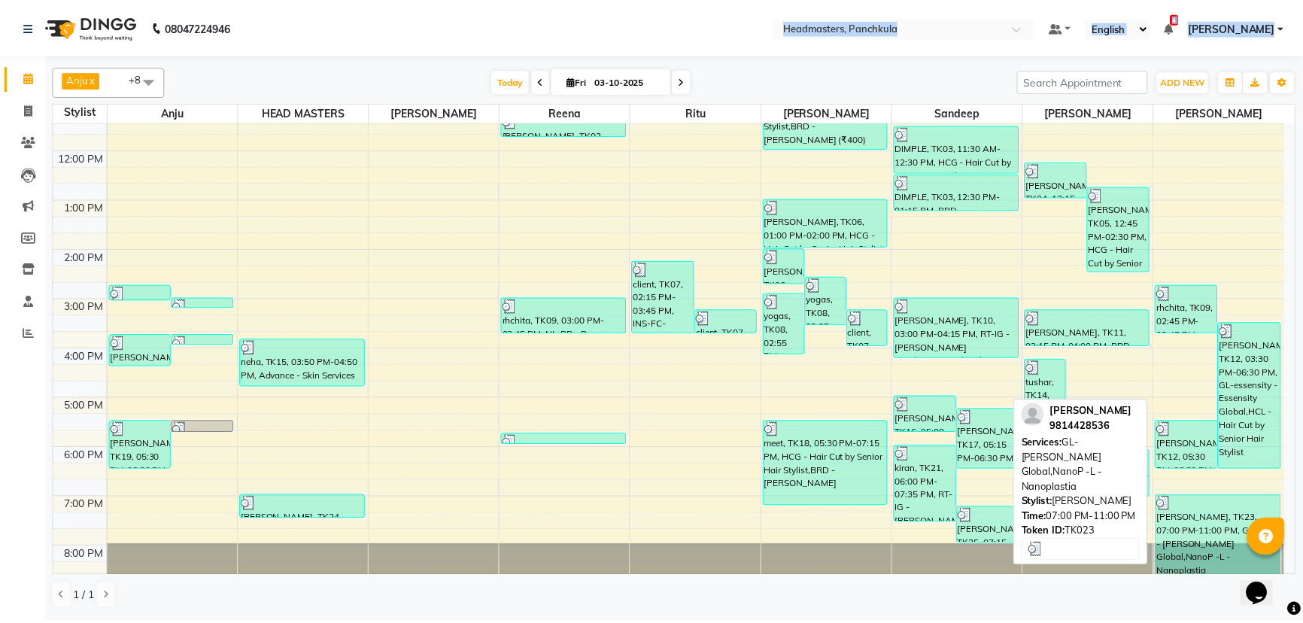
scroll to position [188, 0]
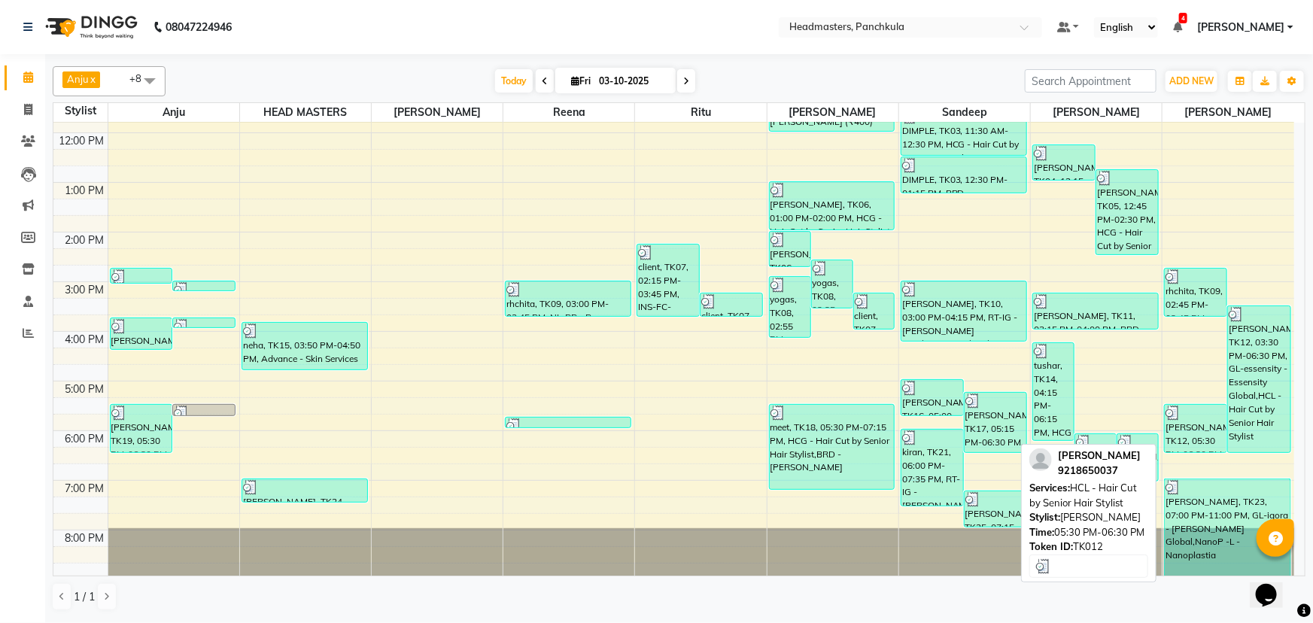
click at [1223, 422] on div "[PERSON_NAME], TK12, 05:30 PM-06:30 PM, HCL - Hair Cut by Senior Hair Stylist" at bounding box center [1195, 428] width 62 height 47
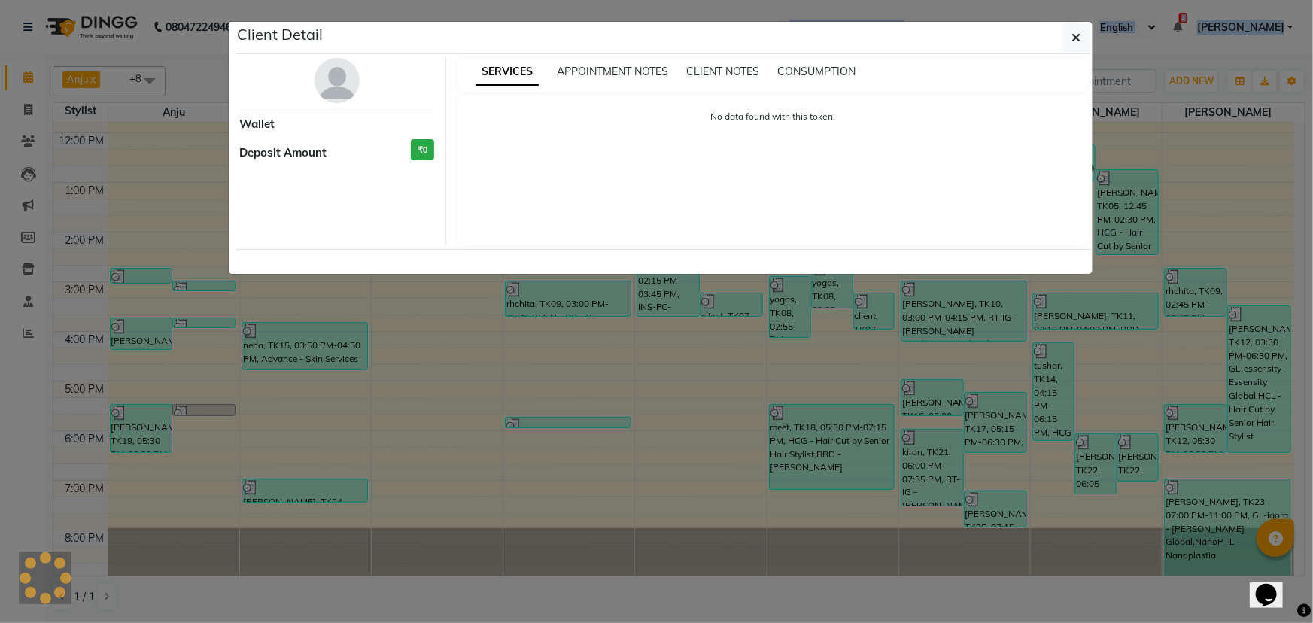
select select "3"
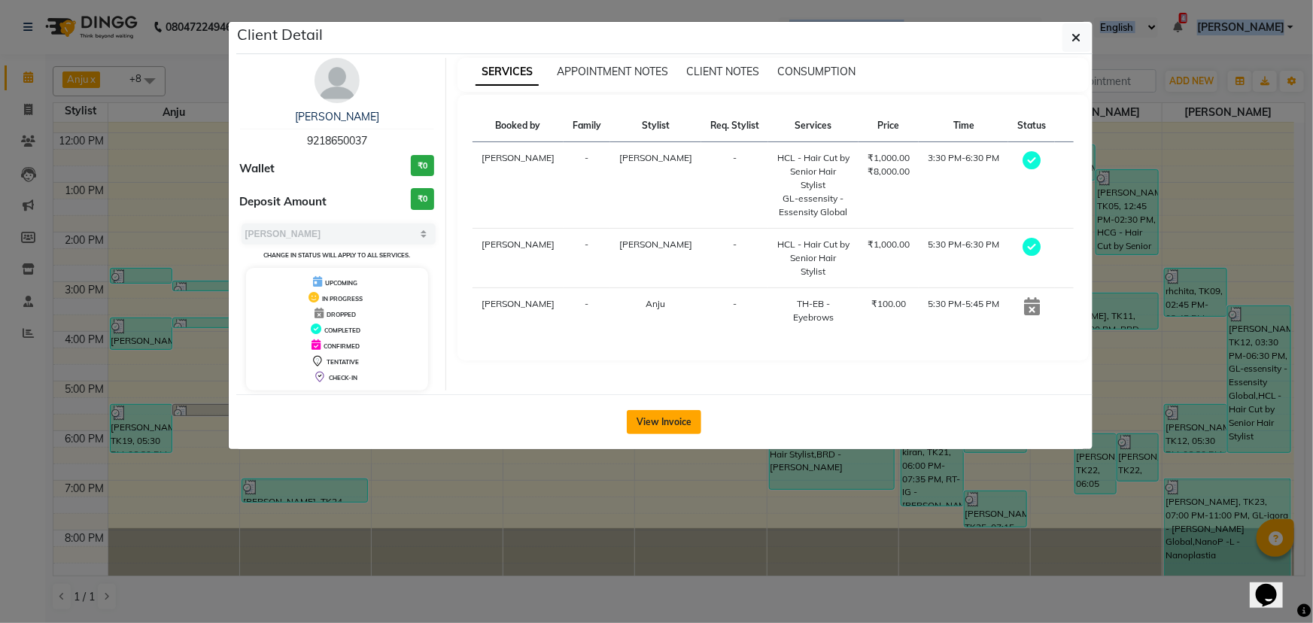
click at [691, 412] on button "View Invoice" at bounding box center [664, 422] width 74 height 24
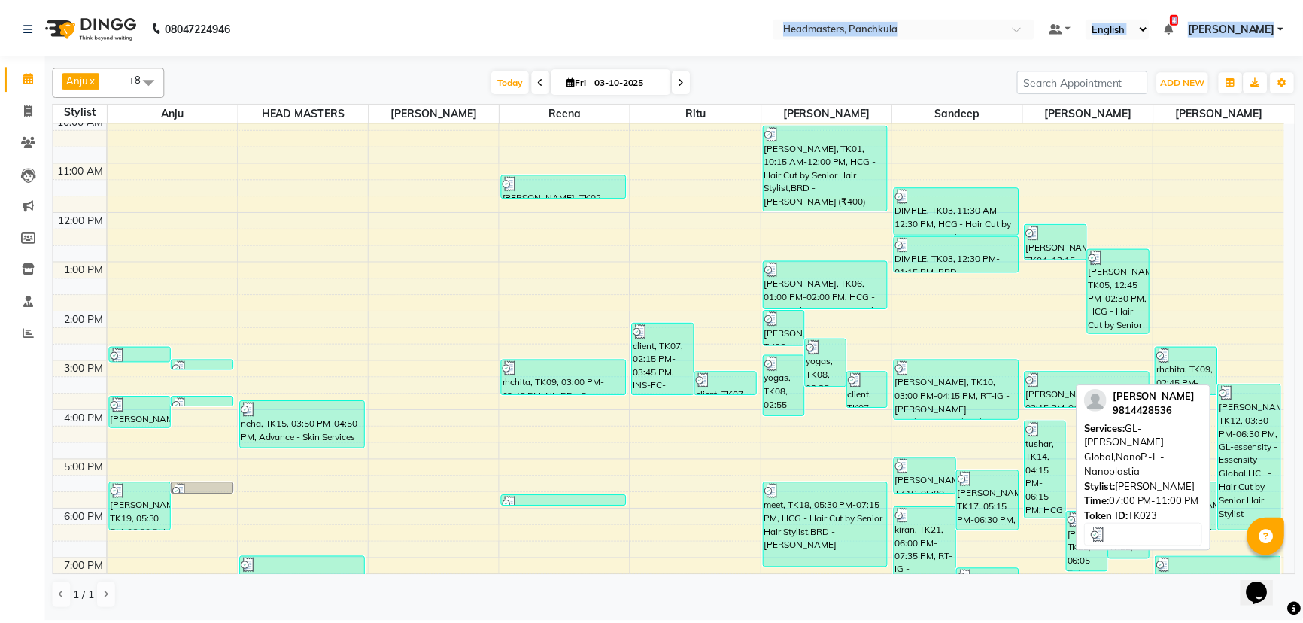
scroll to position [188, 0]
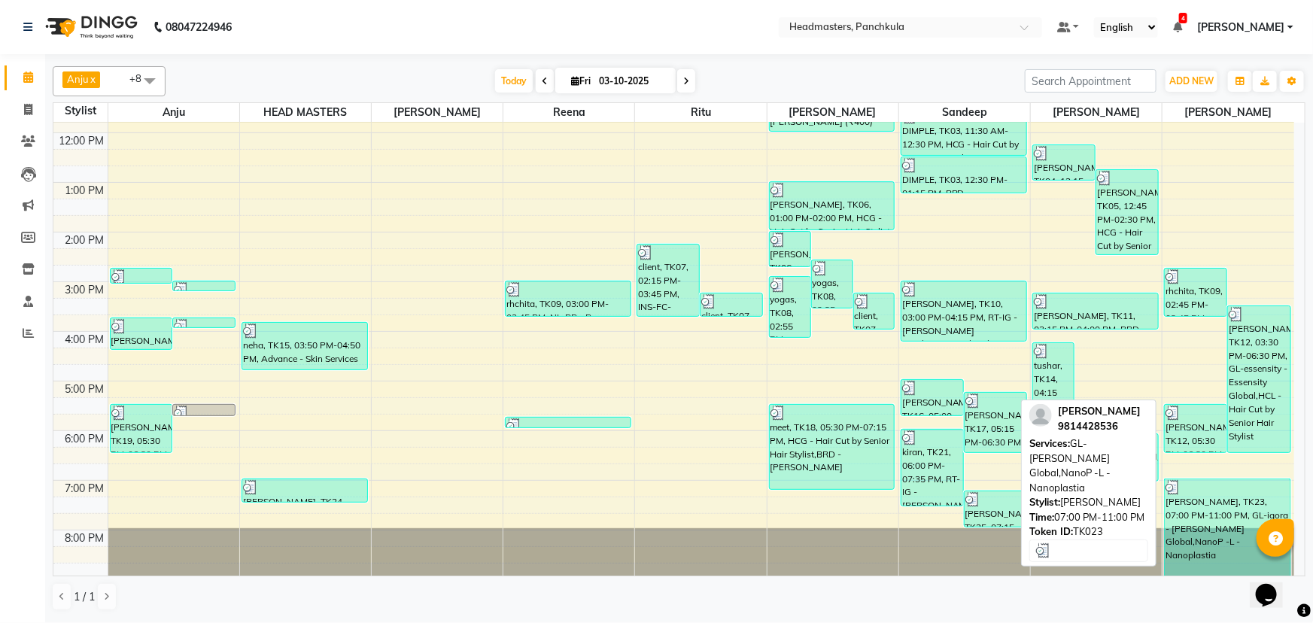
click at [1200, 522] on div "[PERSON_NAME], TK23, 07:00 PM-11:00 PM, GL-igora - [PERSON_NAME] Global,NanoP -…" at bounding box center [1226, 527] width 125 height 97
select select "3"
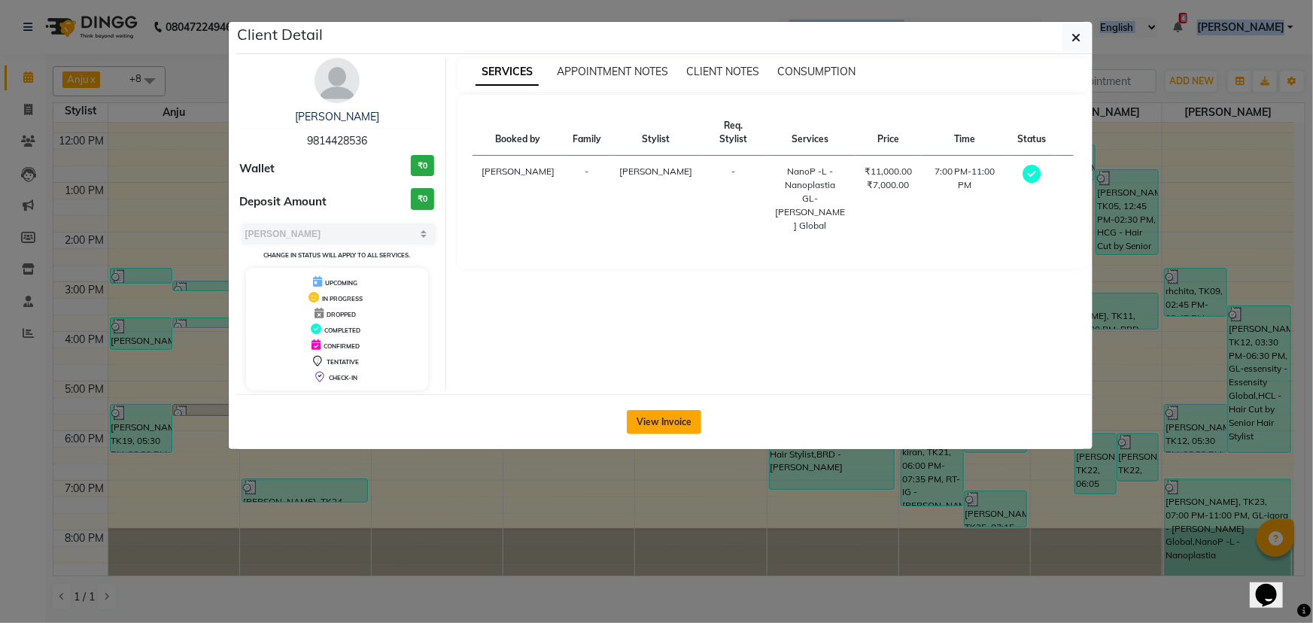
click at [684, 416] on button "View Invoice" at bounding box center [664, 422] width 74 height 24
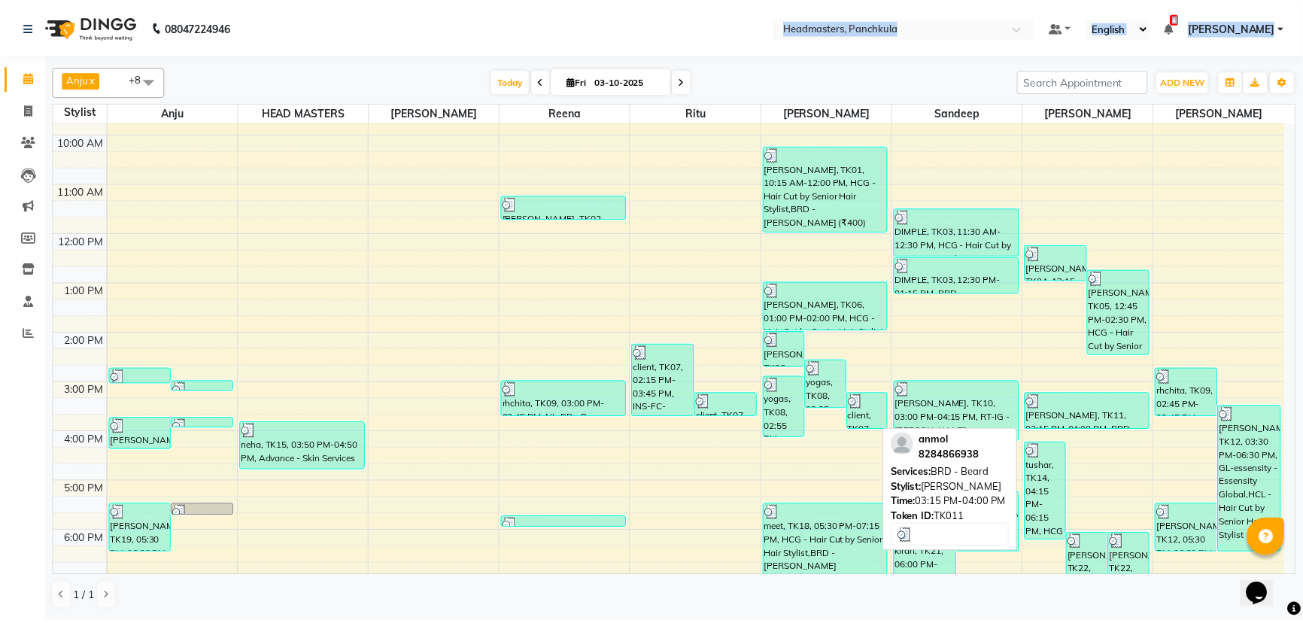
scroll to position [120, 0]
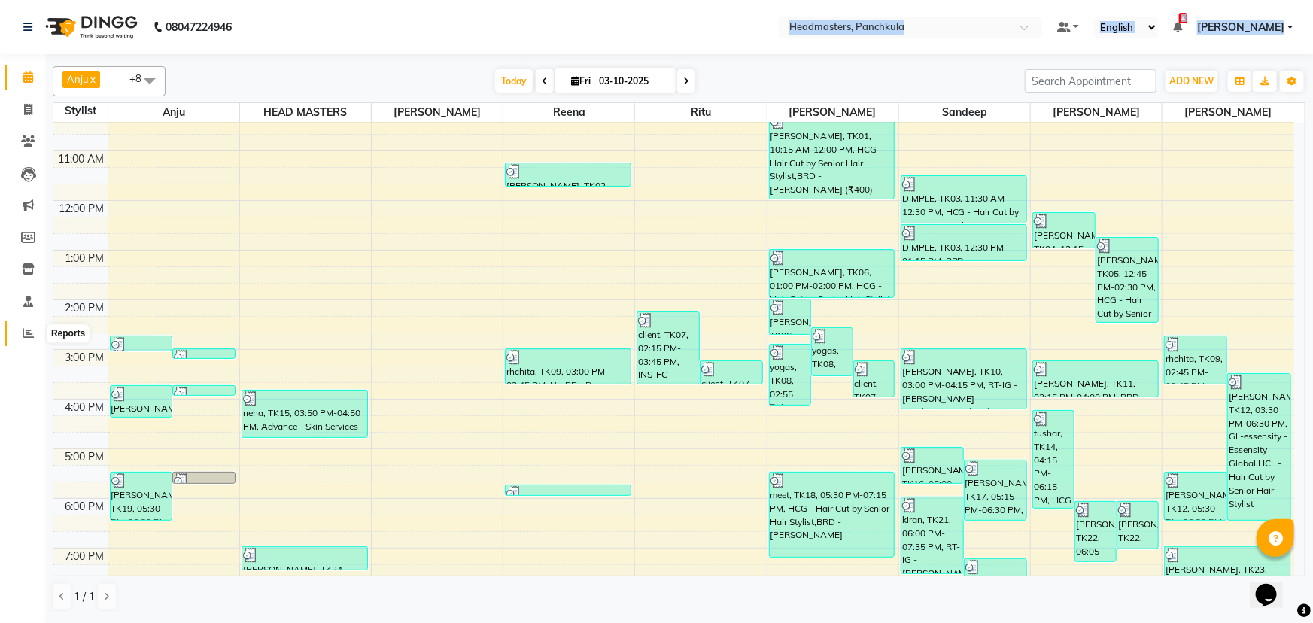
click at [23, 332] on icon at bounding box center [28, 332] width 11 height 11
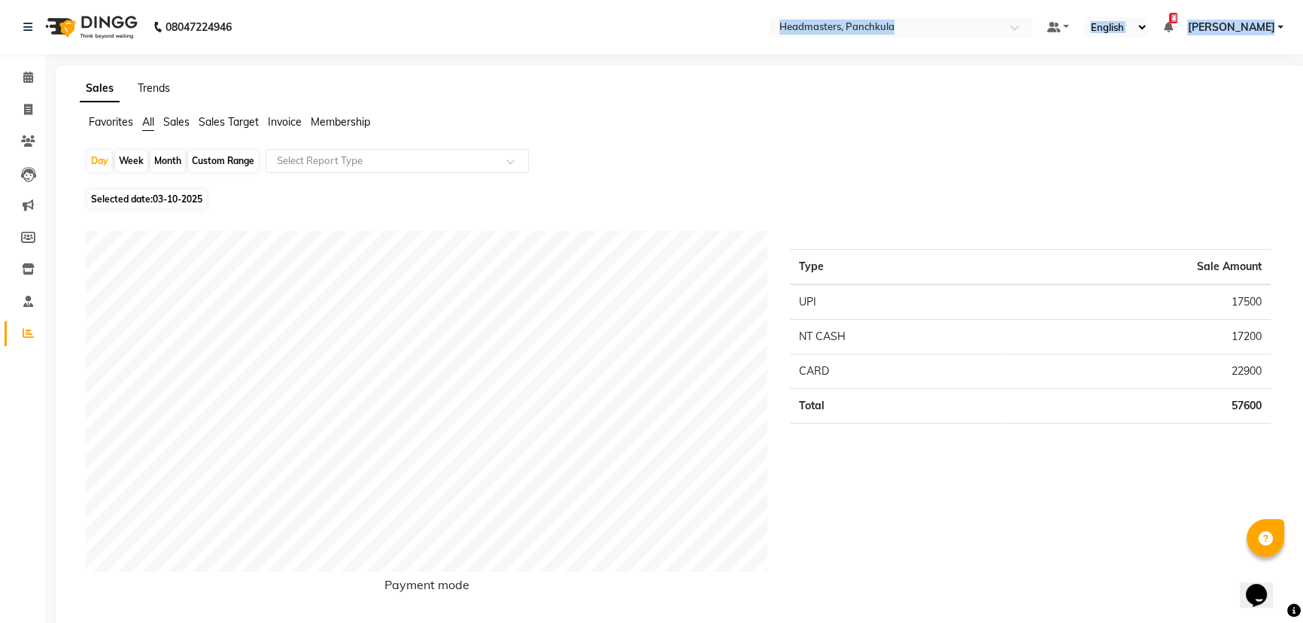
click at [162, 88] on link "Trends" at bounding box center [154, 88] width 32 height 14
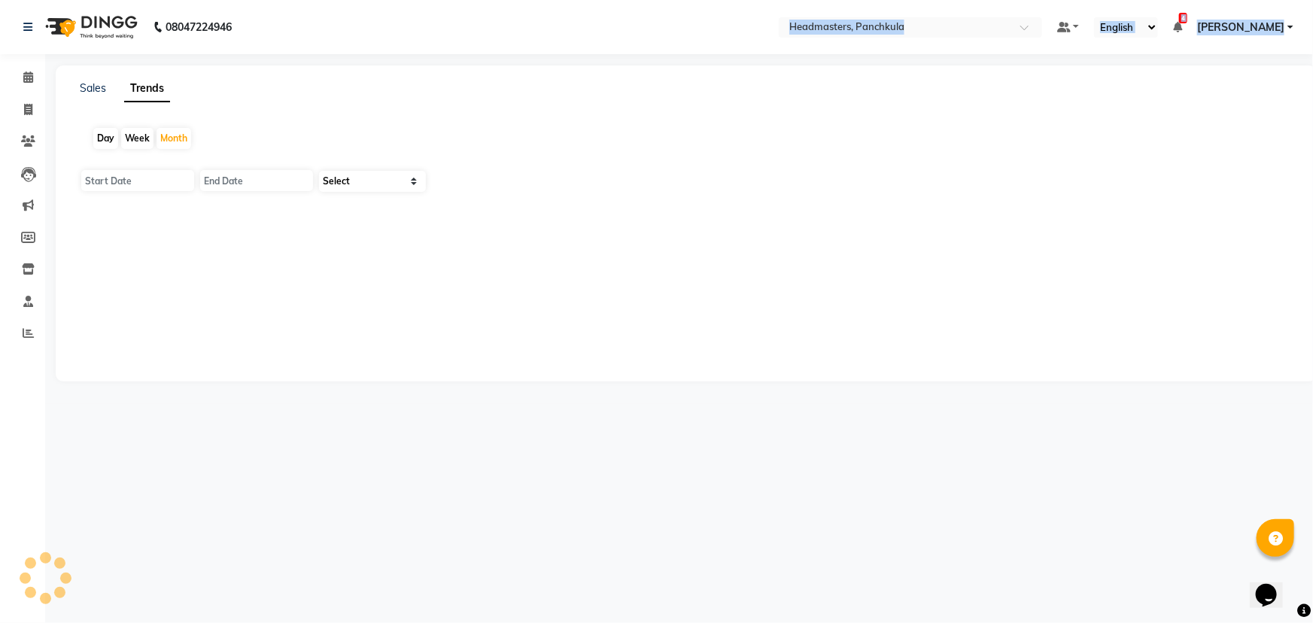
type input "01-10-2025"
type input "[DATE]"
click at [363, 180] on select "Select Clients" at bounding box center [372, 181] width 107 height 21
select select "by_client"
click at [319, 171] on select "Select Clients" at bounding box center [372, 181] width 107 height 21
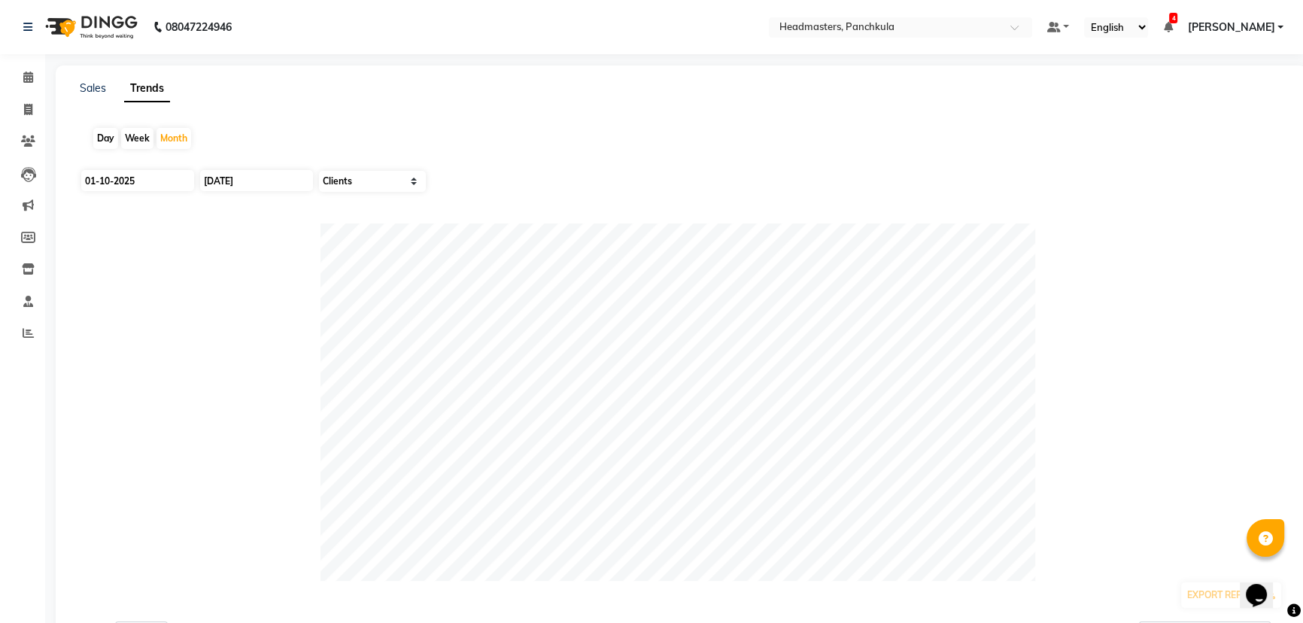
click at [113, 143] on div "Day" at bounding box center [105, 138] width 25 height 21
type input "03-10-2025"
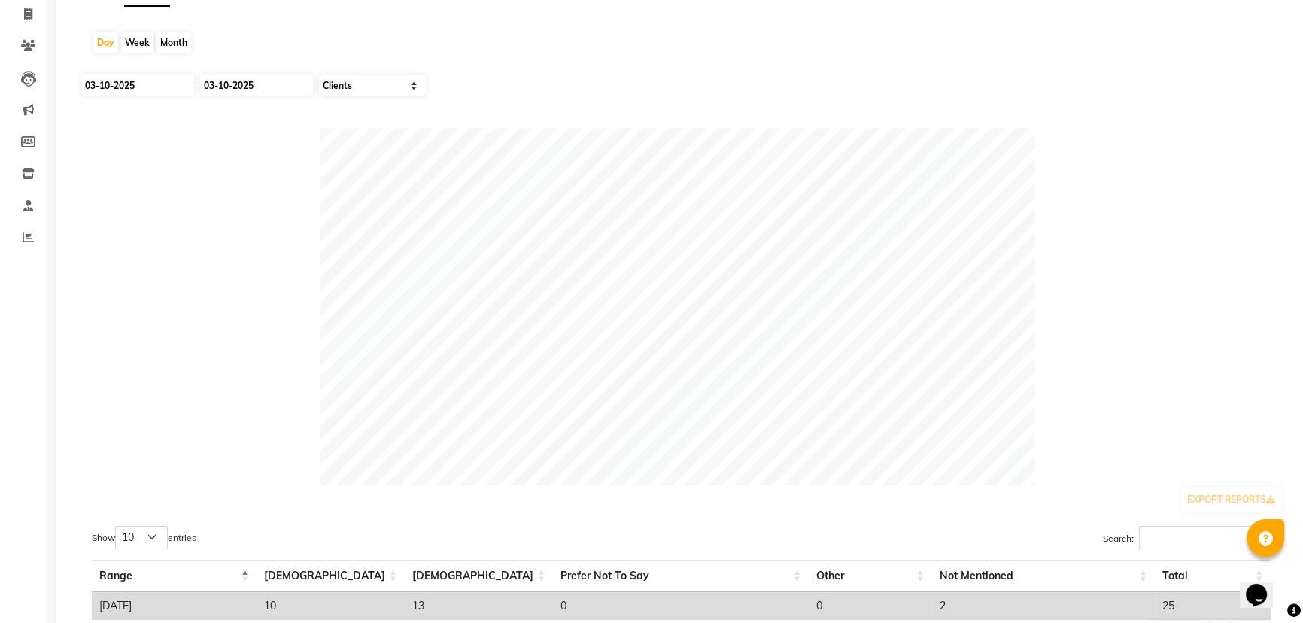
scroll to position [181, 0]
